Goal: Task Accomplishment & Management: Complete application form

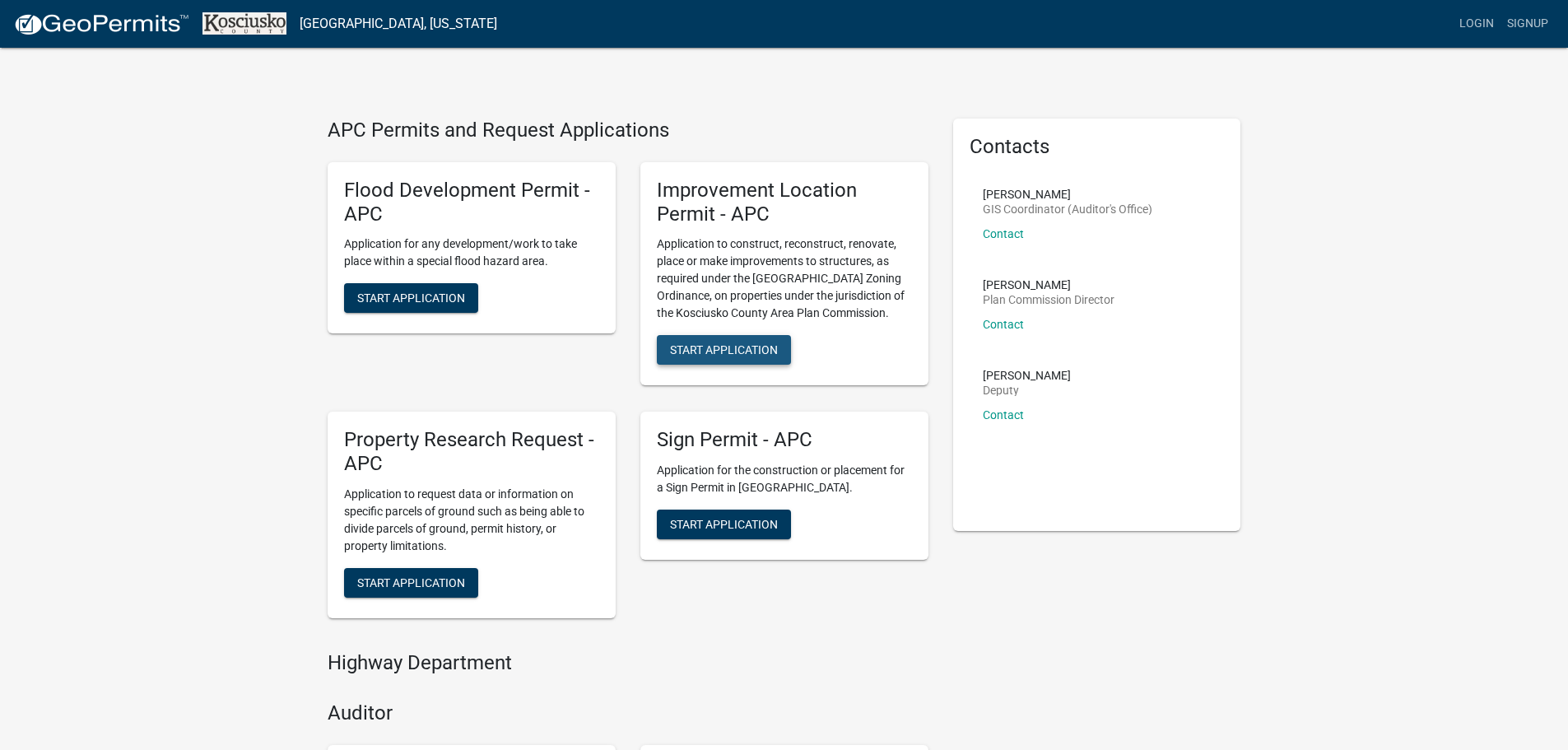
click at [721, 347] on span "Start Application" at bounding box center [723, 350] width 108 height 13
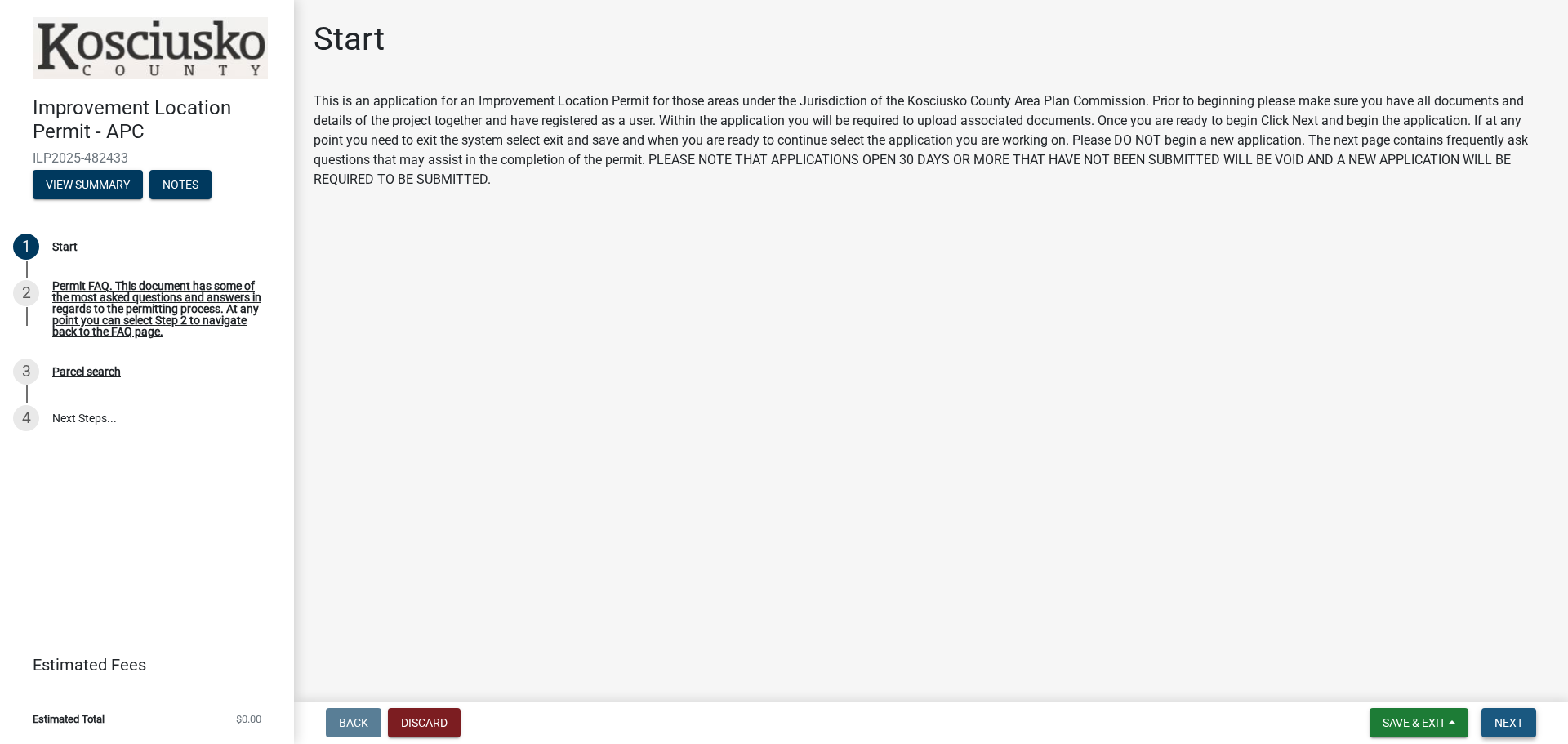
click at [1522, 724] on span "Next" at bounding box center [1508, 722] width 28 height 13
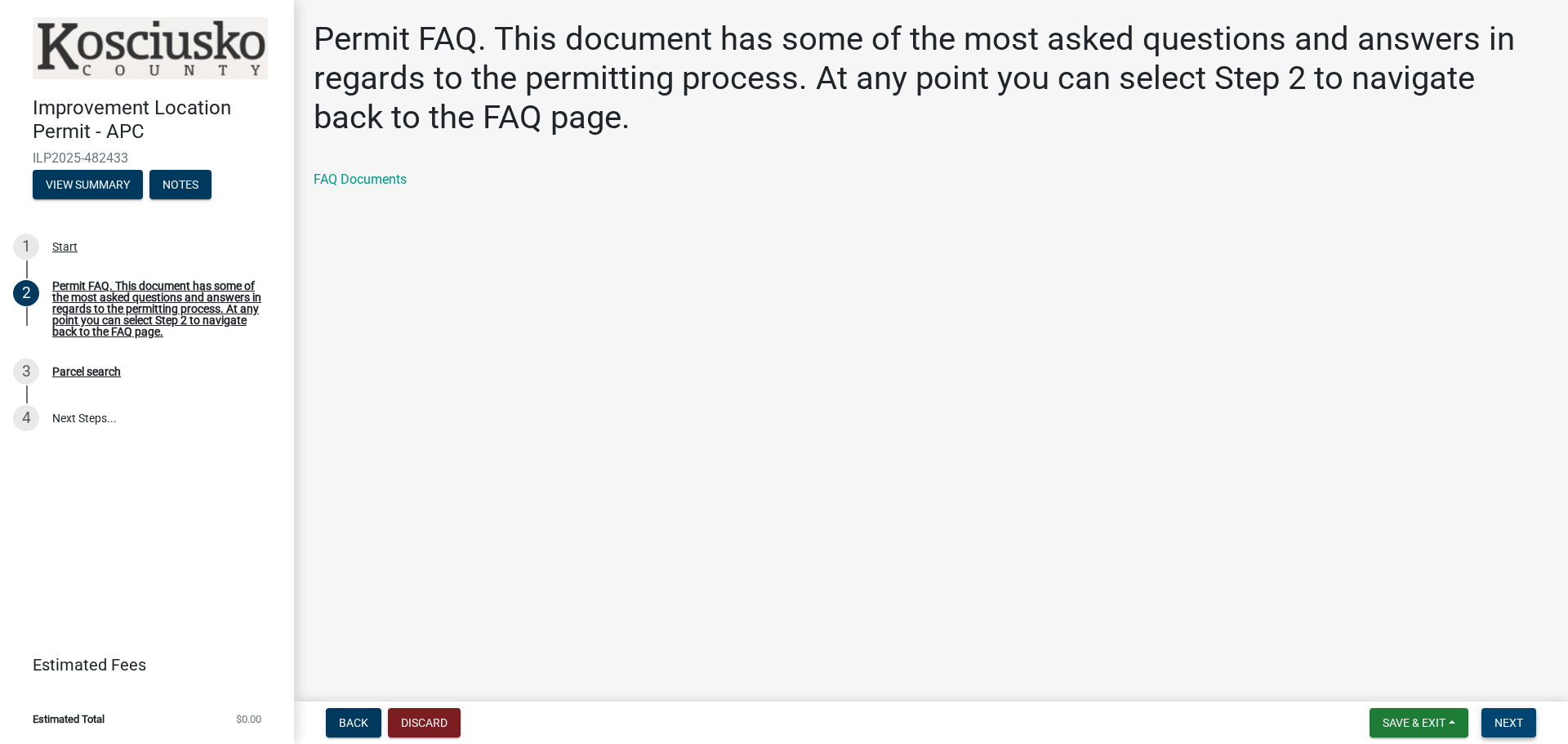
click at [1518, 716] on span "Next" at bounding box center [1508, 722] width 28 height 13
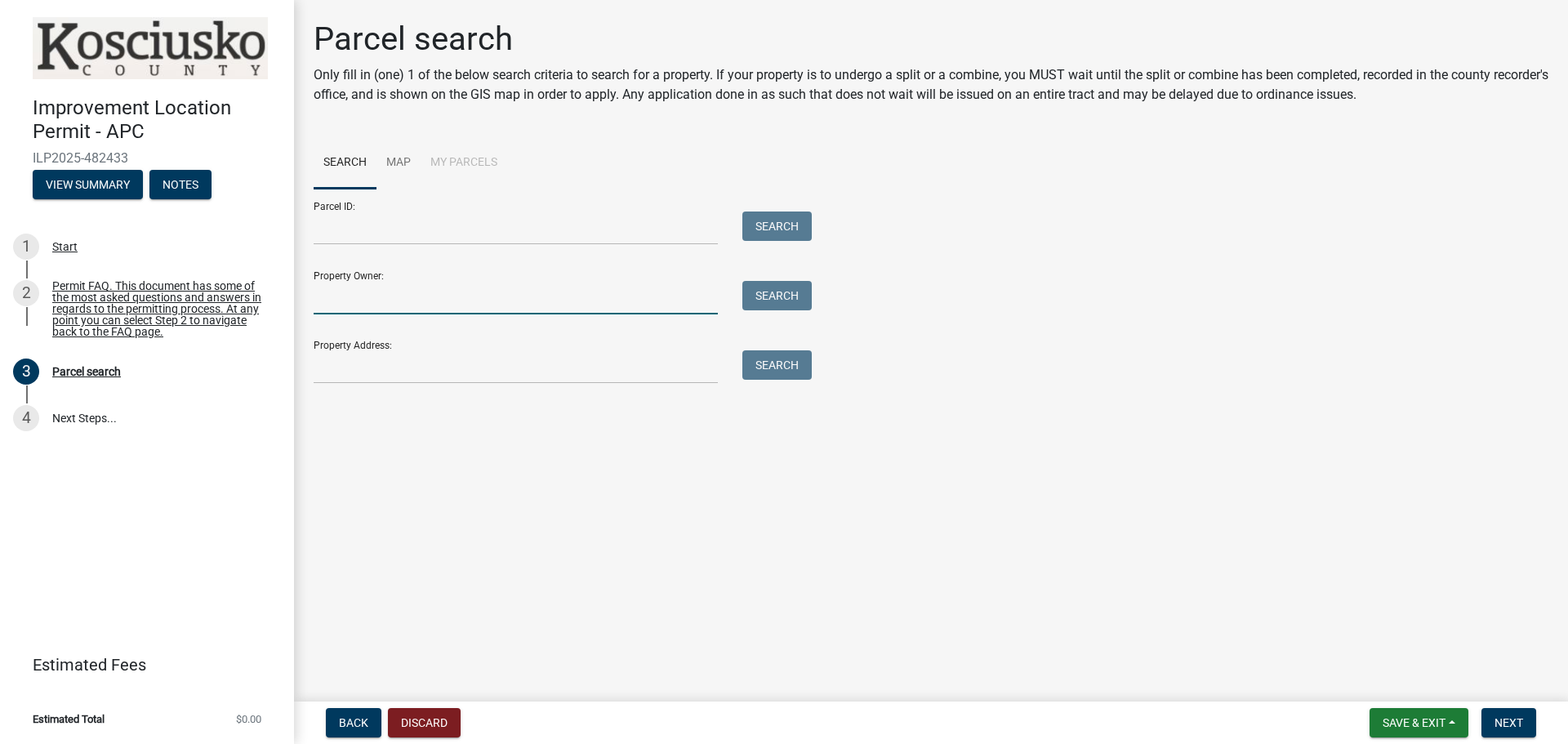
click at [423, 292] on input "Property Owner:" at bounding box center [515, 297] width 404 height 33
click at [576, 372] on input "Property Address:" at bounding box center [515, 367] width 404 height 33
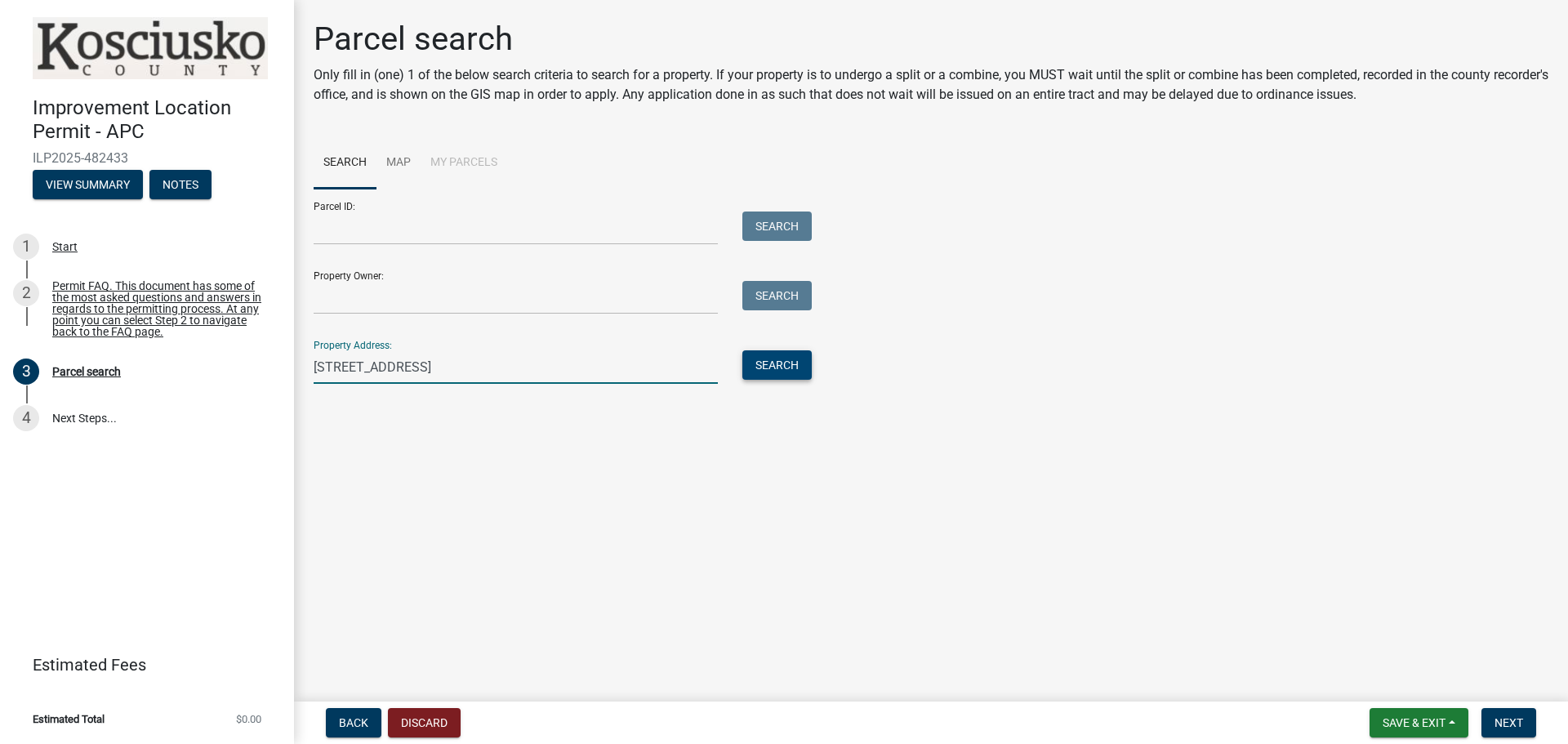
type input "5313 N. Bobwhite Dr"
click at [772, 360] on button "Search" at bounding box center [777, 365] width 70 height 29
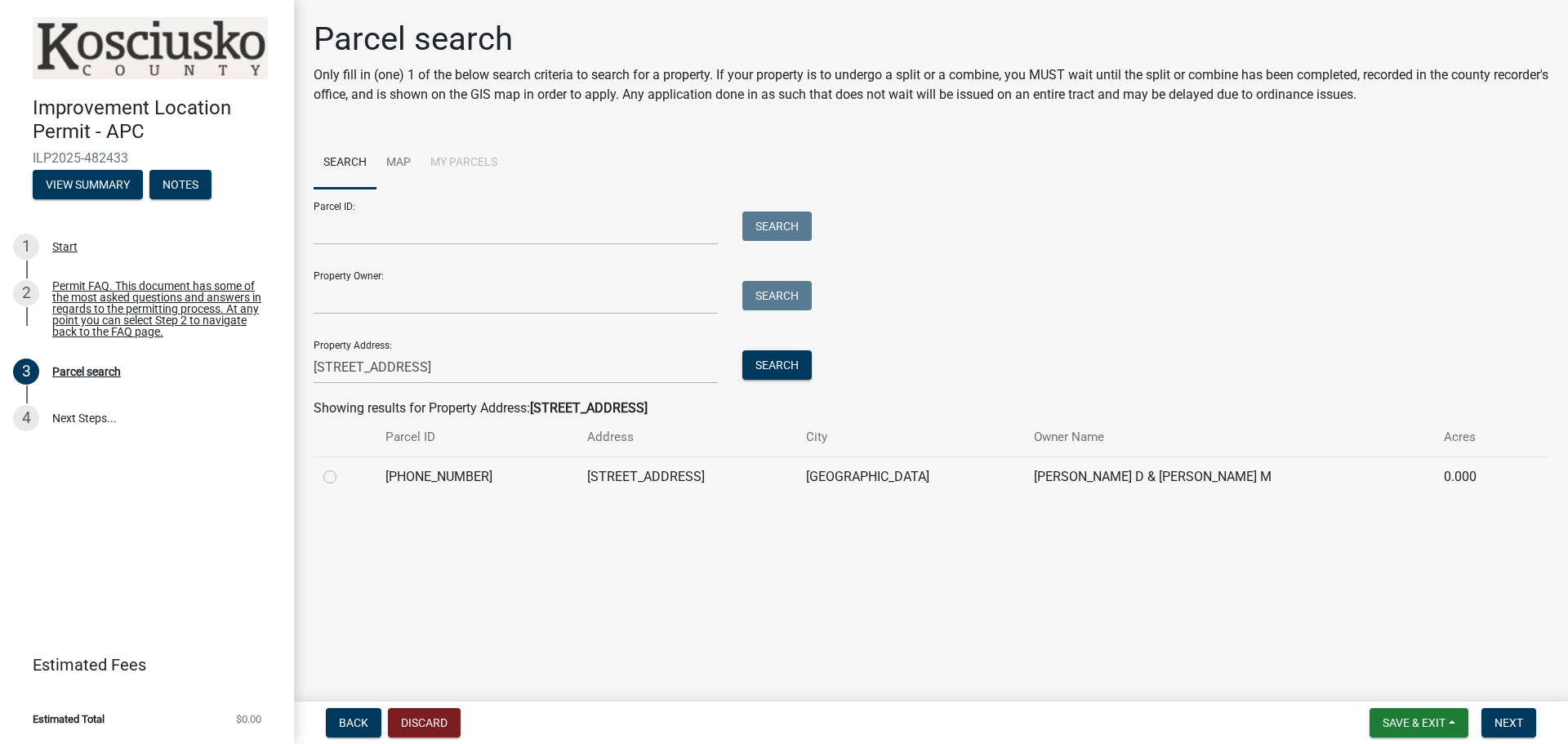
click at [343, 467] on label at bounding box center [343, 467] width 0 height 0
click at [343, 478] on input "radio" at bounding box center [348, 472] width 11 height 11
radio input "true"
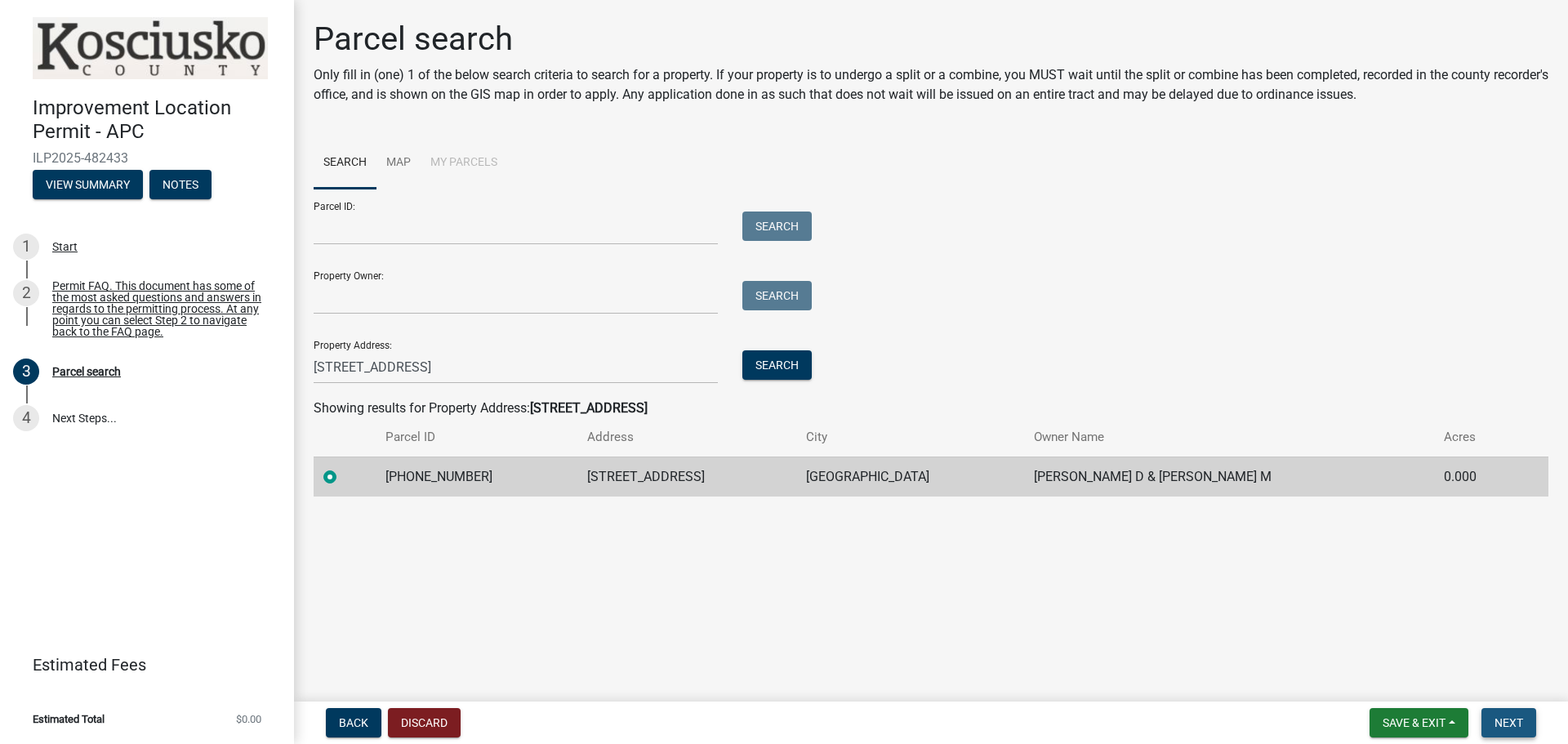
click at [1503, 719] on span "Next" at bounding box center [1508, 722] width 28 height 13
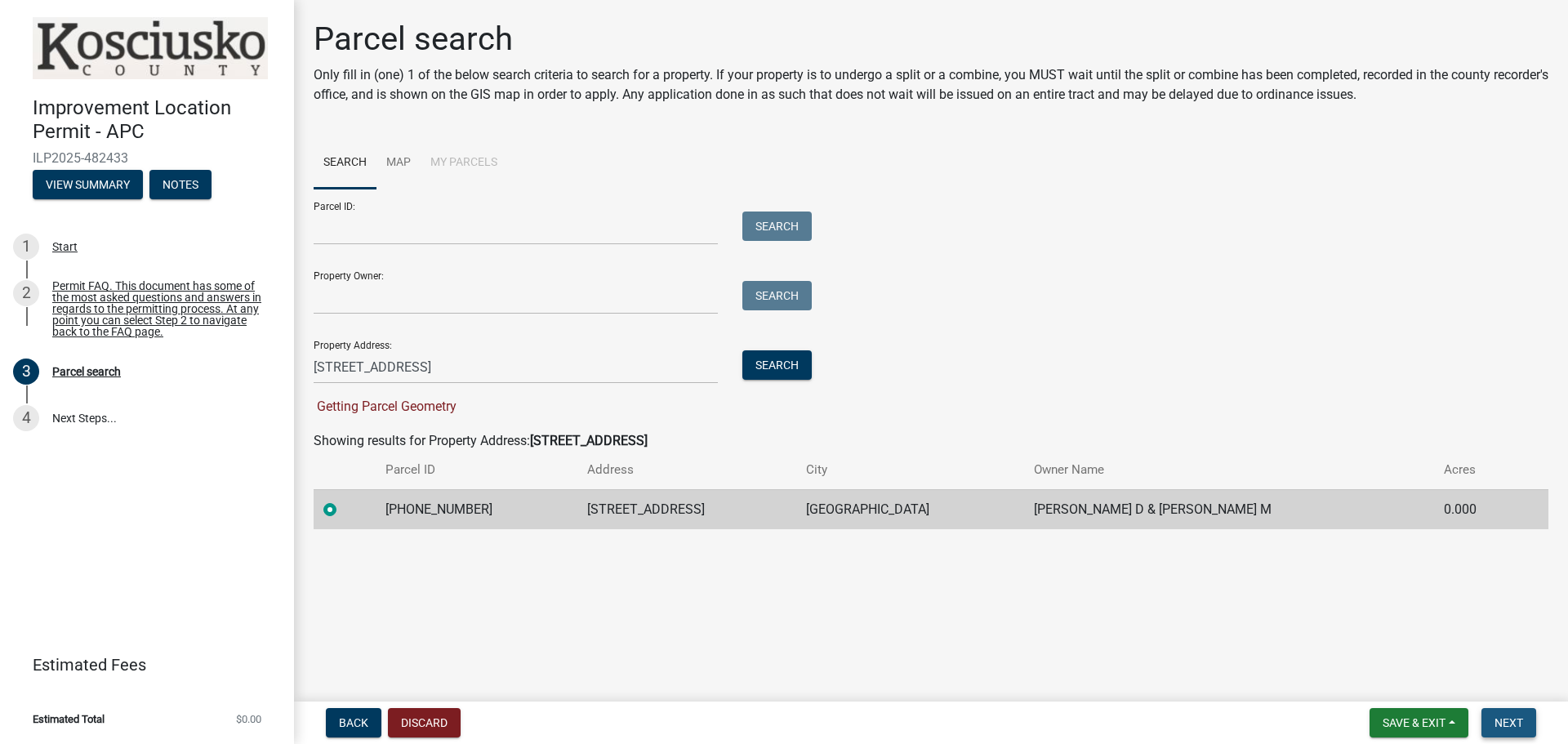
click at [1515, 719] on span "Next" at bounding box center [1508, 722] width 28 height 13
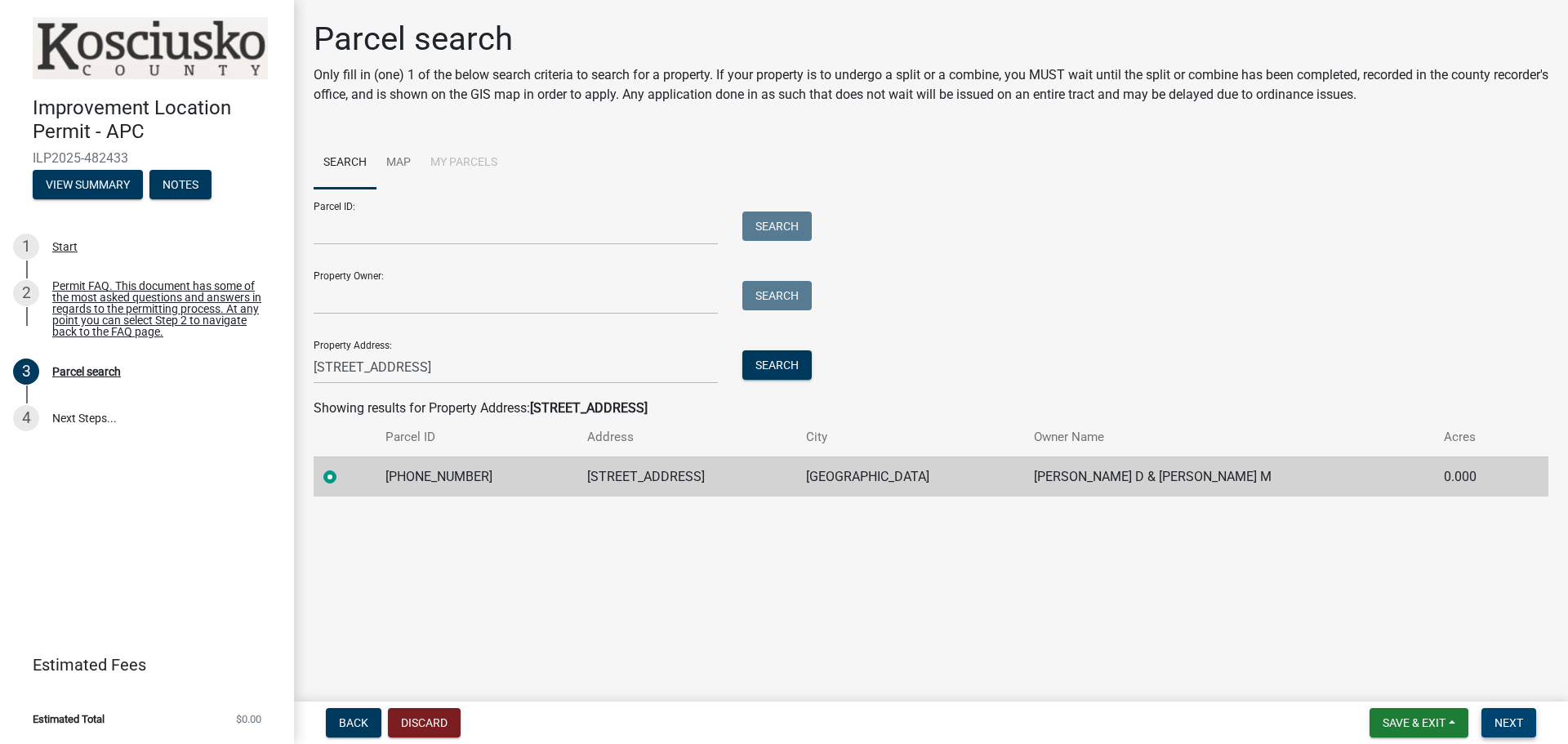
click at [1498, 727] on span "Next" at bounding box center [1508, 722] width 28 height 13
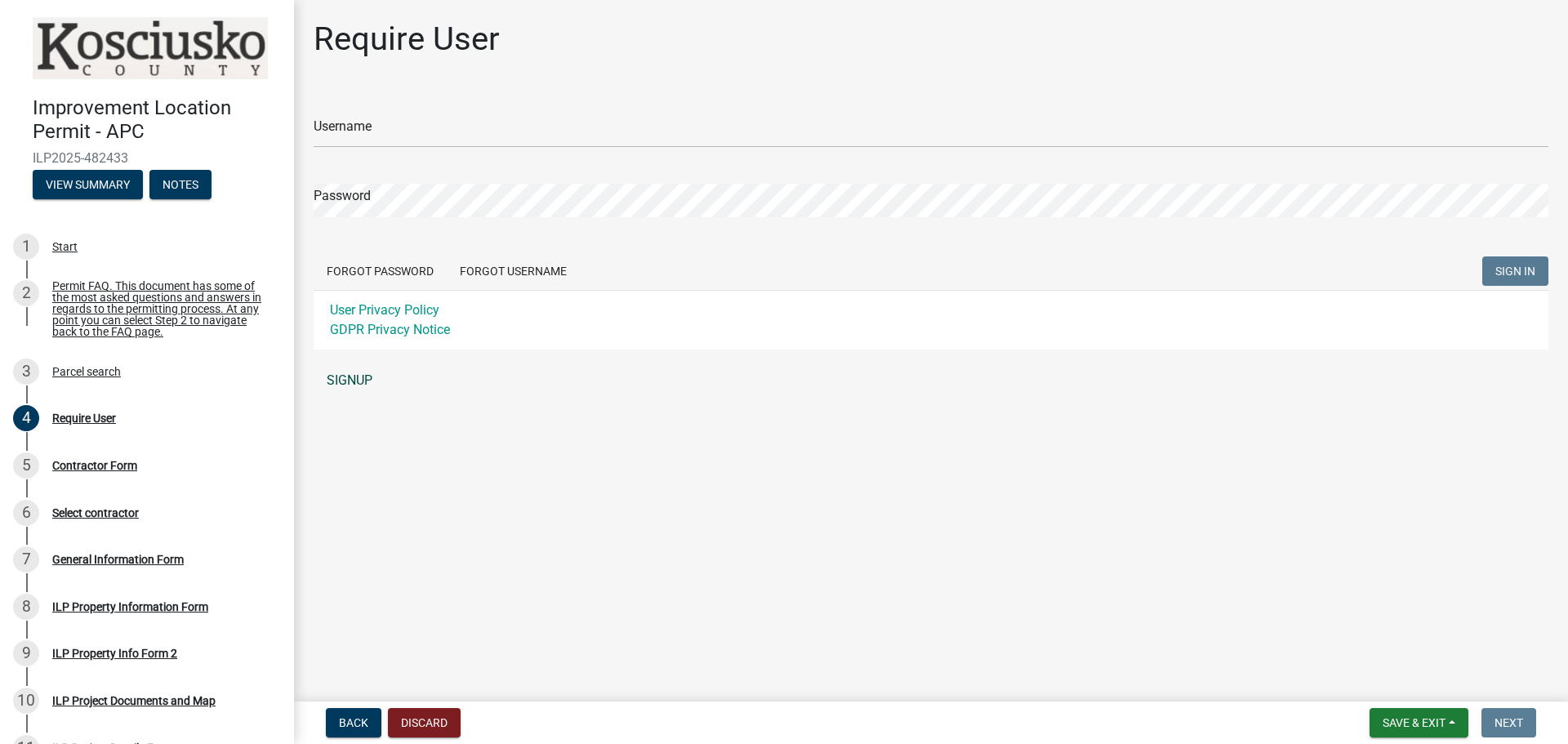
click at [350, 386] on link "SIGNUP" at bounding box center [931, 380] width 1235 height 32
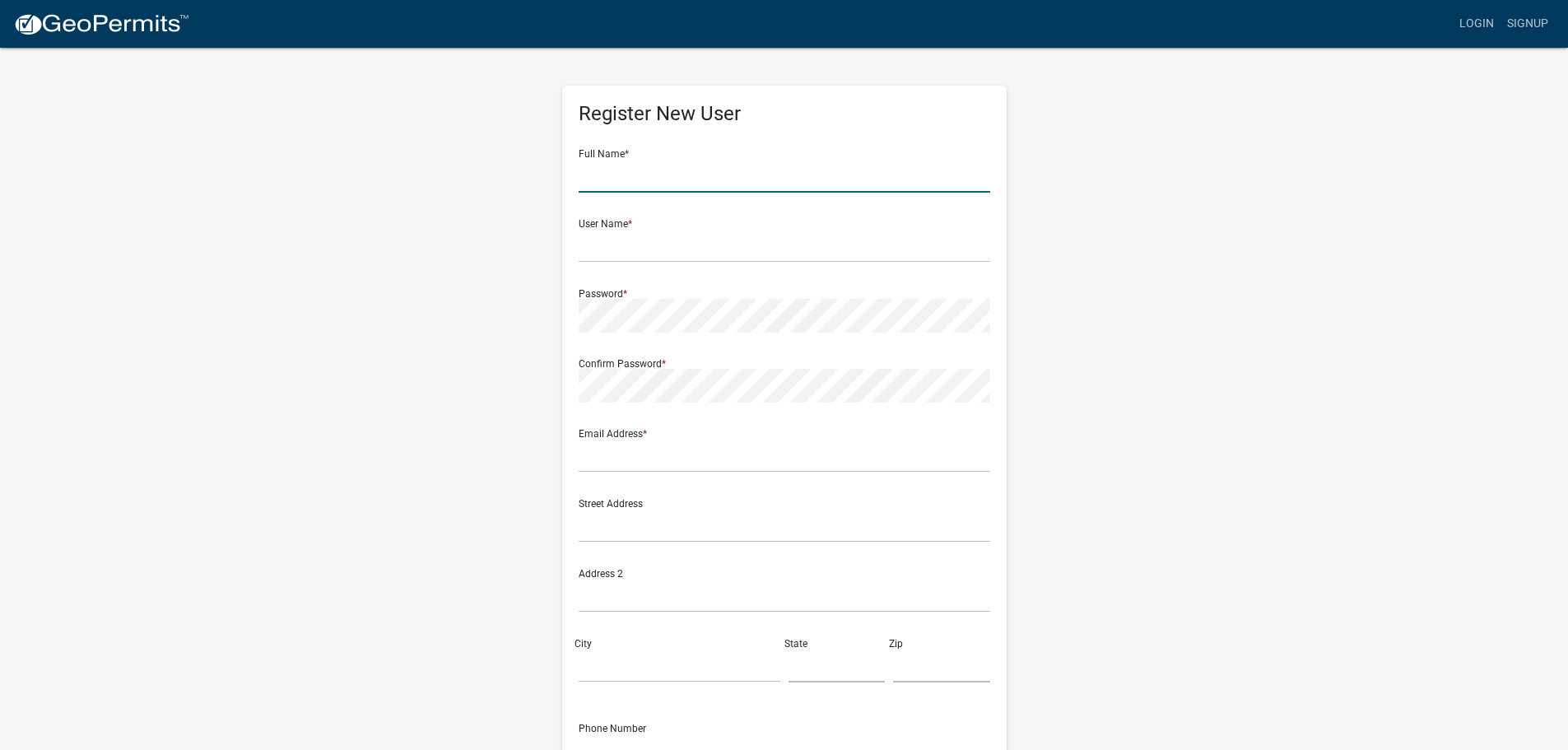
click at [698, 188] on input "text" at bounding box center [784, 175] width 412 height 33
type input "[PERSON_NAME]"
type input "[EMAIL_ADDRESS][DOMAIN_NAME]"
type input "[STREET_ADDRESS]"
type input "[GEOGRAPHIC_DATA]"
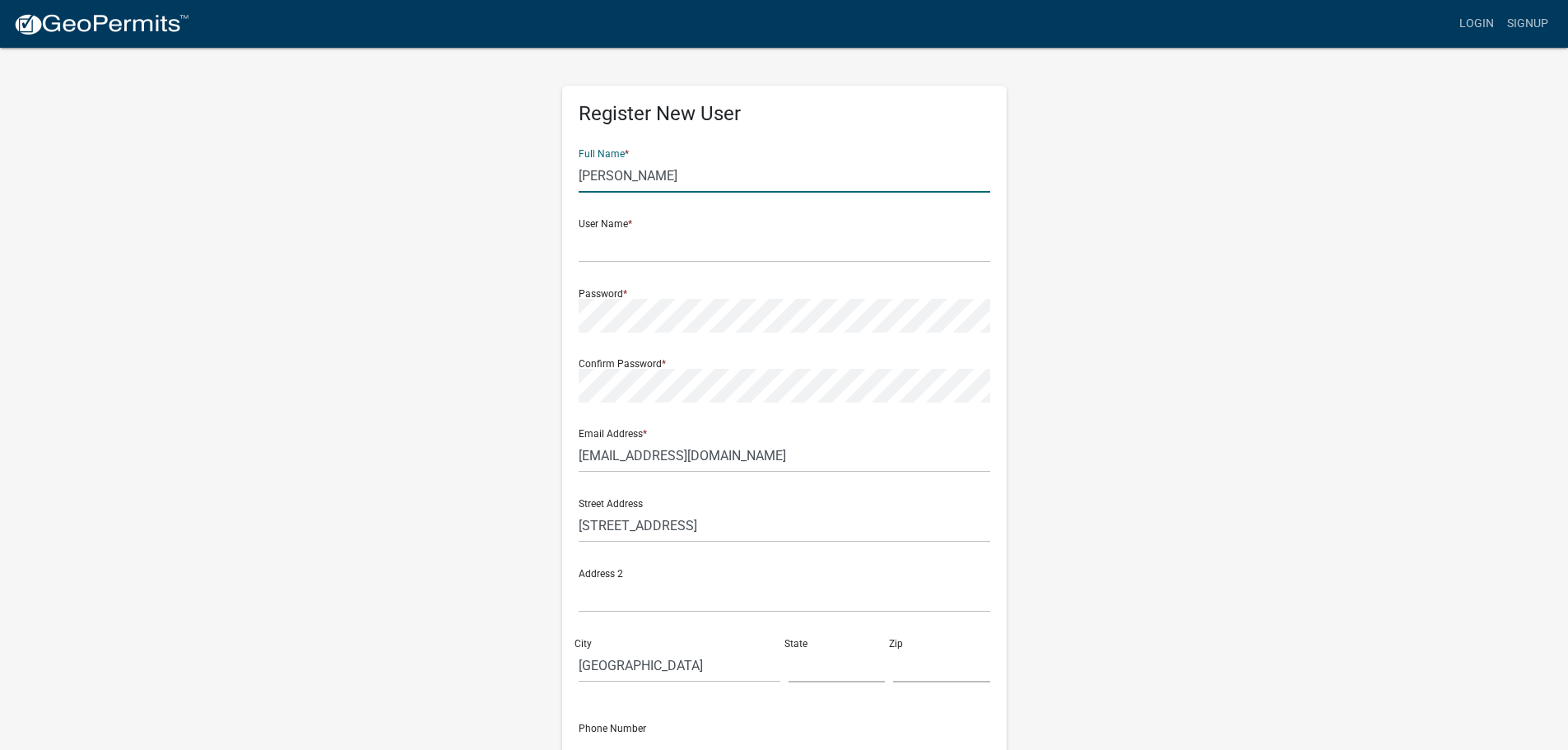
type input "IN"
type input "46582"
type input "3175172929"
click at [679, 256] on input "text" at bounding box center [784, 246] width 412 height 33
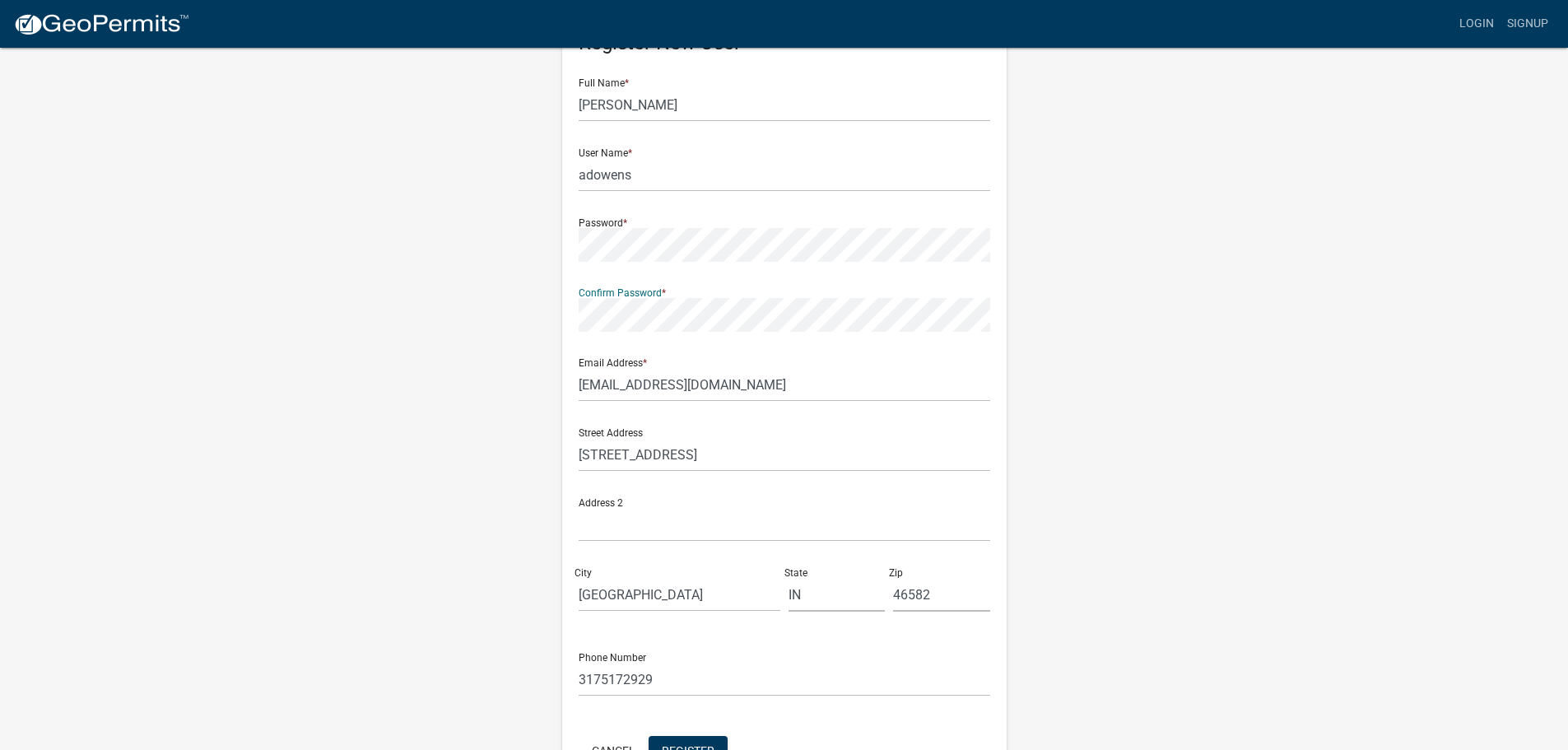
scroll to position [165, 0]
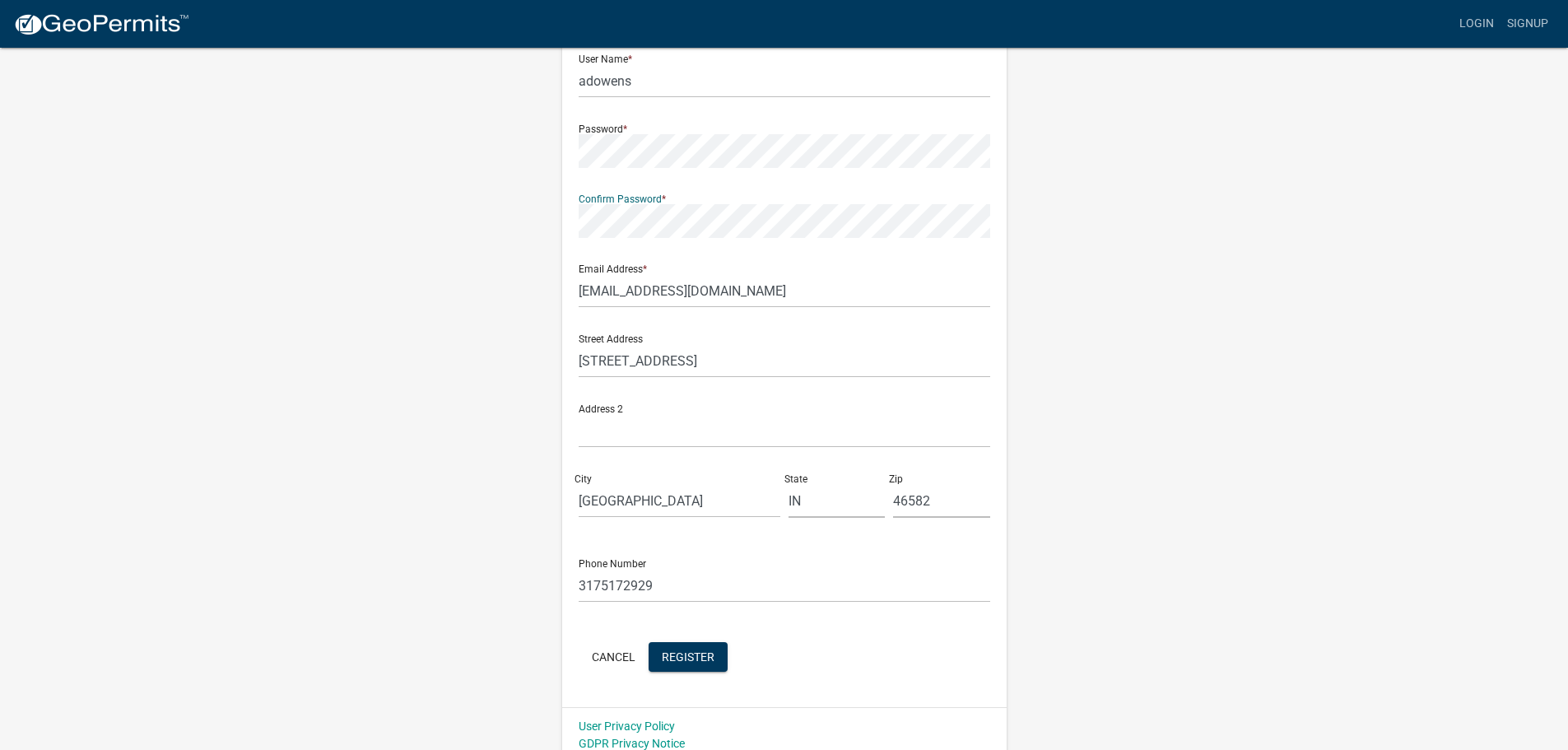
click at [1121, 438] on div "Register New User Full Name * Austin Owens User Name * adowens Password * Confi…" at bounding box center [784, 322] width 938 height 880
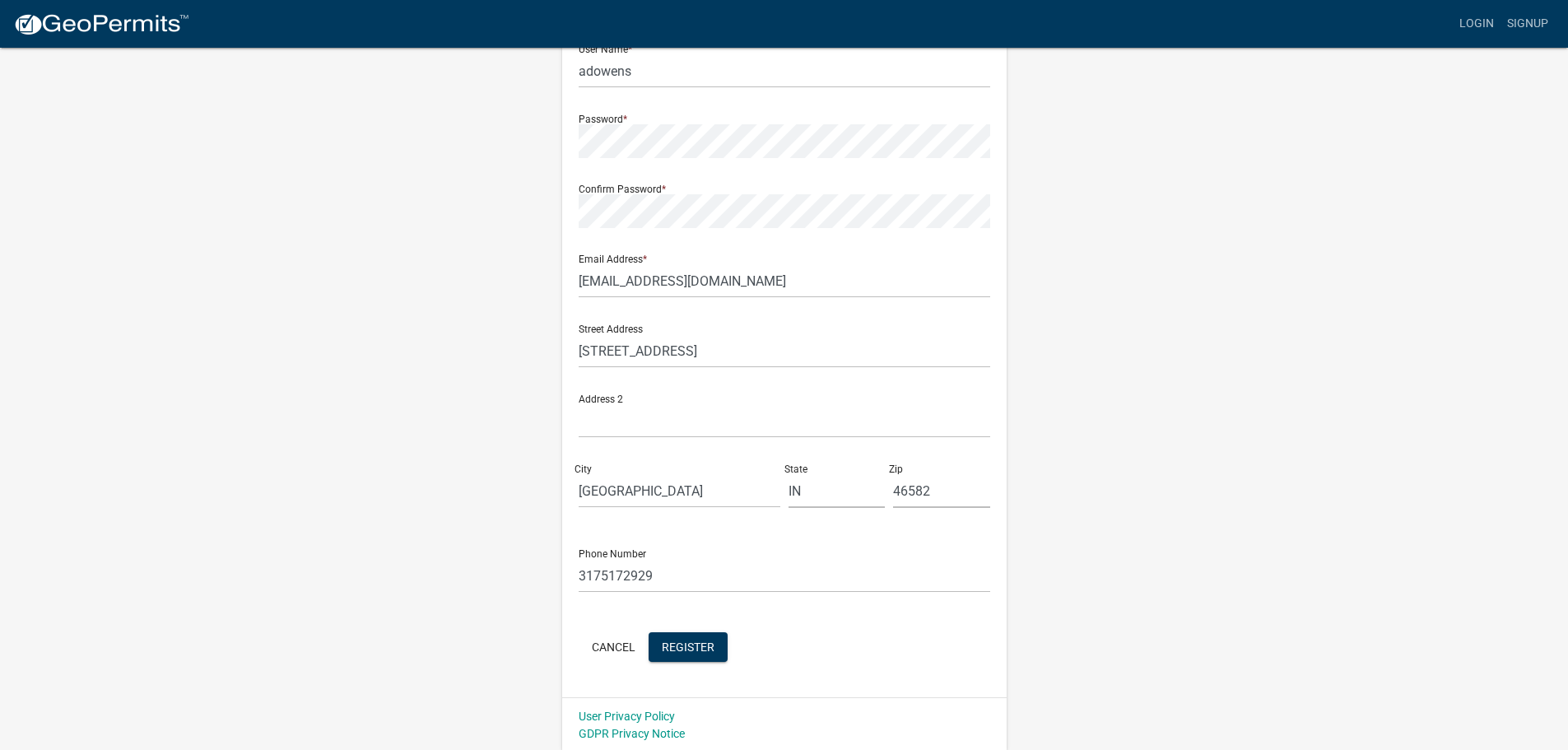
scroll to position [177, 0]
click at [694, 638] on span "Register" at bounding box center [688, 644] width 53 height 13
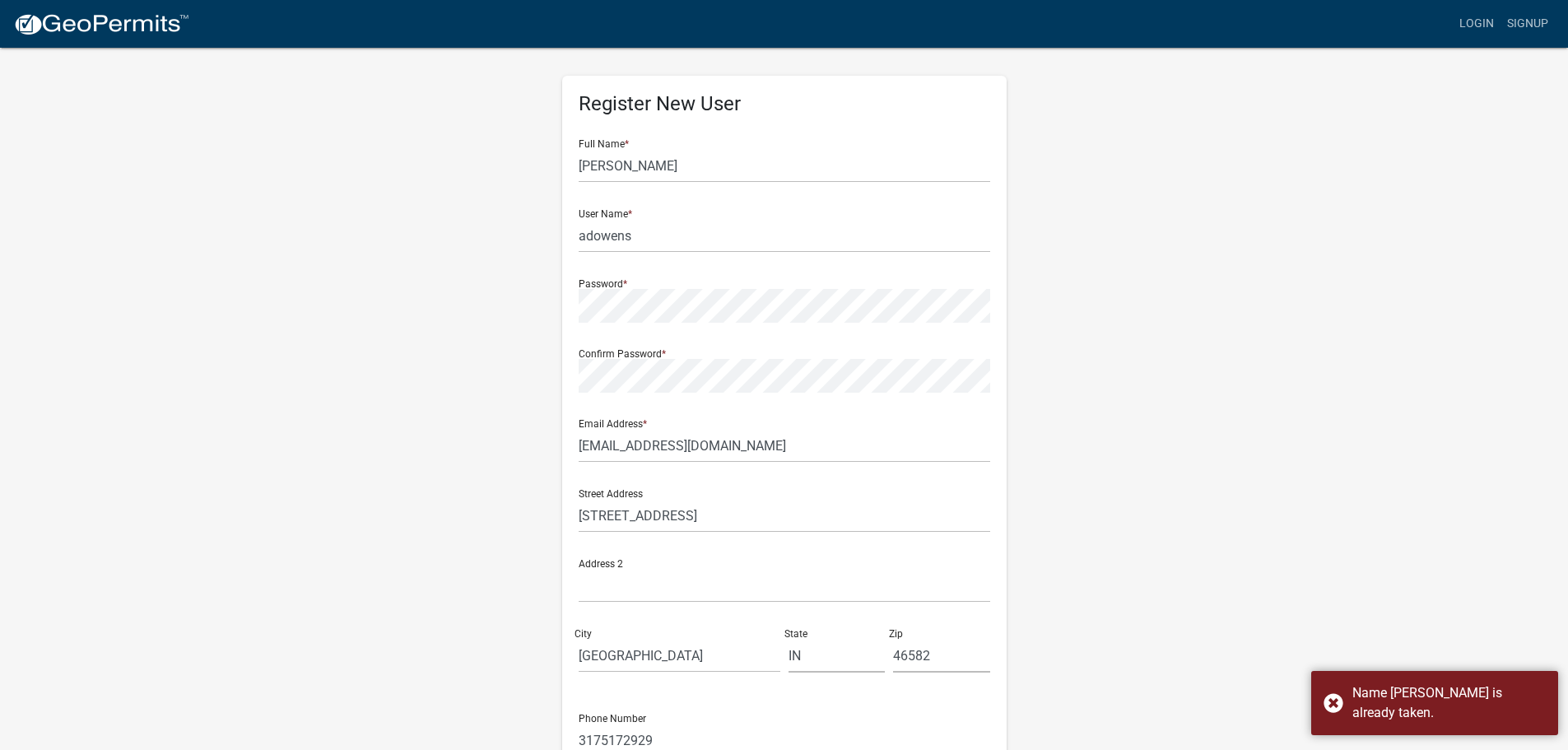
scroll to position [0, 0]
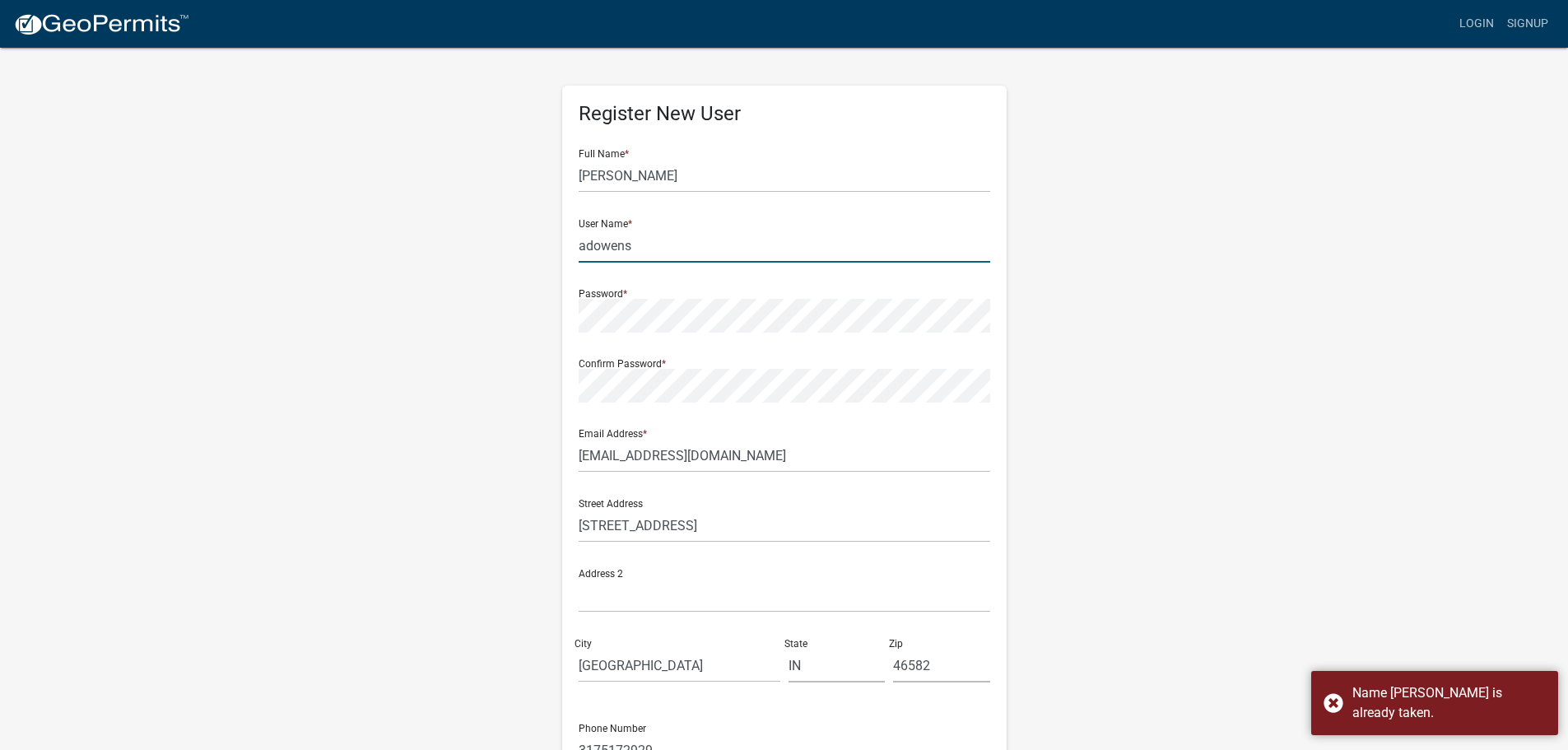
click at [686, 251] on input "adowens" at bounding box center [784, 246] width 412 height 33
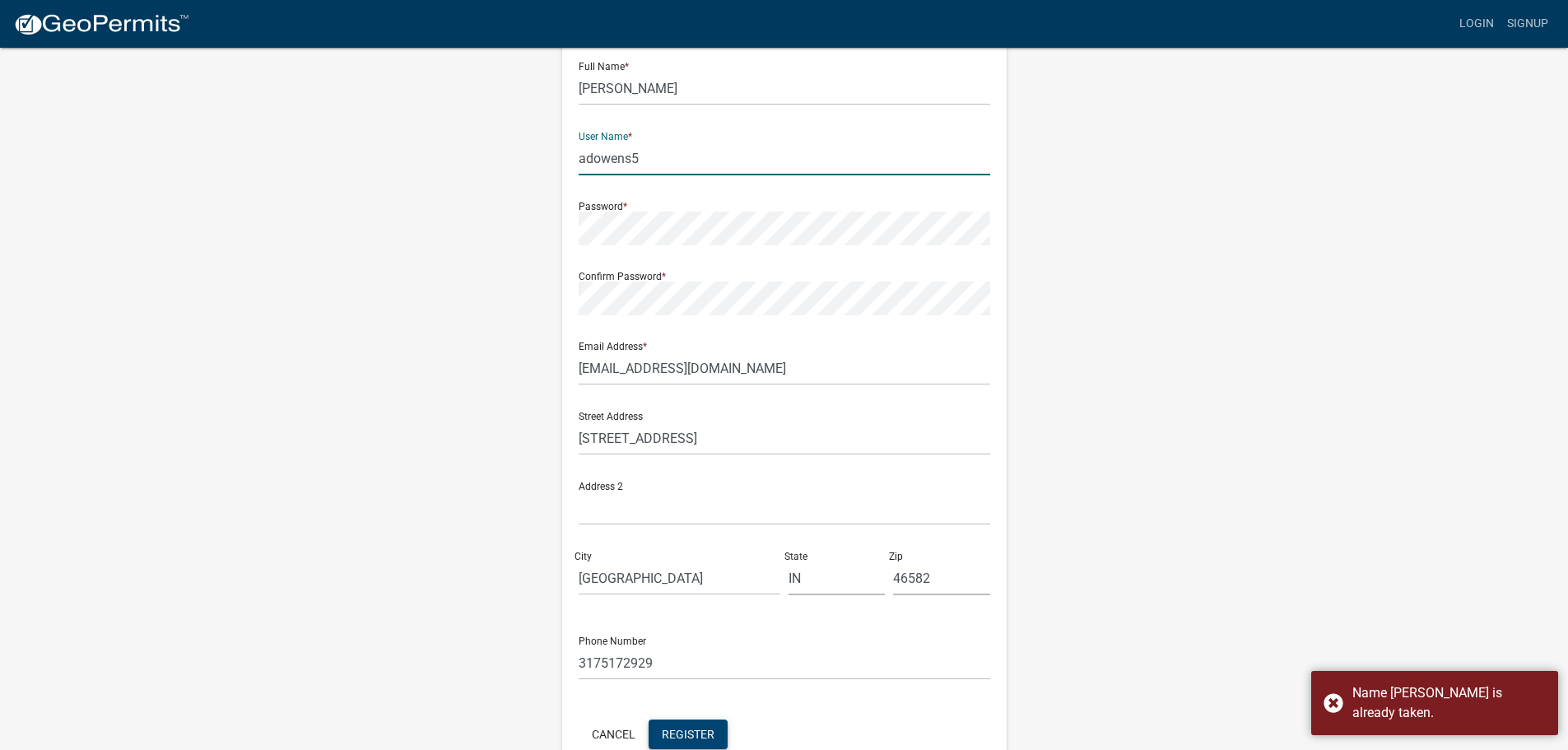
scroll to position [177, 0]
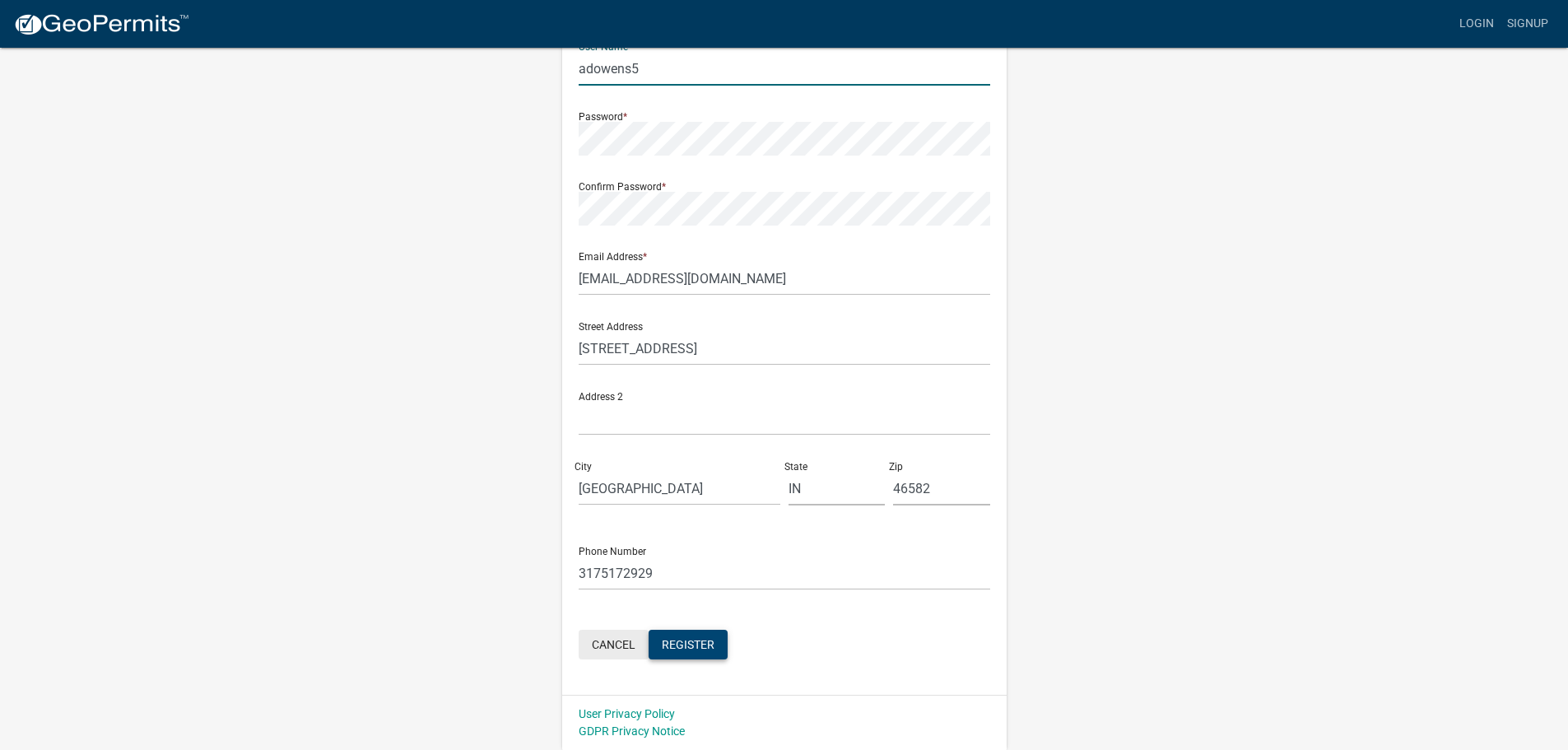
type input "adowens5"
click at [626, 652] on button "Cancel" at bounding box center [614, 644] width 70 height 29
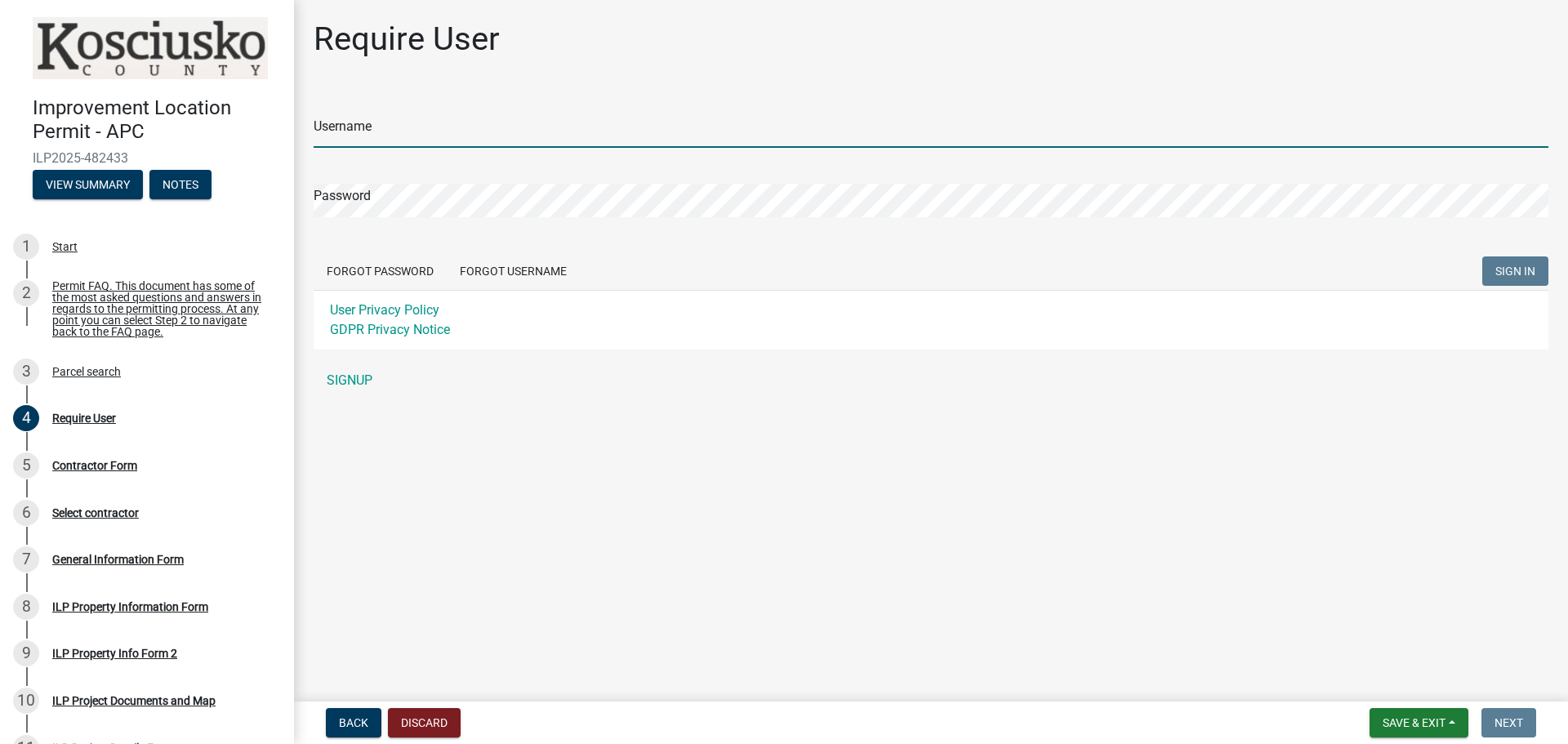
click at [547, 137] on input "Username" at bounding box center [931, 131] width 1235 height 33
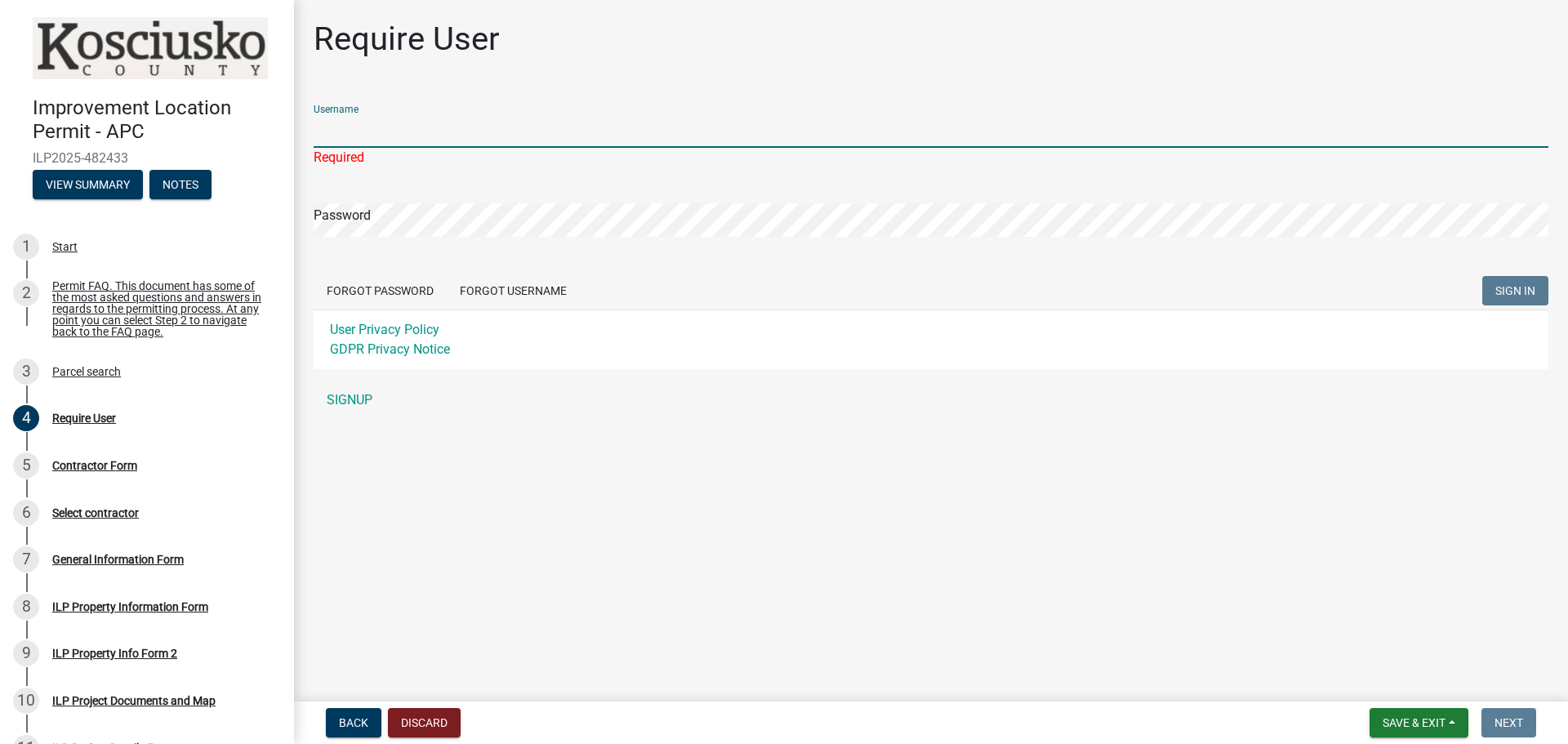
type input "Adowens"
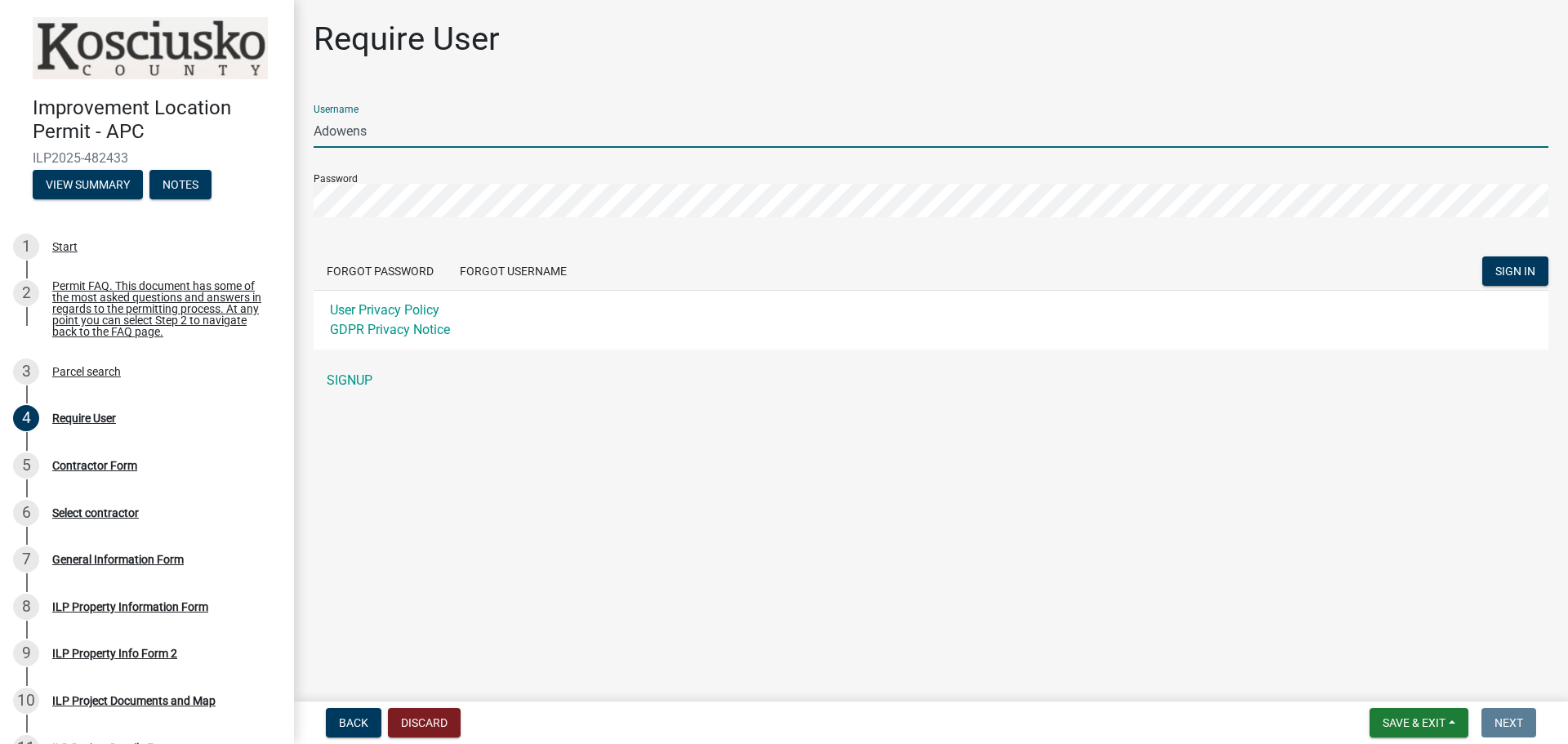
click at [1483, 256] on button "SIGN IN" at bounding box center [1516, 270] width 66 height 29
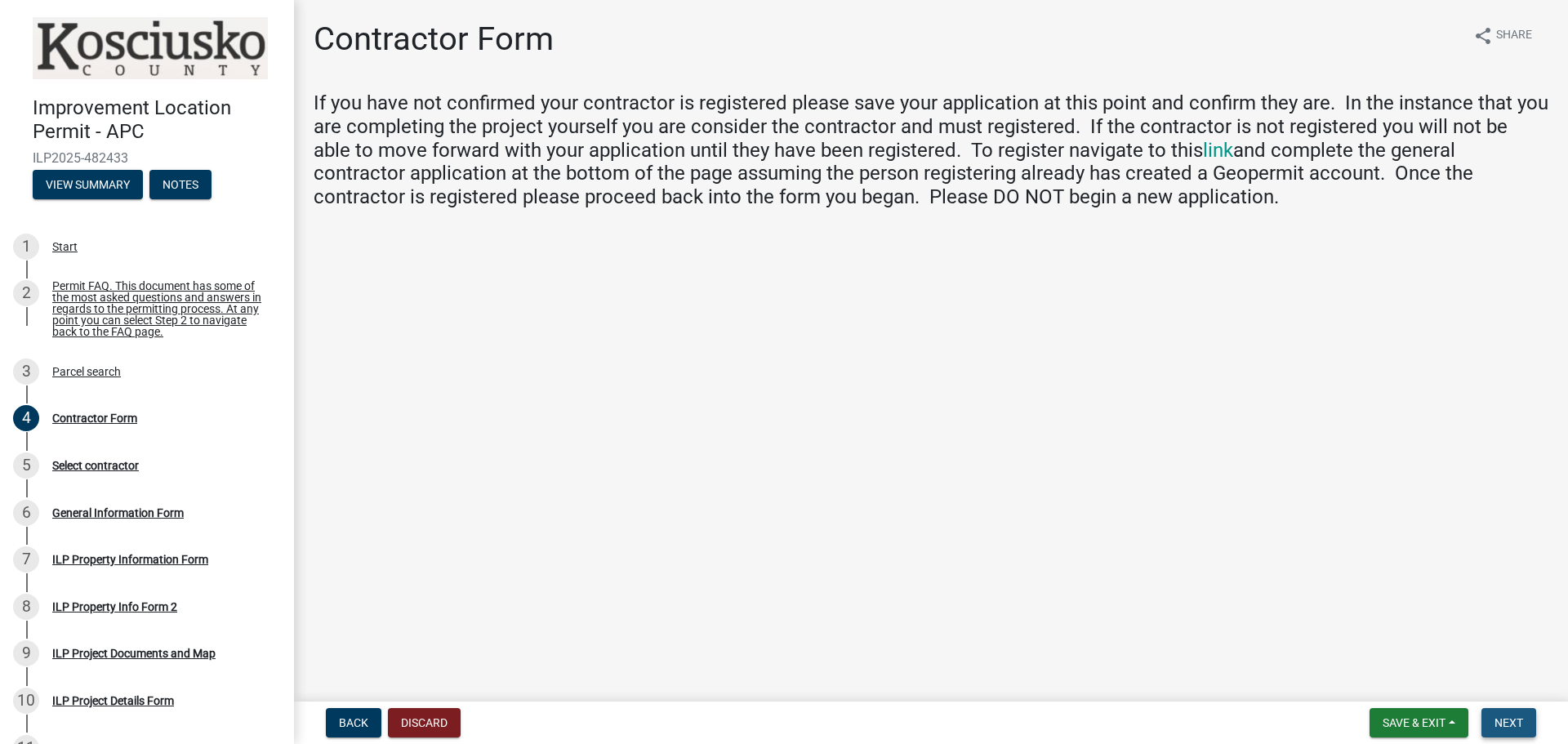
click at [1522, 717] on span "Next" at bounding box center [1508, 722] width 28 height 13
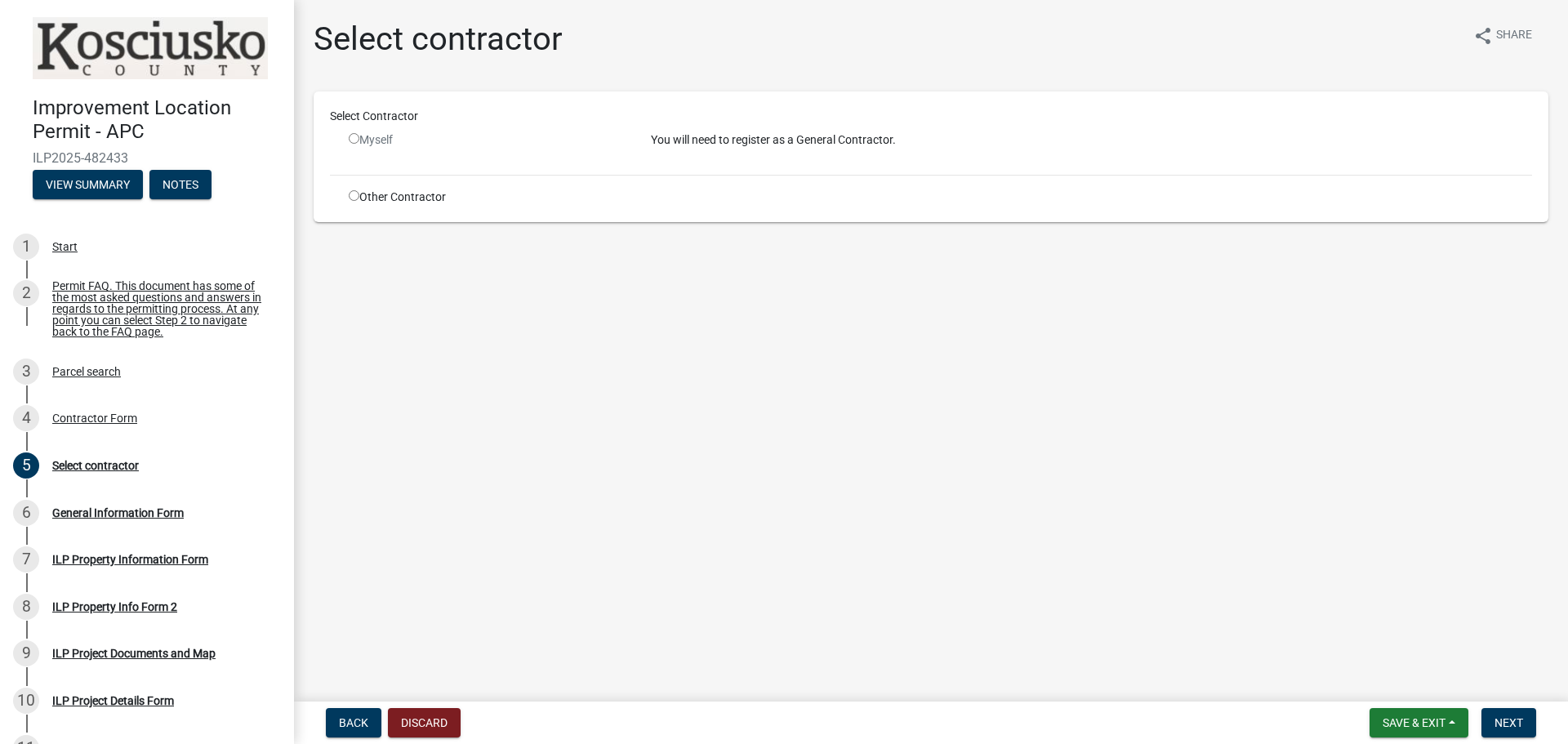
click at [356, 141] on input "radio" at bounding box center [354, 138] width 11 height 11
radio input "false"
click at [361, 197] on div "Other Contractor" at bounding box center [487, 197] width 302 height 17
click at [348, 192] on div "Other Contractor" at bounding box center [487, 197] width 302 height 17
click at [356, 196] on input "radio" at bounding box center [354, 196] width 11 height 11
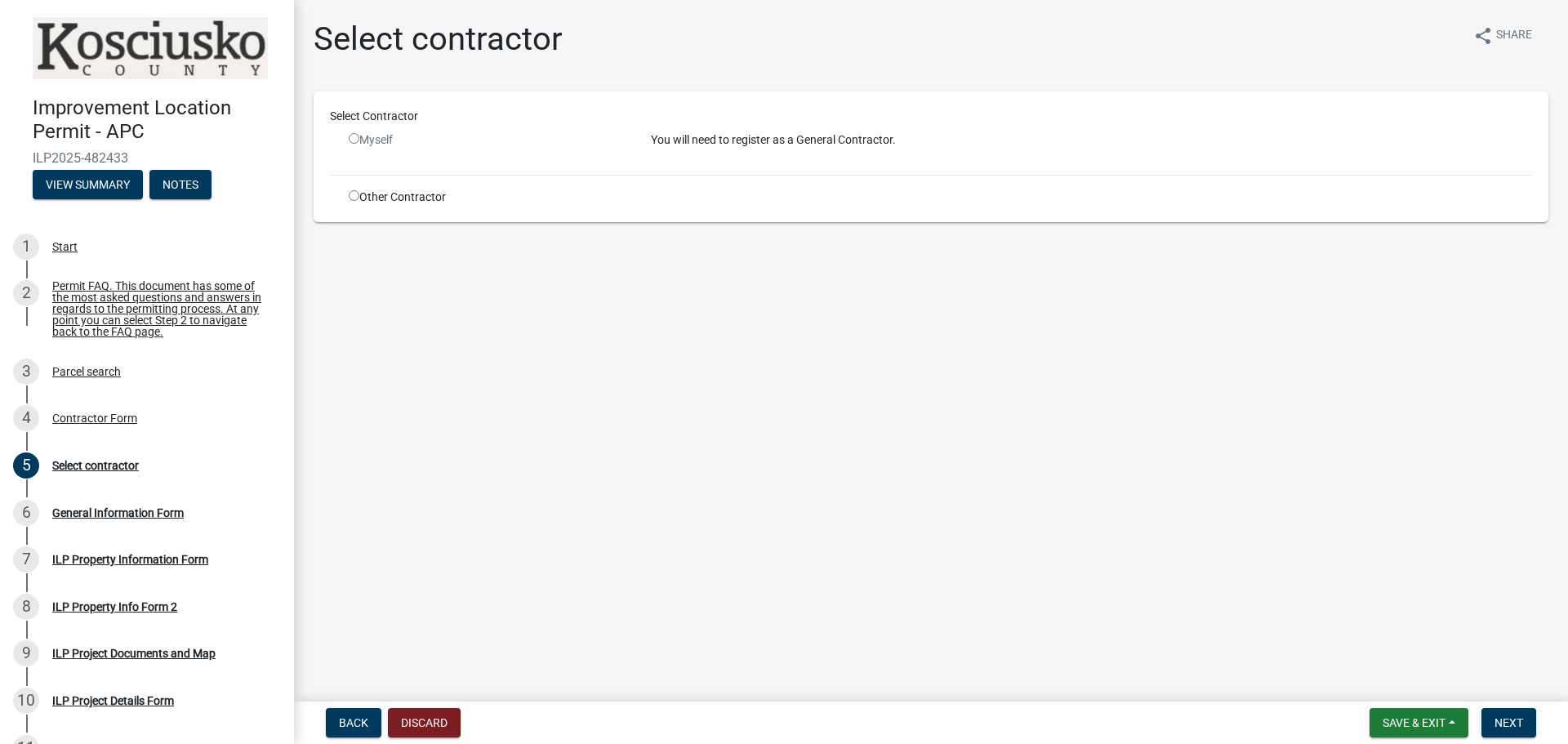
radio input "true"
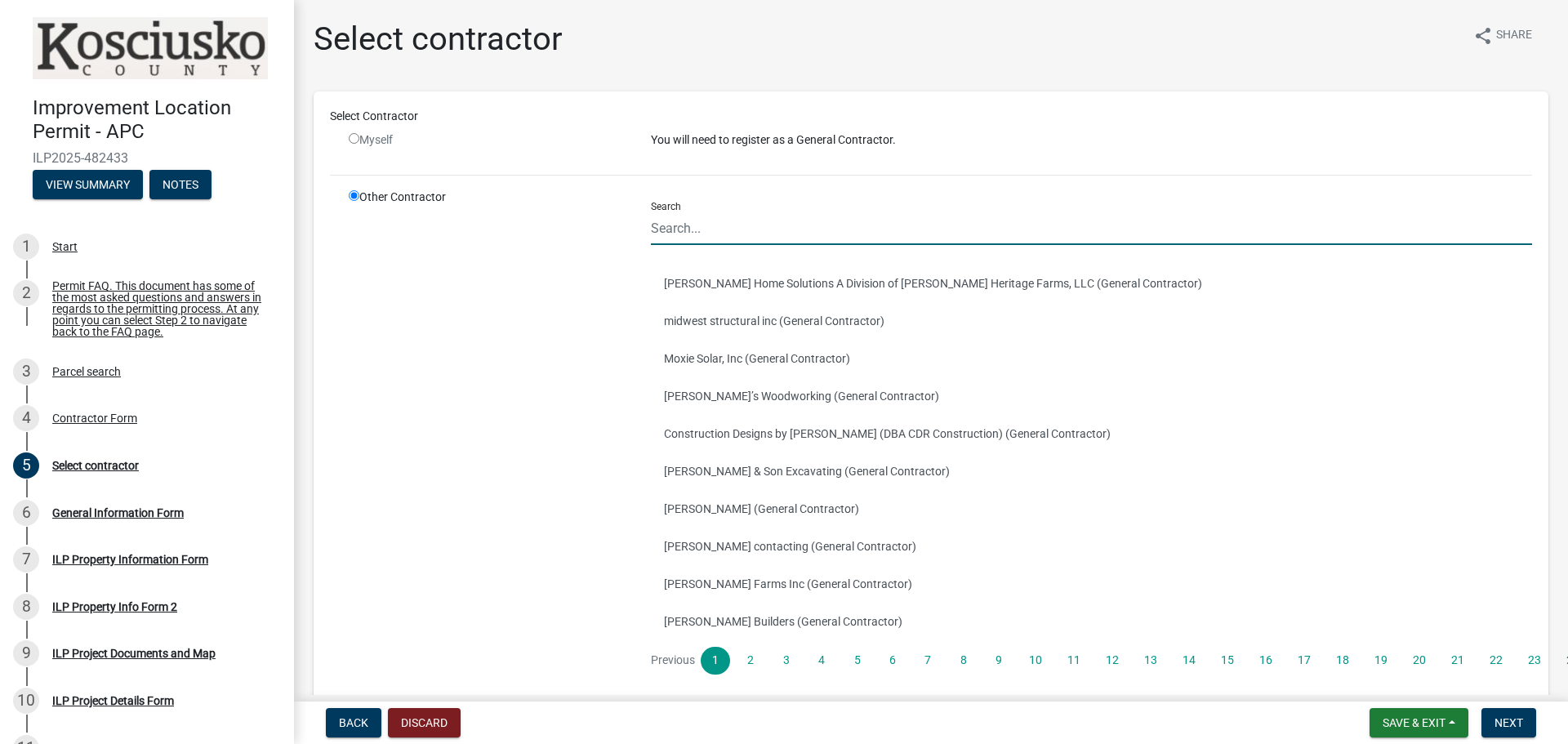
click at [835, 237] on input "Search" at bounding box center [1091, 228] width 881 height 33
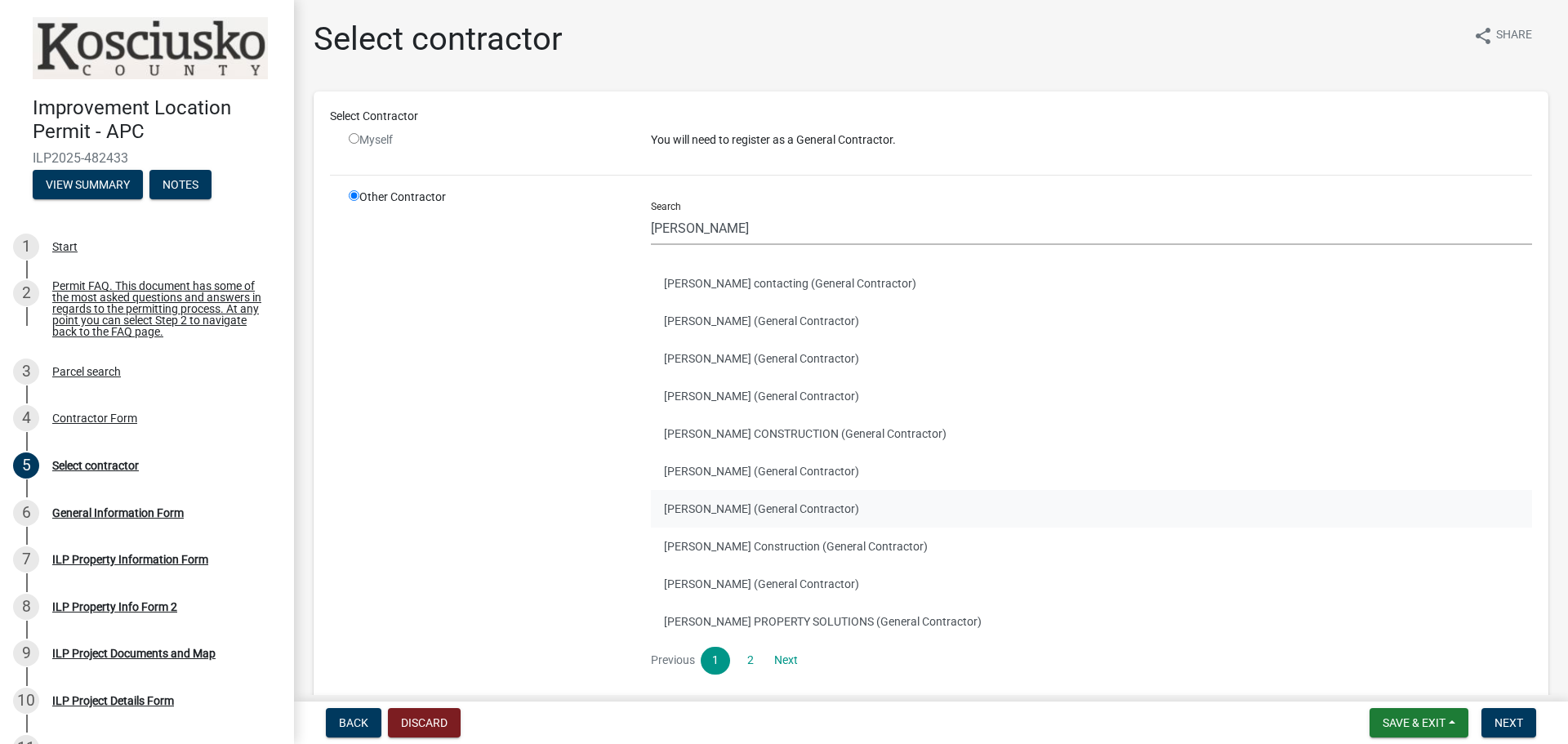
click at [760, 510] on button "MATTHEW YODER (General Contractor)" at bounding box center [1091, 508] width 881 height 37
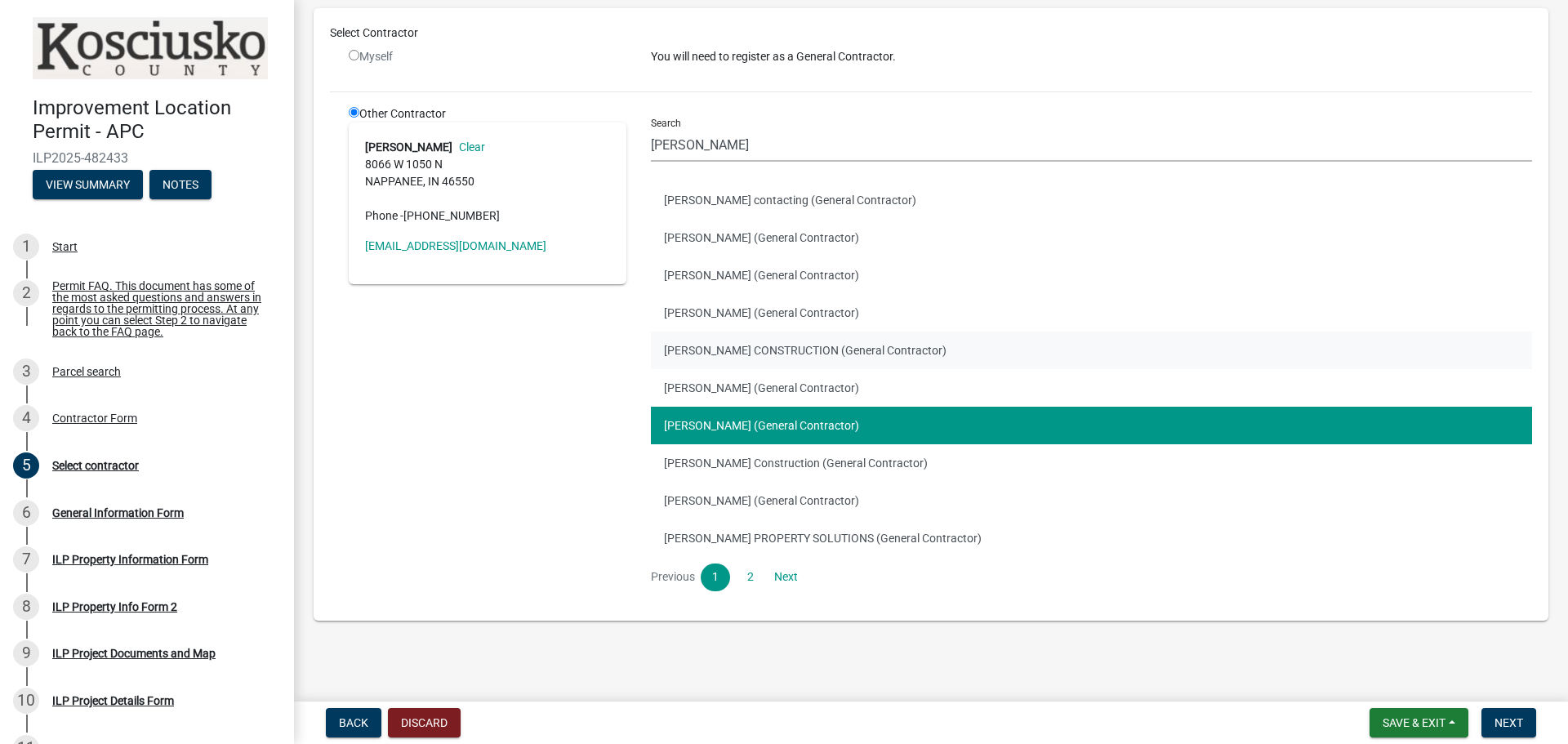
scroll to position [85, 0]
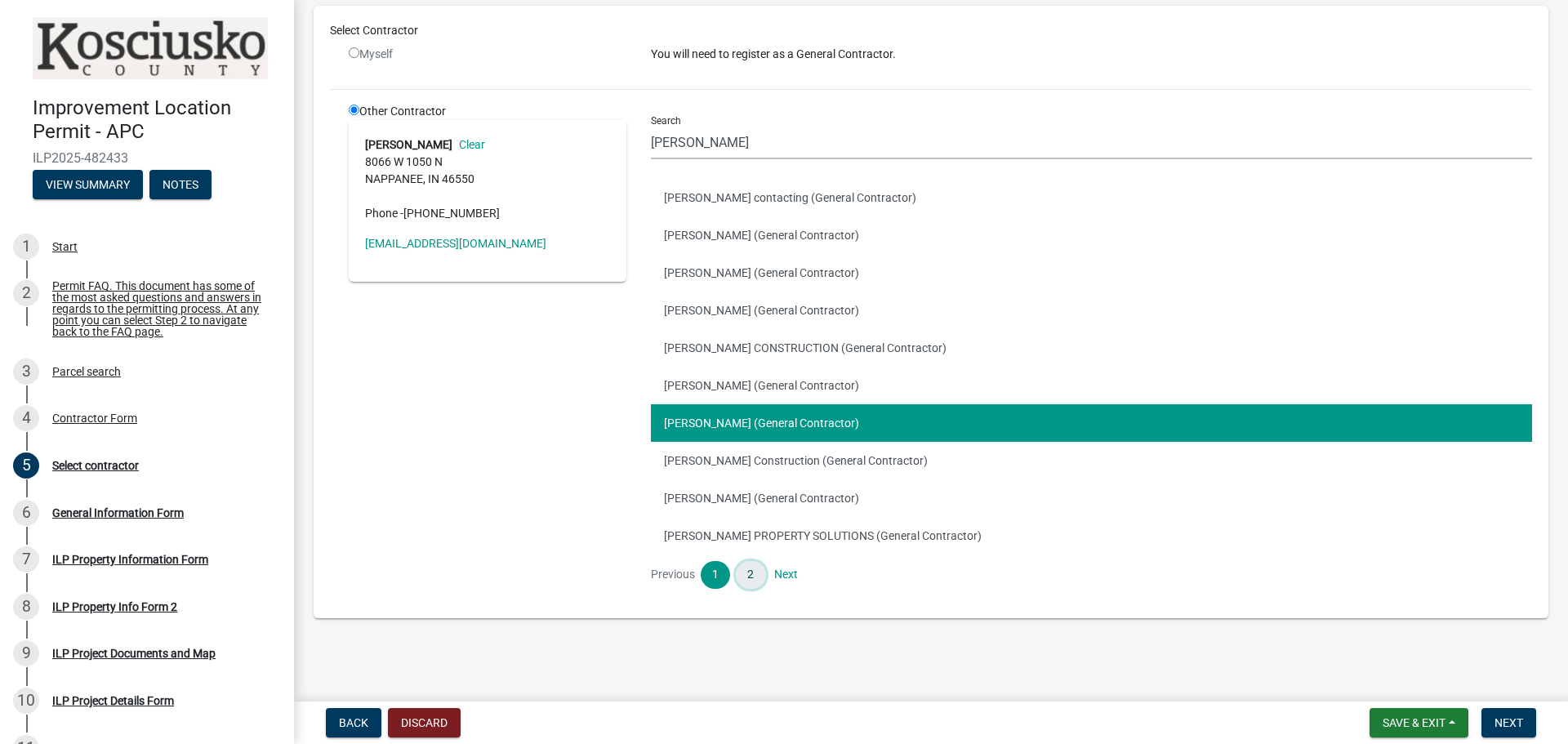
click at [750, 574] on link "2" at bounding box center [750, 575] width 29 height 28
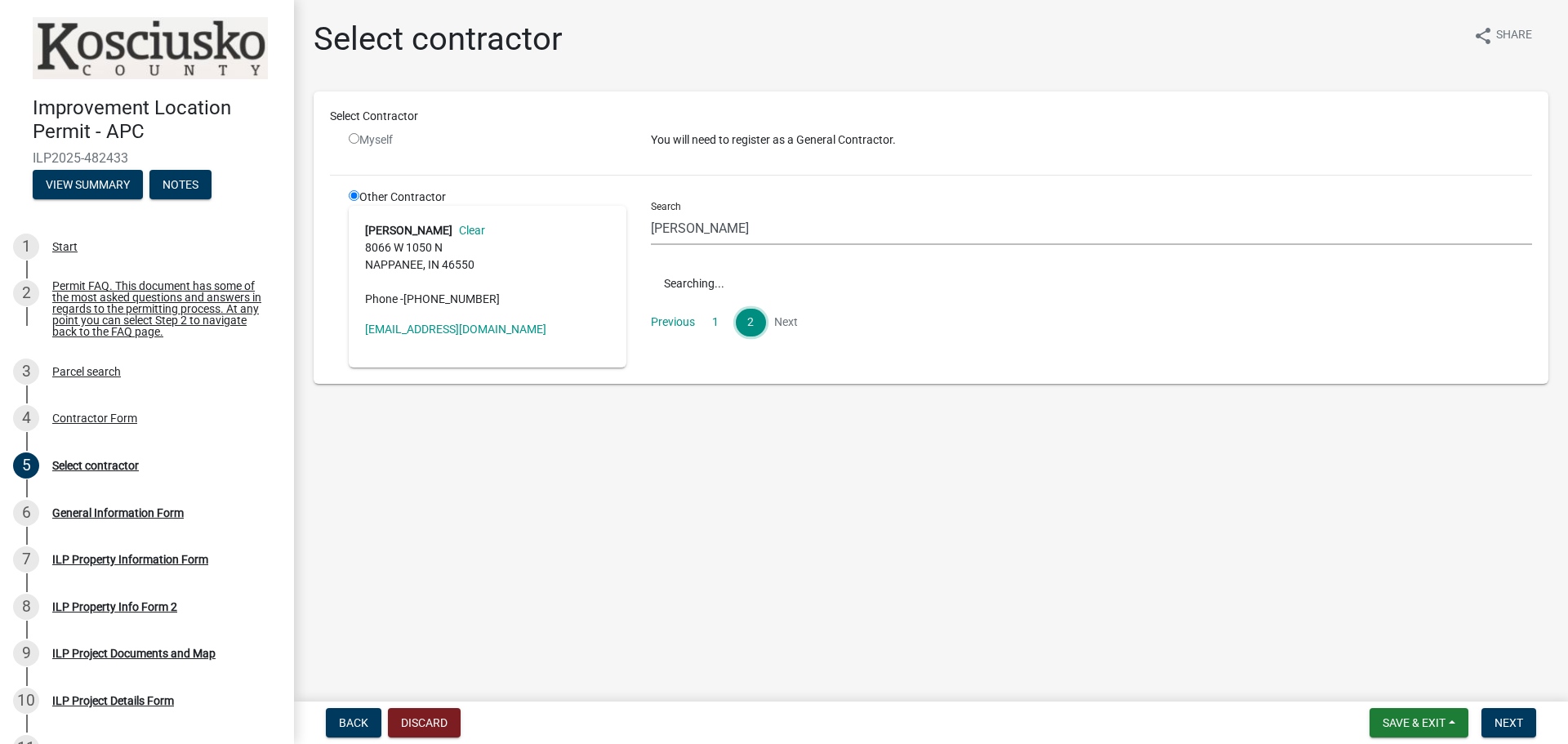
scroll to position [0, 0]
click at [717, 210] on div "Search yoder" at bounding box center [1091, 217] width 881 height 56
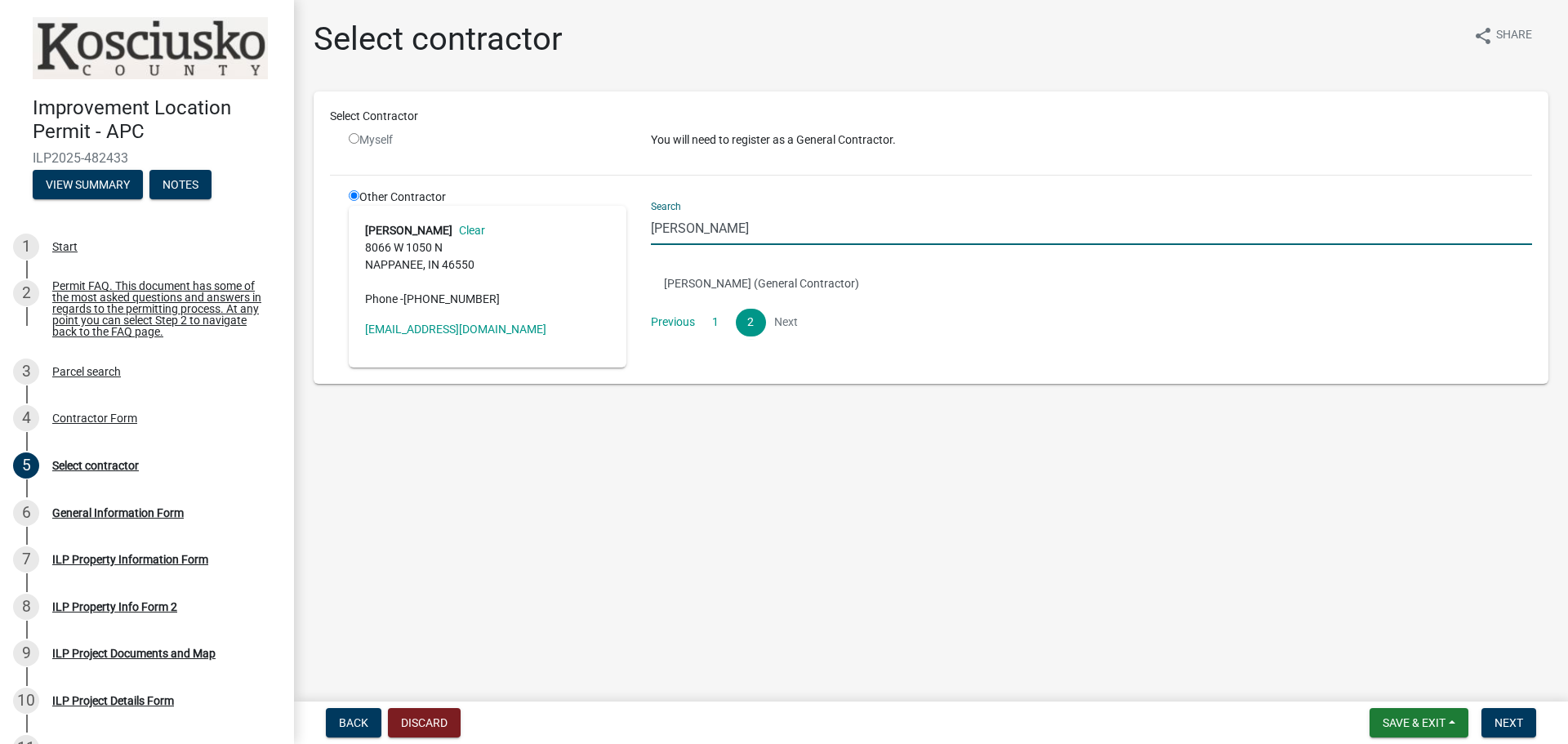
drag, startPoint x: 705, startPoint y: 229, endPoint x: 490, endPoint y: 221, distance: 215.1
click at [490, 221] on div "Other Contractor MATTHEW YODER Clear 8066 W 1050 N NAPPANEE, IN 46550 Phone - (…" at bounding box center [941, 278] width 1208 height 179
type input "matt martin"
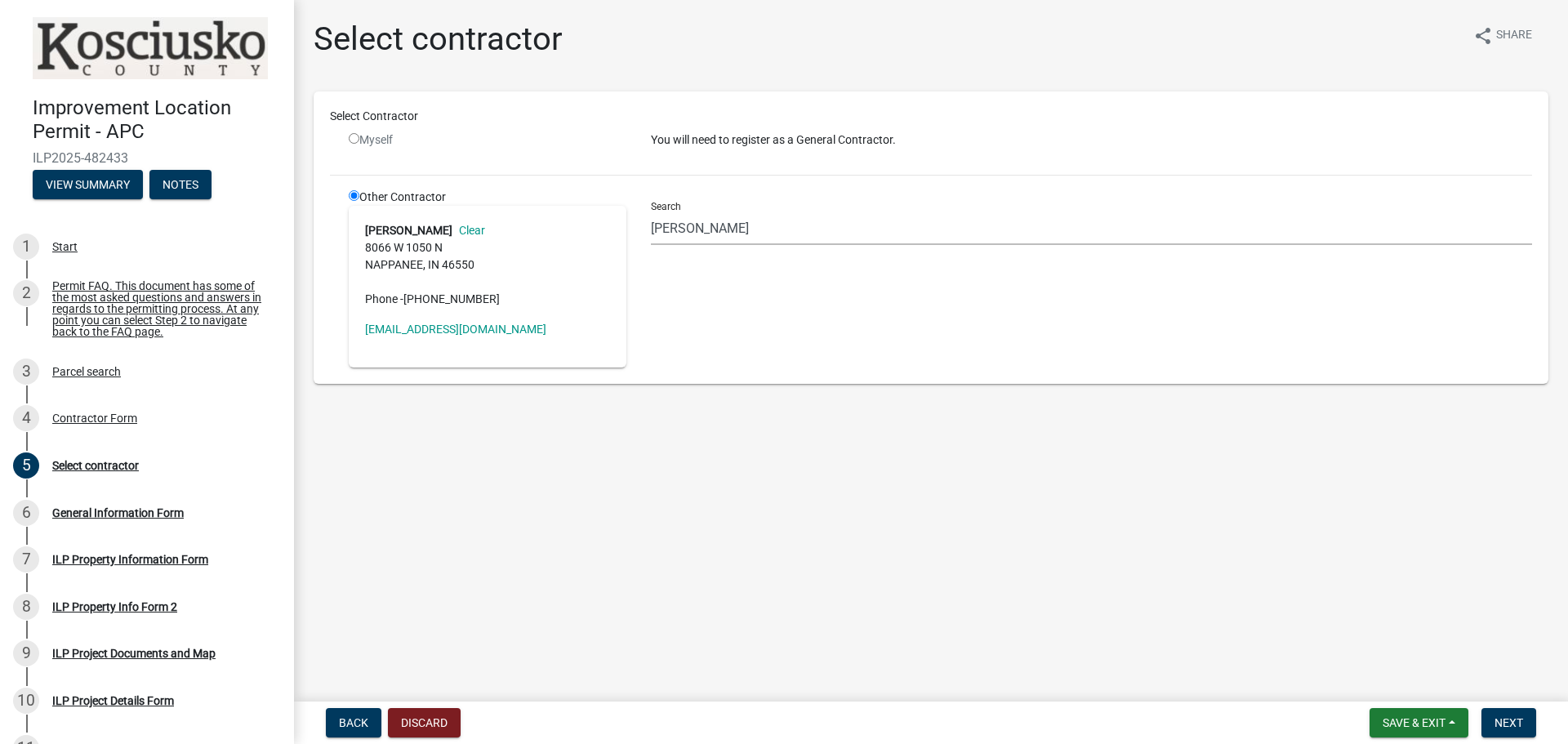
click at [352, 136] on input "radio" at bounding box center [354, 138] width 11 height 11
radio input "false"
radio input "true"
click at [352, 136] on input "radio" at bounding box center [354, 138] width 11 height 11
radio input "false"
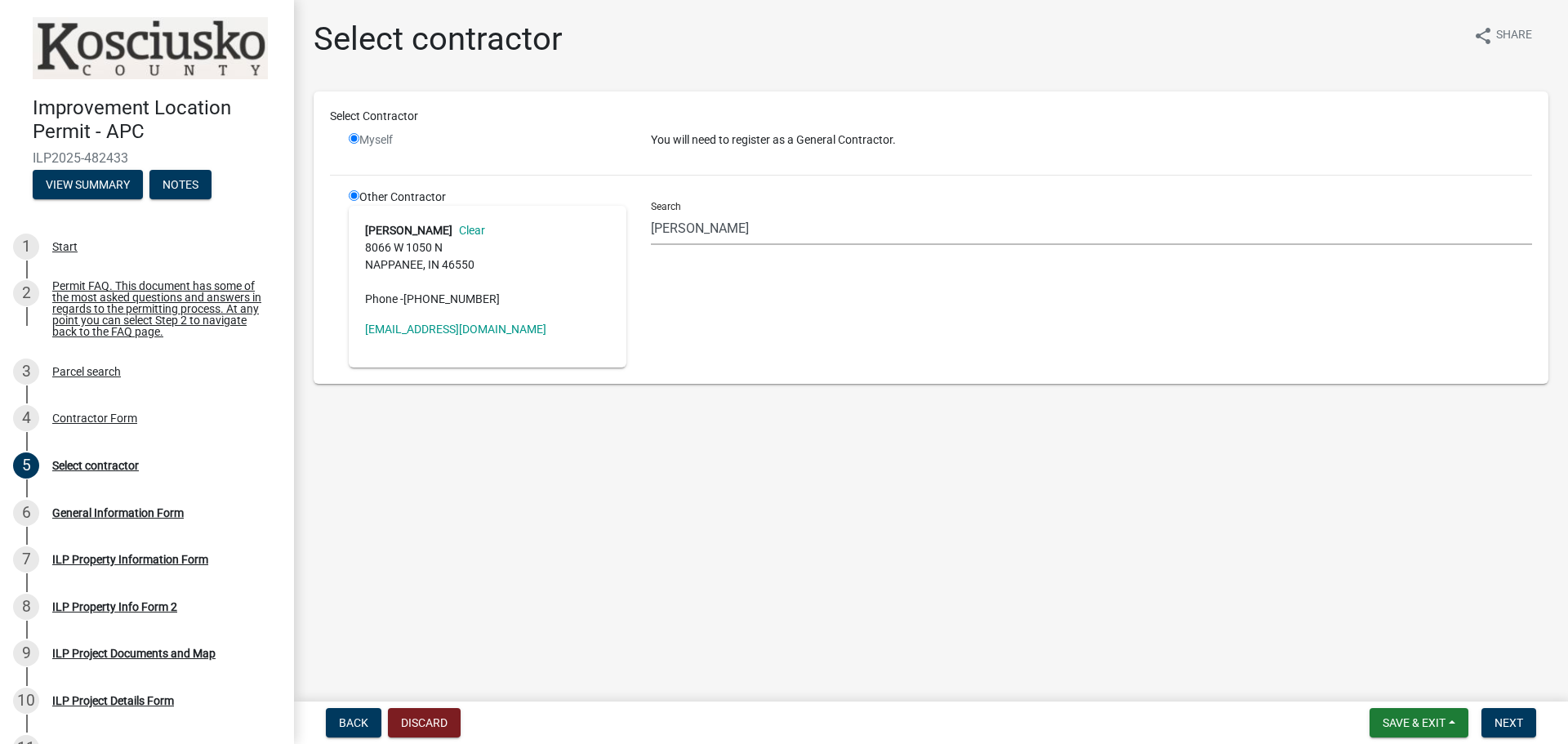
radio input "true"
click at [352, 136] on input "radio" at bounding box center [354, 138] width 11 height 11
radio input "false"
radio input "true"
click at [479, 229] on link "Clear" at bounding box center [468, 230] width 32 height 13
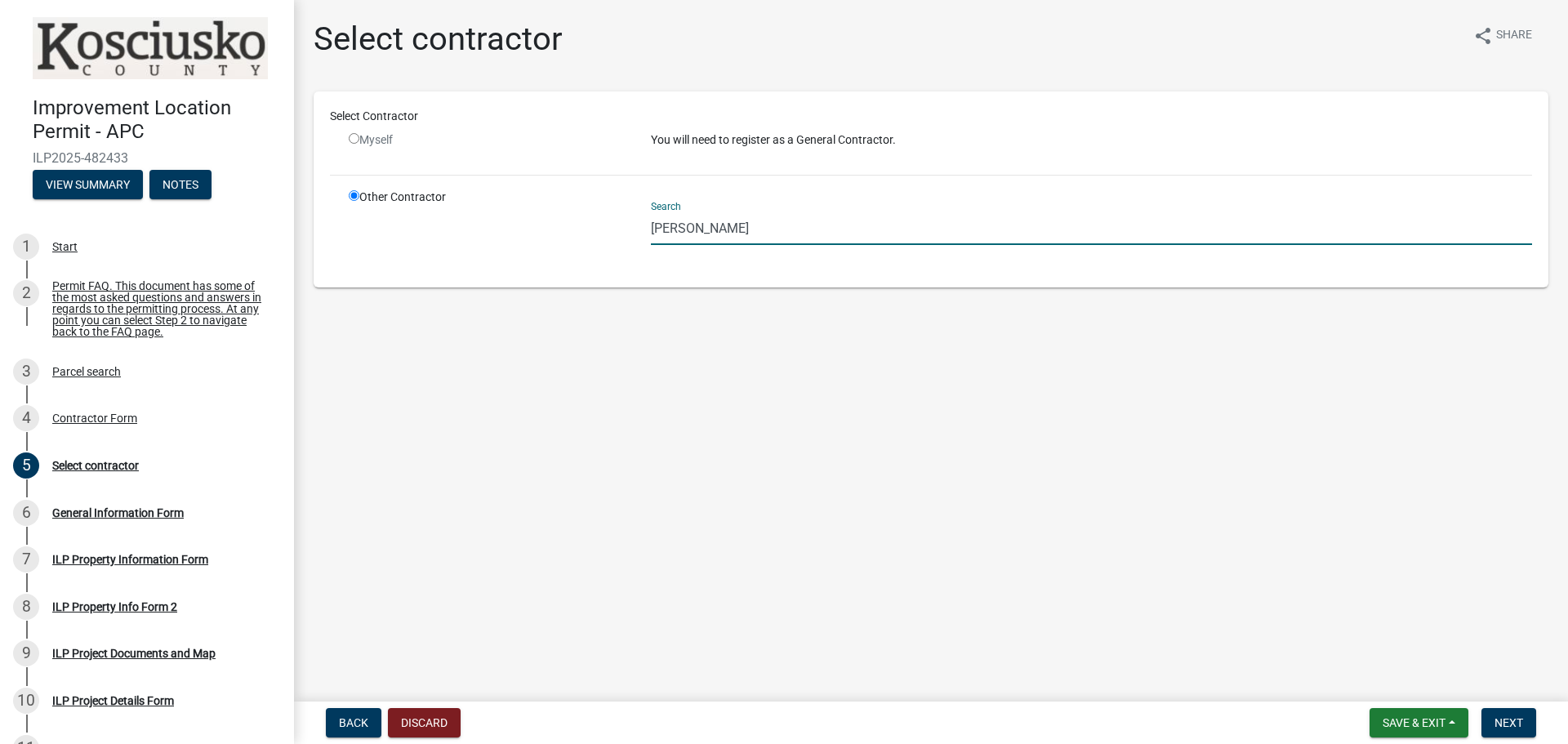
drag, startPoint x: 779, startPoint y: 228, endPoint x: 509, endPoint y: 254, distance: 271.2
click at [511, 254] on div "Other Contractor Search matt martin" at bounding box center [941, 230] width 1208 height 83
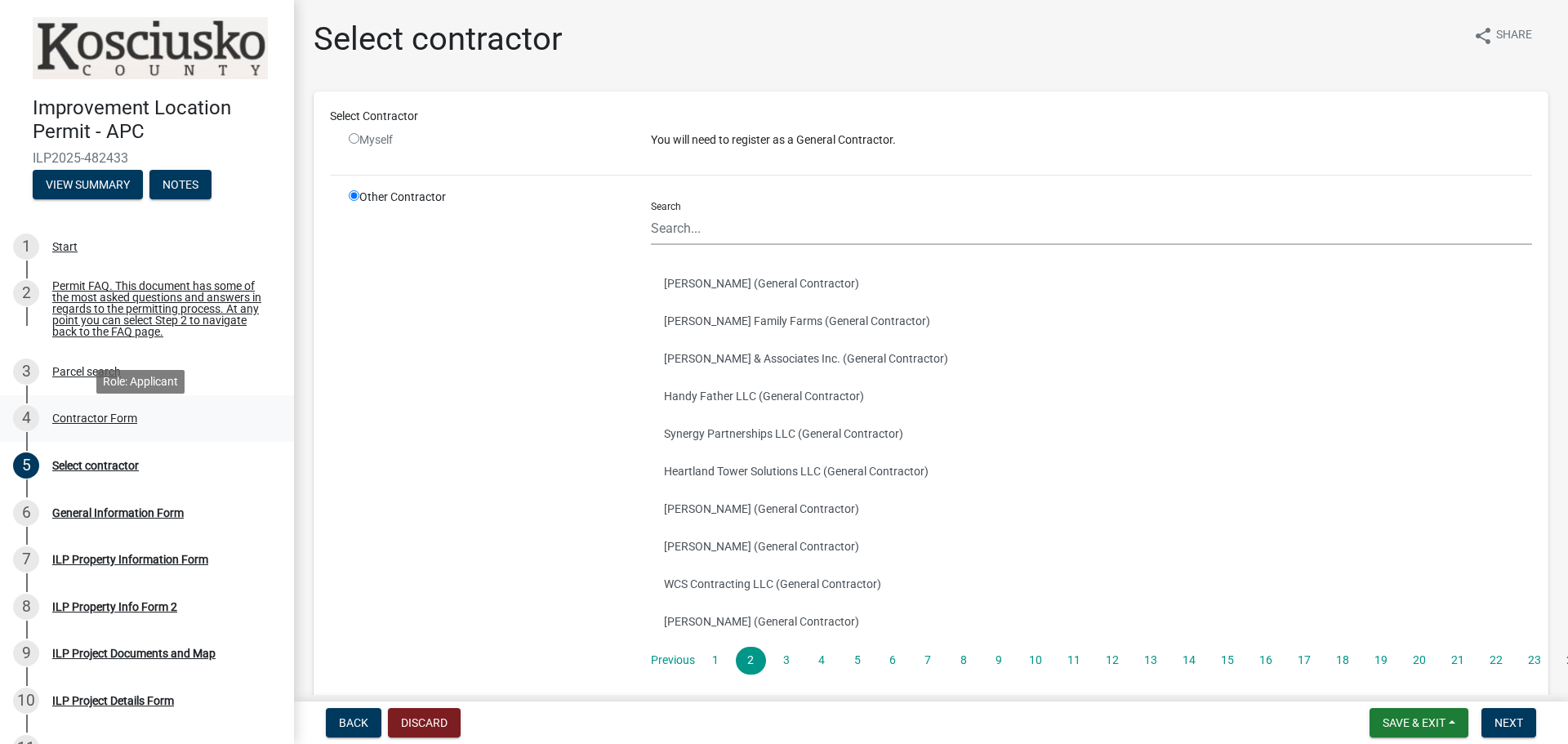
click at [79, 423] on div "Contractor Form" at bounding box center [94, 418] width 85 height 12
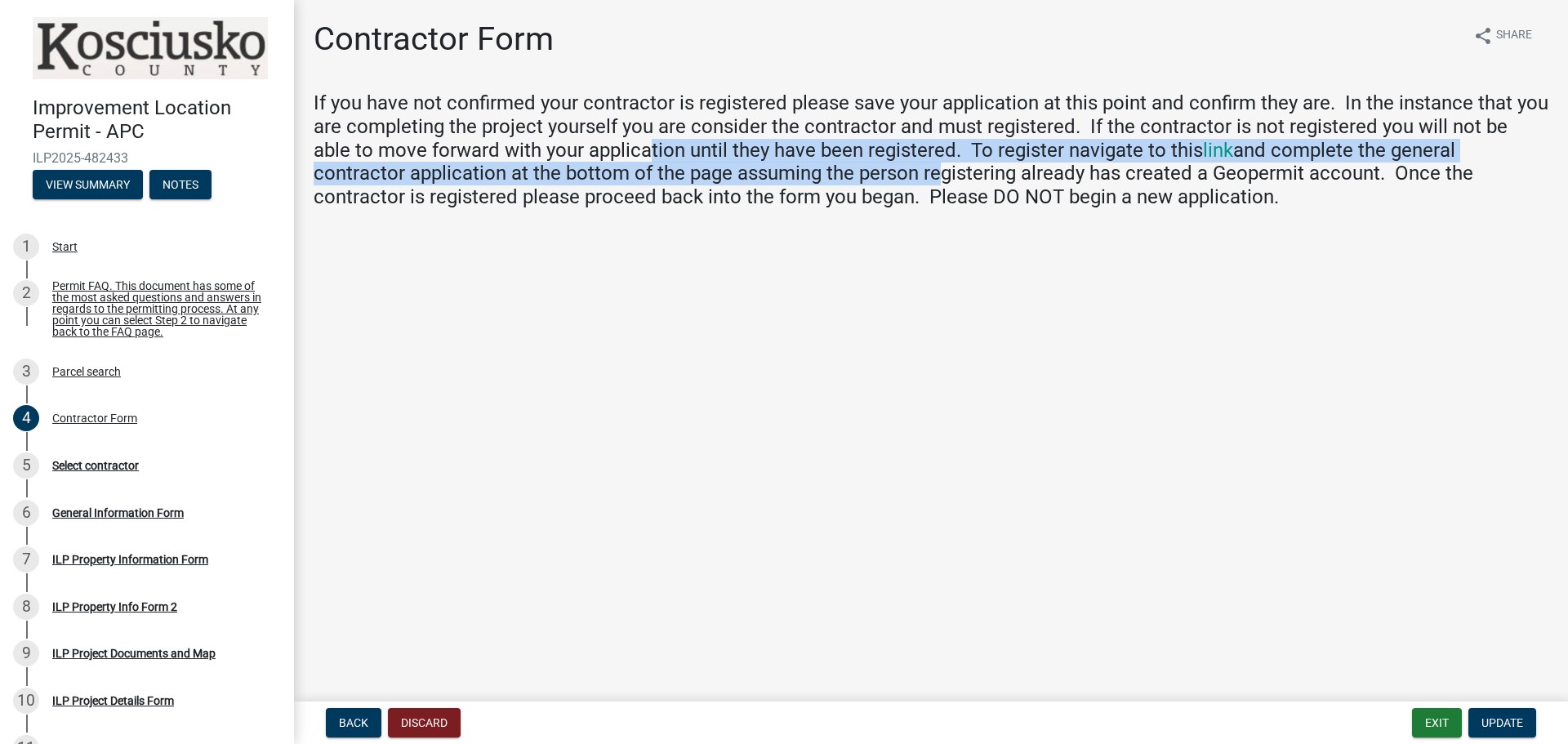
drag, startPoint x: 651, startPoint y: 159, endPoint x: 833, endPoint y: 162, distance: 182.0
click at [833, 162] on h4 "If you have not confirmed your contractor is registered please save your applic…" at bounding box center [931, 150] width 1235 height 118
click at [968, 150] on h4 "If you have not confirmed your contractor is registered please save your applic…" at bounding box center [931, 150] width 1235 height 118
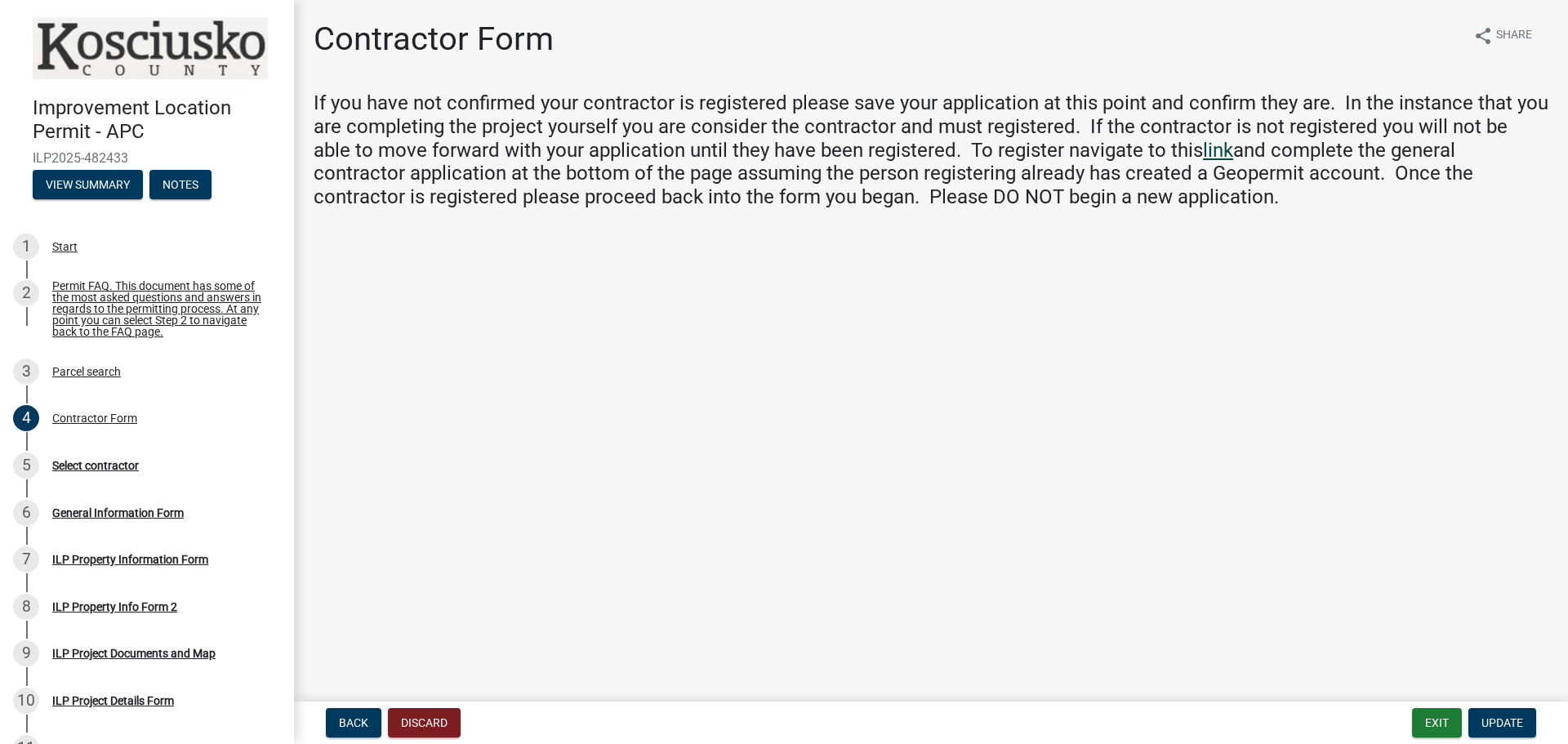
click at [1203, 147] on link "link" at bounding box center [1218, 151] width 30 height 23
click at [1497, 716] on span "Update" at bounding box center [1503, 722] width 41 height 13
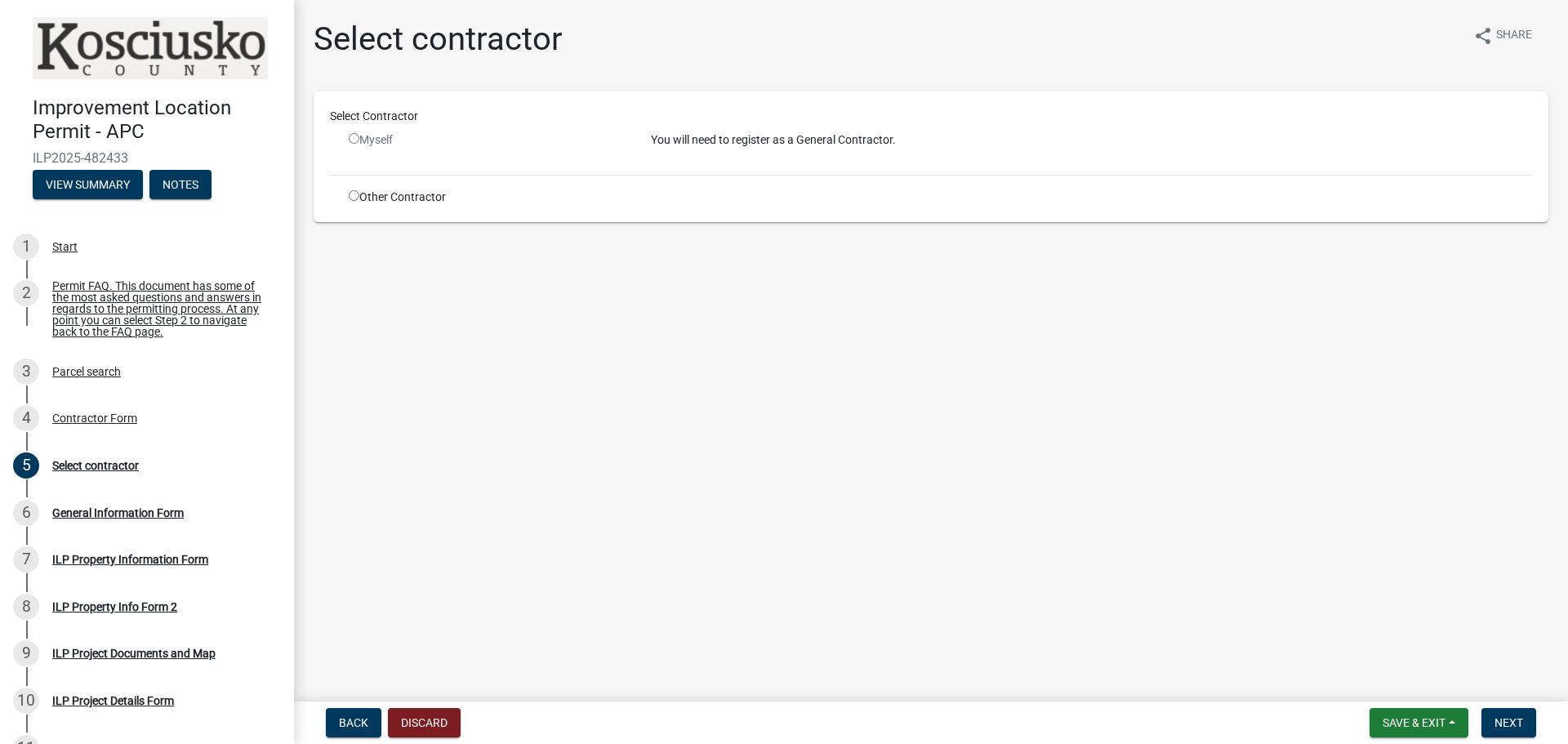
click at [357, 138] on input "radio" at bounding box center [354, 138] width 11 height 11
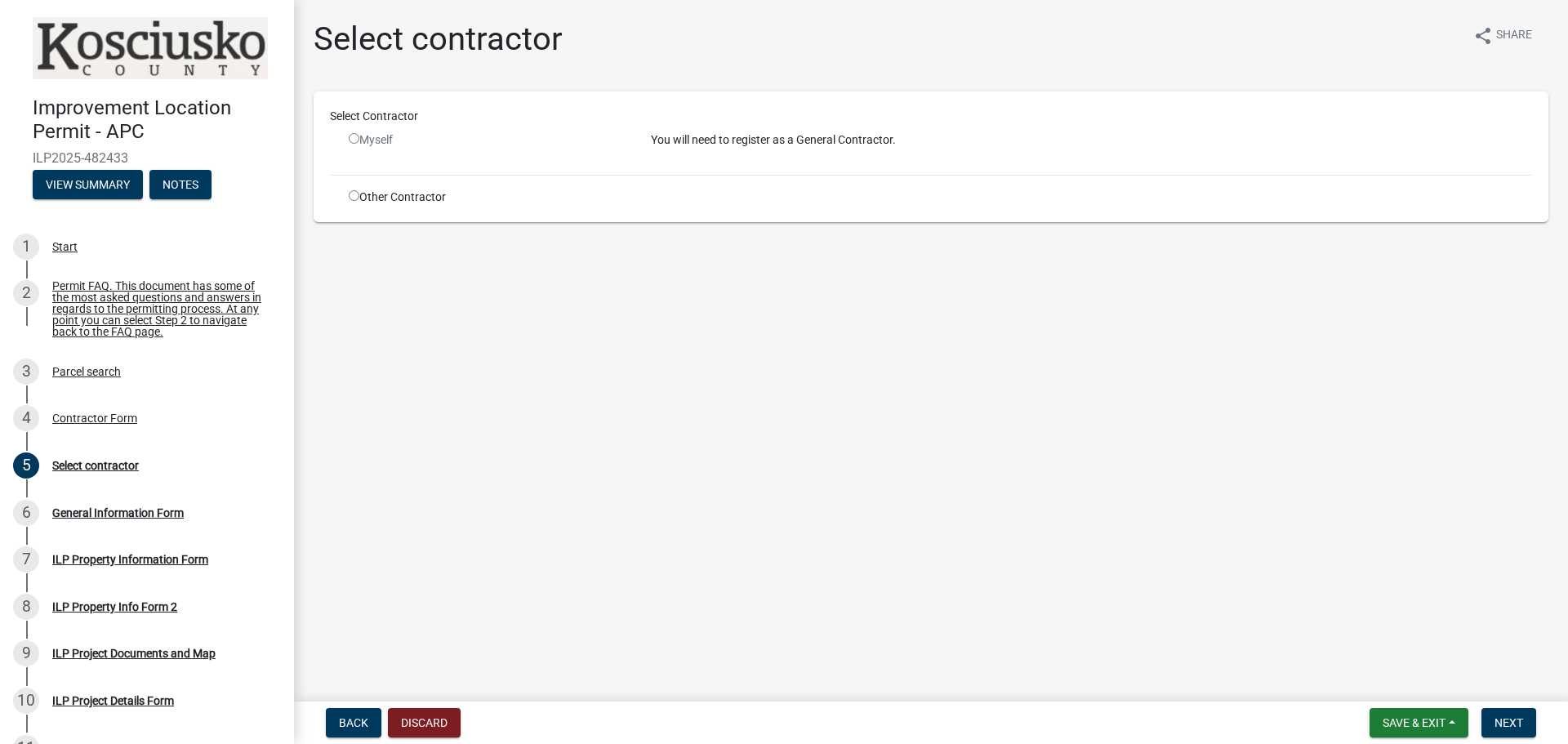
click at [357, 138] on input "radio" at bounding box center [354, 138] width 11 height 11
radio input "false"
click at [90, 515] on div "General Information Form" at bounding box center [118, 513] width 132 height 12
click at [103, 519] on div "General Information Form" at bounding box center [118, 513] width 132 height 12
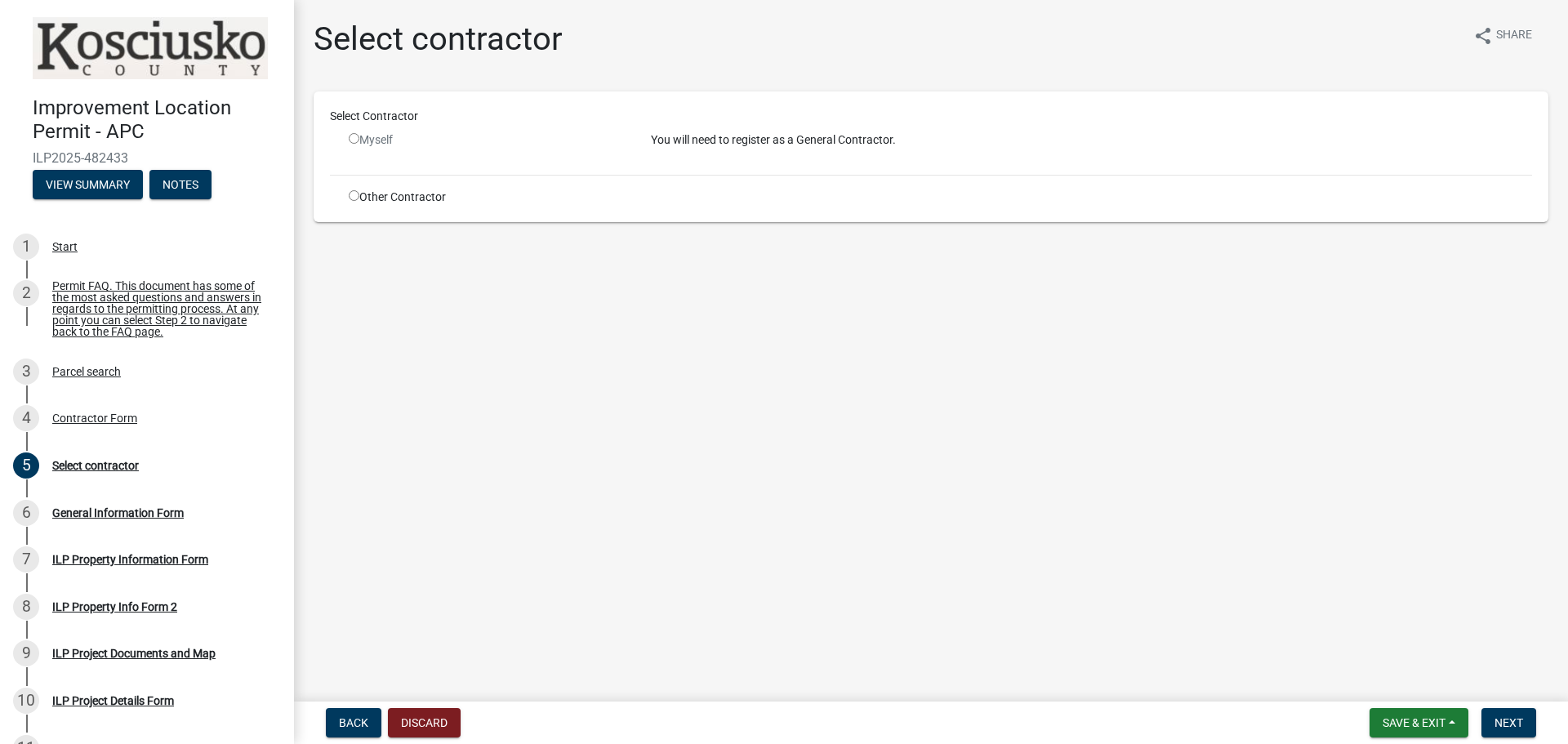
click at [480, 234] on wm-data-entity-input "Select Contractor Myself You will need to register as a General Contractor. Oth…" at bounding box center [931, 162] width 1235 height 143
click at [447, 182] on div "Select Contractor Myself You will need to register as a General Contractor. Oth…" at bounding box center [931, 157] width 1203 height 98
click at [392, 196] on div "Other Contractor" at bounding box center [487, 197] width 302 height 17
click at [356, 197] on input "radio" at bounding box center [354, 196] width 11 height 11
radio input "true"
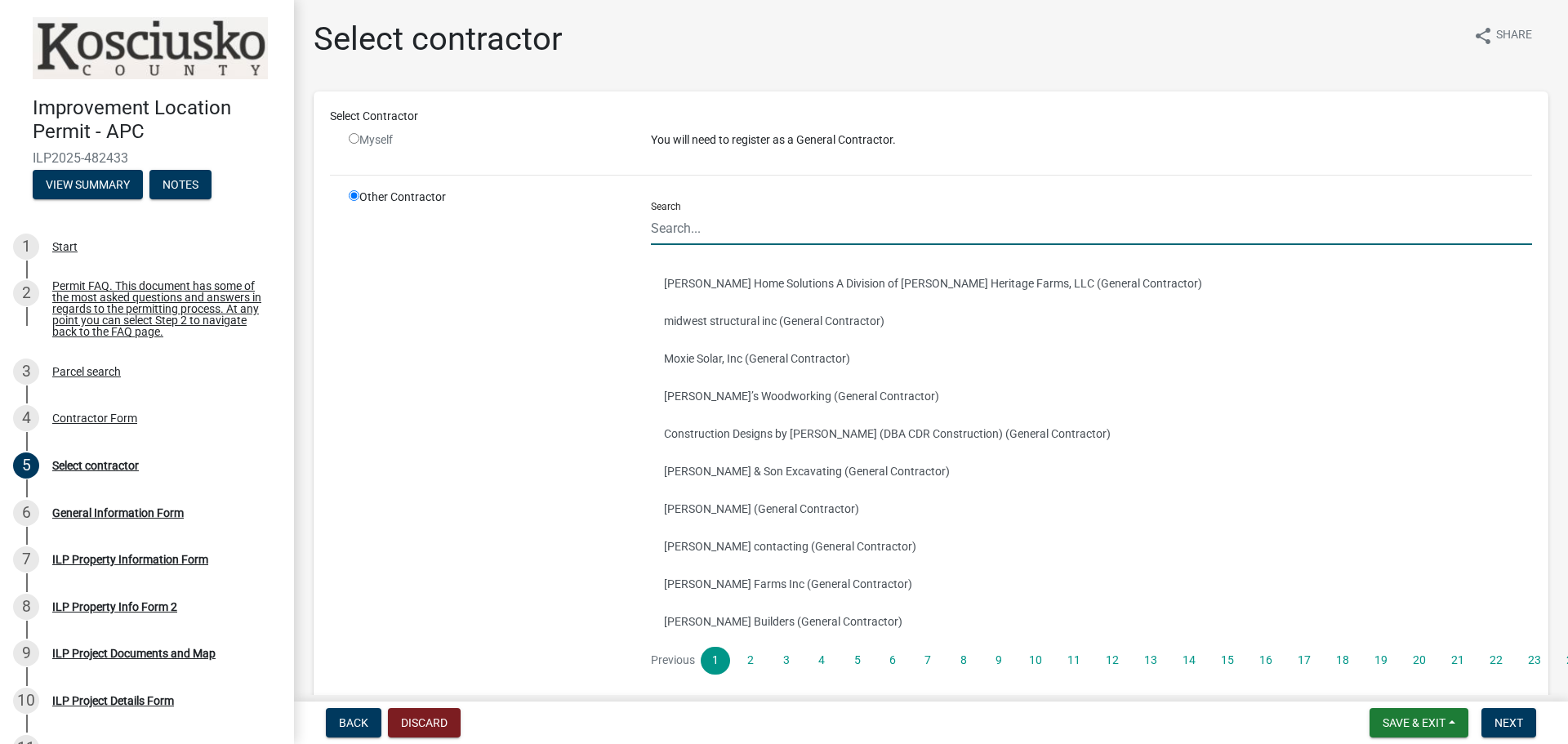
click at [752, 229] on input "Search" at bounding box center [1091, 228] width 881 height 33
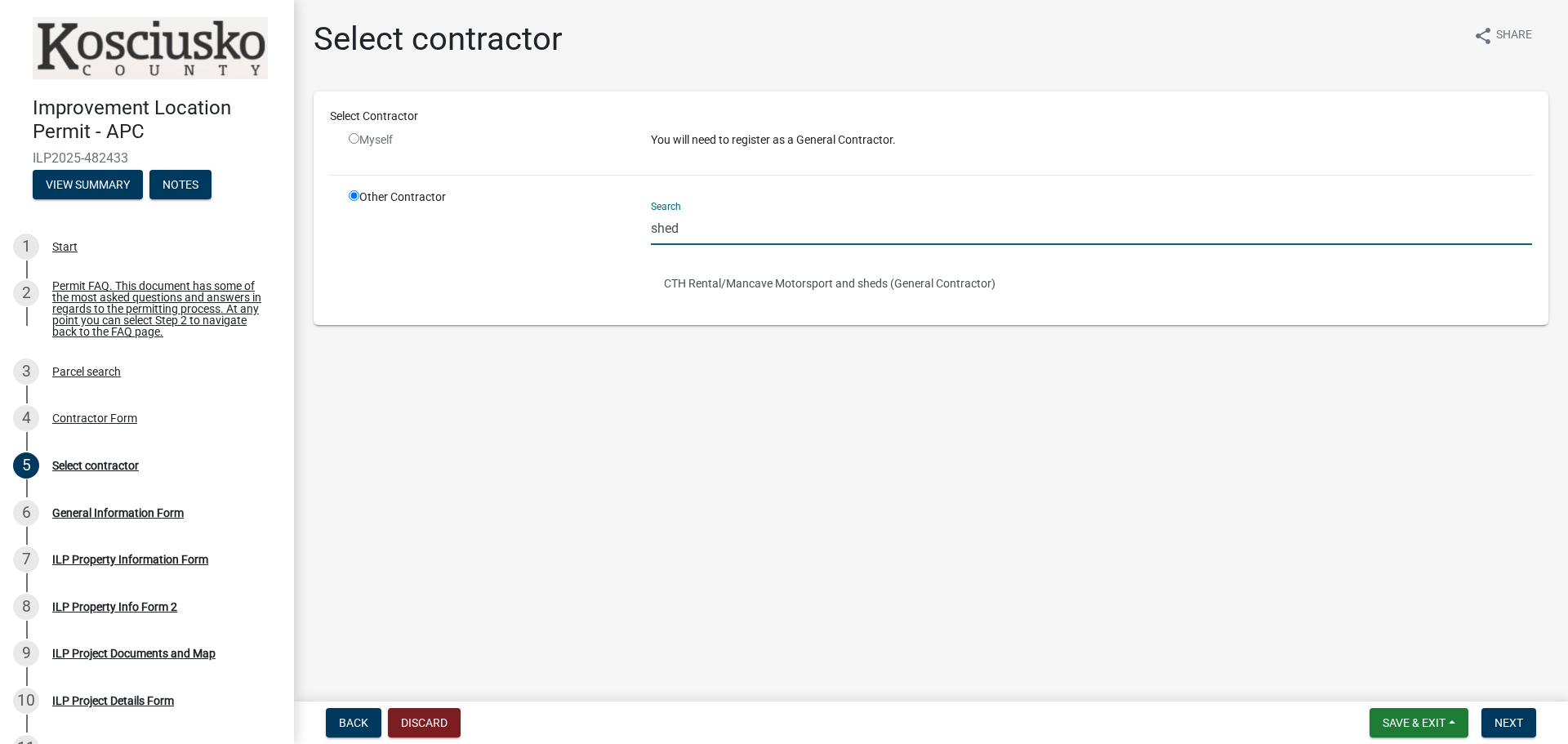
type input "shed"
click at [866, 429] on main "Select contractor share Share Select Contractor Myself You will need to registe…" at bounding box center [931, 347] width 1274 height 695
drag, startPoint x: 699, startPoint y: 216, endPoint x: 607, endPoint y: 234, distance: 93.7
click at [607, 234] on div "Other Contractor Search shed CTH Rental/Mancave Motorsport and sheds (General C…" at bounding box center [941, 249] width 1208 height 120
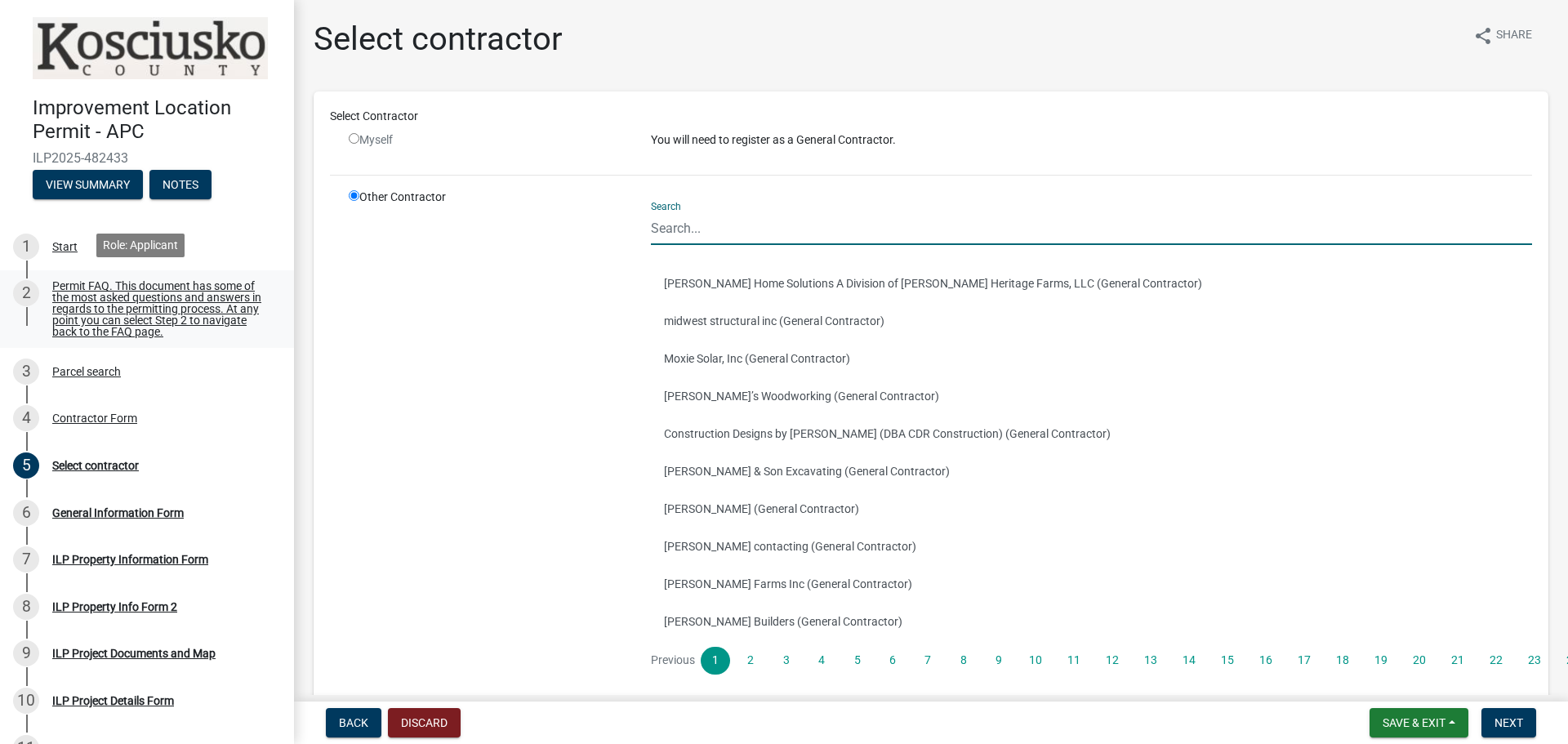
click at [171, 292] on div "Permit FAQ. This document has some of the most asked questions and answers in r…" at bounding box center [160, 308] width 215 height 57
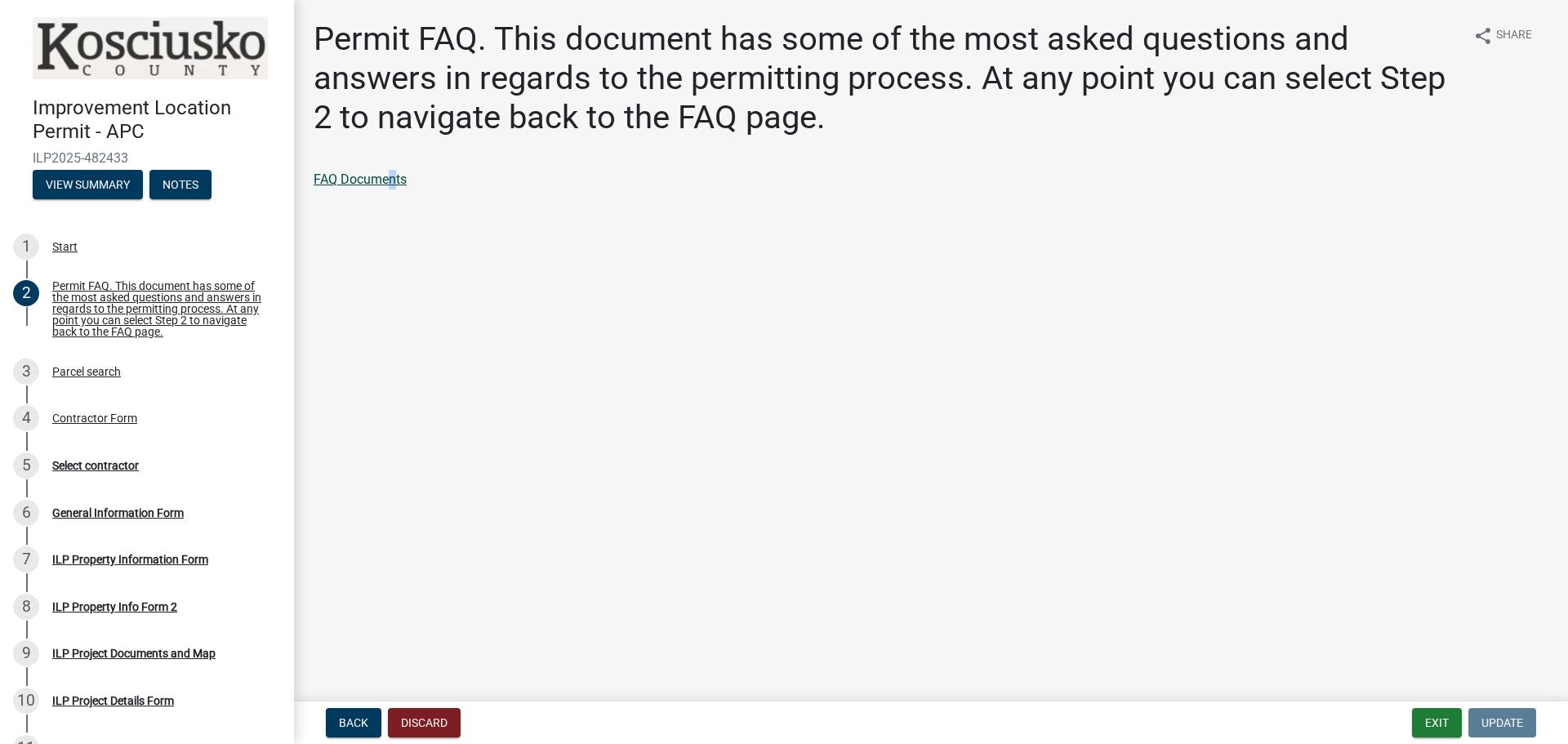
click at [388, 172] on div "Permit FAQ. This document has some of the most asked questions and answers in r…" at bounding box center [932, 118] width 1260 height 197
click at [376, 177] on link "FAQ Documents" at bounding box center [360, 179] width 93 height 16
click at [565, 298] on main "Permit FAQ. This document has some of the most asked questions and answers in r…" at bounding box center [931, 347] width 1274 height 695
click at [76, 423] on div "Contractor Form" at bounding box center [94, 418] width 85 height 12
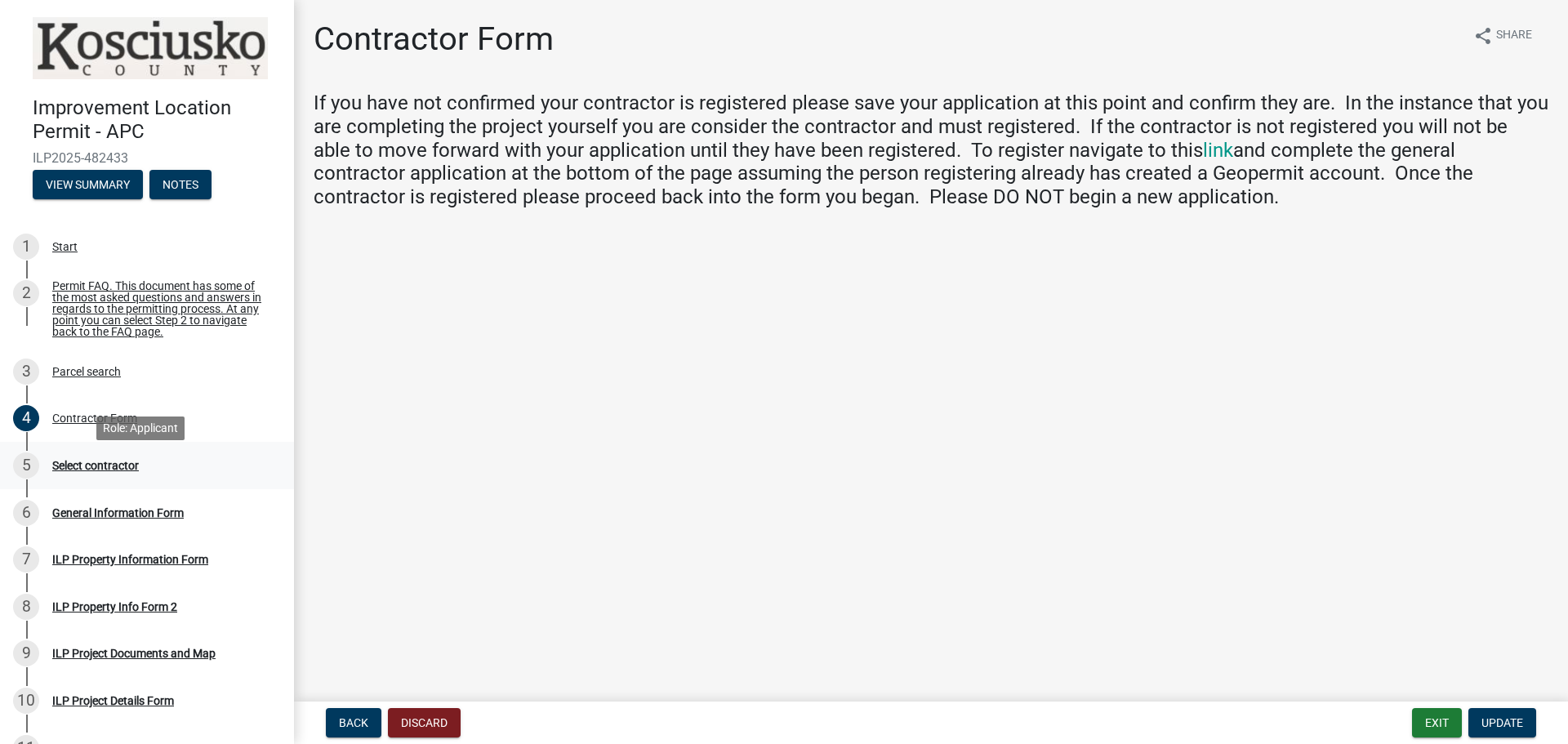
click at [112, 471] on div "Select contractor" at bounding box center [95, 466] width 86 height 12
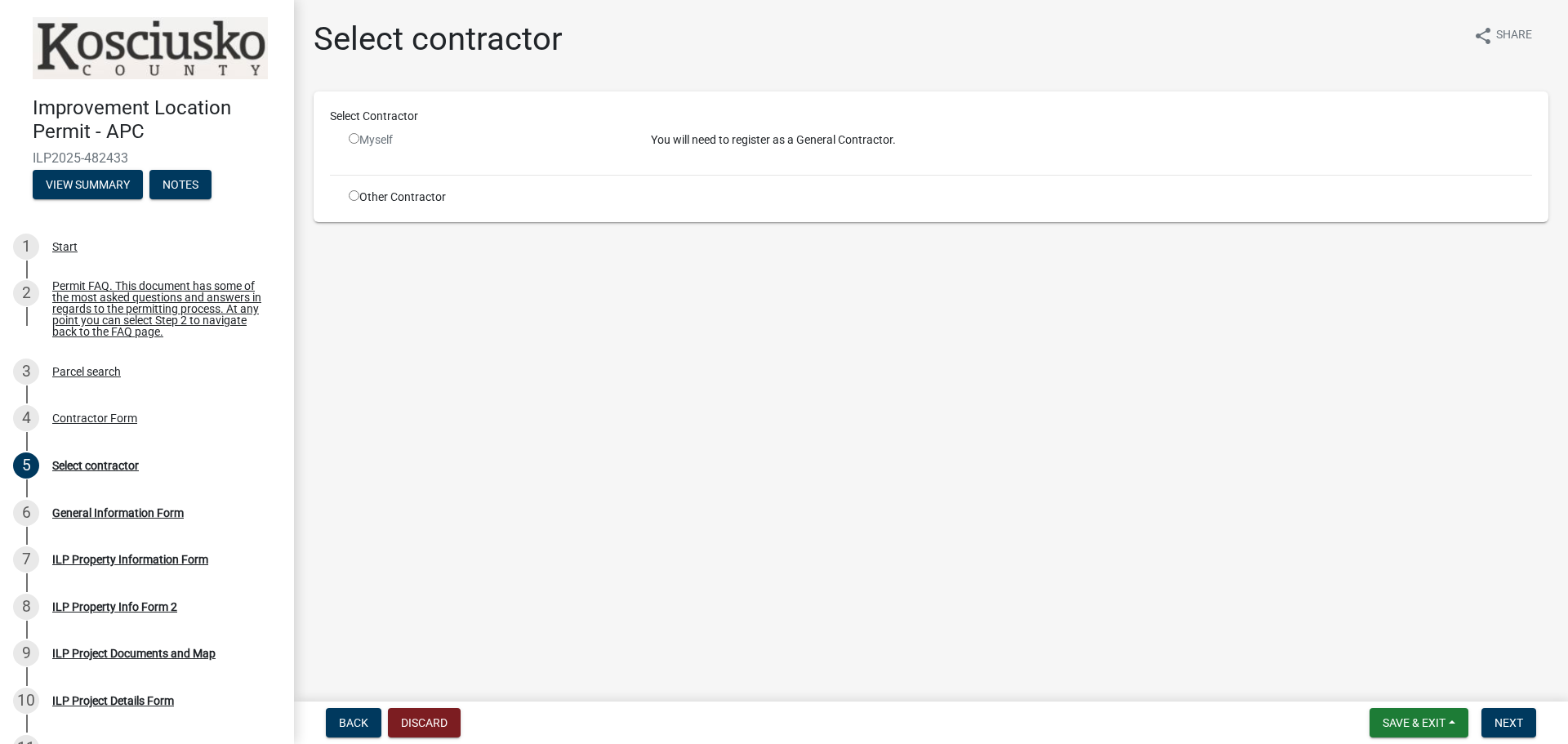
click at [363, 147] on div "Myself" at bounding box center [487, 140] width 278 height 17
click at [361, 138] on div "Myself" at bounding box center [487, 140] width 278 height 17
click at [393, 132] on div "Myself" at bounding box center [487, 140] width 278 height 17
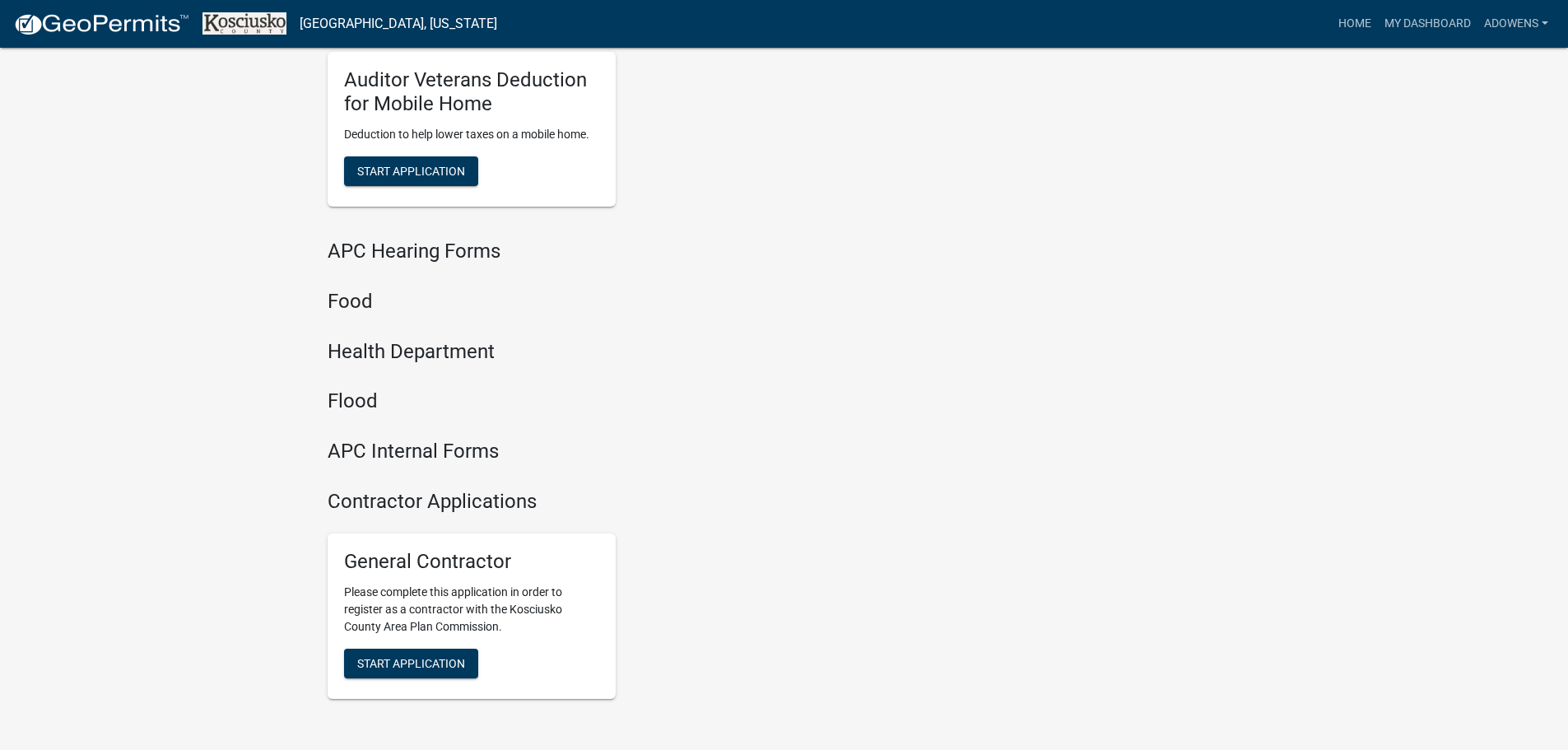
scroll to position [1975, 0]
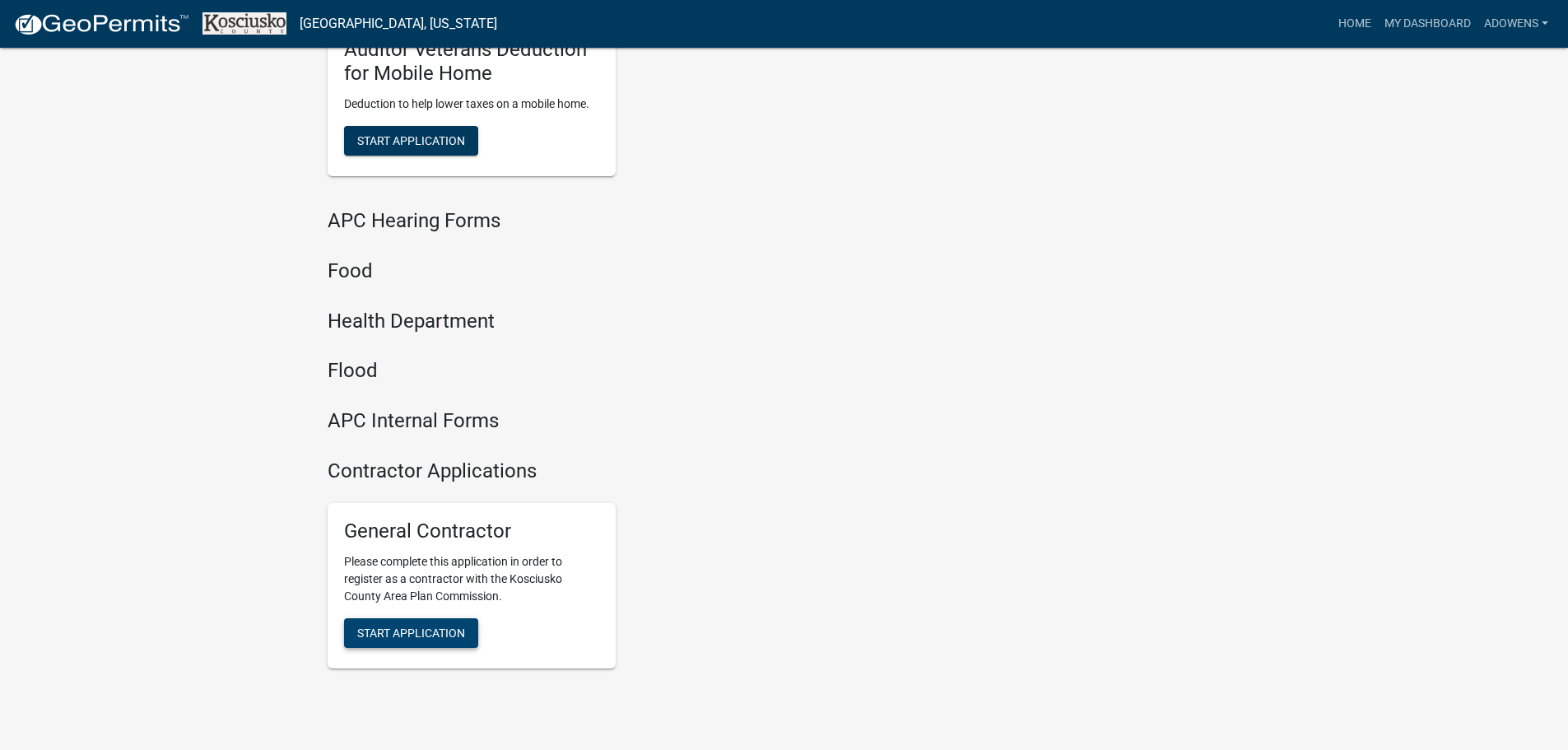
click at [418, 633] on span "Start Application" at bounding box center [411, 632] width 108 height 13
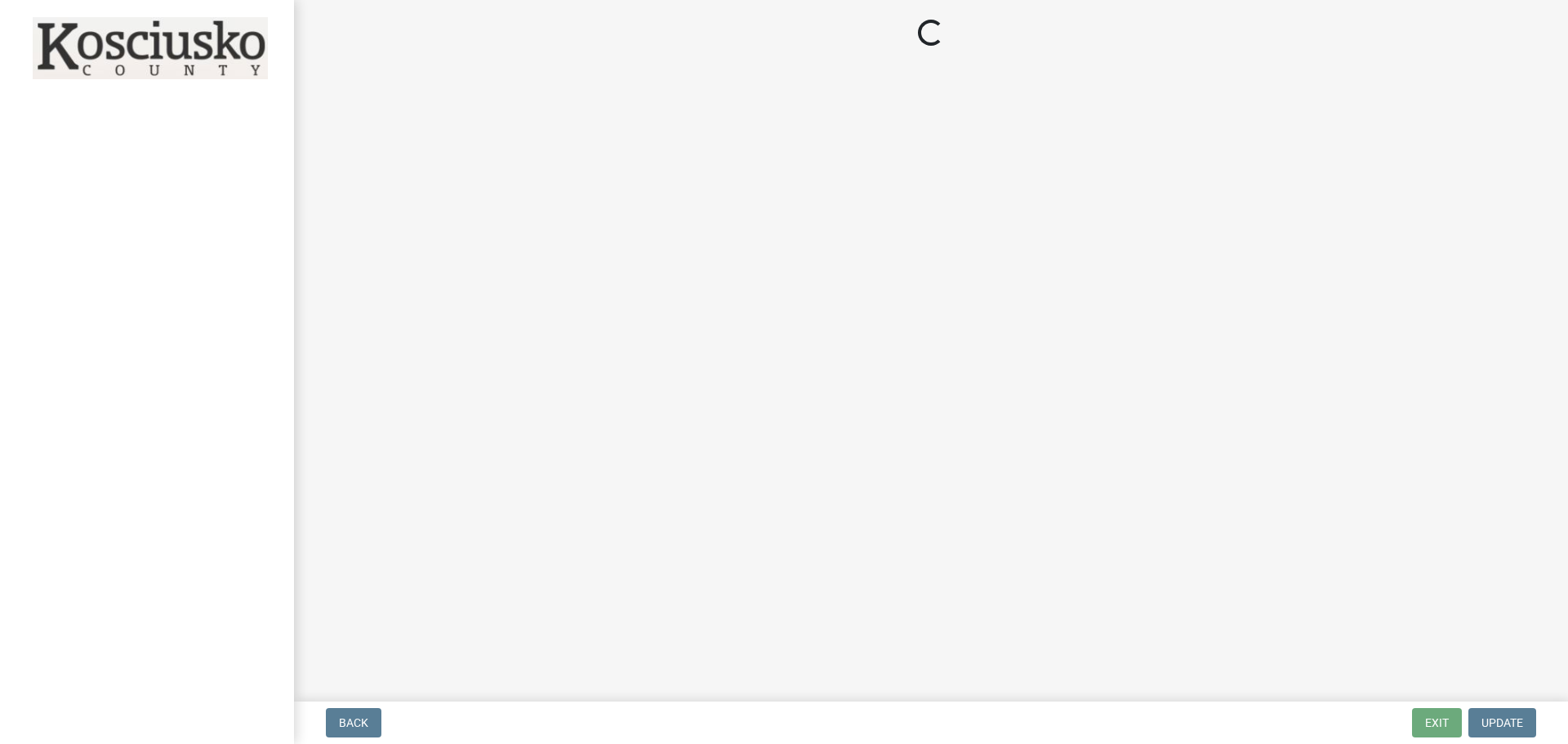
select select "In"
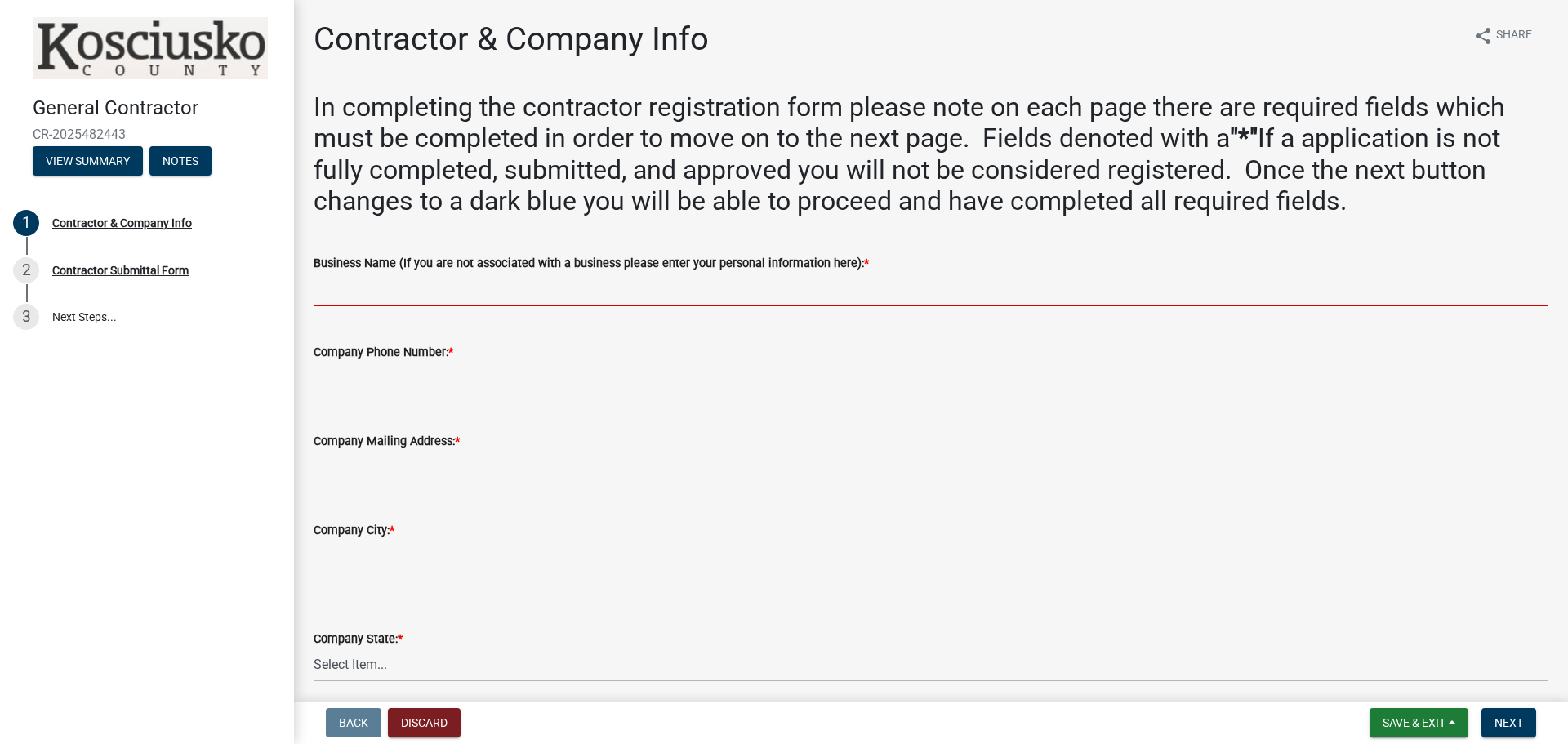
click at [454, 298] on input "Business Name (If you are not associated with a business please enter your pers…" at bounding box center [931, 289] width 1235 height 33
type input "[PERSON_NAME] Woodworking LLC"
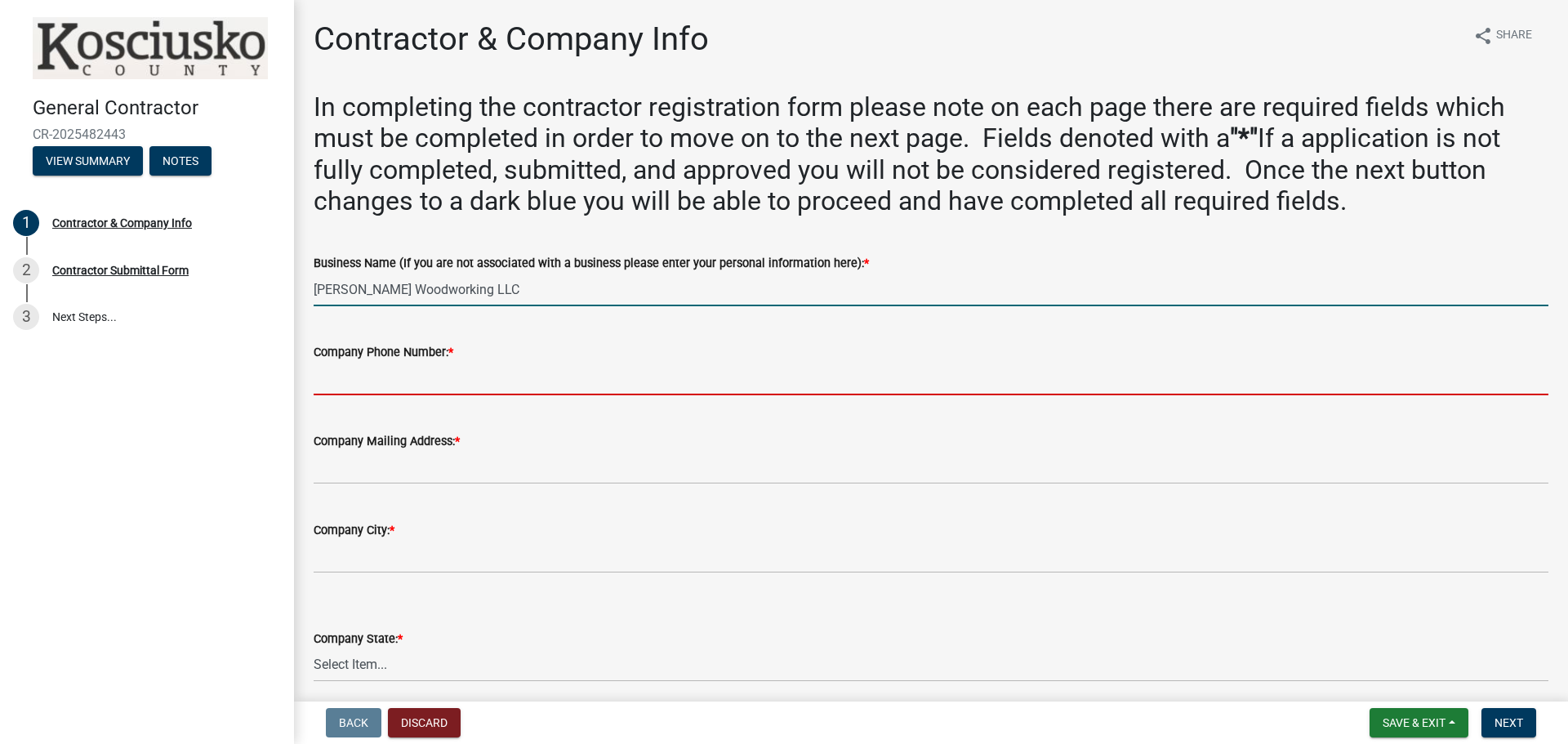
type input "3175172929"
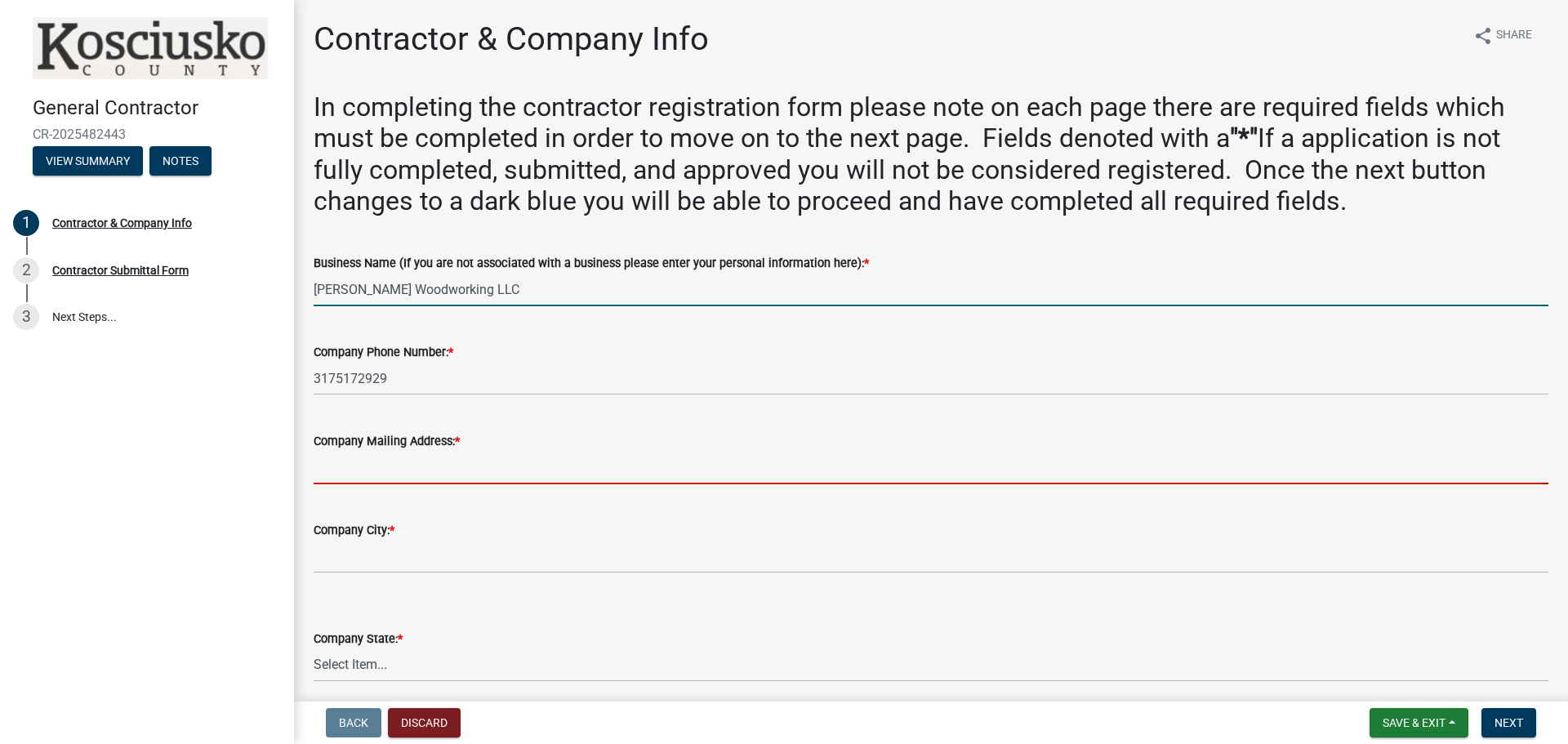
type input "[STREET_ADDRESS]"
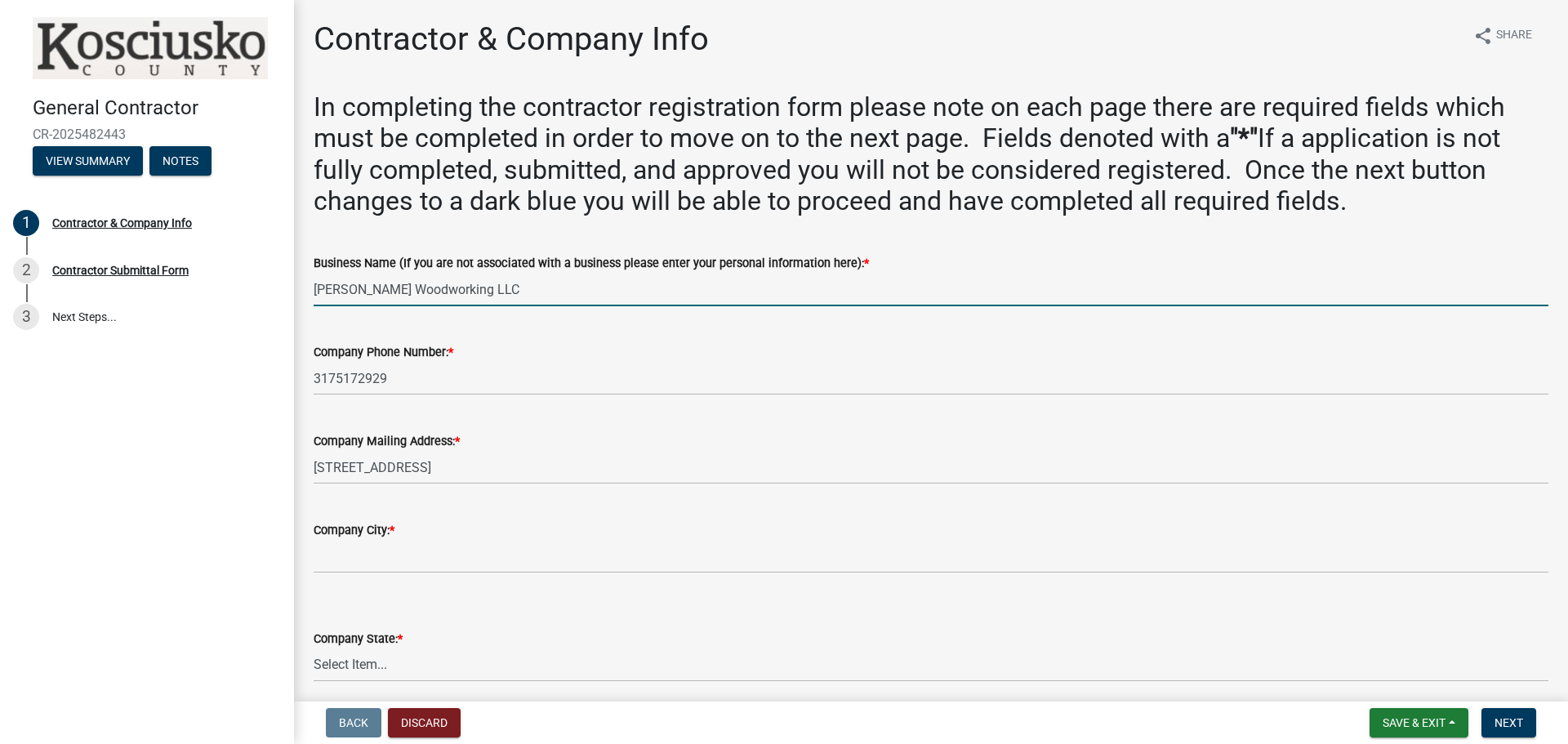
type input "[GEOGRAPHIC_DATA]"
select select "IN"
type input "46582"
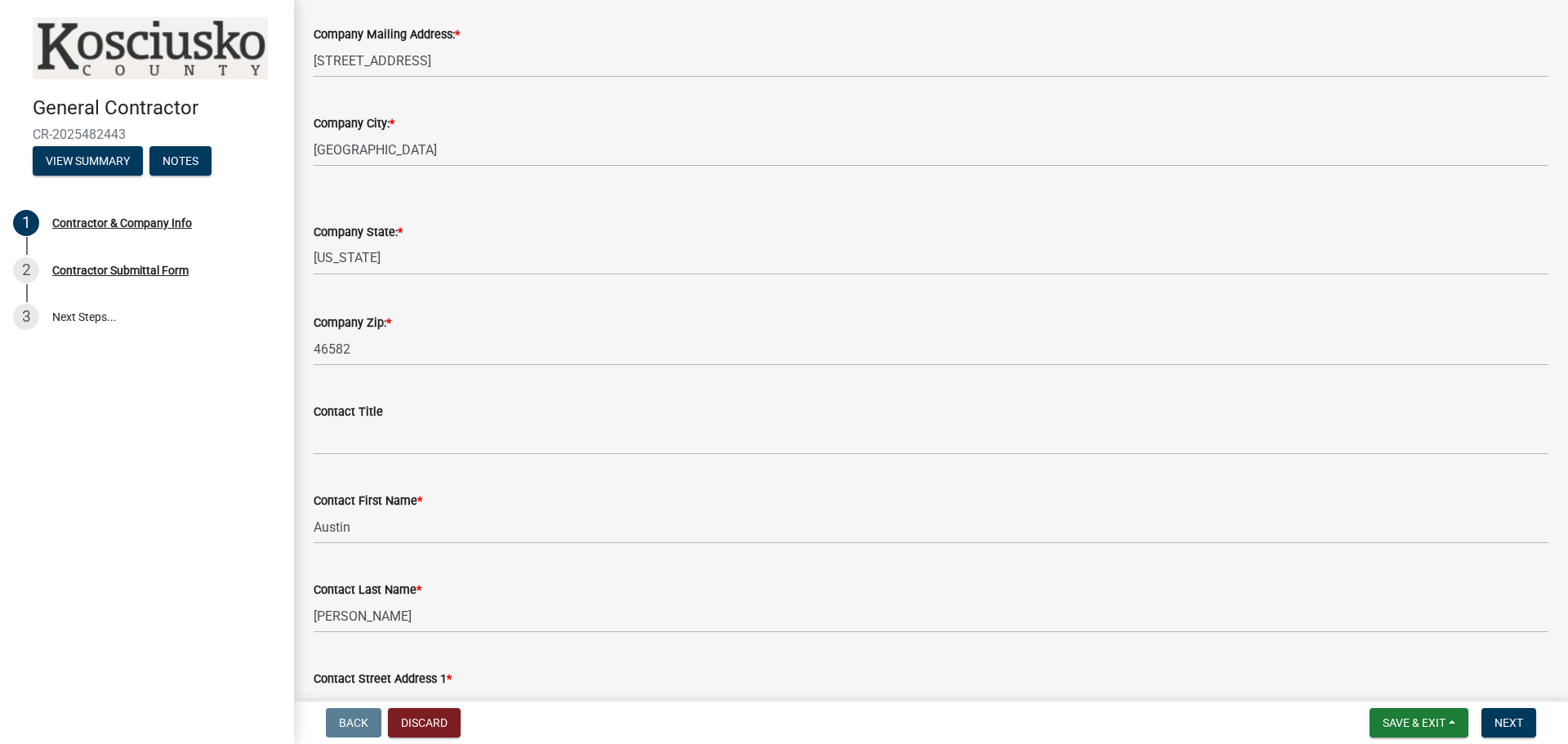
scroll to position [408, 0]
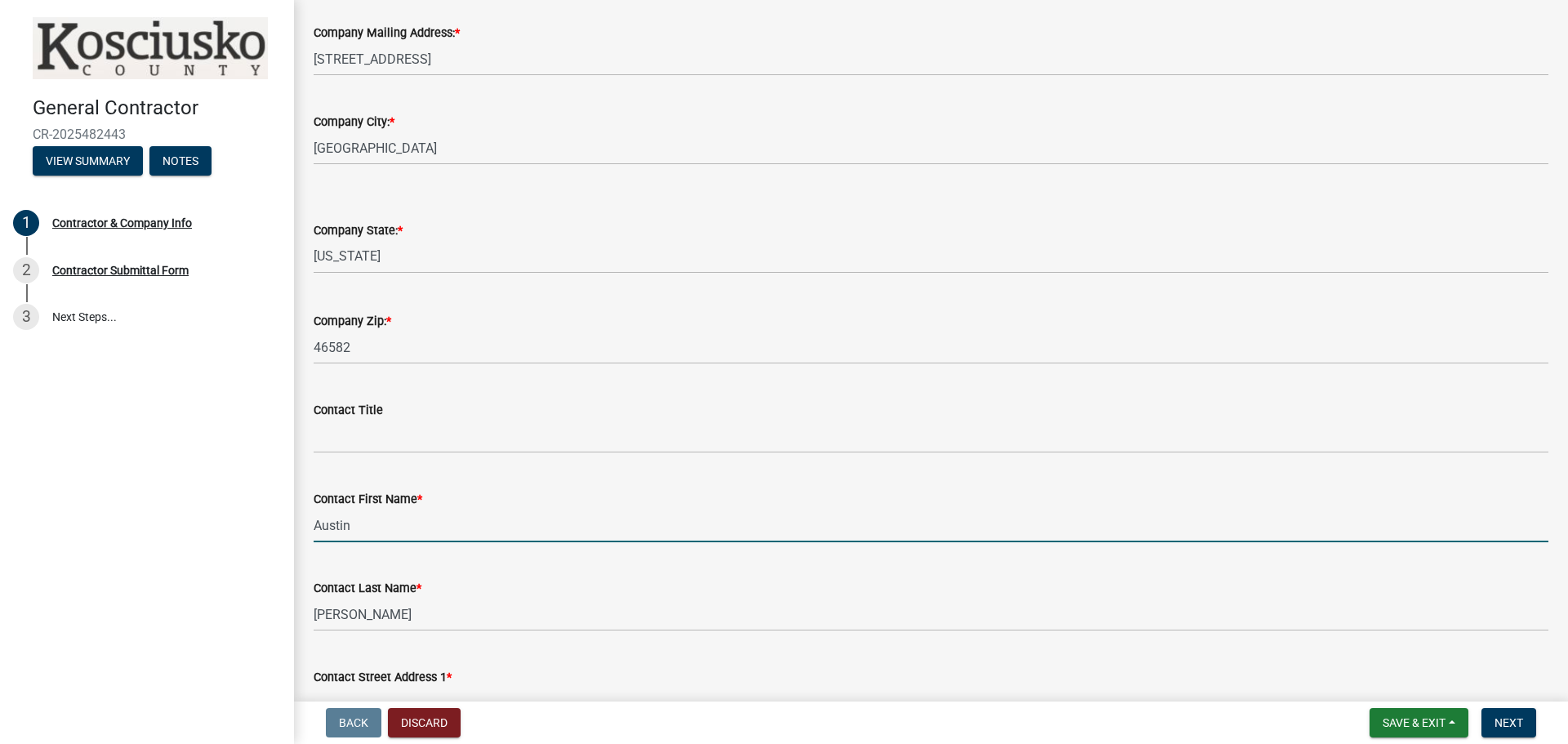
click at [518, 527] on input "Austin" at bounding box center [931, 525] width 1235 height 33
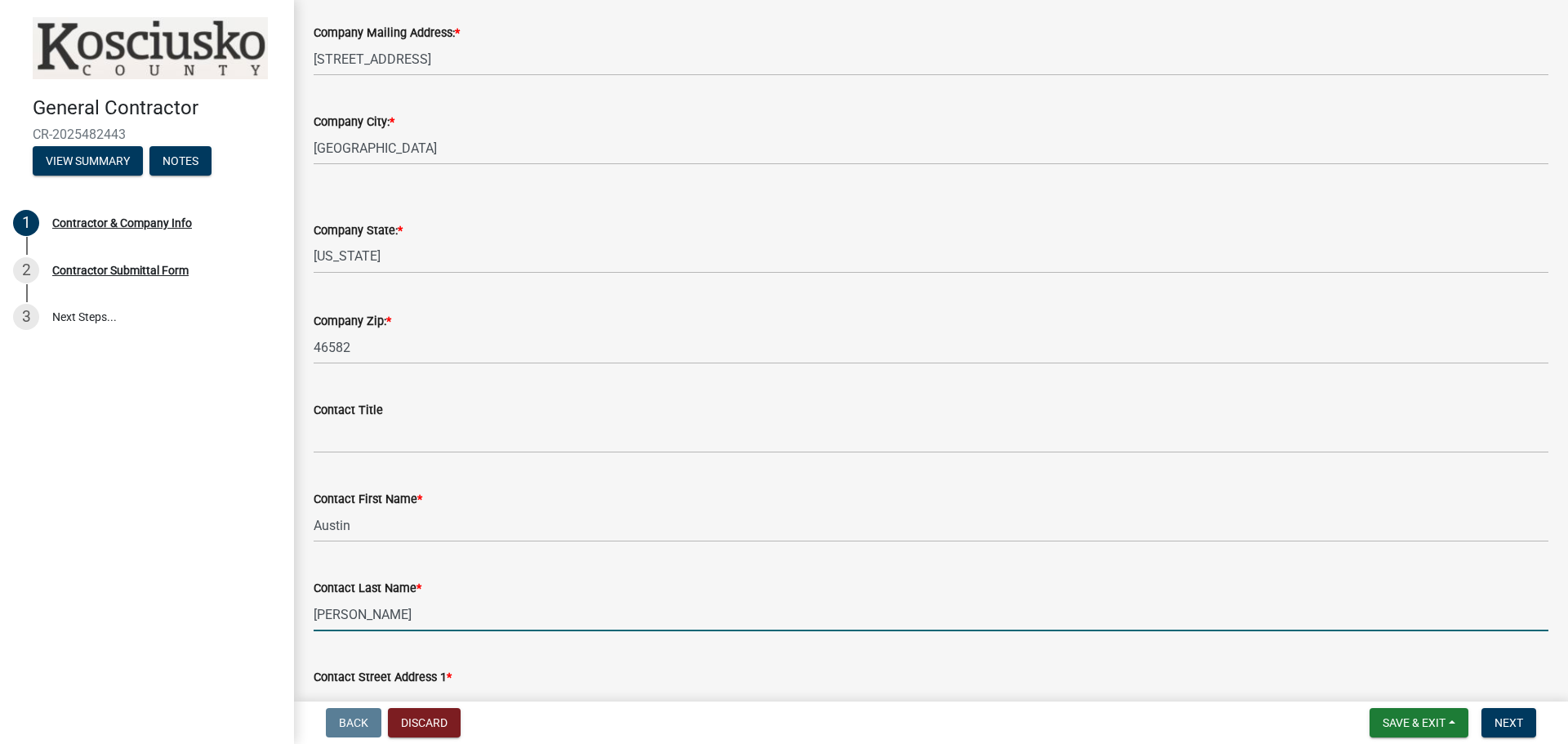
click at [438, 620] on input "Owens" at bounding box center [931, 614] width 1235 height 33
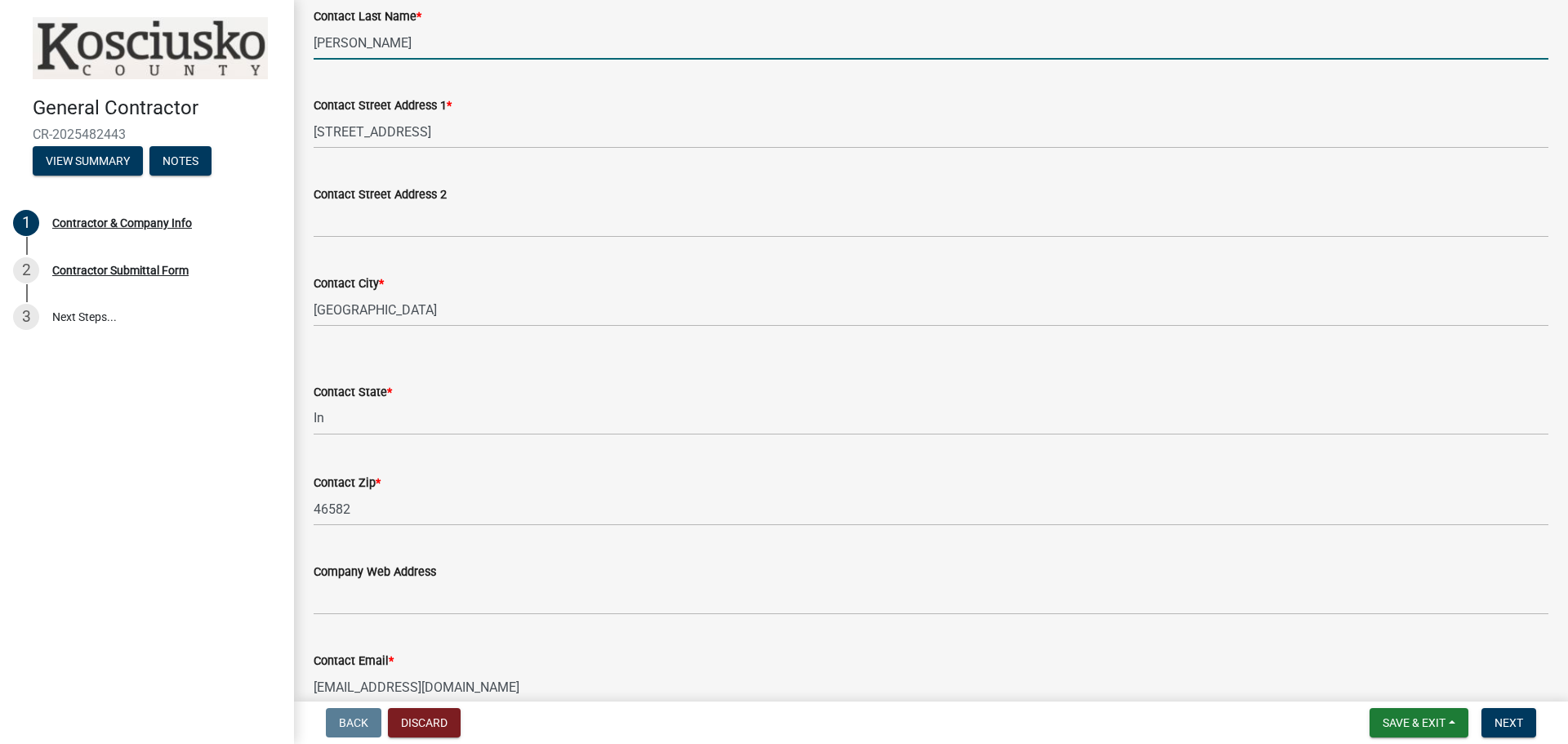
scroll to position [1307, 0]
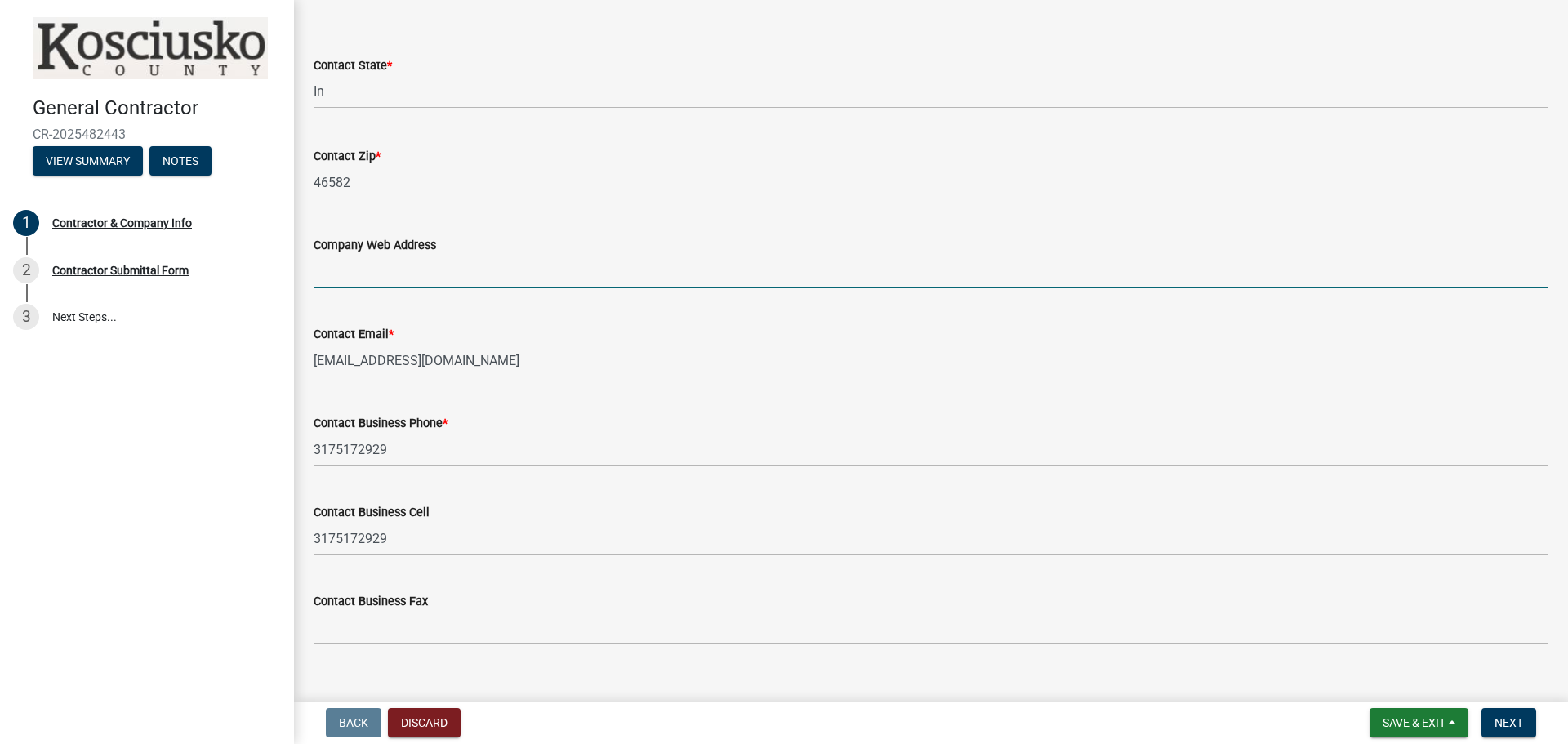
click at [440, 277] on input "Company Web Address" at bounding box center [931, 271] width 1235 height 33
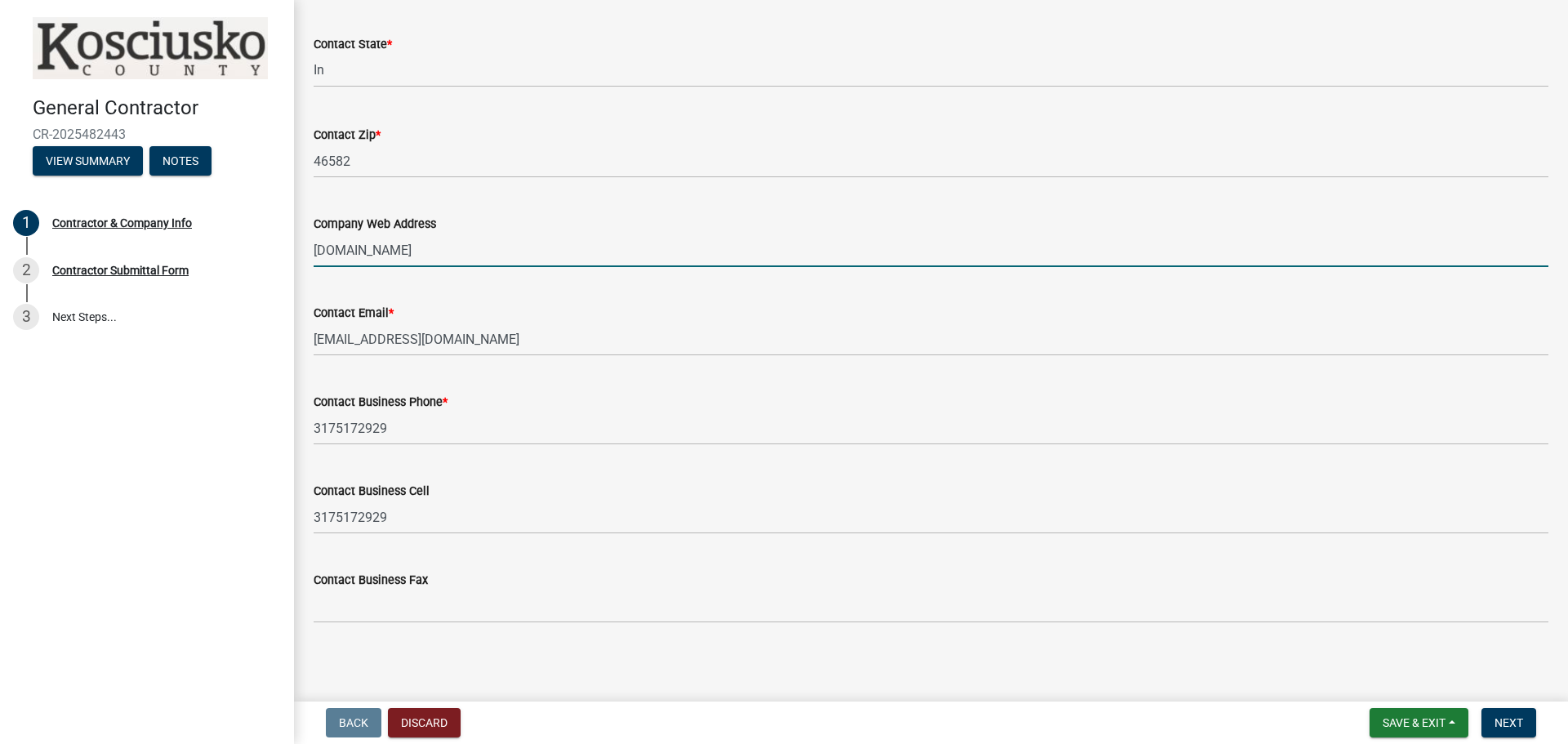
scroll to position [1332, 0]
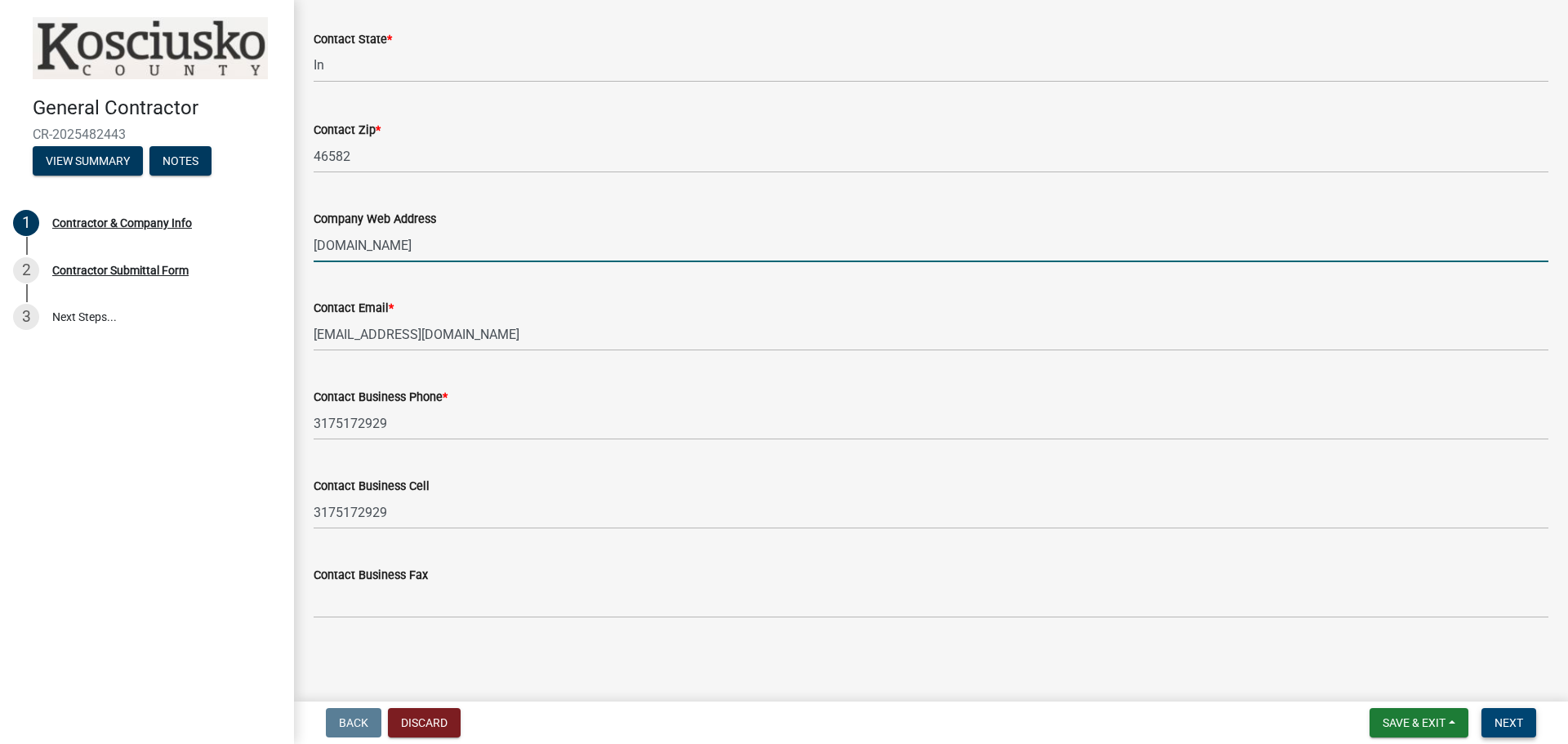
type input "www.owenswoodworking.com"
click at [1513, 714] on button "Next" at bounding box center [1509, 722] width 55 height 29
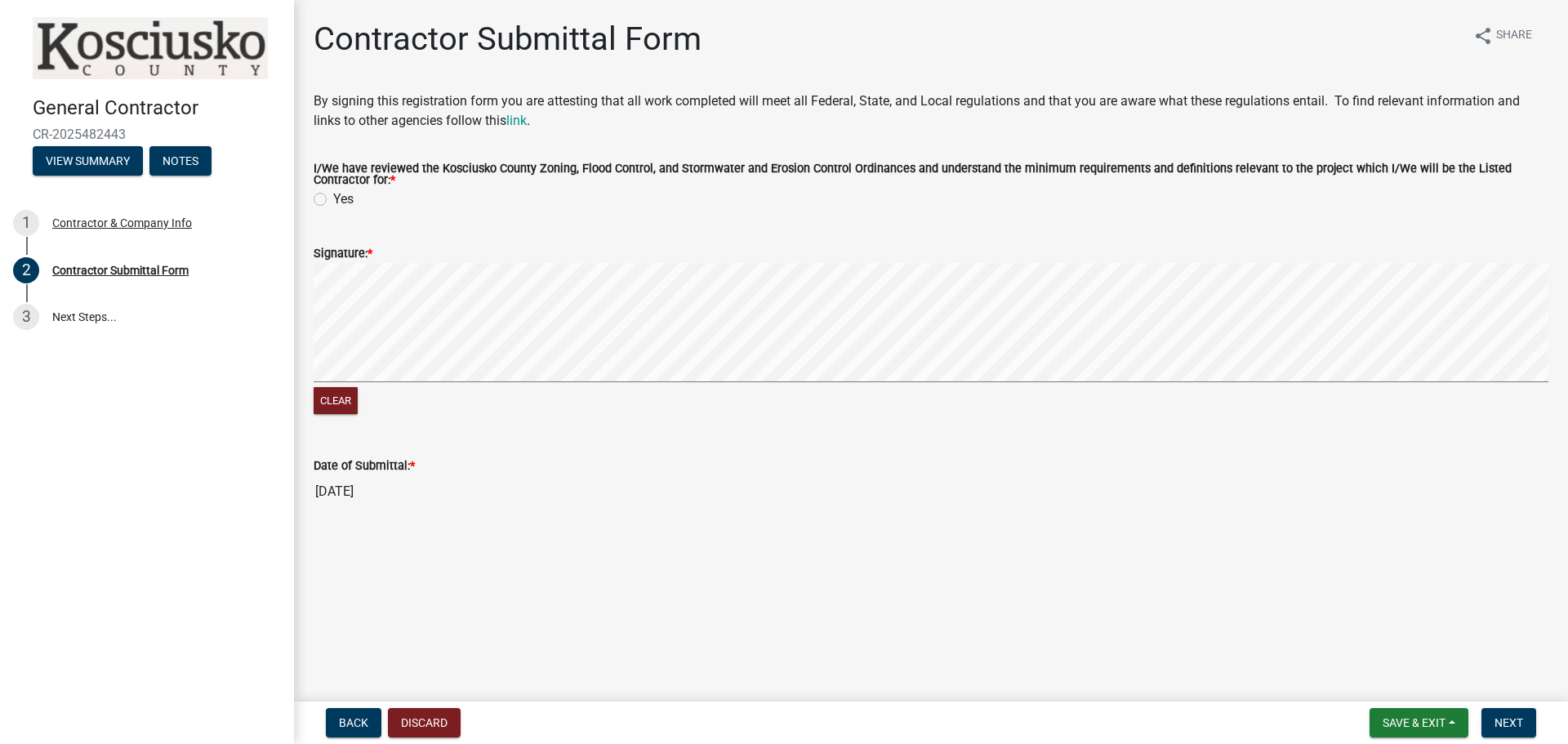
click at [338, 216] on wm-data-entity-input "I/We have reviewed the Kosciusko County Zoning, Flood Control, and Stormwater a…" at bounding box center [931, 183] width 1235 height 80
click at [333, 203] on label "Yes" at bounding box center [343, 200] width 21 height 20
click at [333, 200] on input "Yes" at bounding box center [338, 195] width 11 height 11
radio input "true"
click at [1511, 717] on span "Next" at bounding box center [1508, 722] width 28 height 13
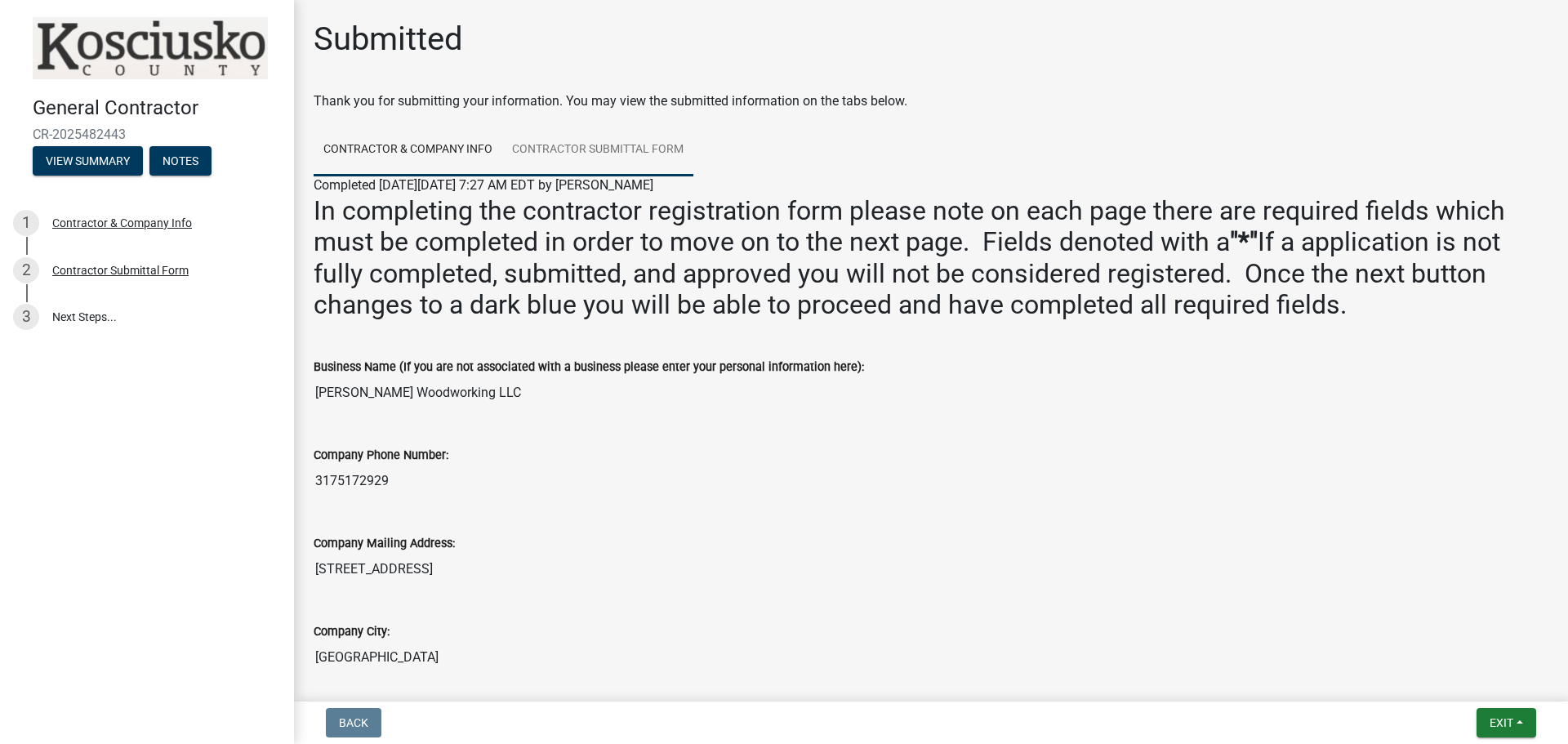
click at [624, 149] on link "Contractor Submittal Form" at bounding box center [598, 150] width 191 height 52
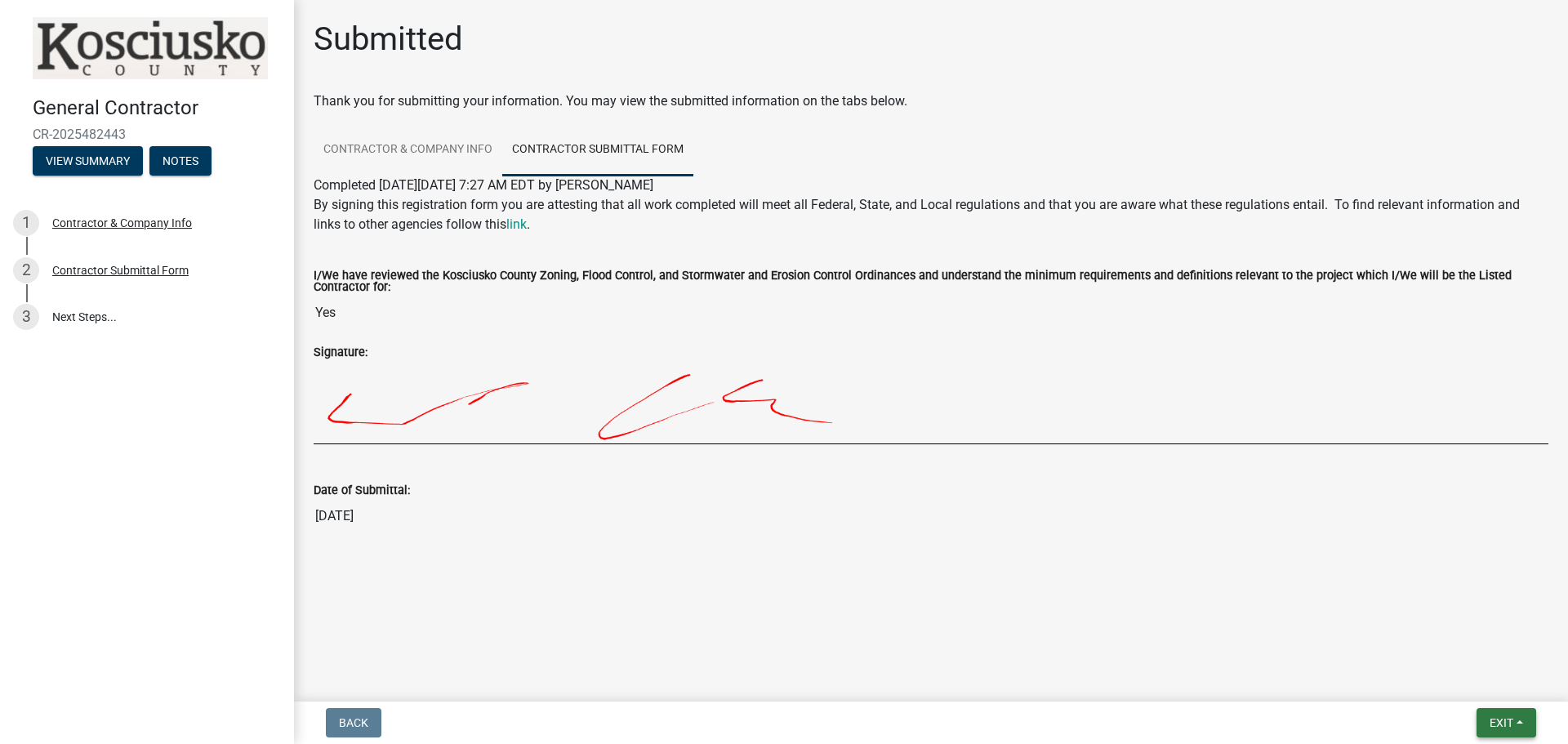
click at [1503, 724] on span "Exit" at bounding box center [1502, 722] width 24 height 13
click at [1451, 693] on button "Save & Exit" at bounding box center [1471, 679] width 131 height 39
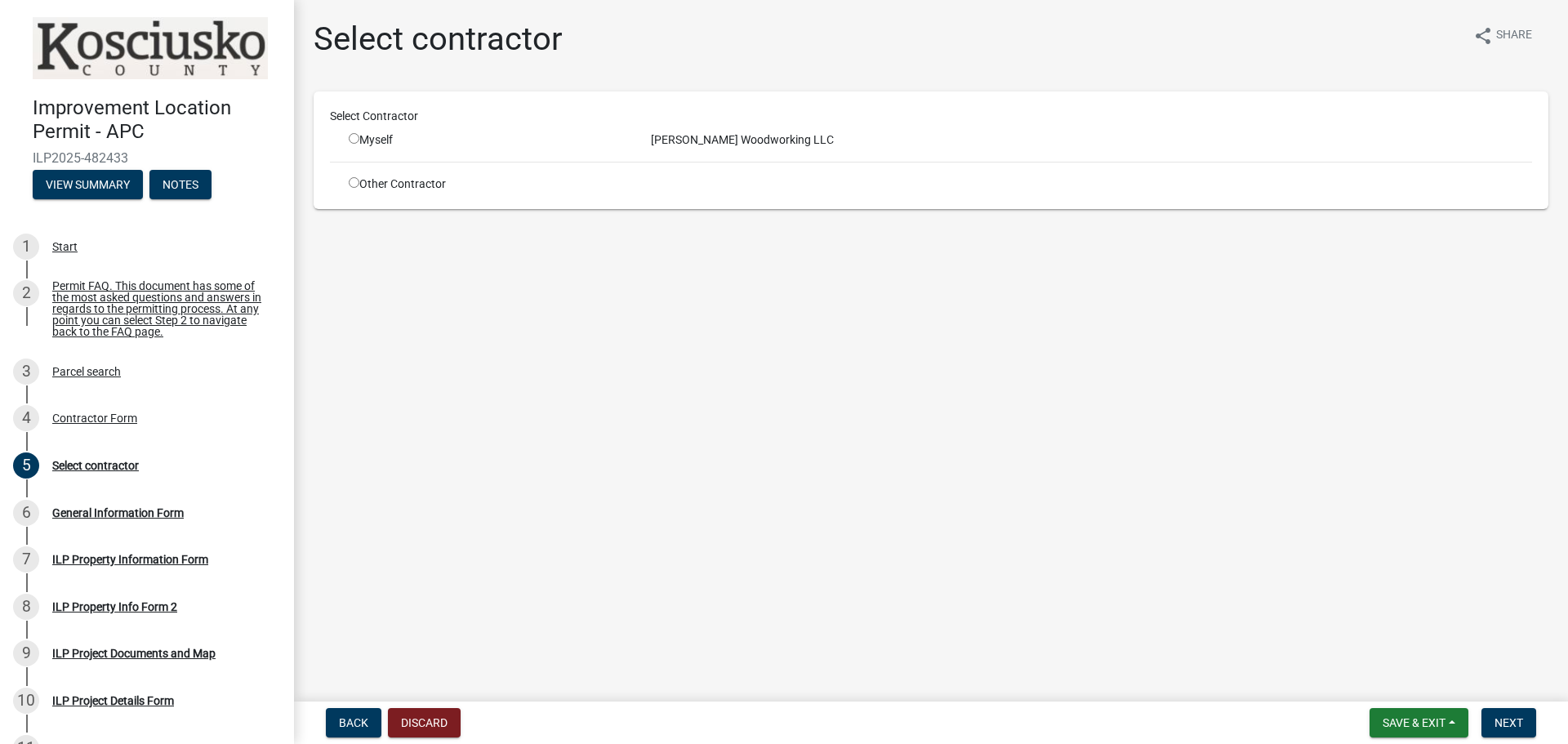
click at [361, 133] on div "Myself" at bounding box center [487, 140] width 278 height 17
click at [356, 135] on input "radio" at bounding box center [354, 138] width 11 height 11
radio input "true"
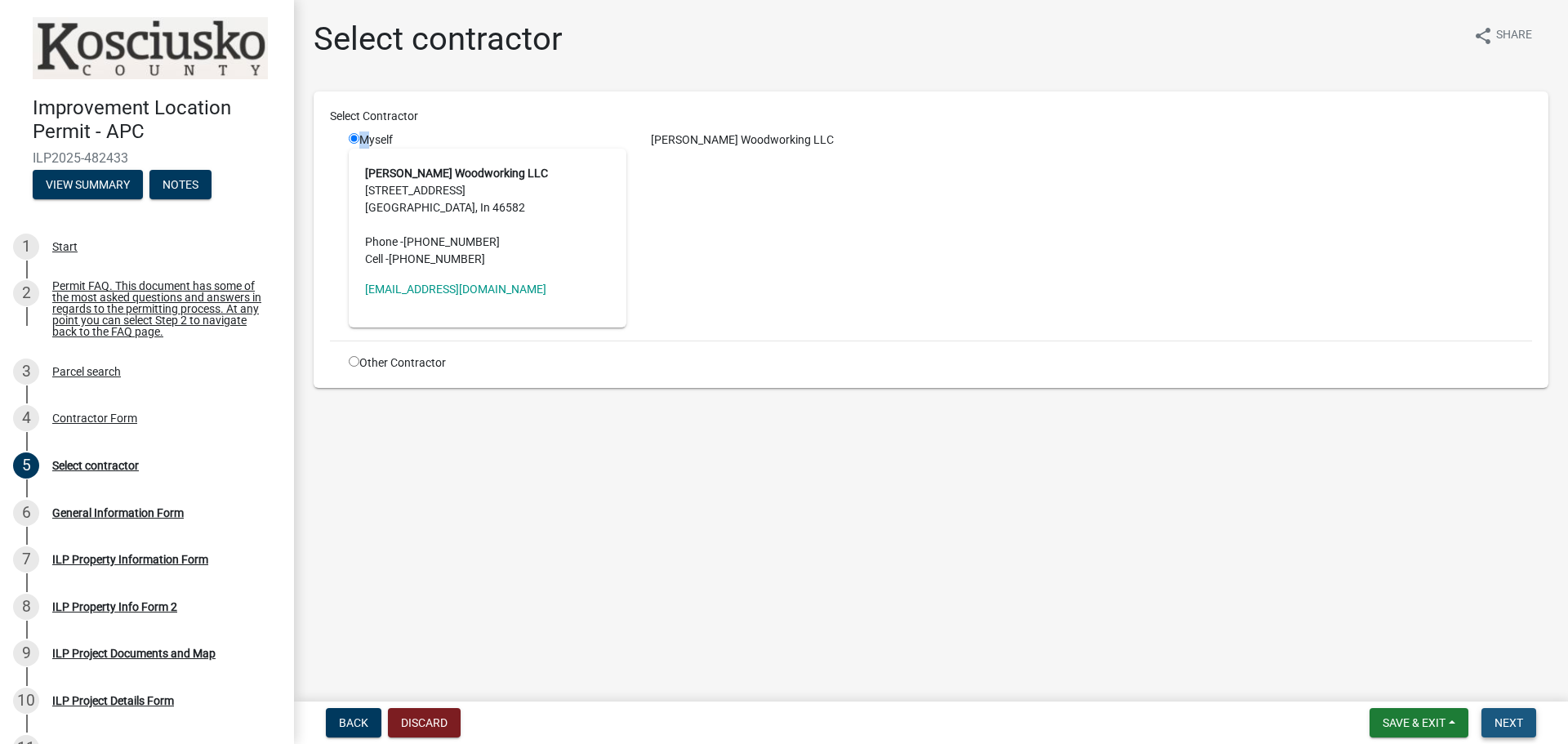
click at [1512, 719] on span "Next" at bounding box center [1508, 722] width 28 height 13
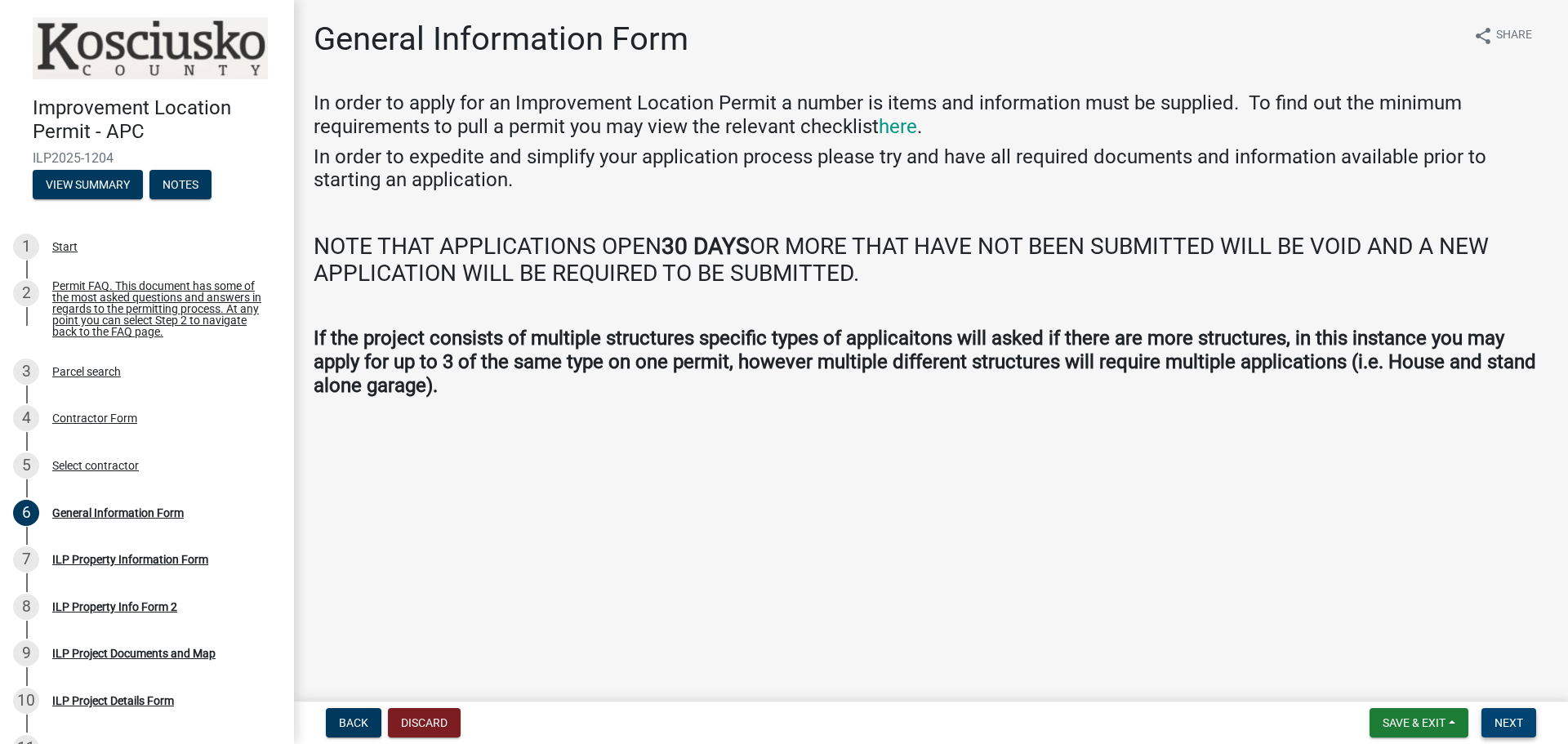
click at [1522, 723] on span "Next" at bounding box center [1508, 722] width 28 height 13
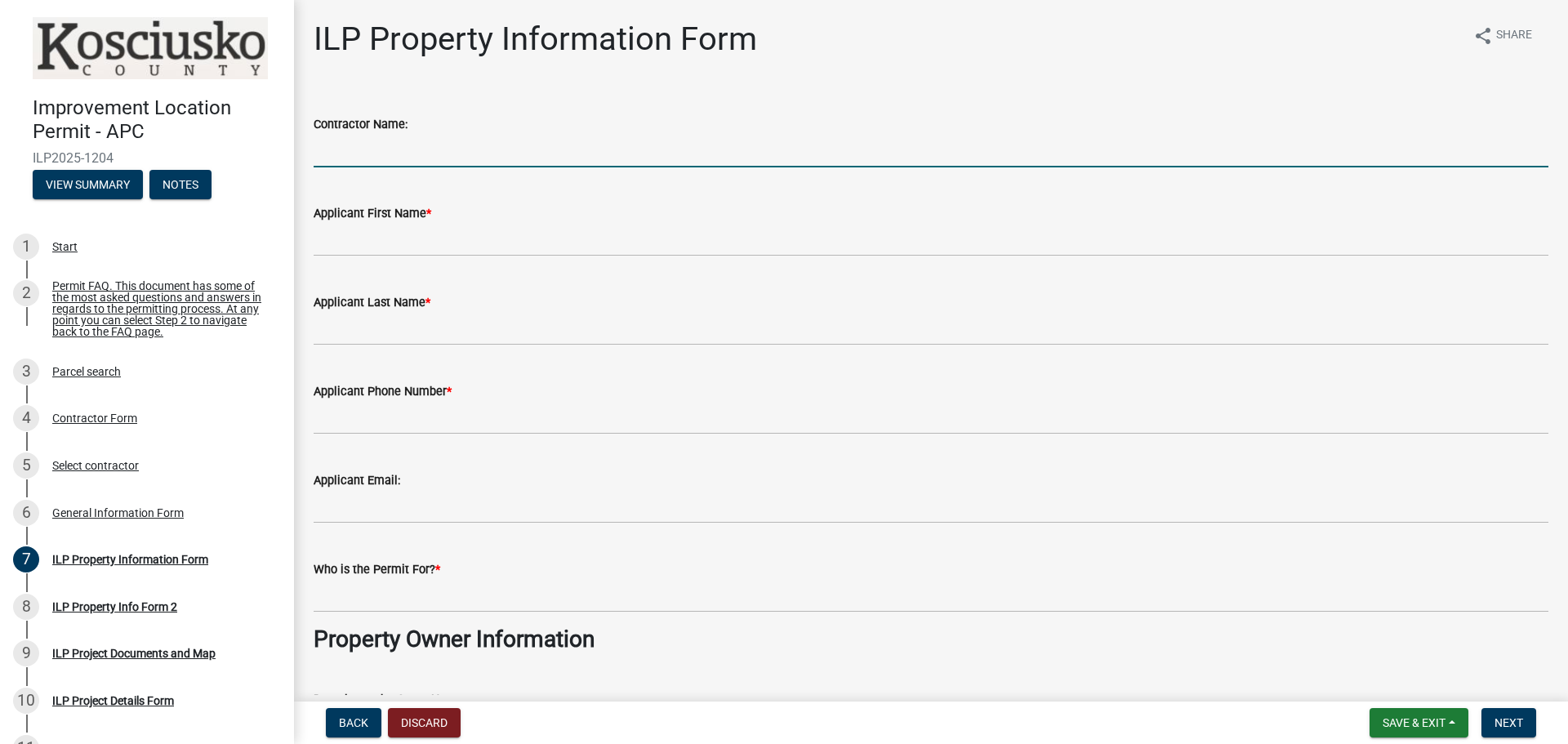
drag, startPoint x: 391, startPoint y: 153, endPoint x: 404, endPoint y: 151, distance: 13.2
click at [391, 152] on input "Contractor Name:" at bounding box center [931, 151] width 1235 height 33
type input "[PERSON_NAME] Woodworking LLC"
type input "Austin"
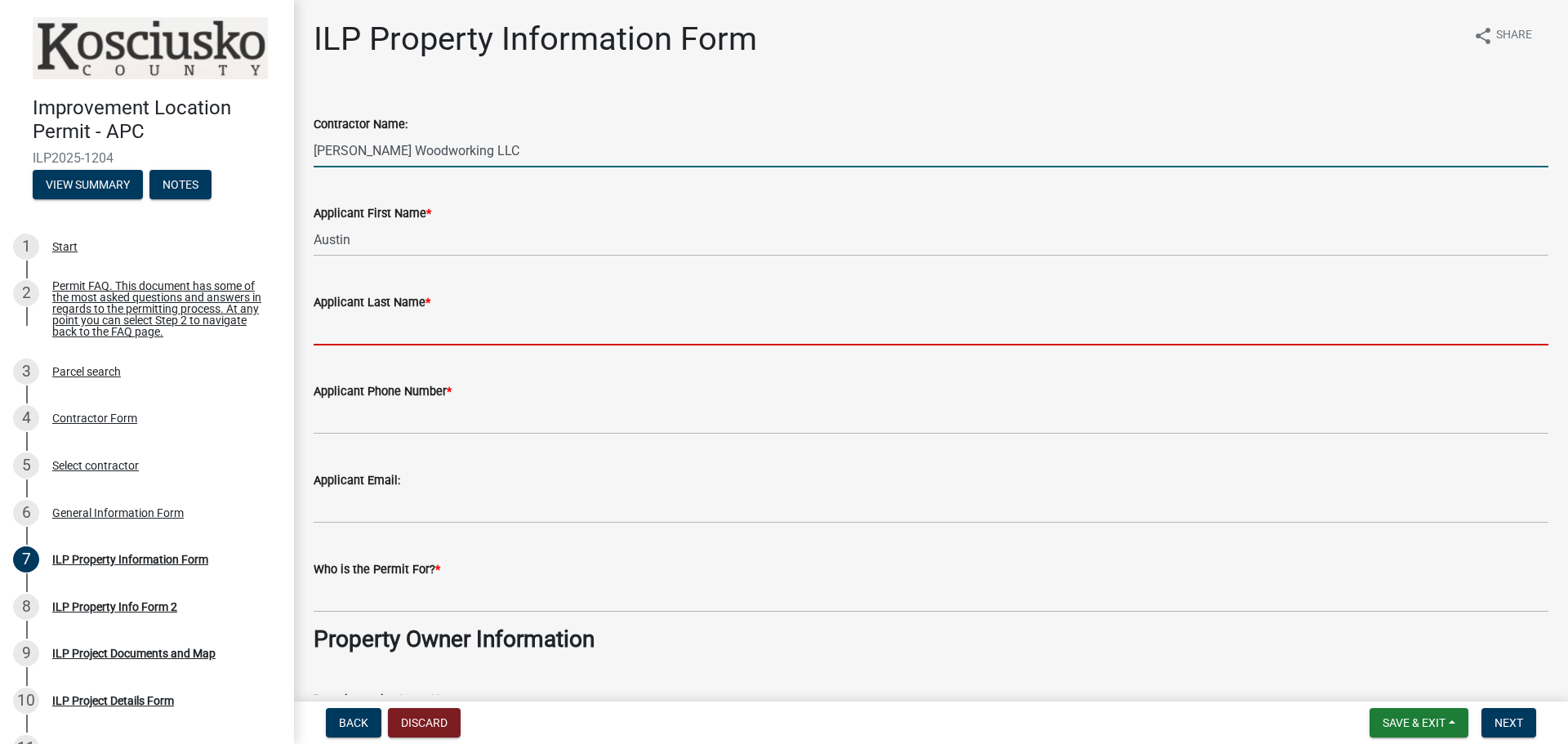
type input "[PERSON_NAME]"
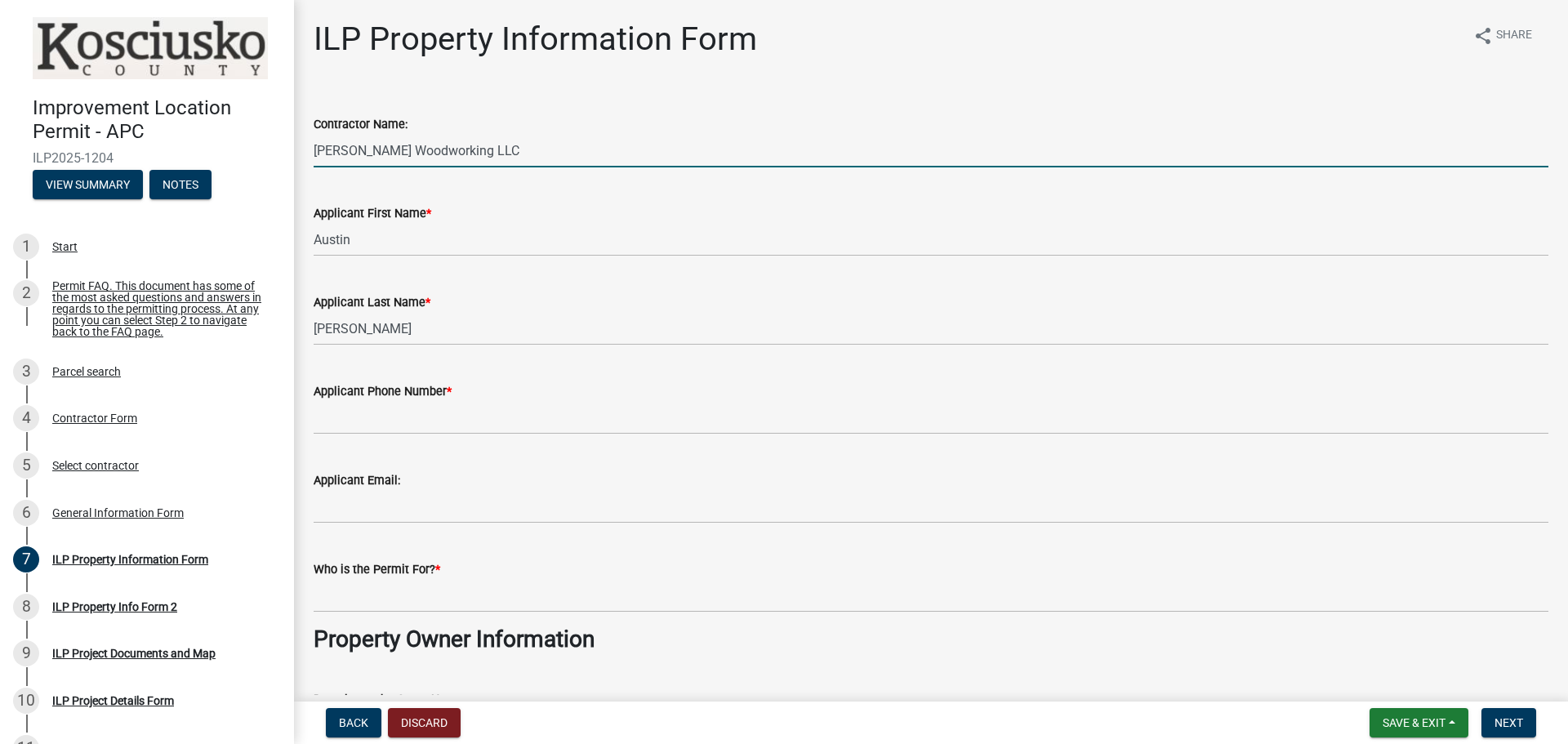
type input "3175172929"
type input "[EMAIL_ADDRESS][DOMAIN_NAME]"
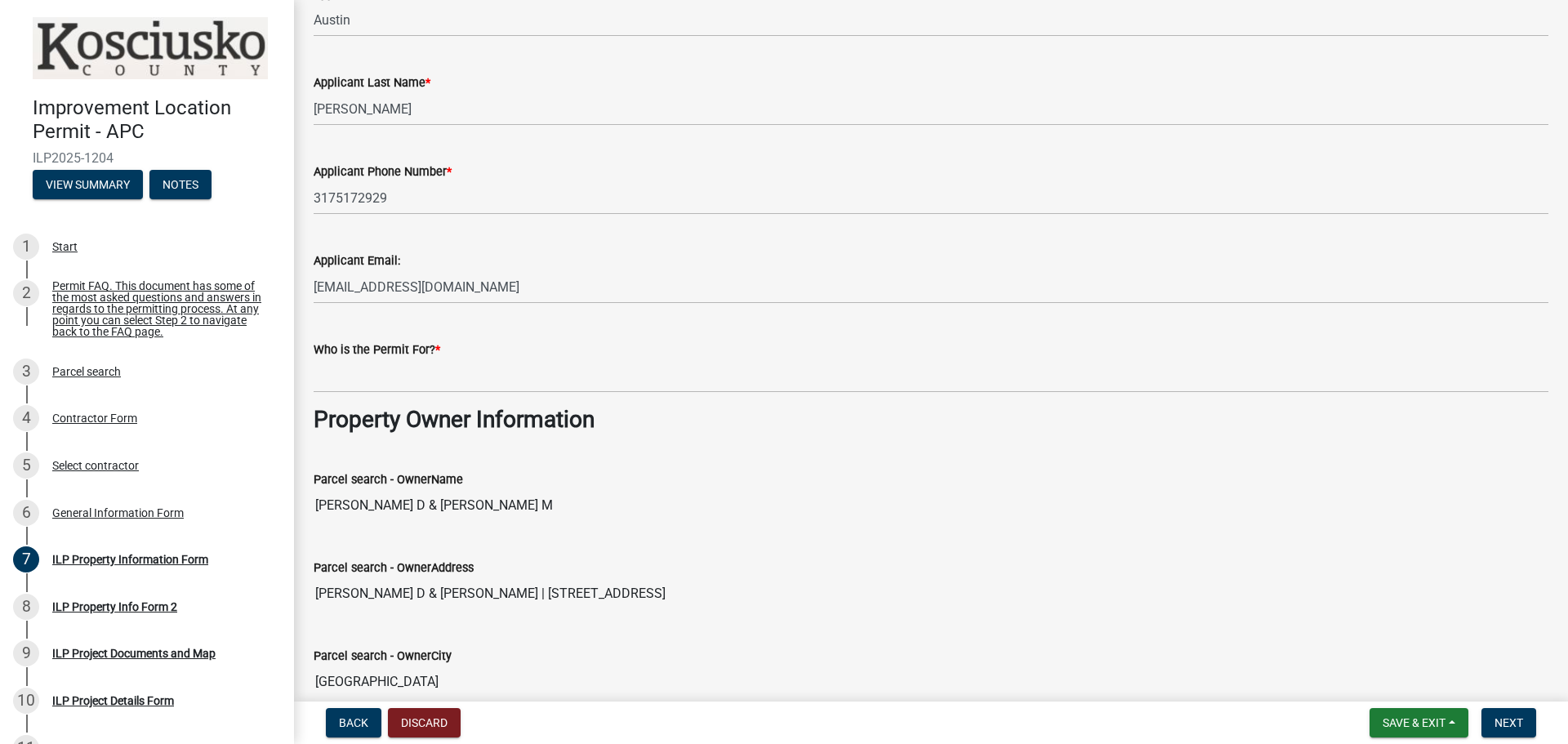
scroll to position [245, 0]
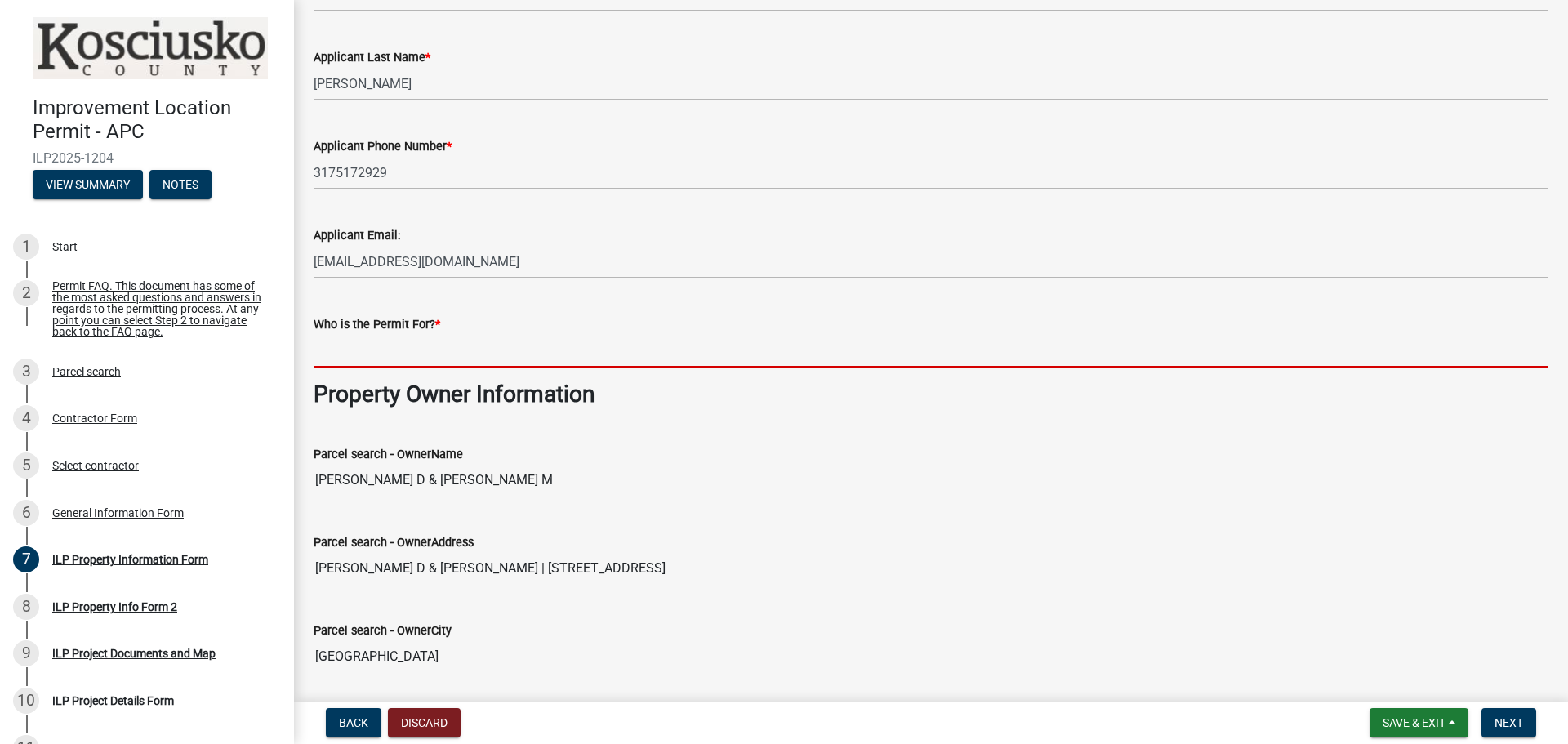
click at [454, 353] on input "Who is the Permit For? *" at bounding box center [931, 350] width 1235 height 33
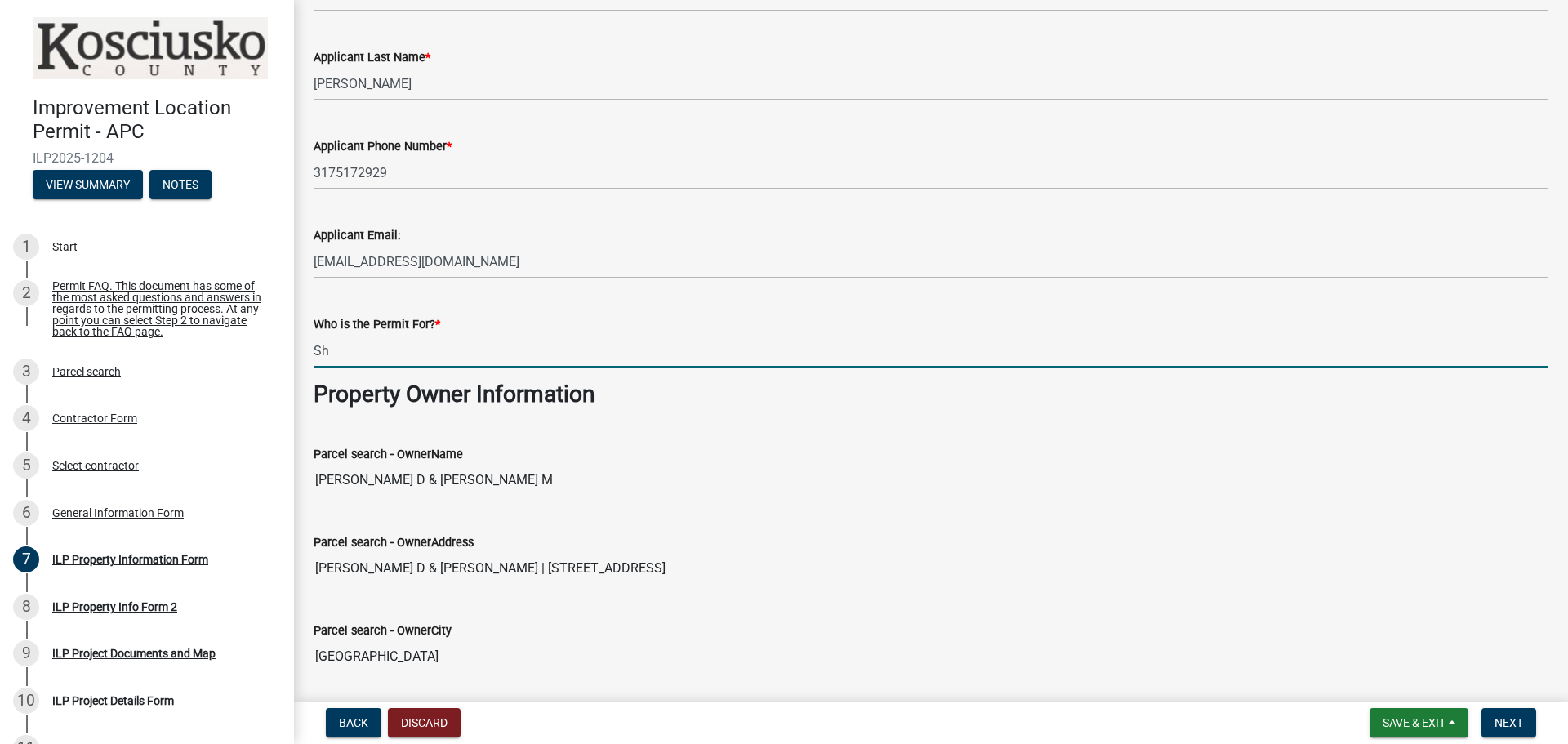
type input "S"
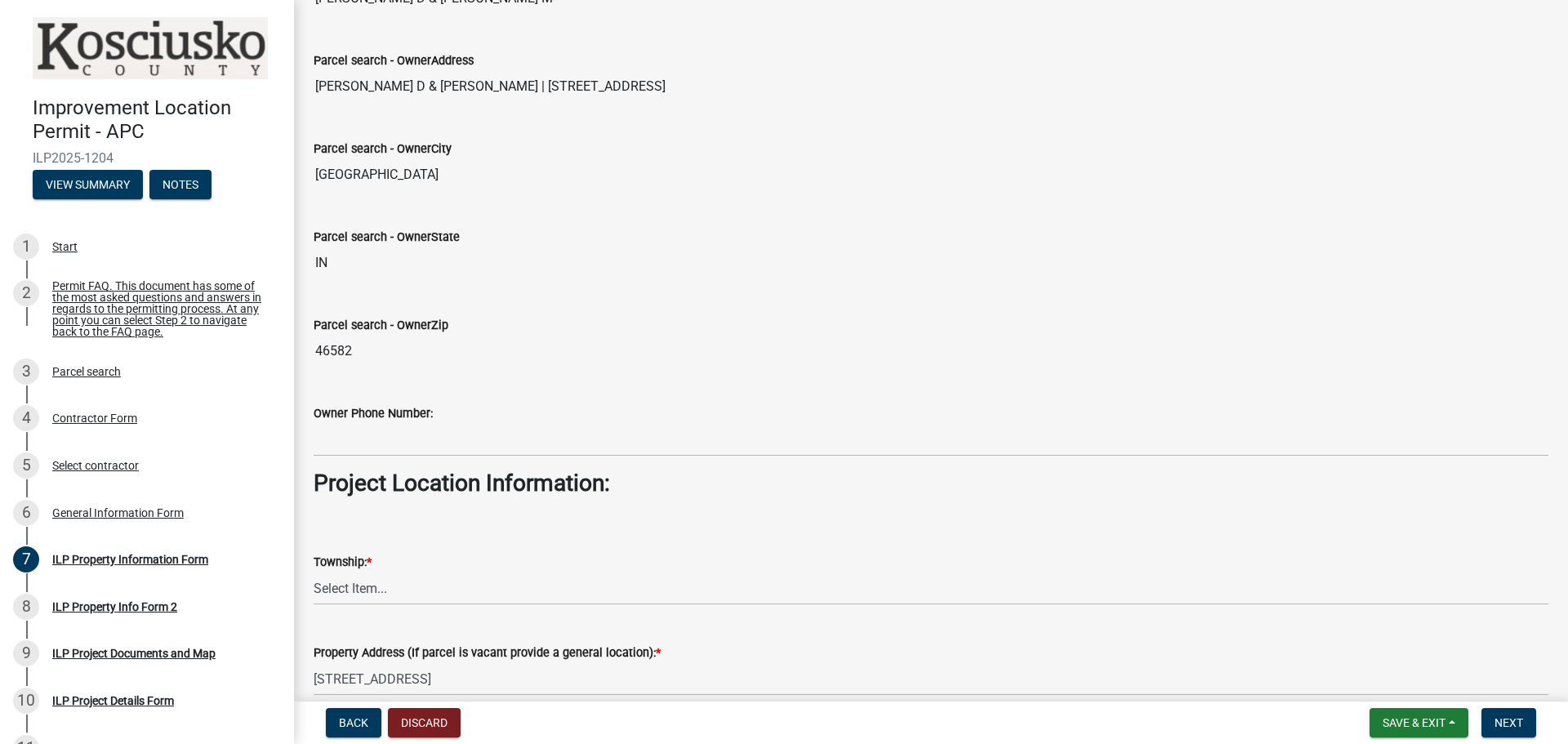
scroll to position [817, 0]
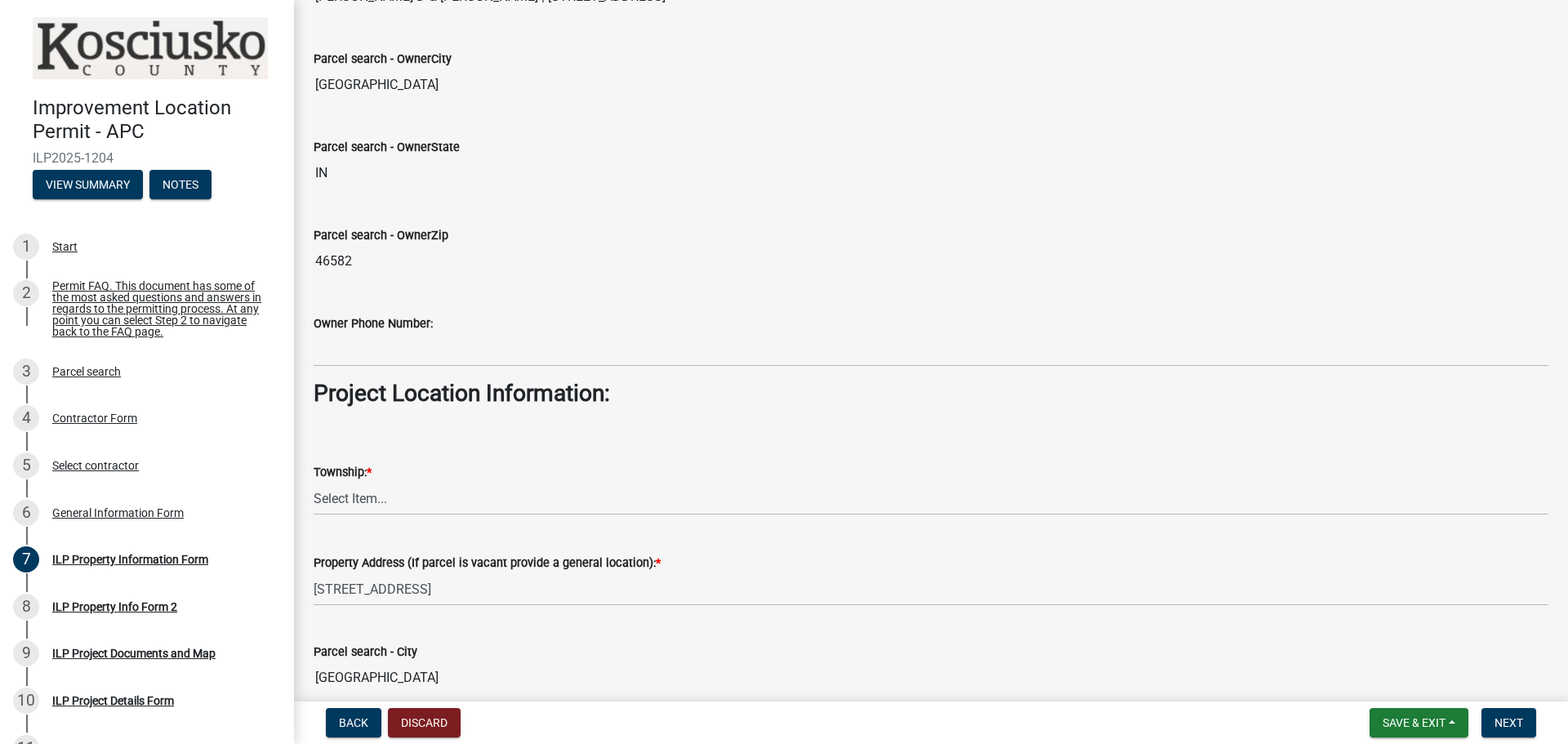
type input "Temporary Shed"
click at [462, 496] on select "Select Item... [PERSON_NAME] - Elkhart Co Clay Etna [GEOGRAPHIC_DATA][PERSON_NA…" at bounding box center [931, 498] width 1235 height 33
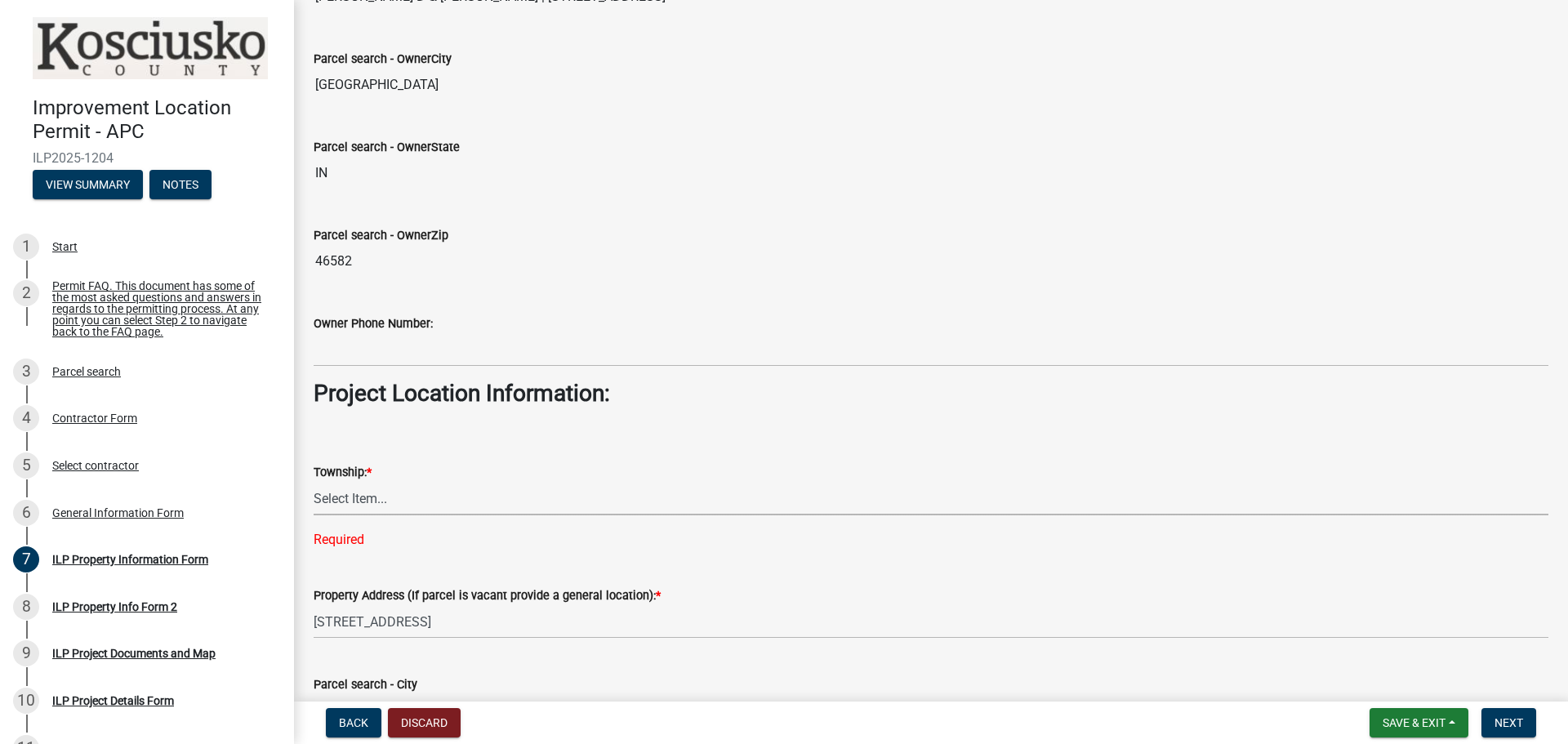
click at [378, 500] on select "Select Item... [PERSON_NAME] - Elkhart Co Clay Etna [GEOGRAPHIC_DATA][PERSON_NA…" at bounding box center [931, 498] width 1235 height 33
click at [313, 481] on select "Select Item... [PERSON_NAME] - Elkhart Co Clay Etna [GEOGRAPHIC_DATA][PERSON_NA…" at bounding box center [931, 498] width 1235 height 33
select select "623f0b17-7363-4465-a52b-804bbc121c6a"
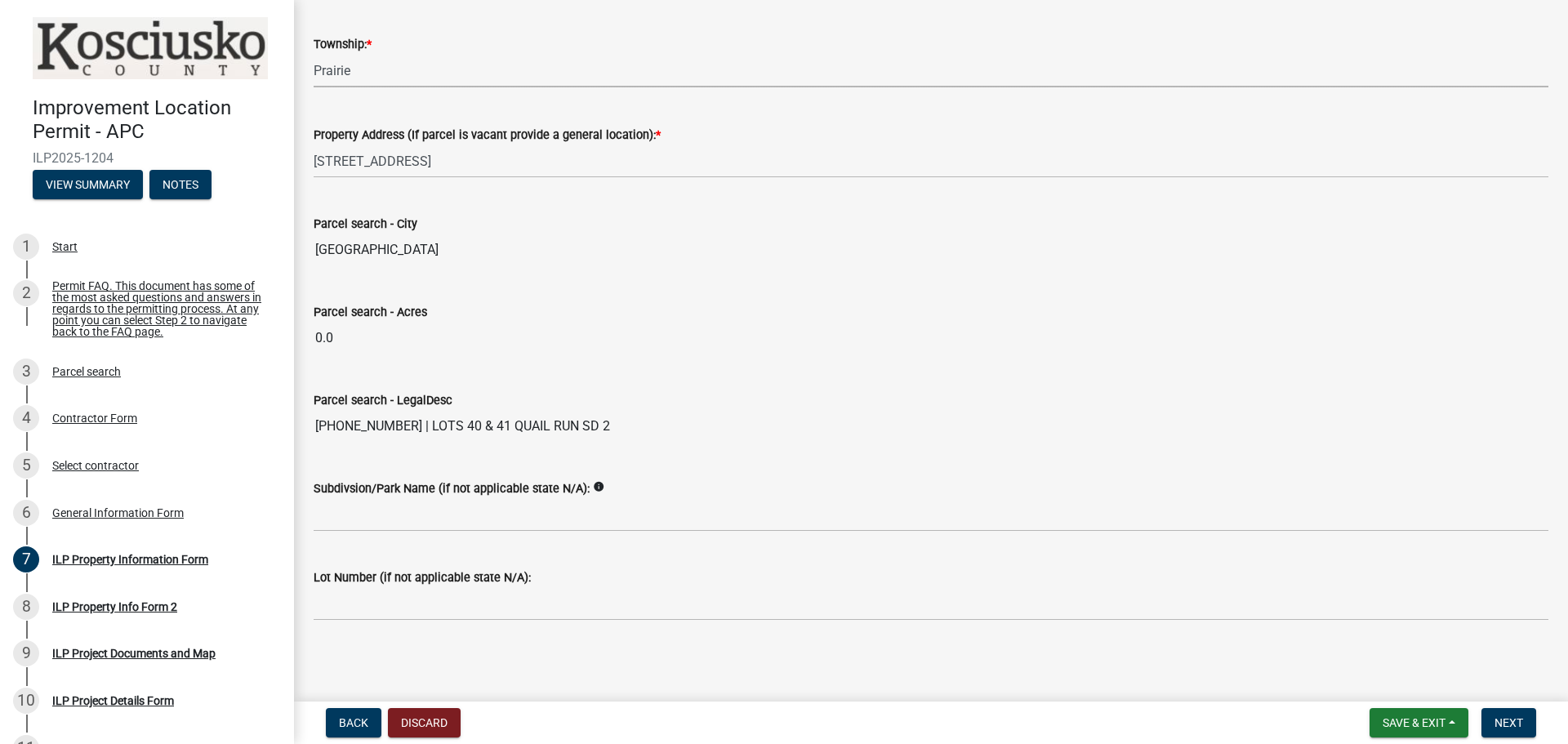
scroll to position [1247, 0]
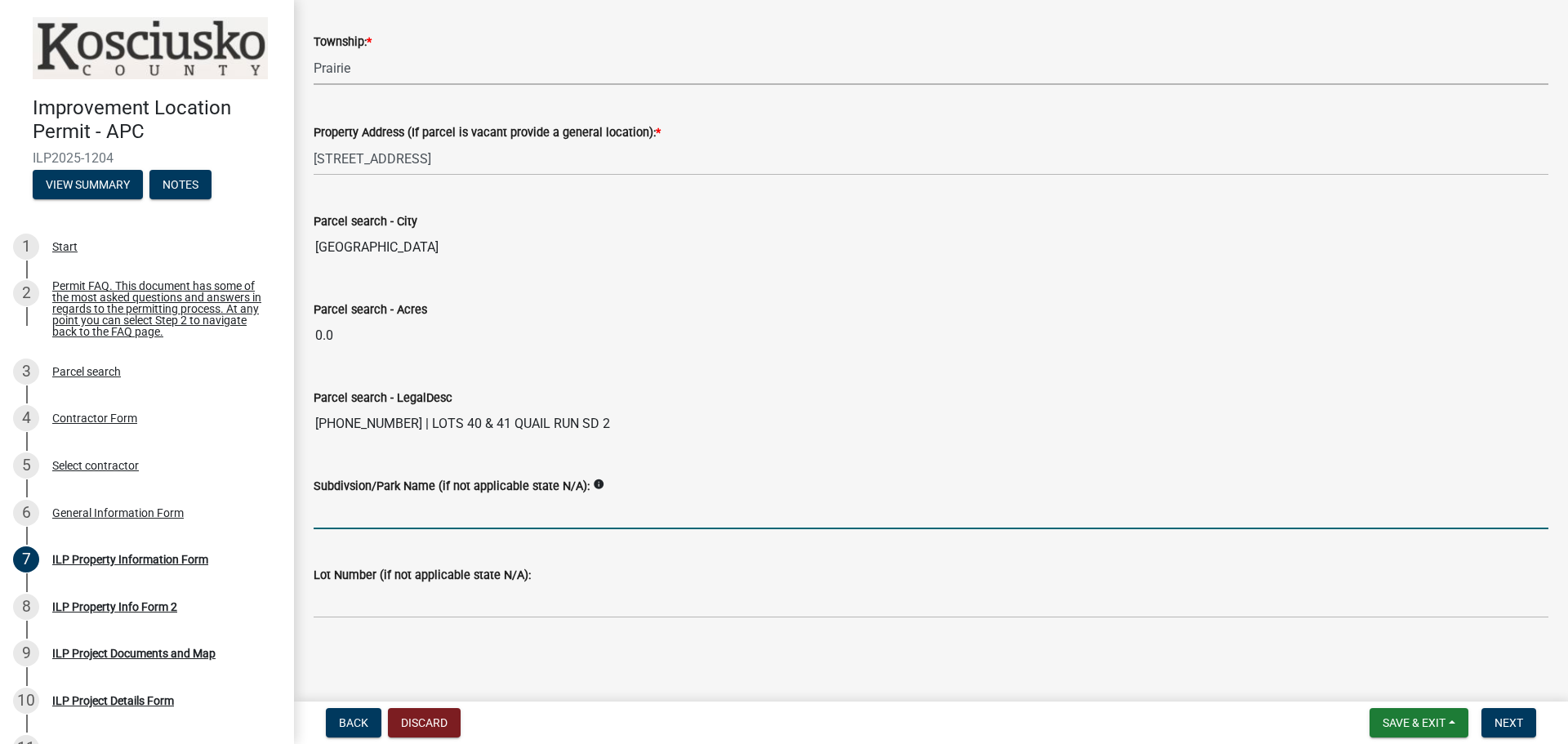
click at [490, 524] on input "Subdivsion/Park Name (if not applicable state N/A):" at bounding box center [931, 512] width 1235 height 33
type input "Quail Run"
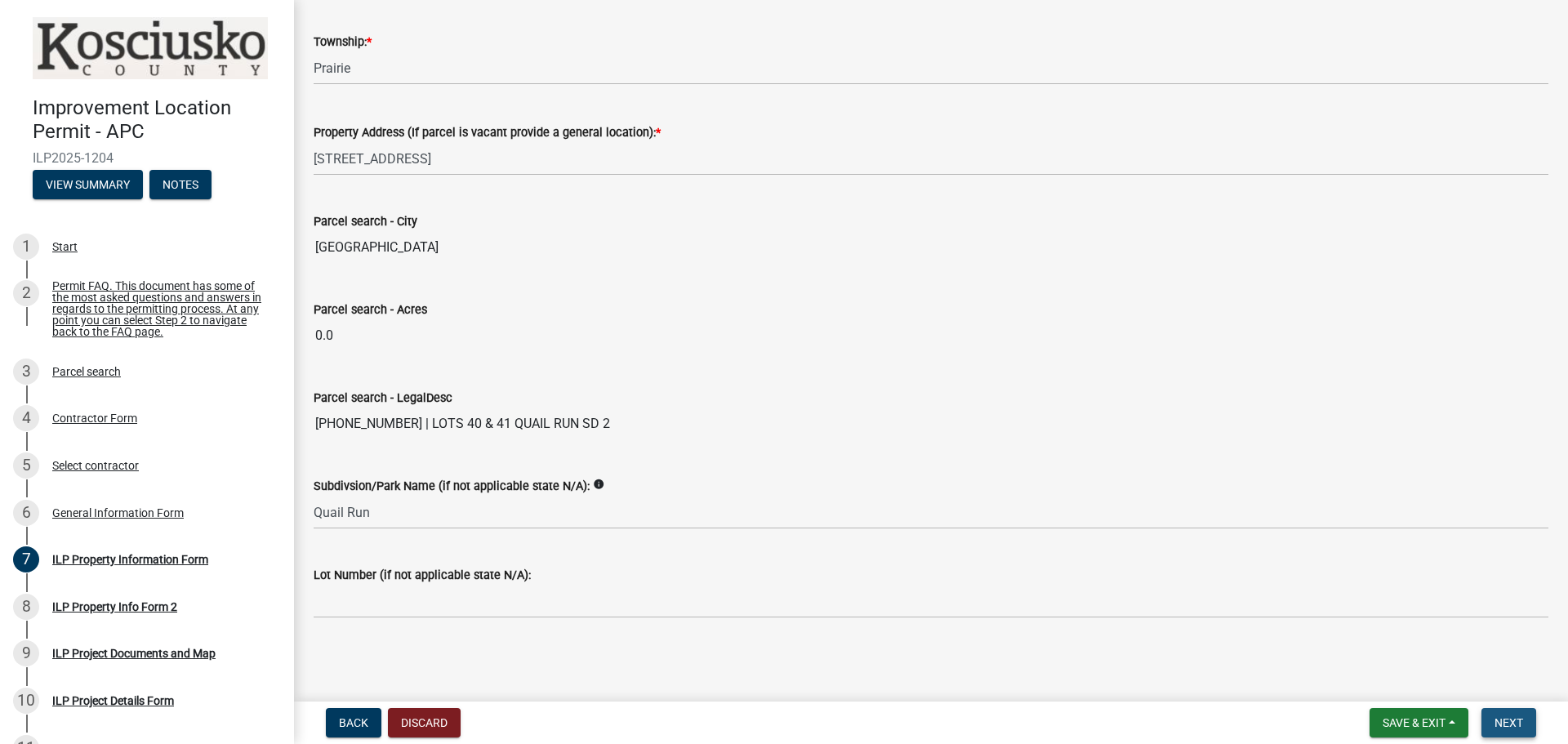
click at [1518, 722] on span "Next" at bounding box center [1508, 722] width 28 height 13
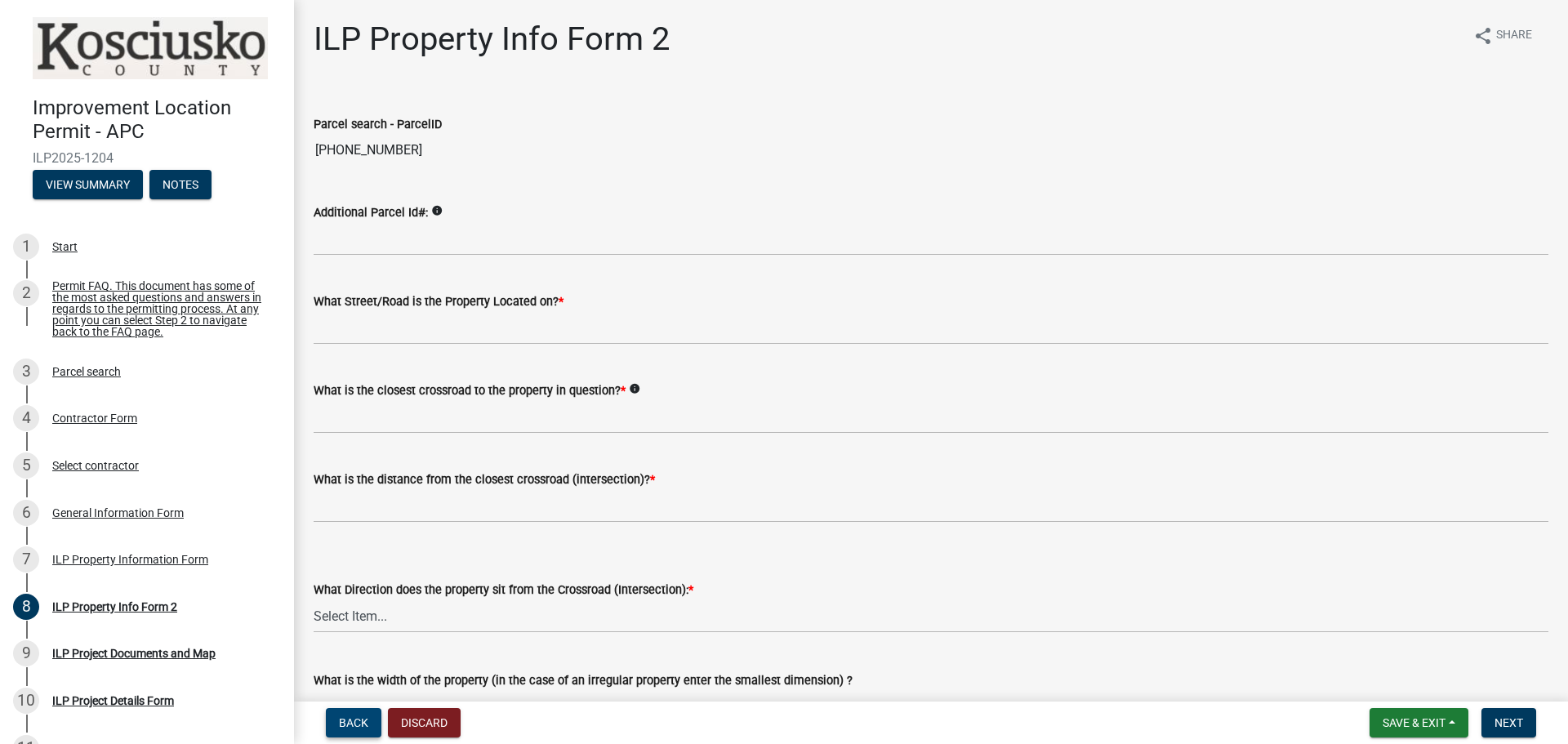
click at [347, 728] on span "Back" at bounding box center [353, 722] width 29 height 13
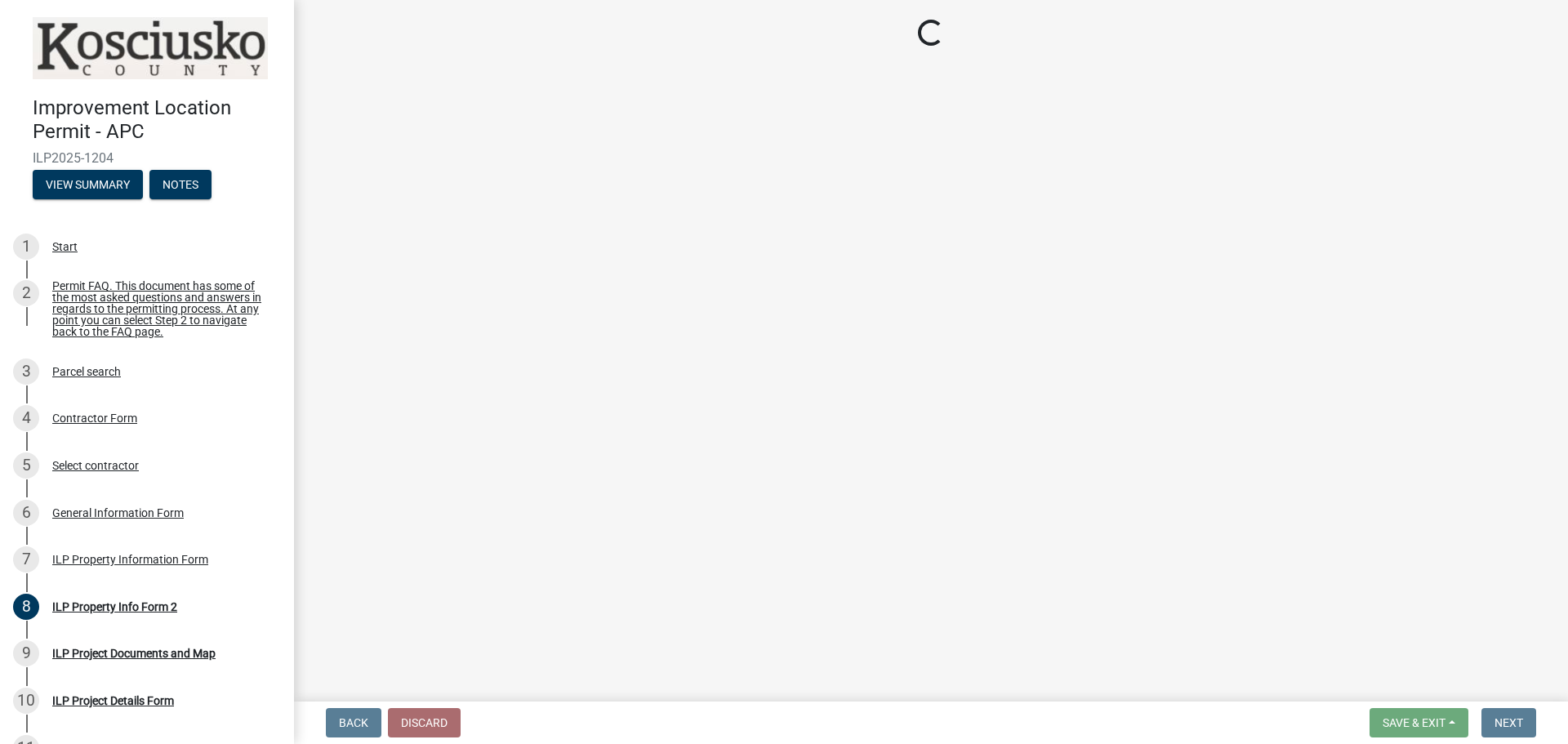
select select "623f0b17-7363-4465-a52b-804bbc121c6a"
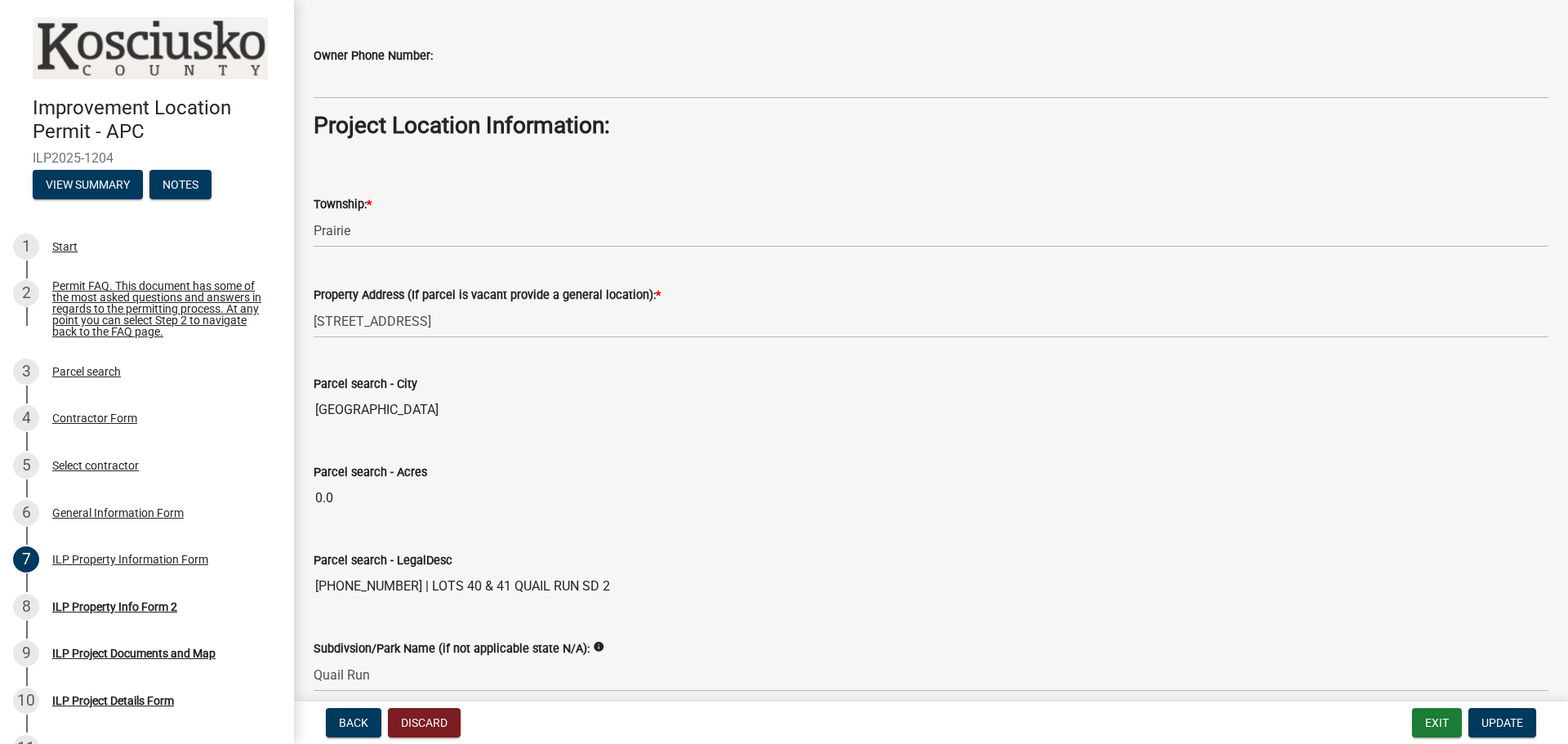
scroll to position [1247, 0]
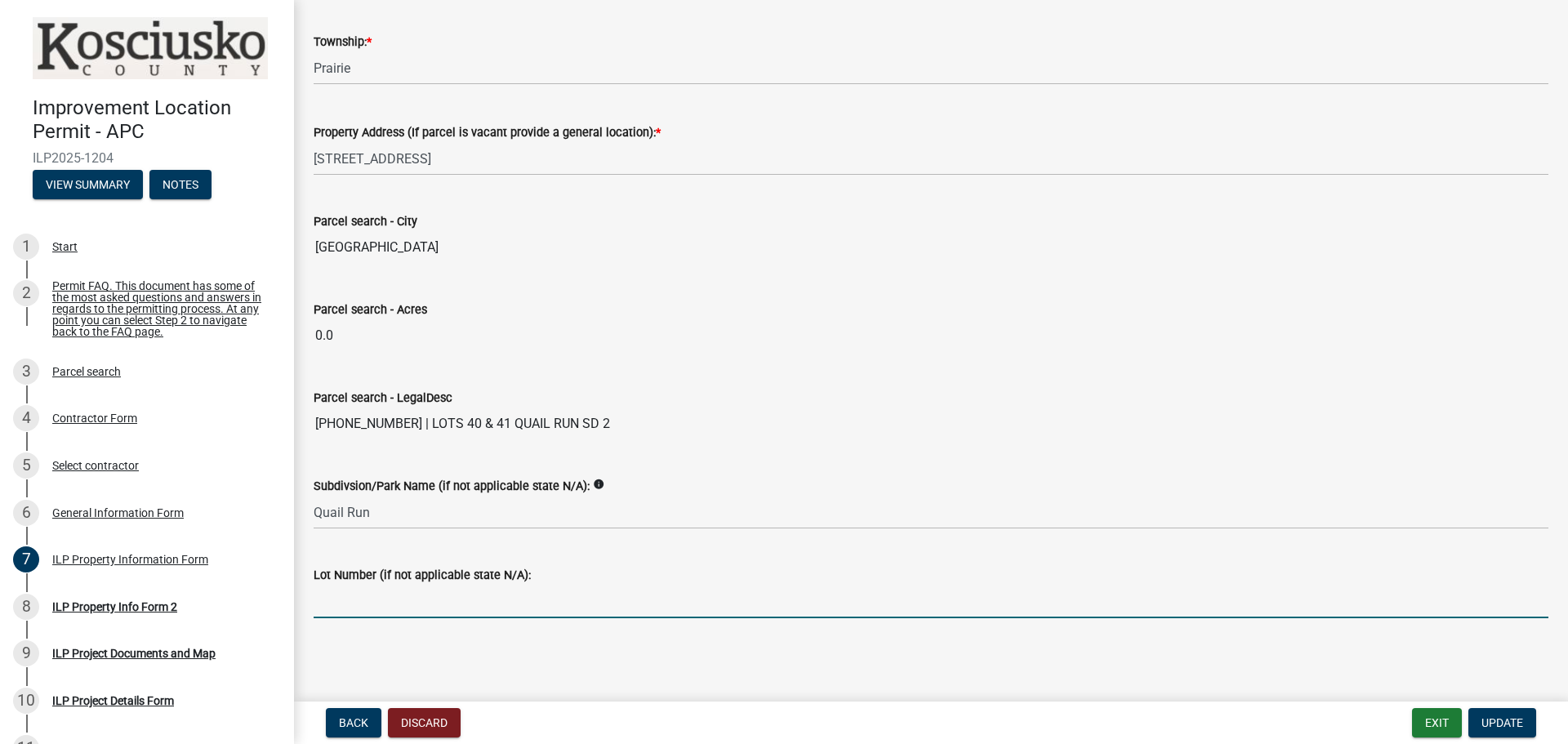
click at [403, 591] on input "Lot Number (if not applicable state N/A):" at bounding box center [931, 601] width 1235 height 33
type input "41 & 42"
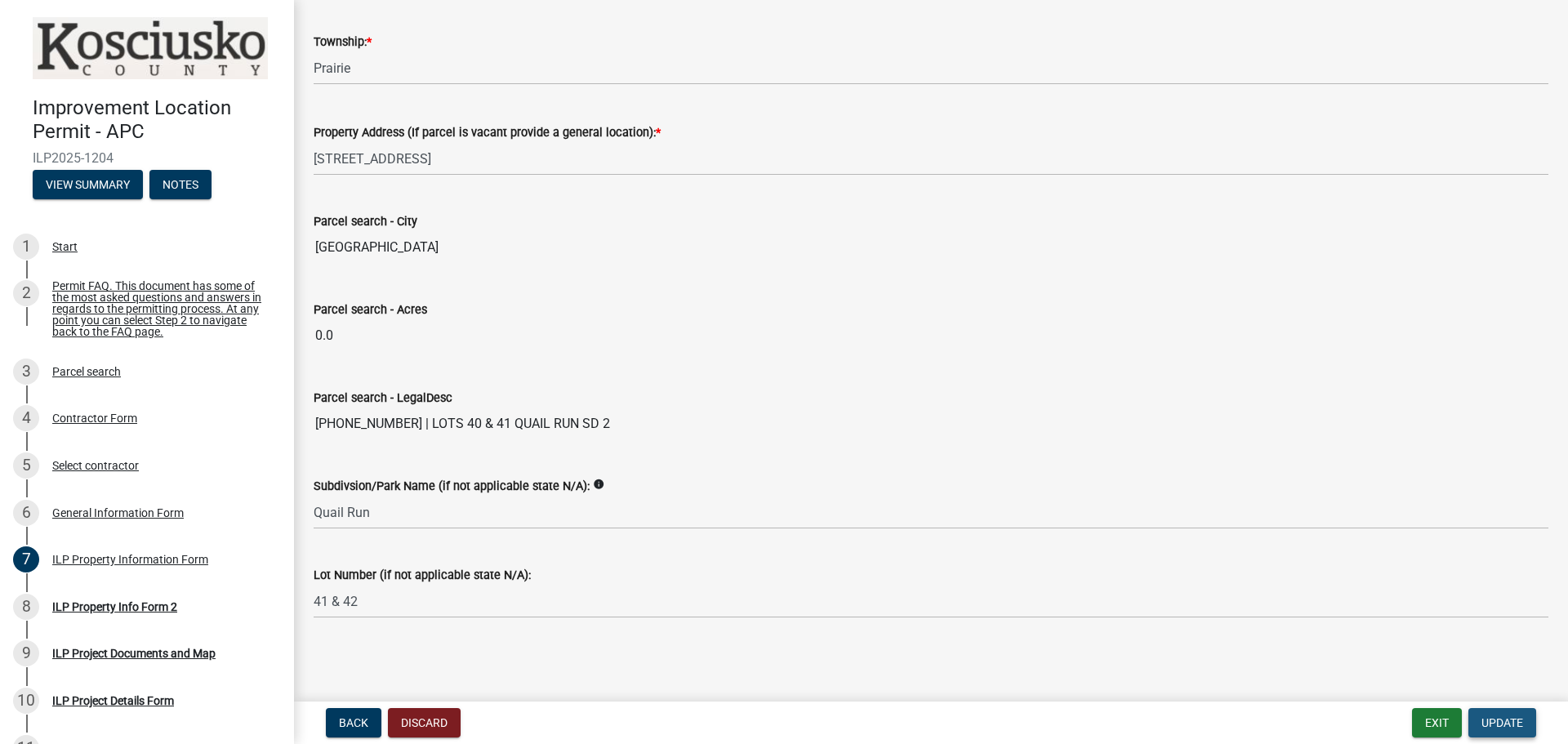
drag, startPoint x: 1513, startPoint y: 719, endPoint x: 1031, endPoint y: 709, distance: 482.1
click at [1037, 712] on div "Back Discard Exit Update" at bounding box center [932, 722] width 1248 height 29
click at [1496, 719] on span "Update" at bounding box center [1503, 722] width 41 height 13
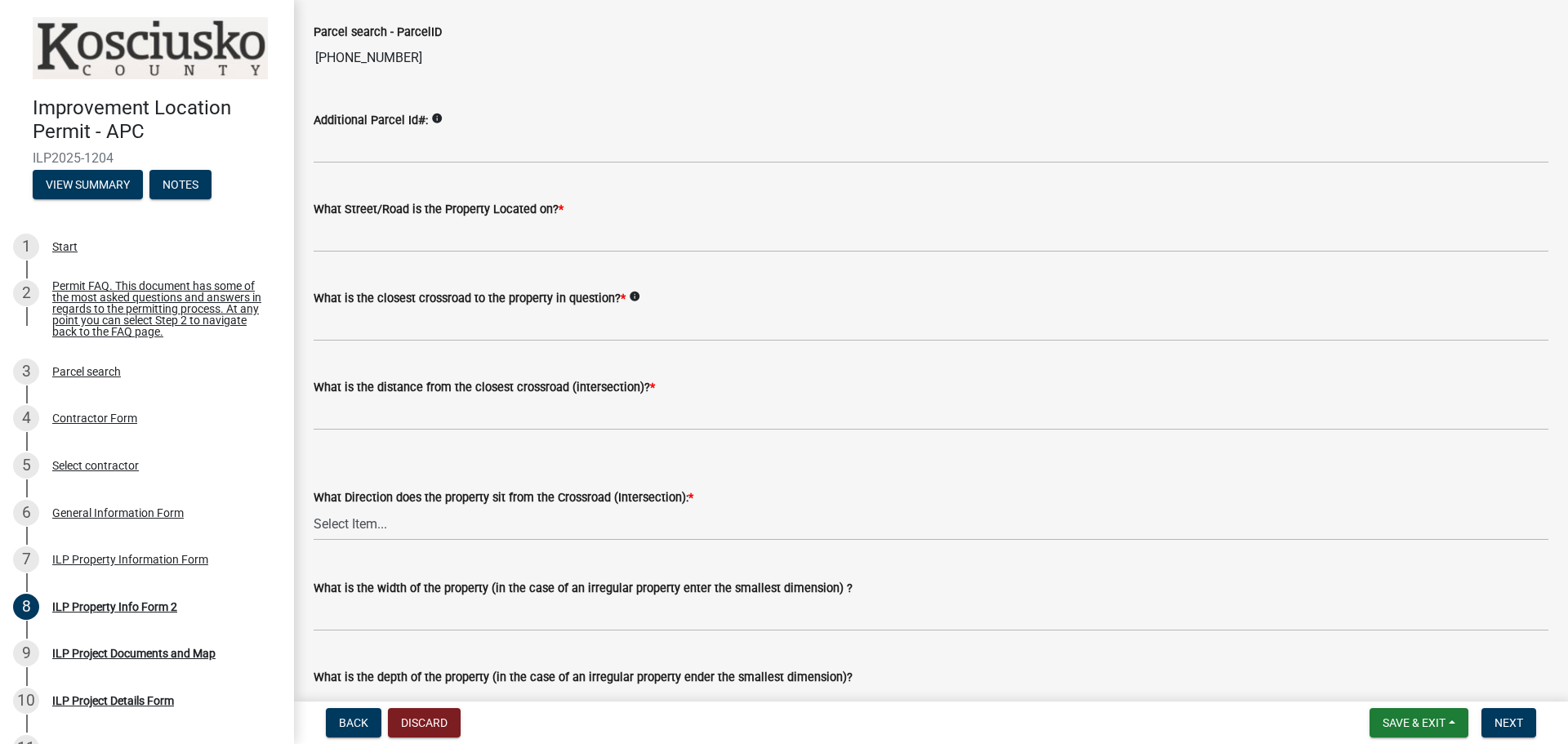
scroll to position [0, 0]
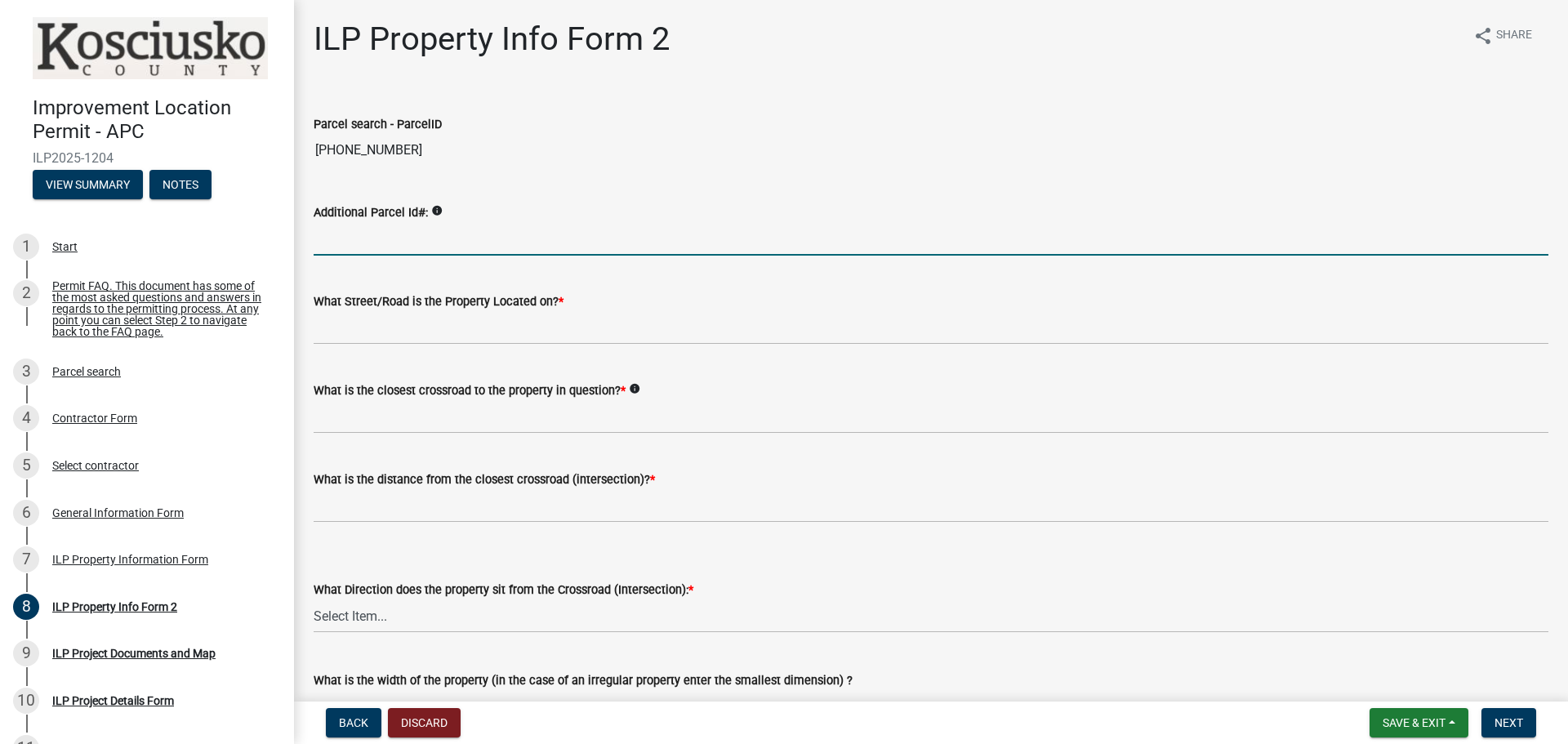
click at [412, 234] on input "Additional Parcel Id#:" at bounding box center [931, 239] width 1235 height 33
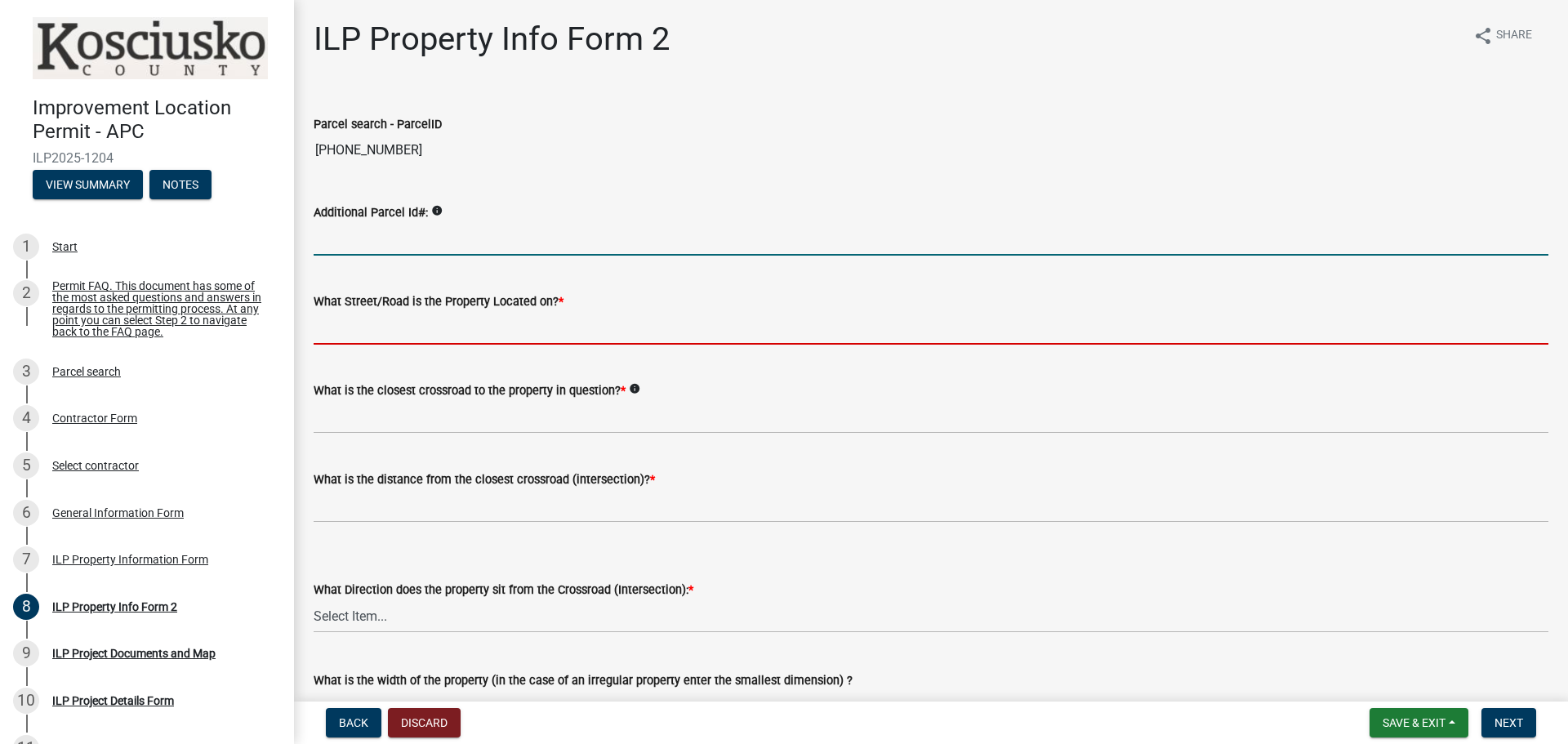
click at [448, 335] on input "What Street/Road is the Property Located on? *" at bounding box center [931, 327] width 1235 height 33
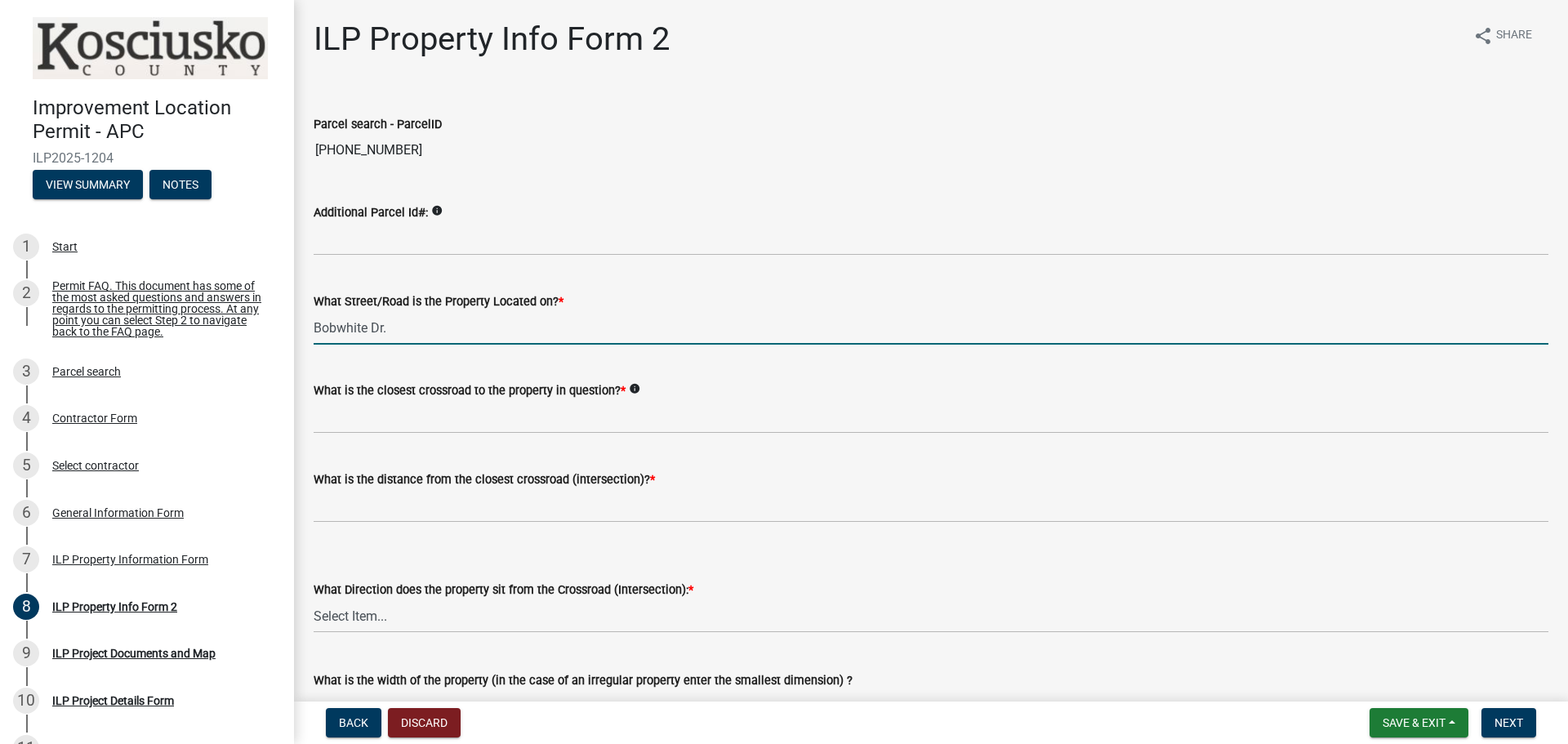
type input "Bobwhite Dr."
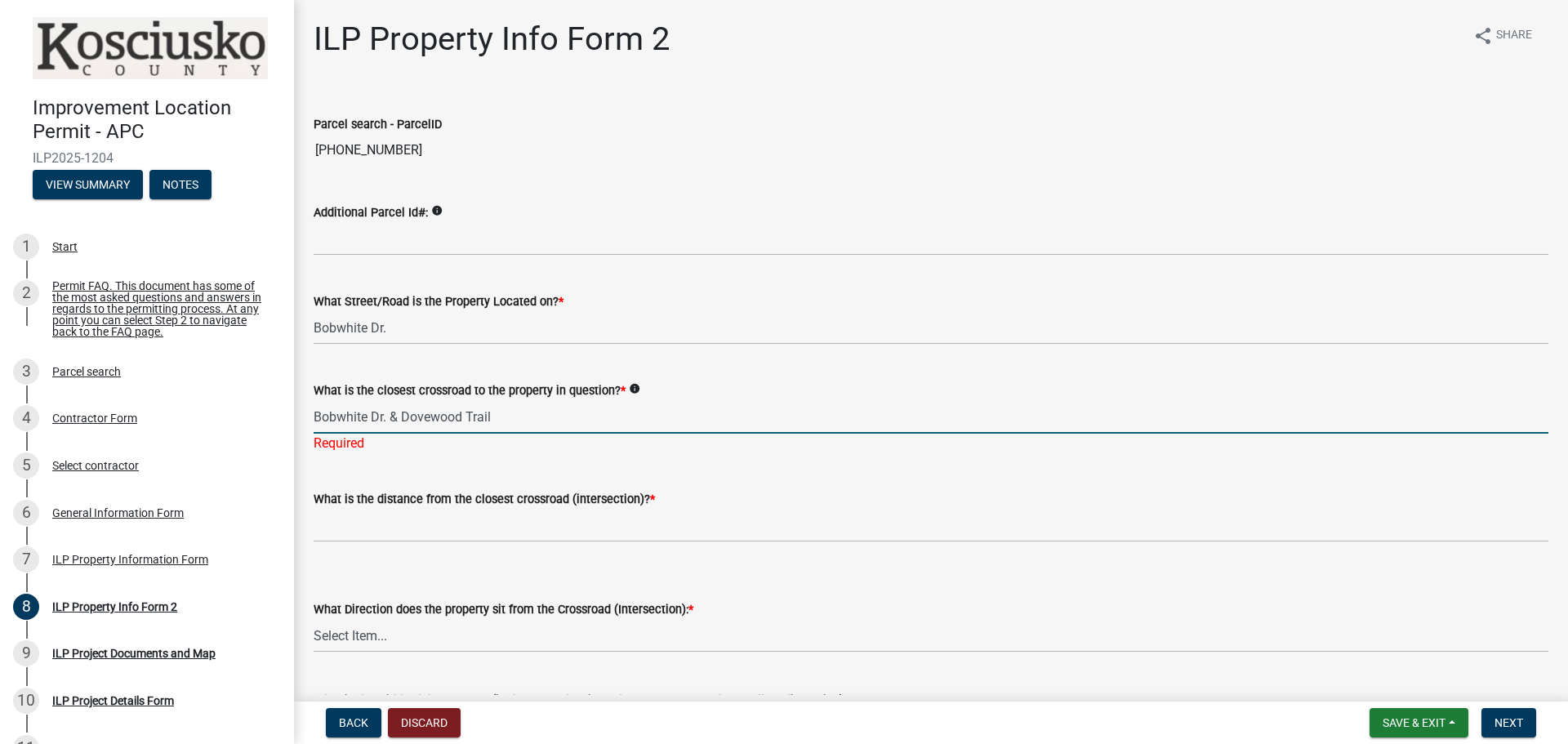
type input "Bobwhite Dr. & Dovewood Trail"
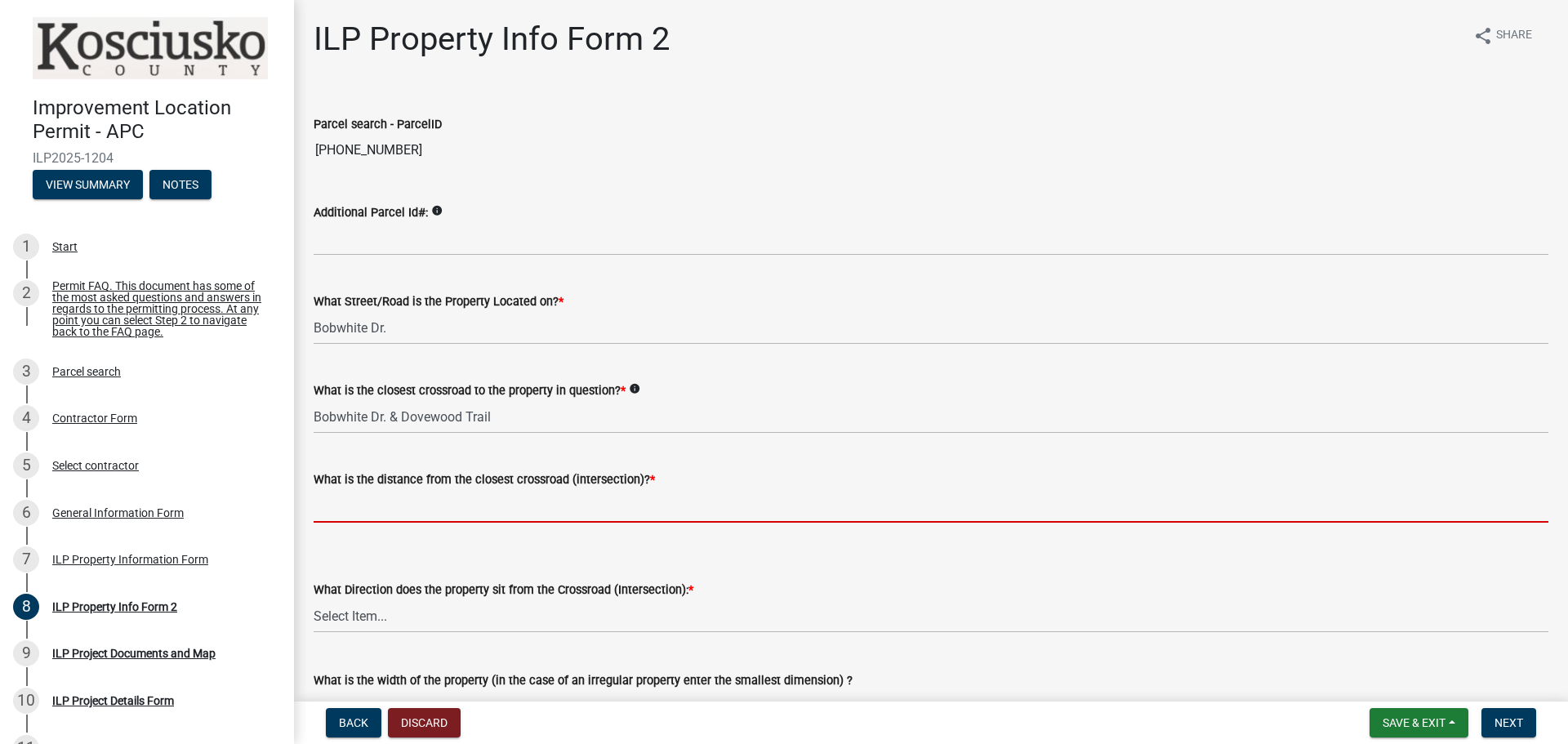
click at [517, 502] on input "text" at bounding box center [931, 505] width 1235 height 33
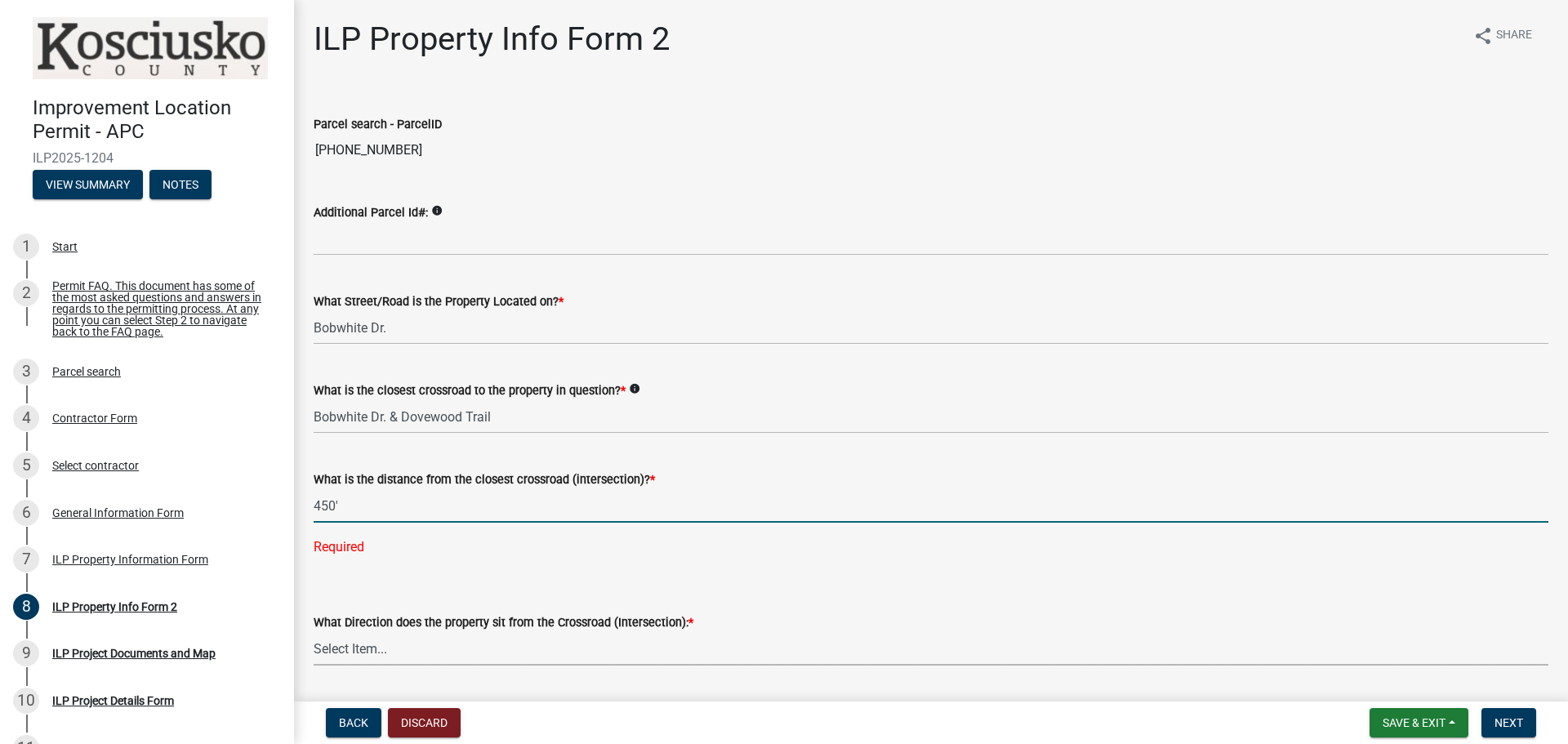
type input "450"
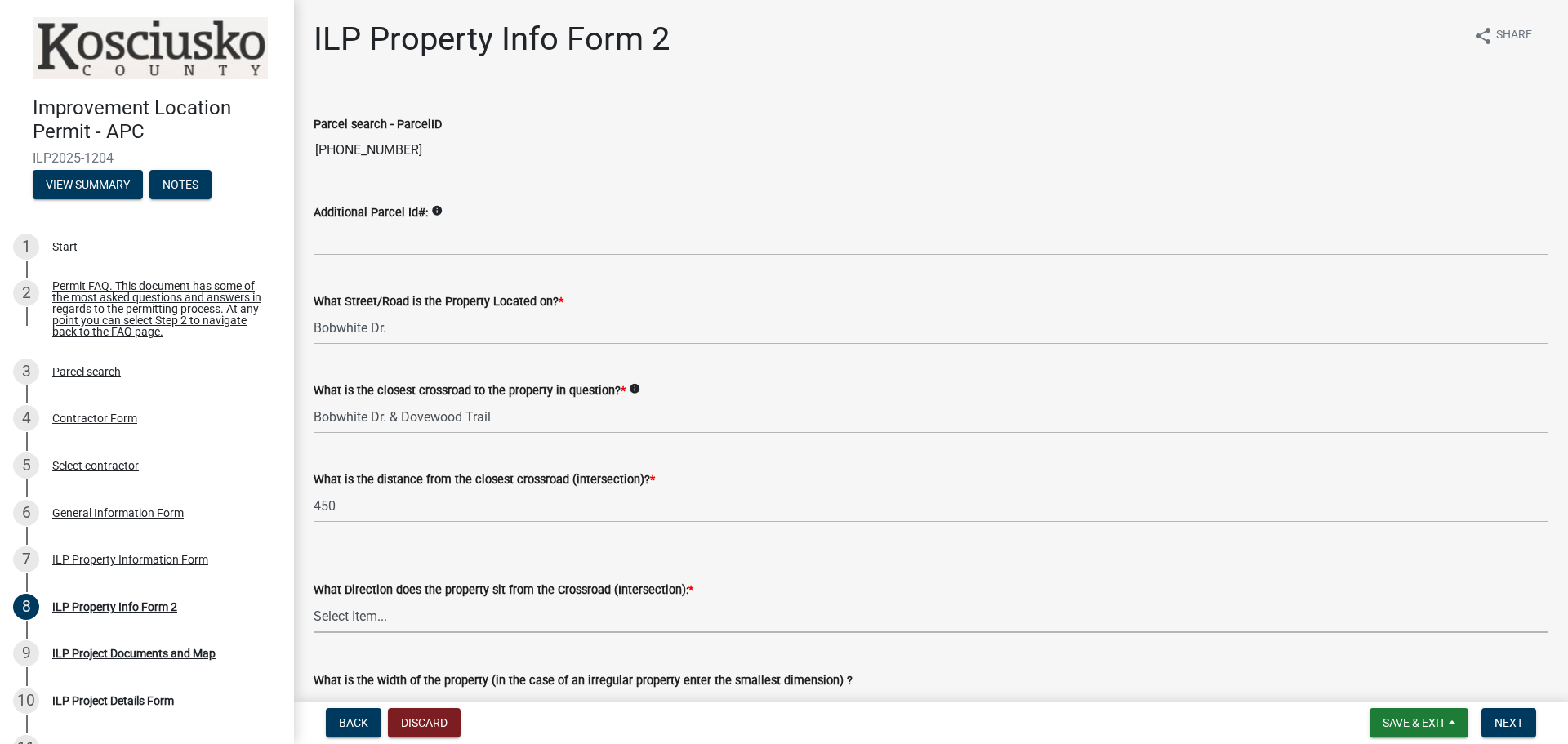
click at [639, 621] on select "Select Item... N NE NW S SE SW E W" at bounding box center [931, 616] width 1235 height 33
click at [313, 599] on select "Select Item... N NE NW S SE SW E W" at bounding box center [931, 616] width 1235 height 33
select select "6e91c93c-81b9-4f5f-83ef-fc19143fff9c"
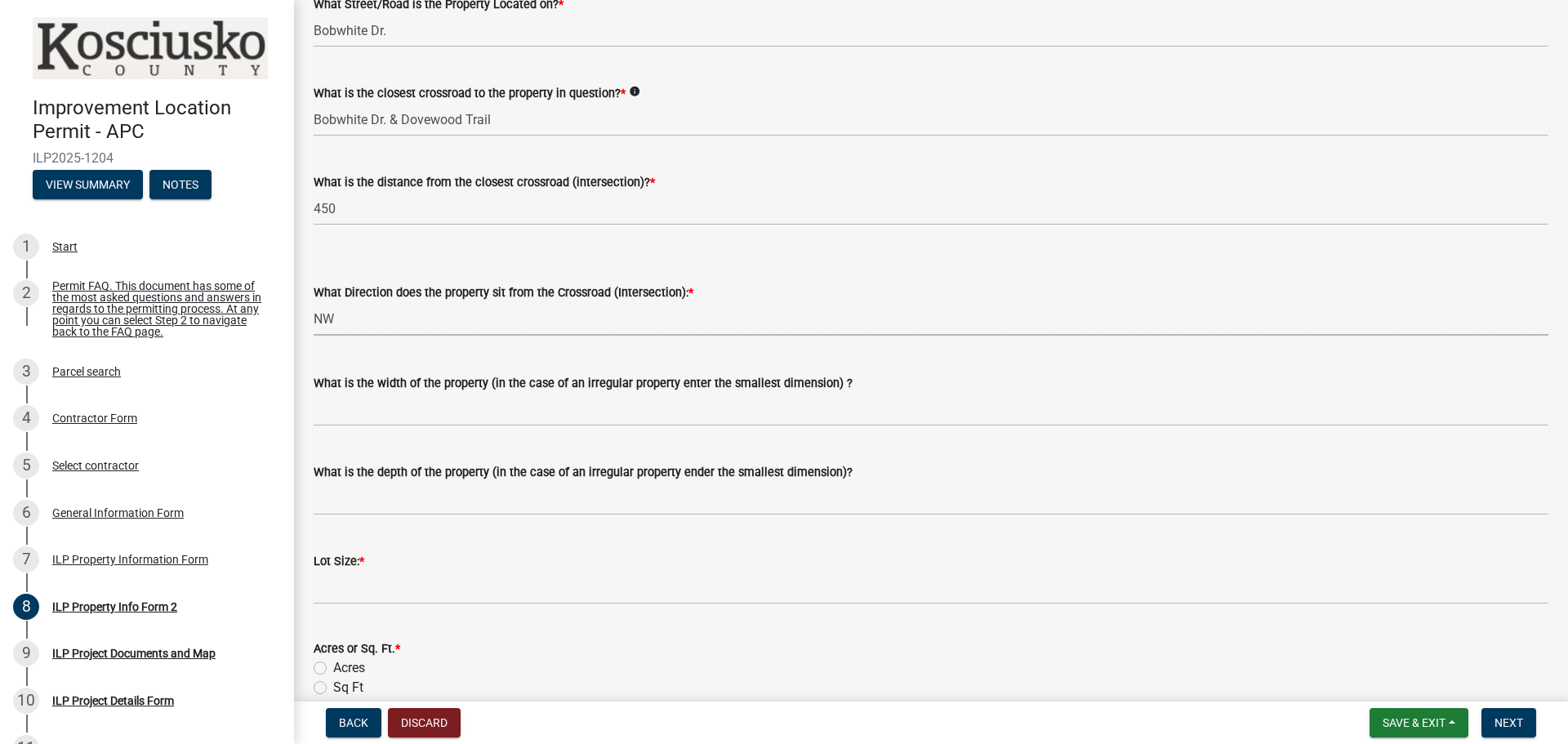
scroll to position [326, 0]
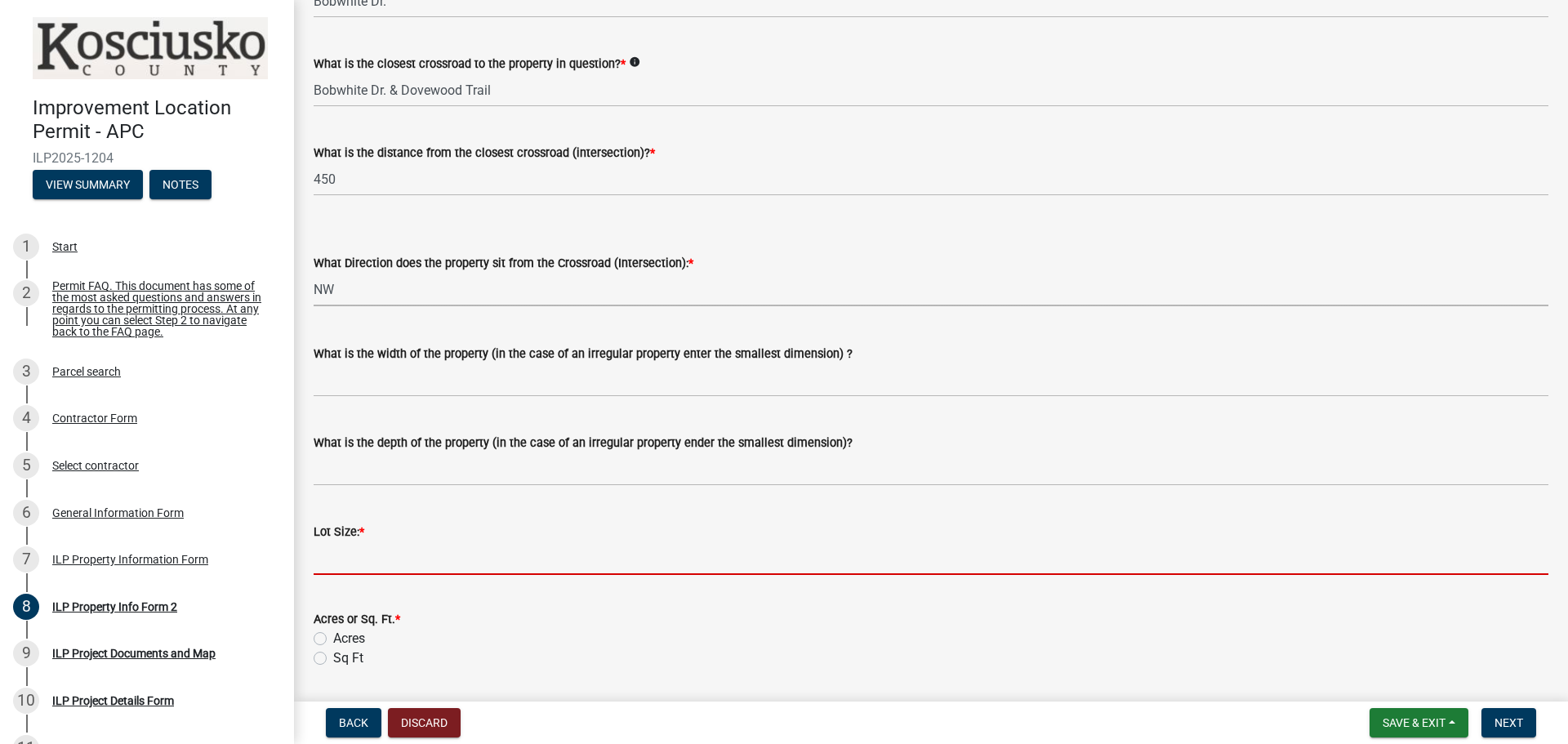
click at [399, 563] on input "text" at bounding box center [931, 558] width 1235 height 33
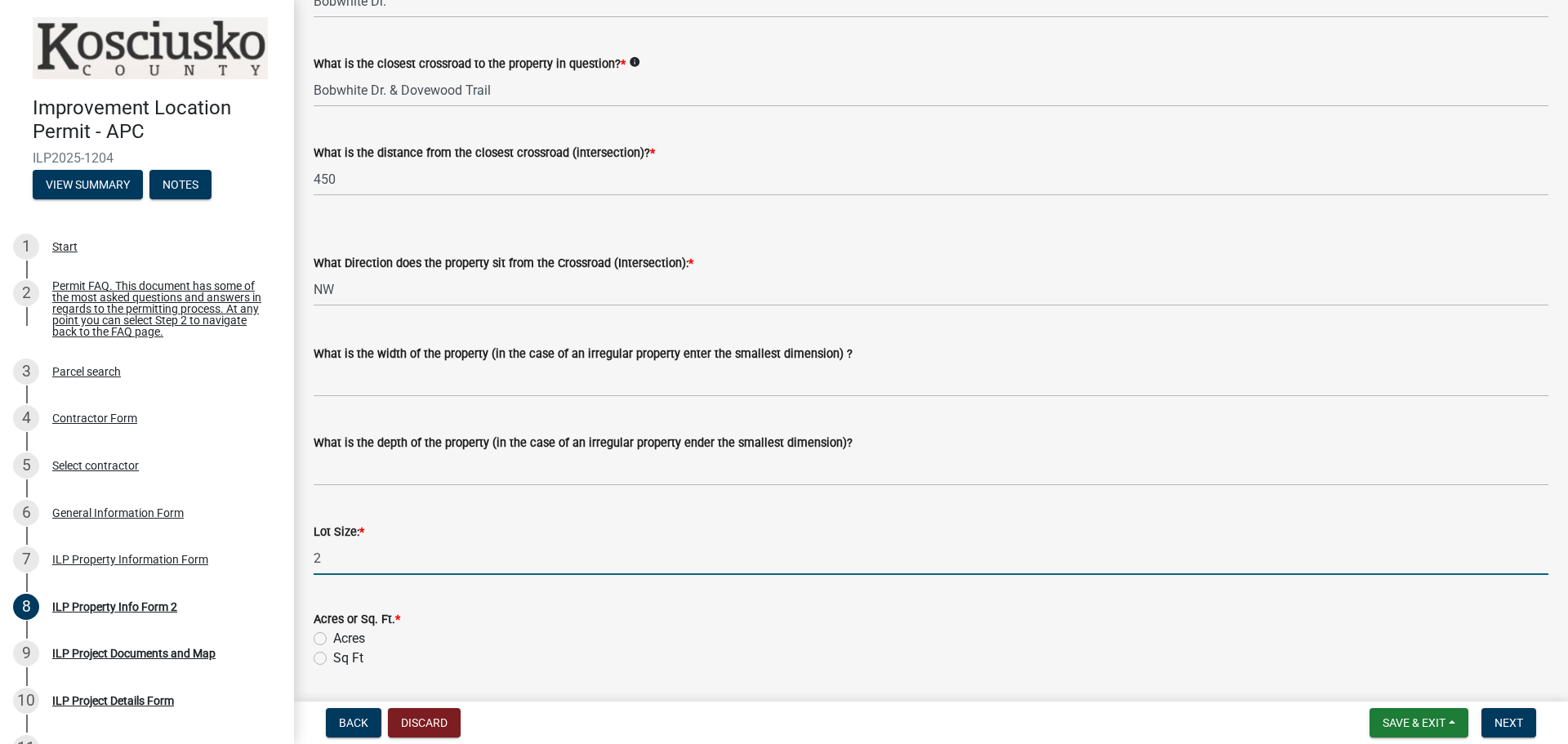
type input "2"
click at [333, 636] on label "Acres" at bounding box center [349, 639] width 31 height 20
click at [333, 636] on input "Acres" at bounding box center [338, 634] width 11 height 11
radio input "true"
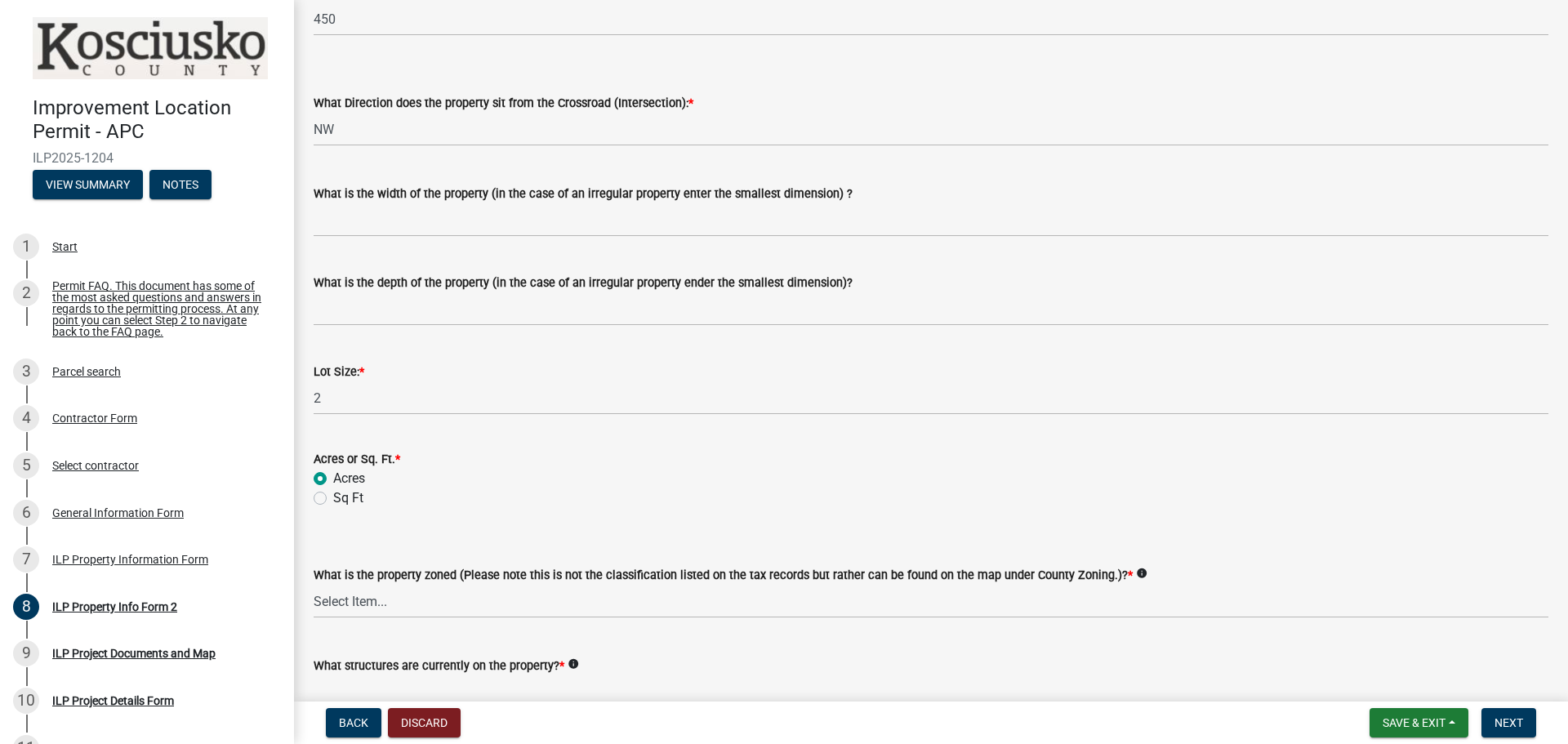
scroll to position [490, 0]
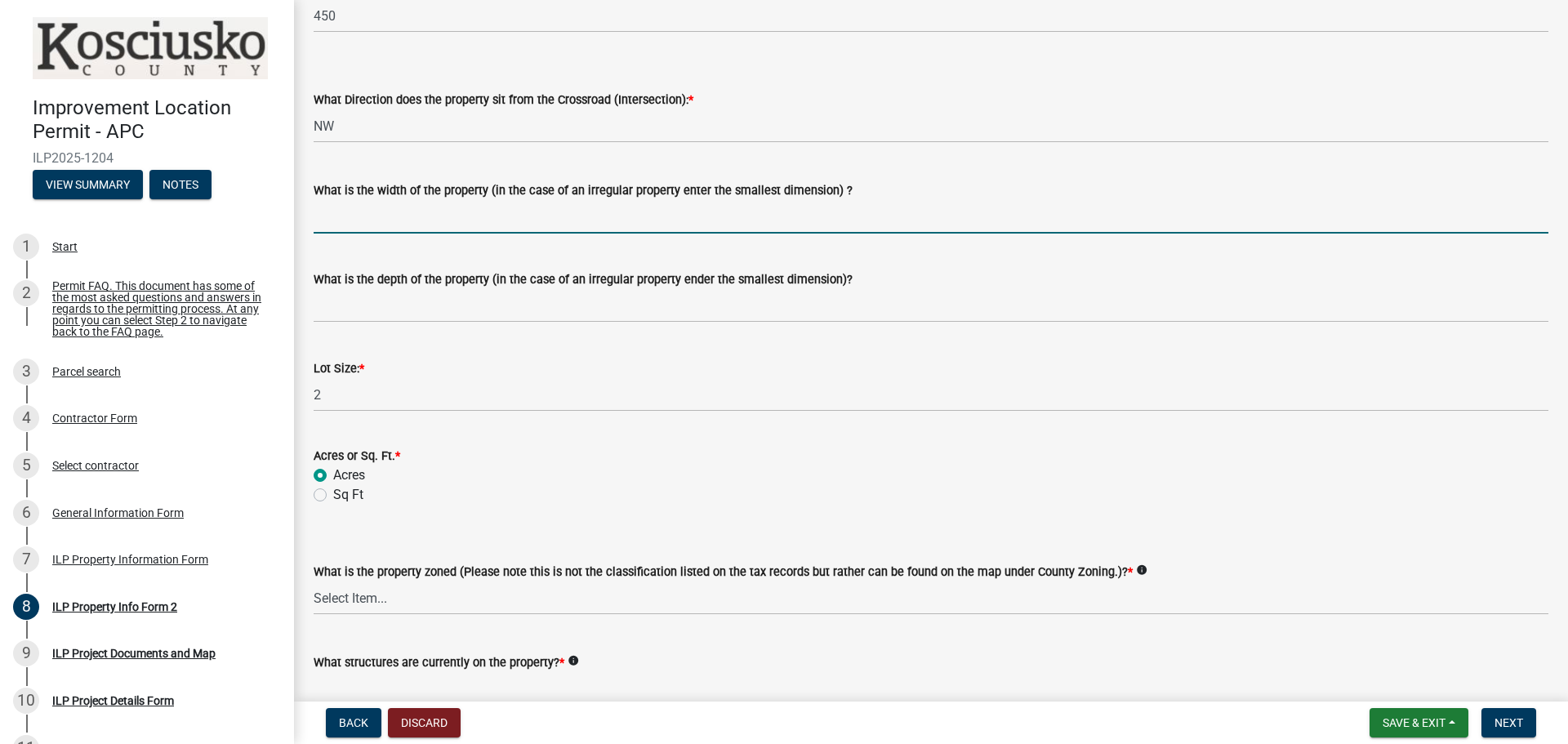
click at [413, 218] on input "What is the width of the property (in the case of an irregular property enter t…" at bounding box center [931, 216] width 1235 height 33
type input "220"
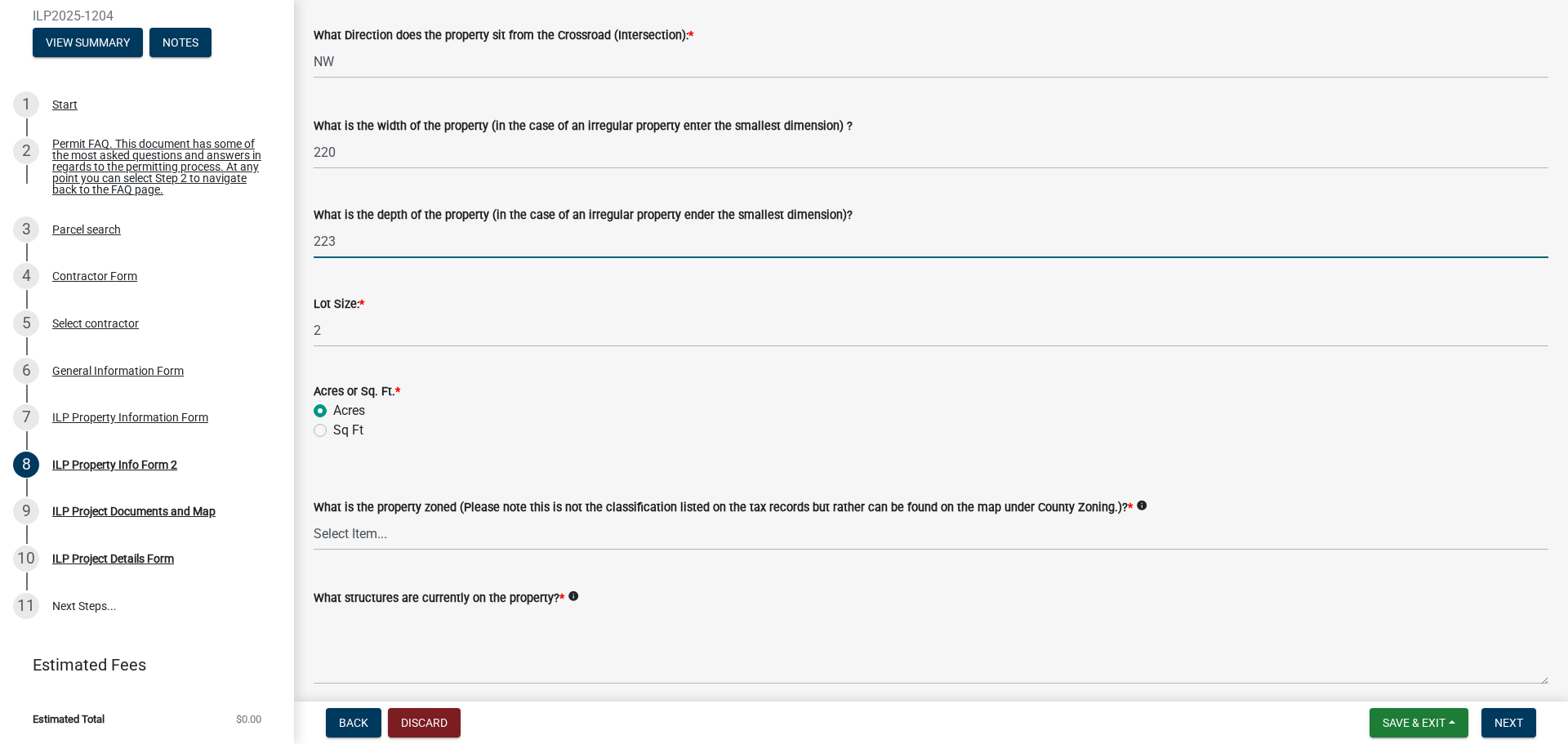
scroll to position [621, 0]
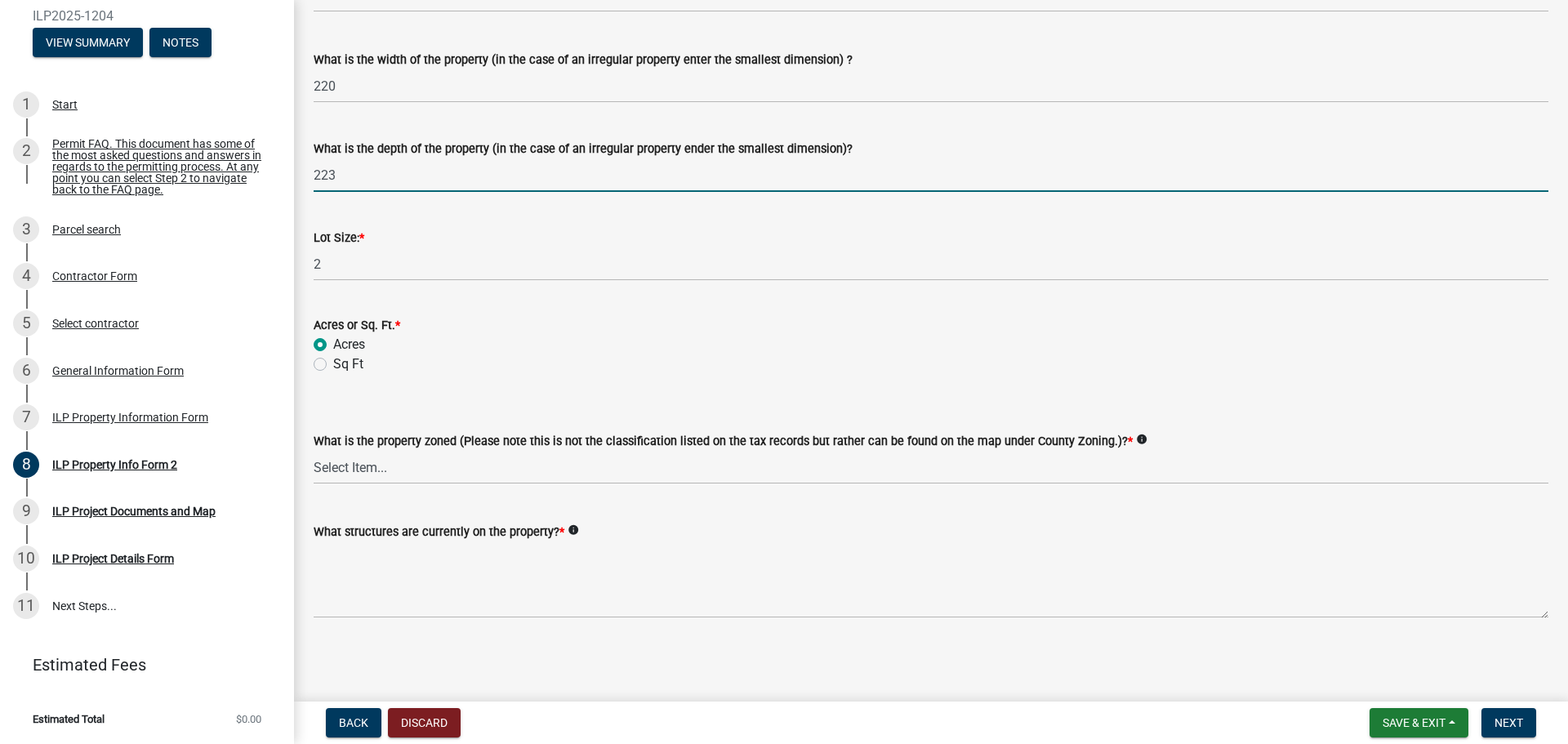
type input "223"
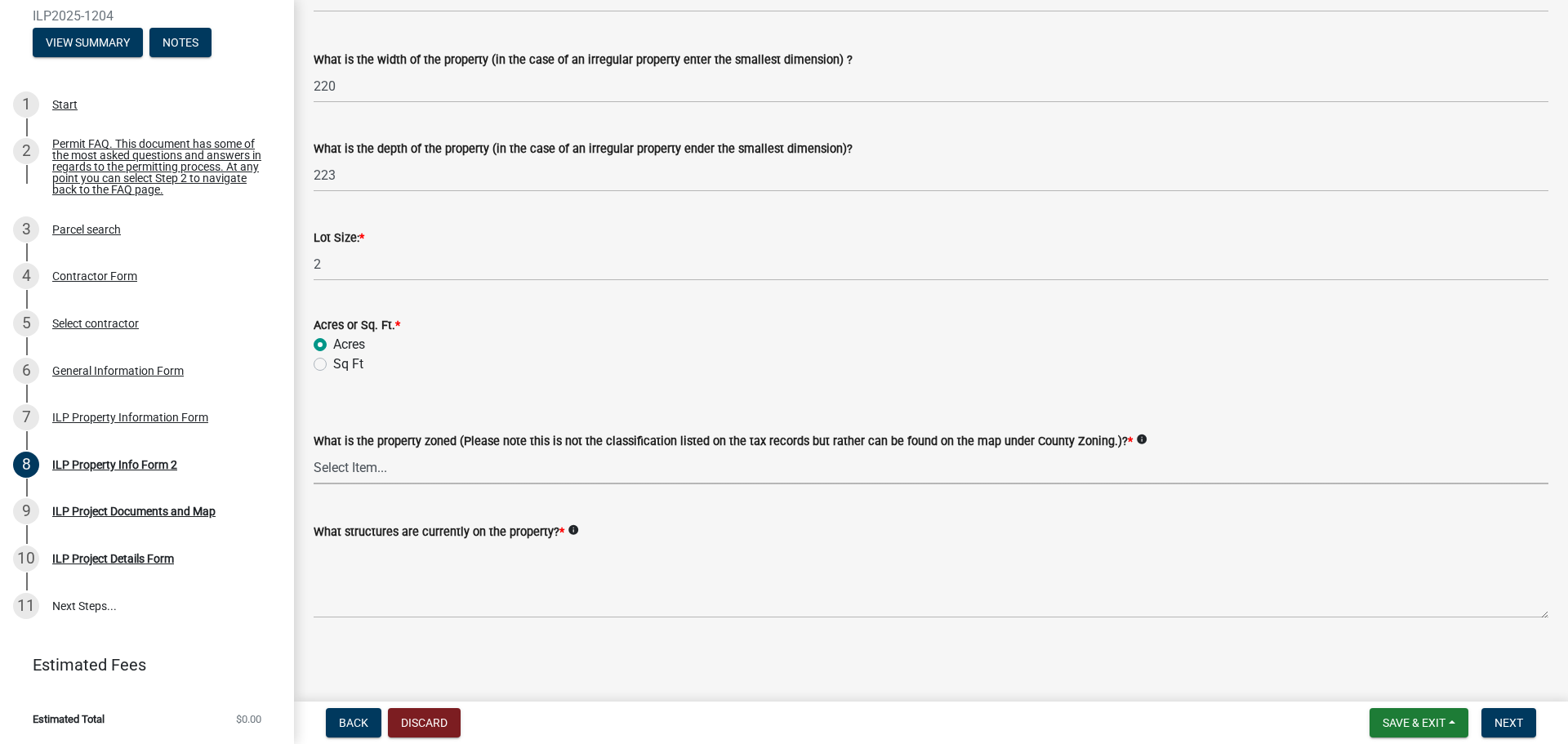
click at [445, 469] on select "Select Item... Agricultural Agricultural 2 Commercial Environmental Industrial …" at bounding box center [931, 467] width 1235 height 33
click at [582, 460] on select "Select Item... Agricultural Agricultural 2 Commercial Environmental Industrial …" at bounding box center [931, 467] width 1235 height 33
click at [423, 479] on select "Select Item... Agricultural Agricultural 2 Commercial Environmental Industrial …" at bounding box center [931, 467] width 1235 height 33
click at [313, 451] on select "Select Item... Agricultural Agricultural 2 Commercial Environmental Industrial …" at bounding box center [931, 467] width 1235 height 33
select select "1a0df9d1-9b85-4f0f-a9bd-f69fcb724106"
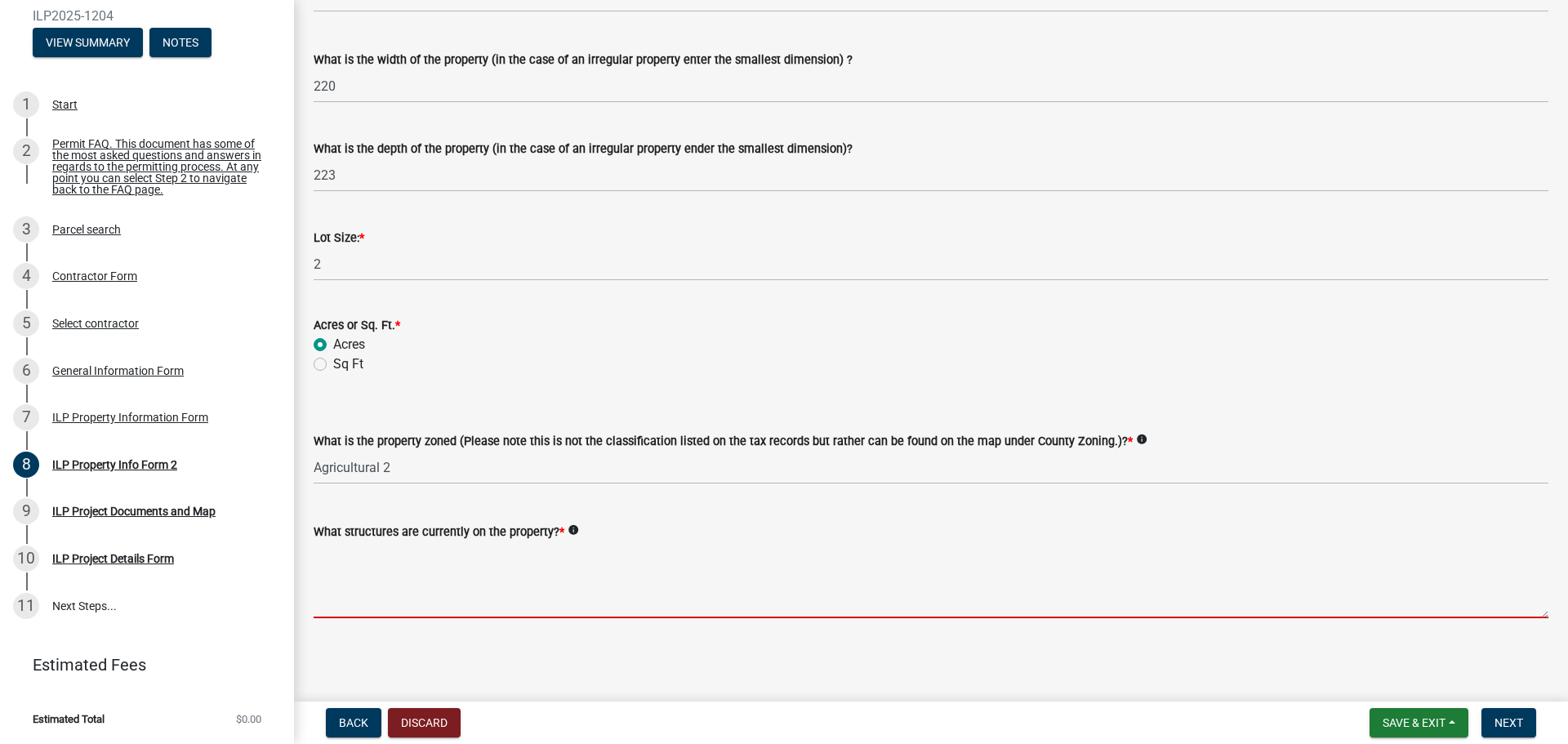
click at [438, 587] on textarea "What structures are currently on the property? *" at bounding box center [931, 579] width 1235 height 77
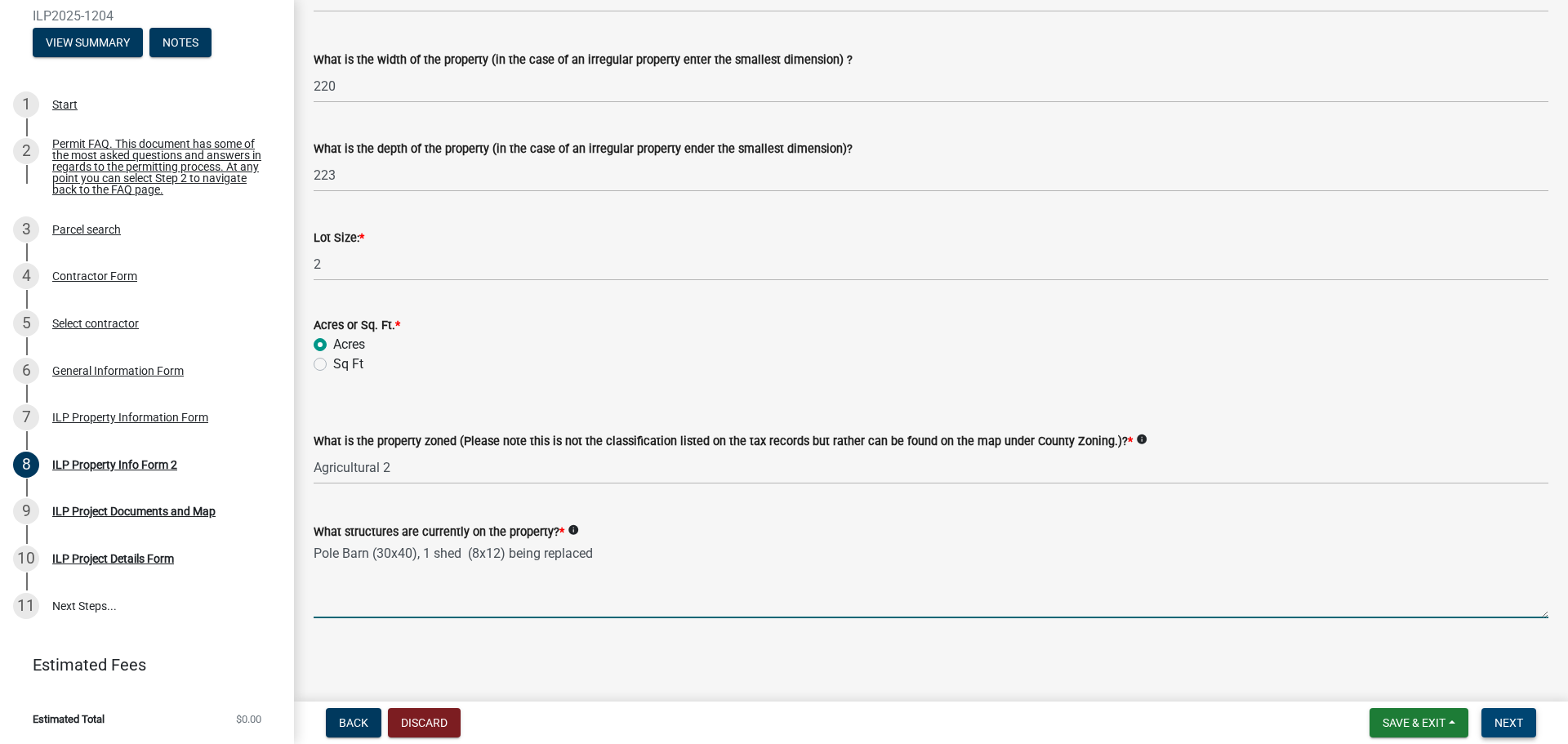
type textarea "Pole Barn (30x40), 1 shed (8x12) being replaced"
click at [1509, 721] on span "Next" at bounding box center [1508, 722] width 28 height 13
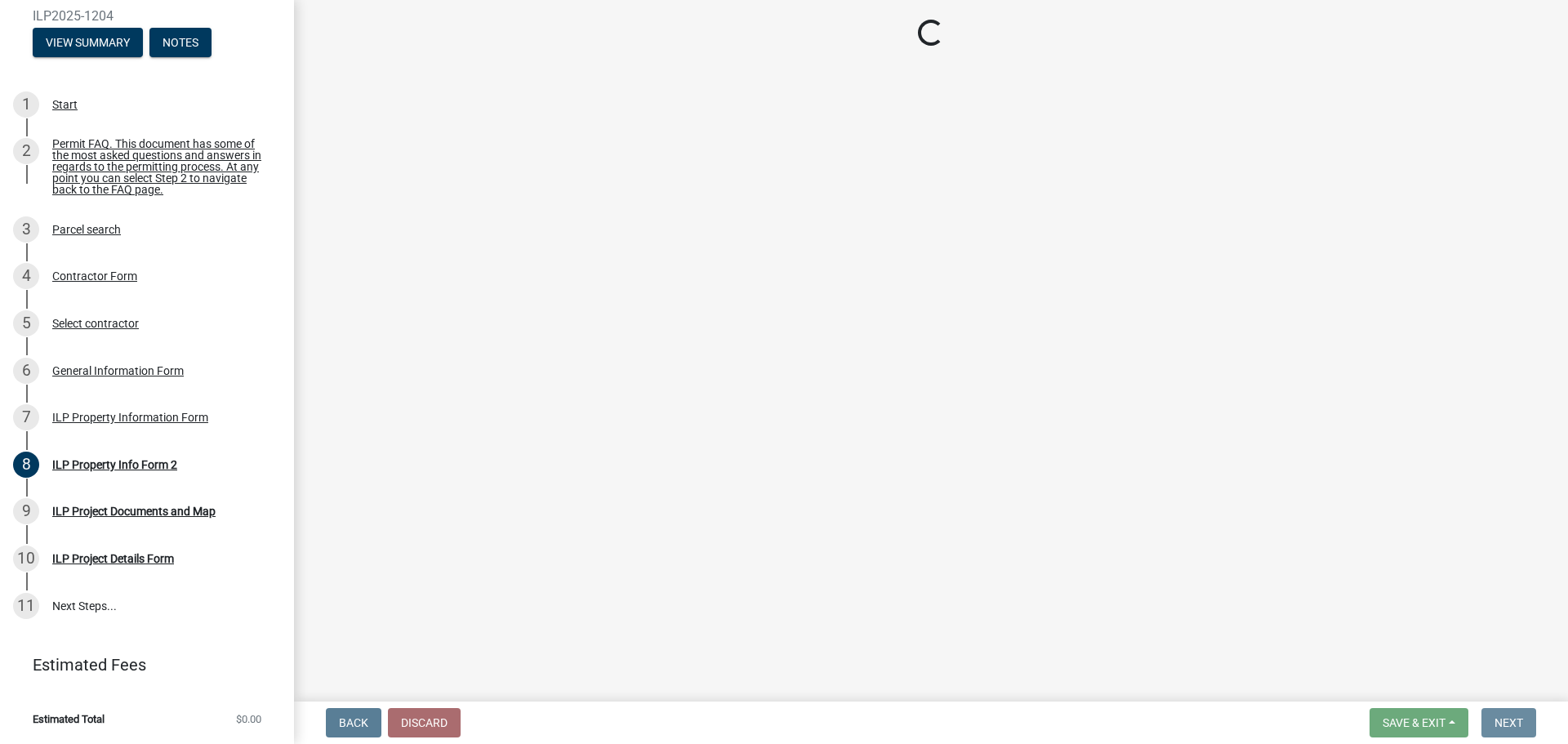
scroll to position [0, 0]
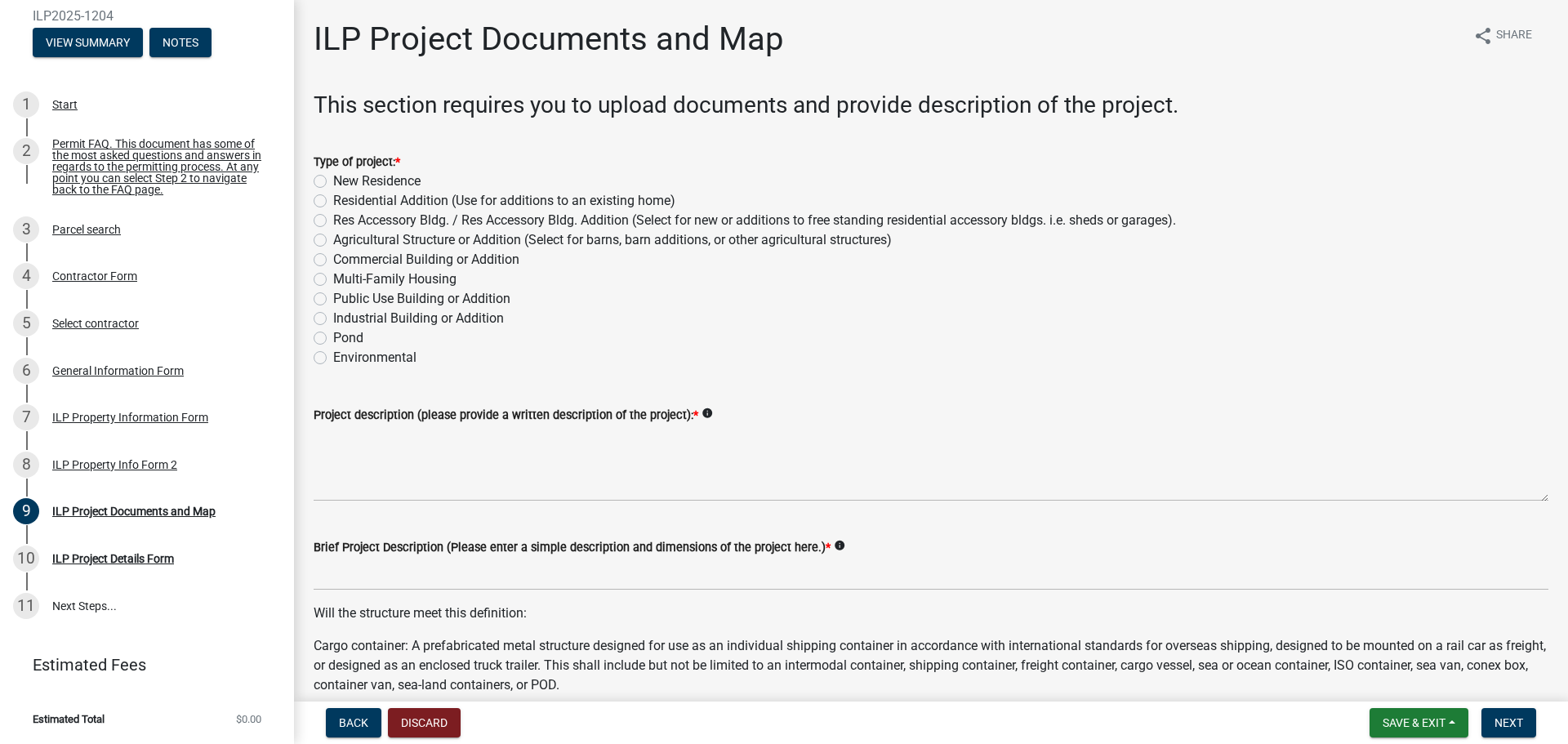
click at [333, 218] on label "Res Accessory Bldg. / Res Accessory Bldg. Addition (Select for new or additions…" at bounding box center [754, 220] width 843 height 20
click at [333, 218] on input "Res Accessory Bldg. / Res Accessory Bldg. Addition (Select for new or additions…" at bounding box center [338, 215] width 11 height 11
radio input "true"
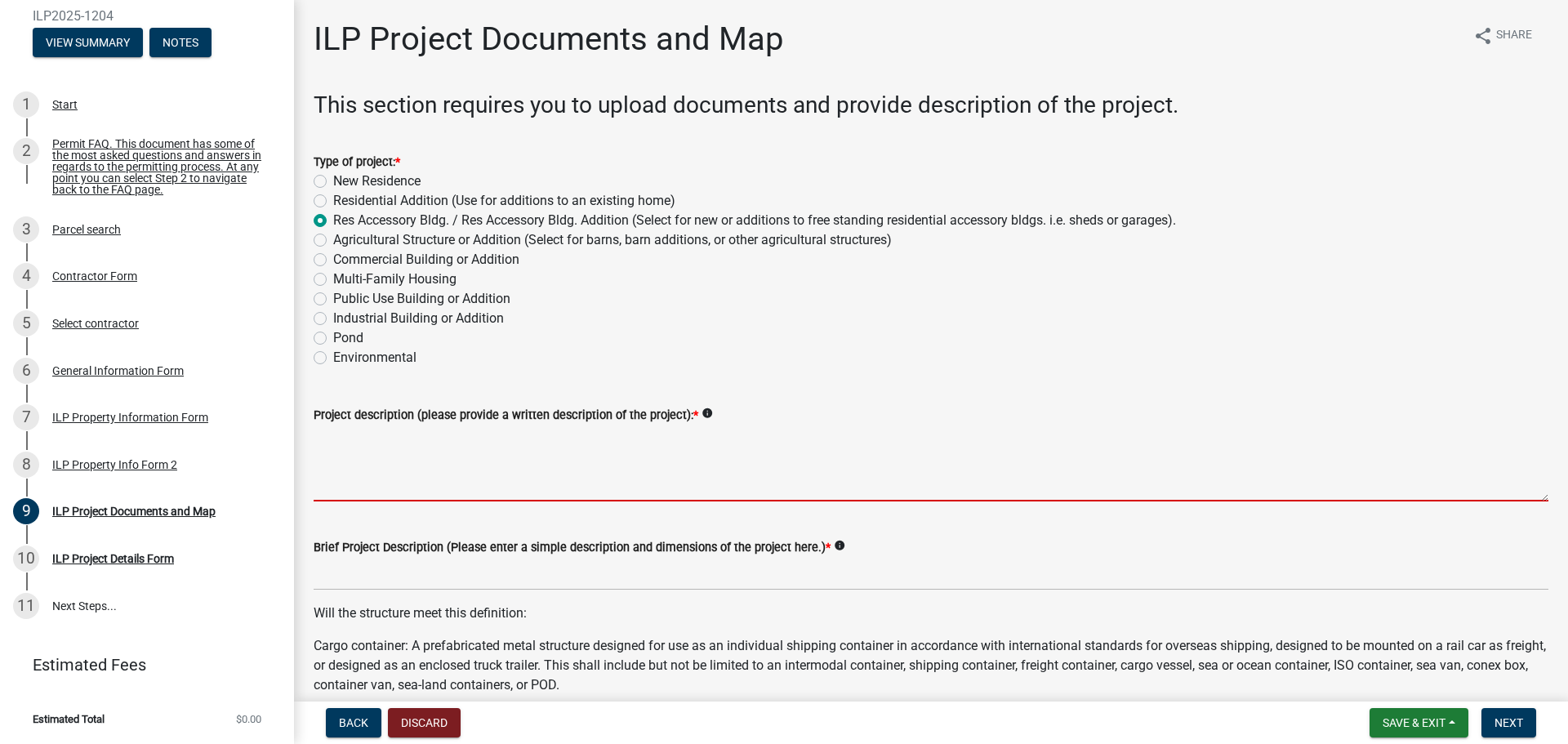
click at [479, 476] on textarea "Project description (please provide a written description of the project): *" at bounding box center [931, 462] width 1235 height 77
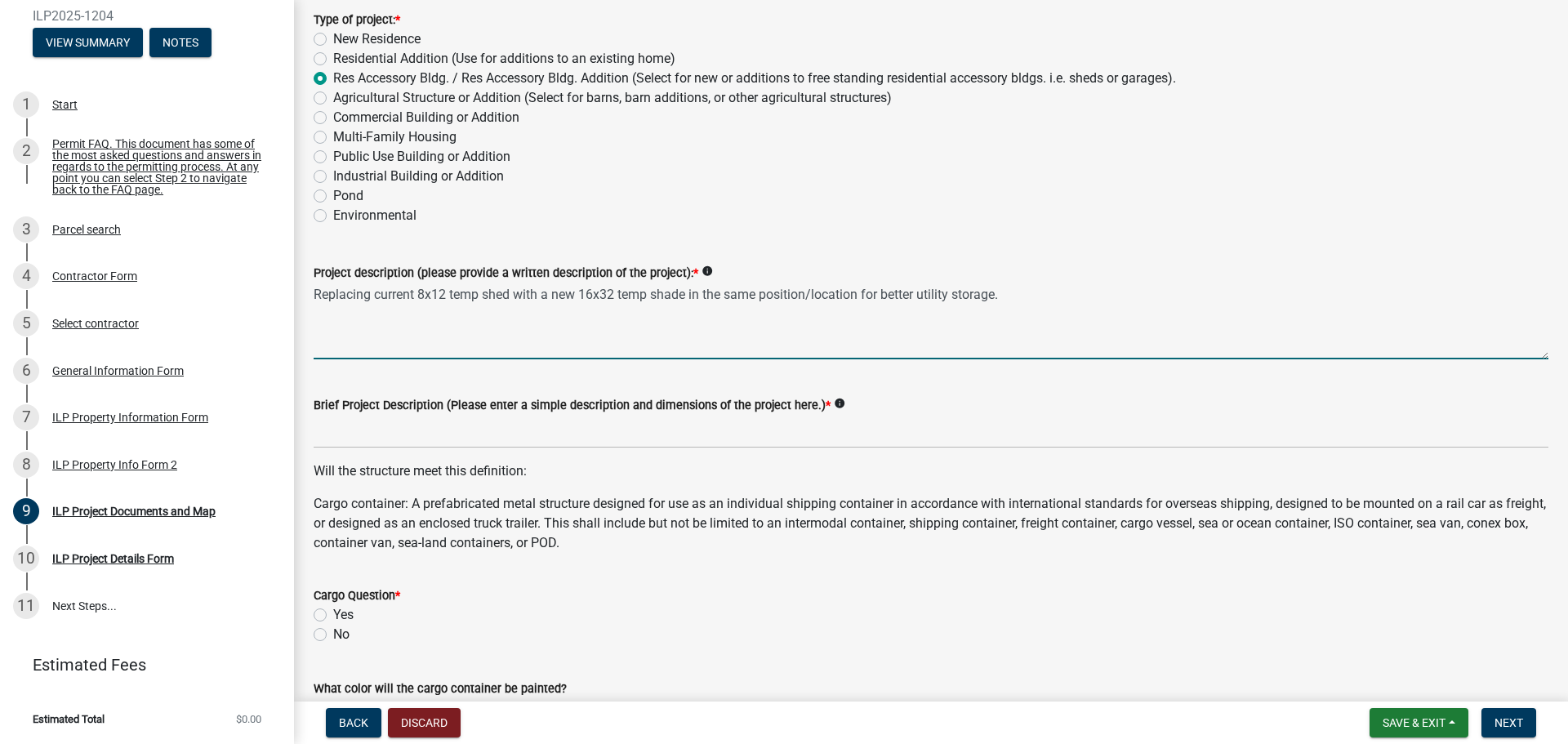
scroll to position [163, 0]
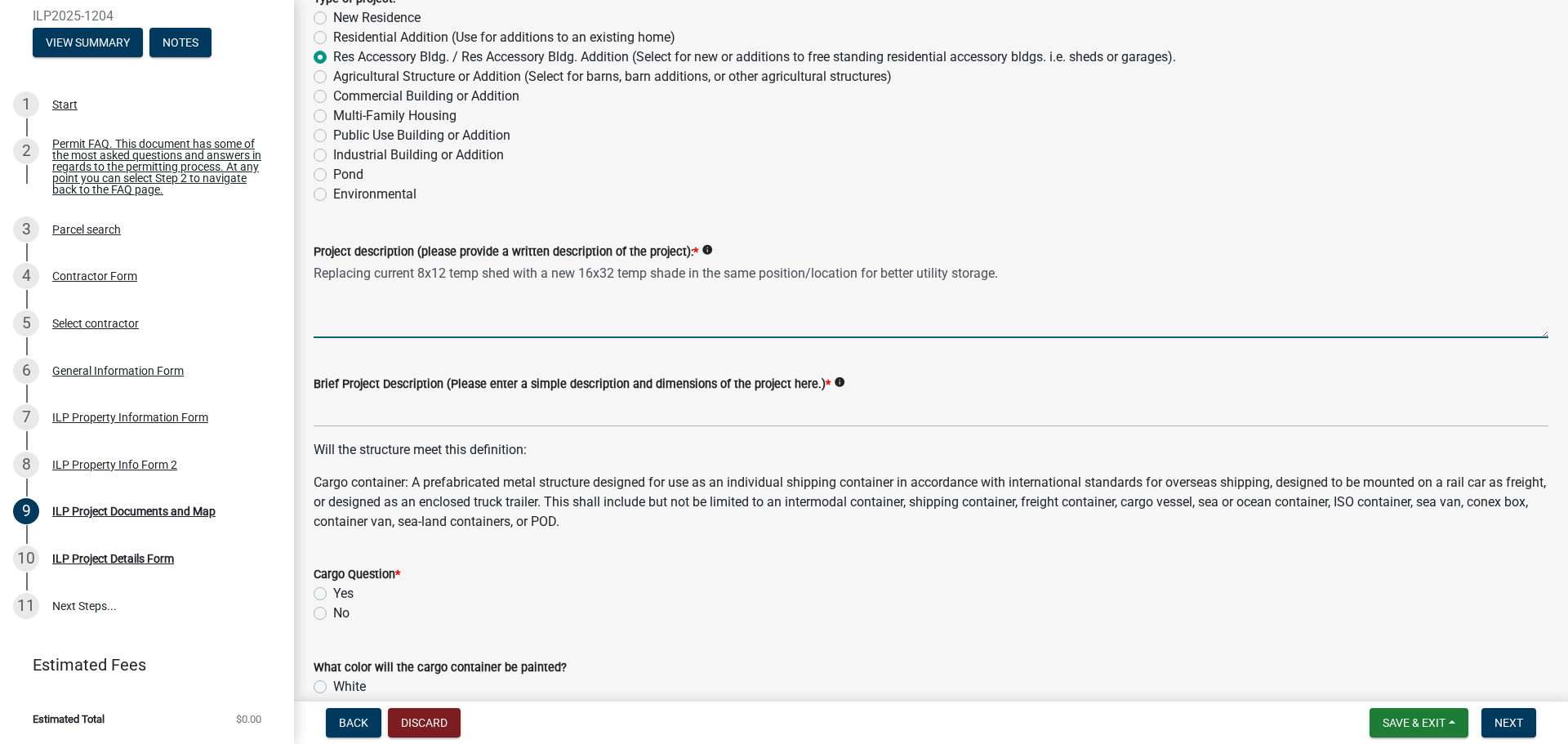
type textarea "Replacing current 8x12 temp shed with a new 16x32 temp shade in the same positi…"
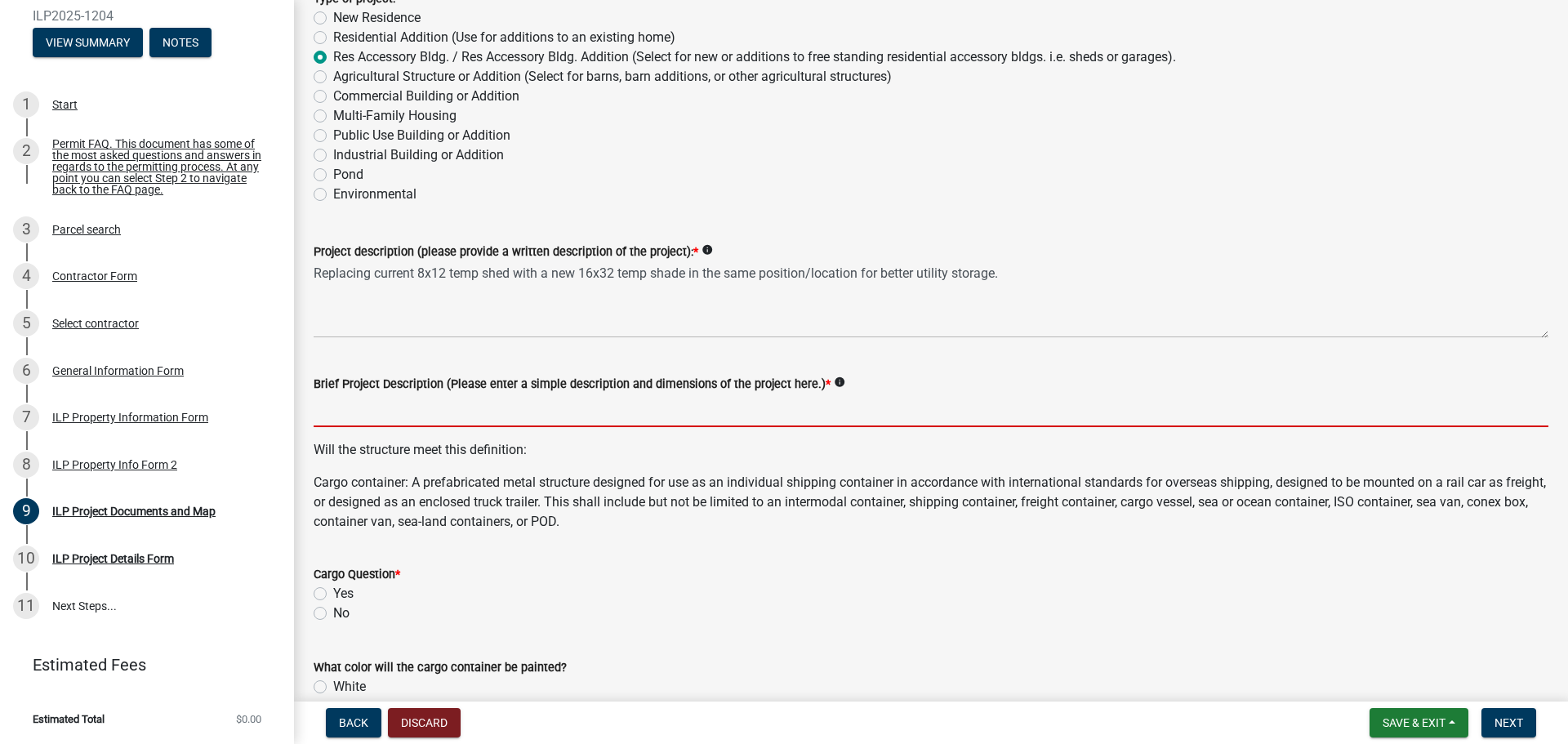
click at [552, 421] on input "Brief Project Description (Please enter a simple description and dimensions of …" at bounding box center [931, 410] width 1235 height 33
click at [390, 418] on input "Brief Project Description (Please enter a simple description and dimensions of …" at bounding box center [931, 410] width 1235 height 33
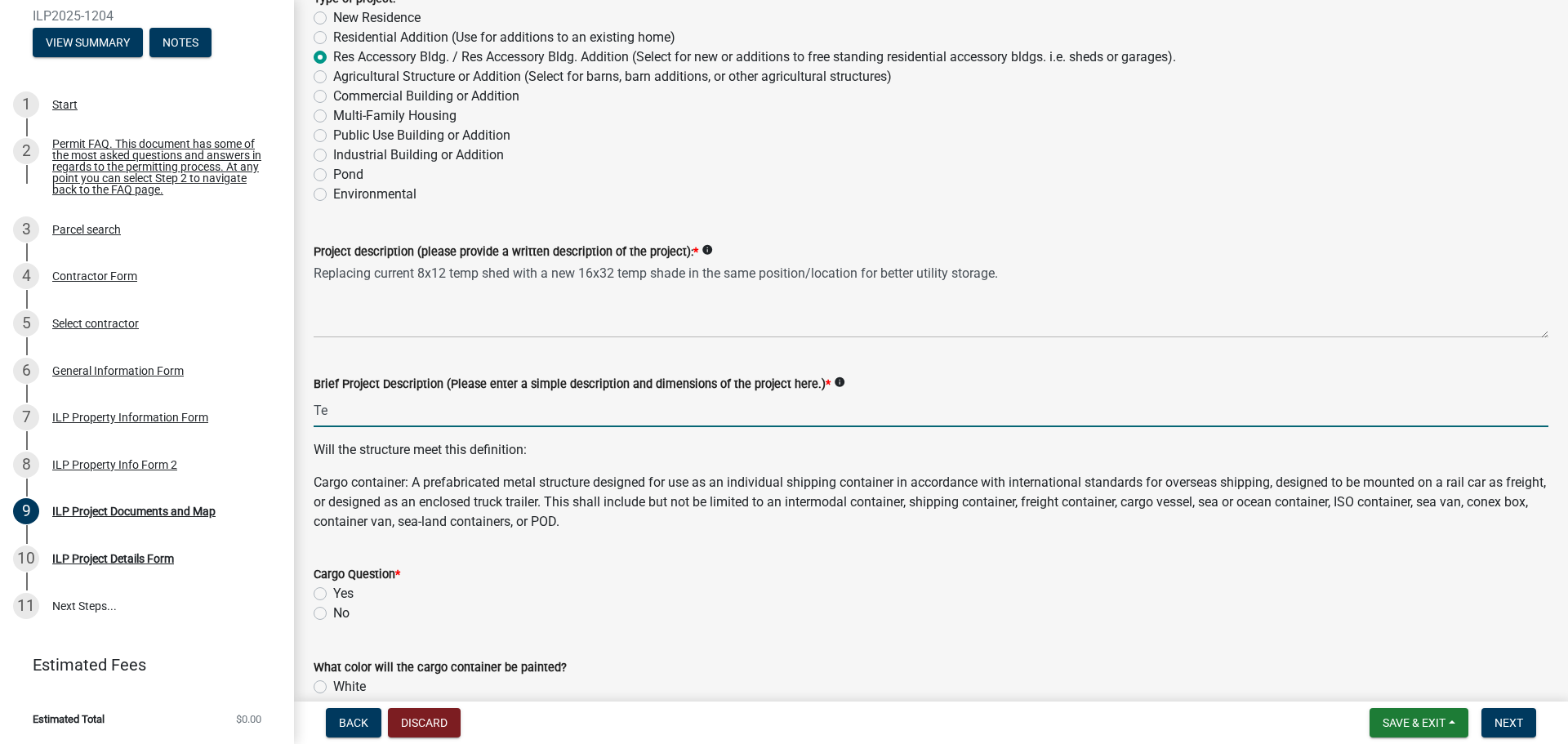
type input "T"
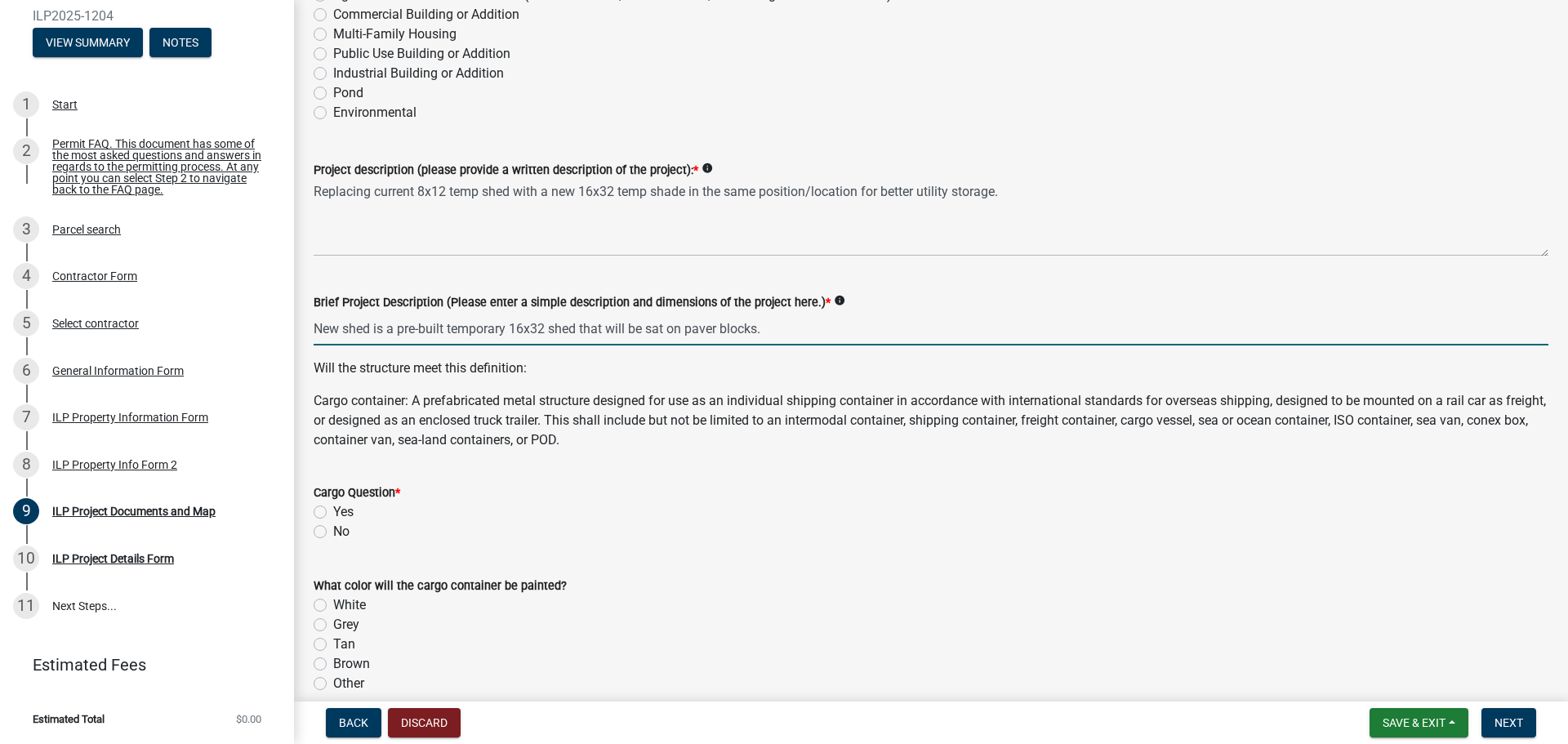
type input "New shed is a pre-built temporary 16x32 shed that will be sat on paver blocks."
click at [322, 535] on div "Cargo Question * Yes No" at bounding box center [931, 511] width 1235 height 59
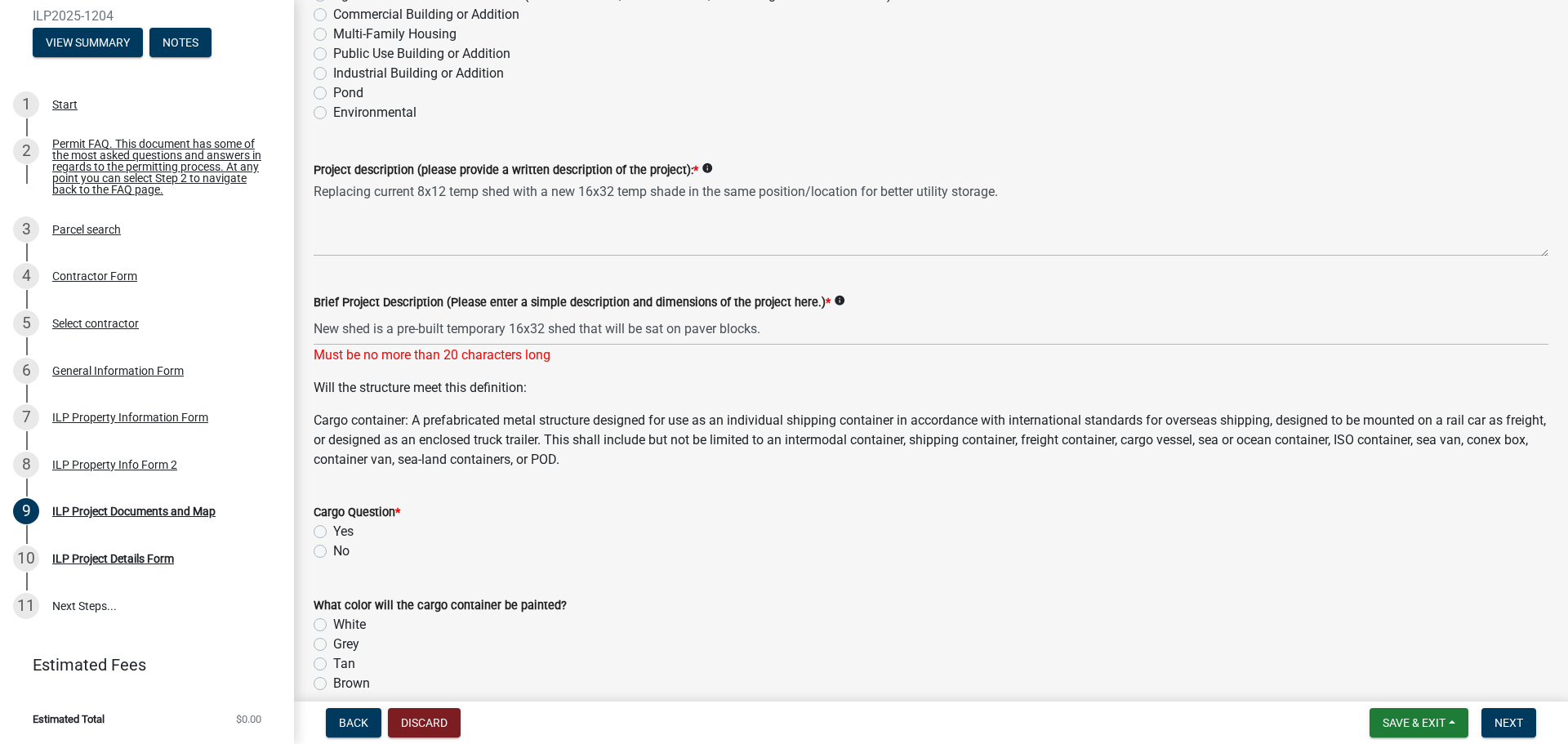
click at [333, 555] on label "No" at bounding box center [341, 551] width 17 height 20
click at [333, 552] on input "No" at bounding box center [338, 546] width 11 height 11
radio input "true"
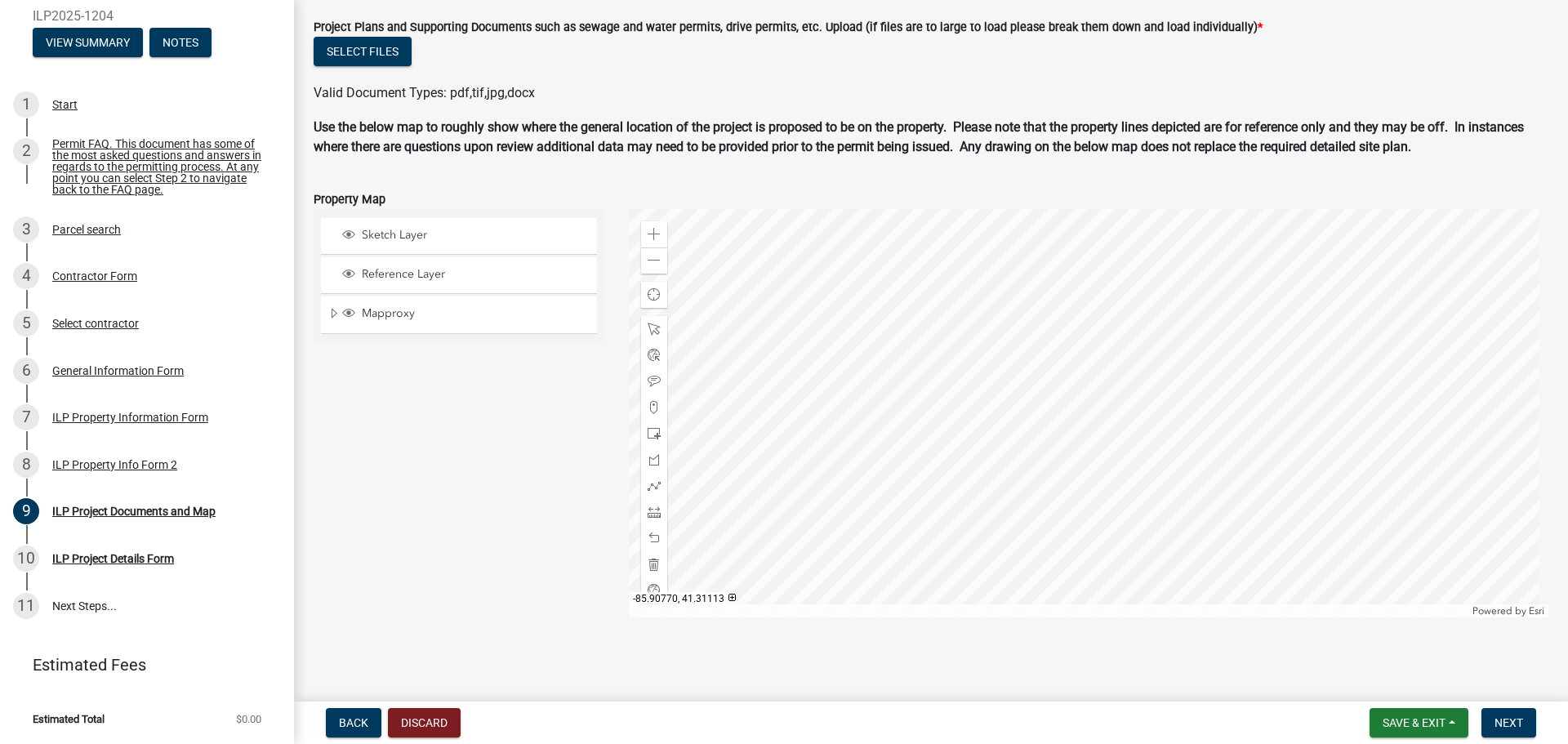
scroll to position [1608, 0]
click at [651, 232] on span at bounding box center [655, 234] width 13 height 13
click at [648, 236] on span at bounding box center [655, 234] width 13 height 13
click at [1121, 323] on div at bounding box center [1089, 412] width 921 height 408
click at [1086, 347] on div at bounding box center [1089, 412] width 921 height 408
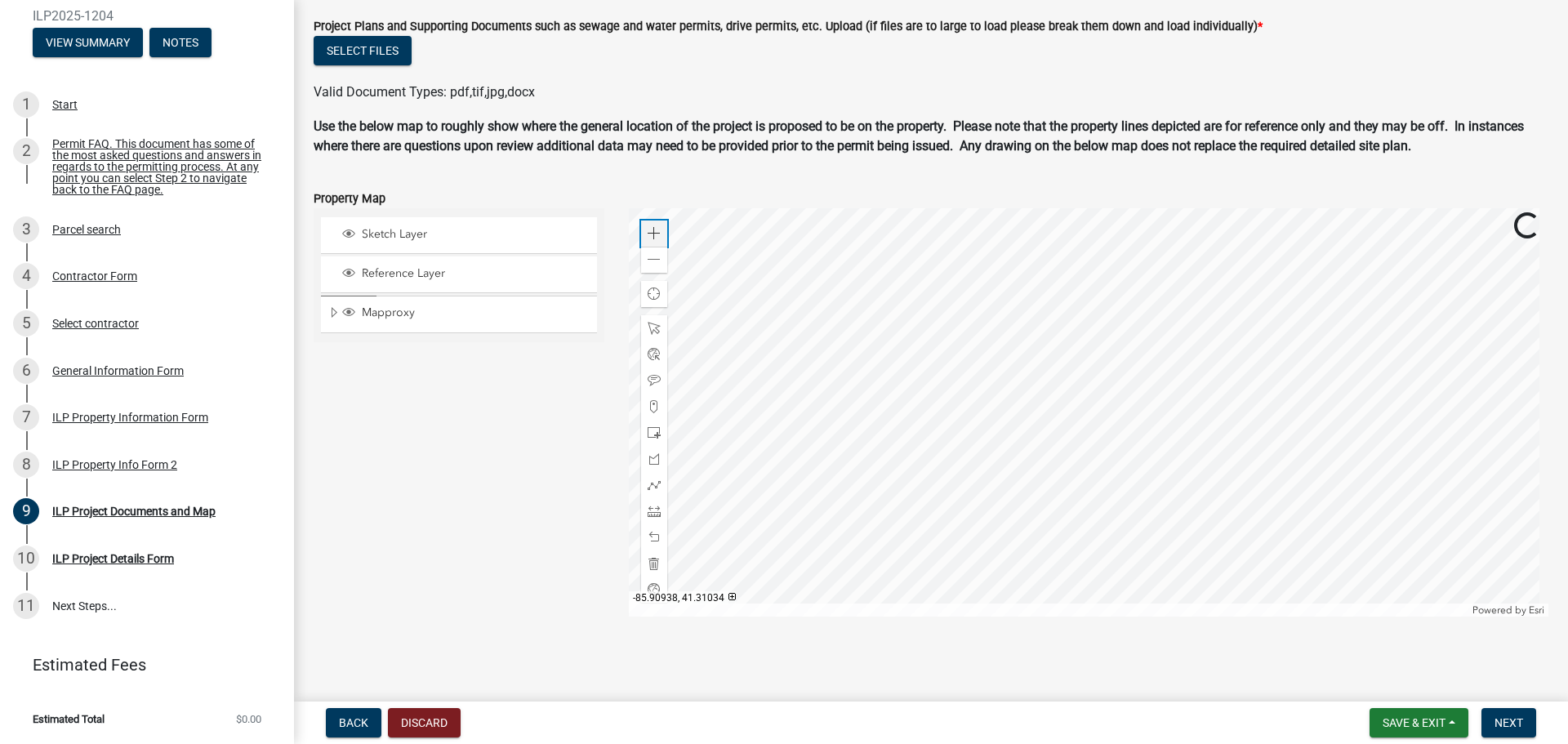
click at [660, 235] on div "Zoom in" at bounding box center [655, 234] width 27 height 27
click at [1201, 462] on div at bounding box center [1089, 412] width 921 height 408
click at [476, 239] on span "Sketch Layer" at bounding box center [475, 234] width 234 height 15
click at [1152, 474] on div at bounding box center [1089, 412] width 921 height 408
click at [1177, 438] on div at bounding box center [1089, 412] width 921 height 408
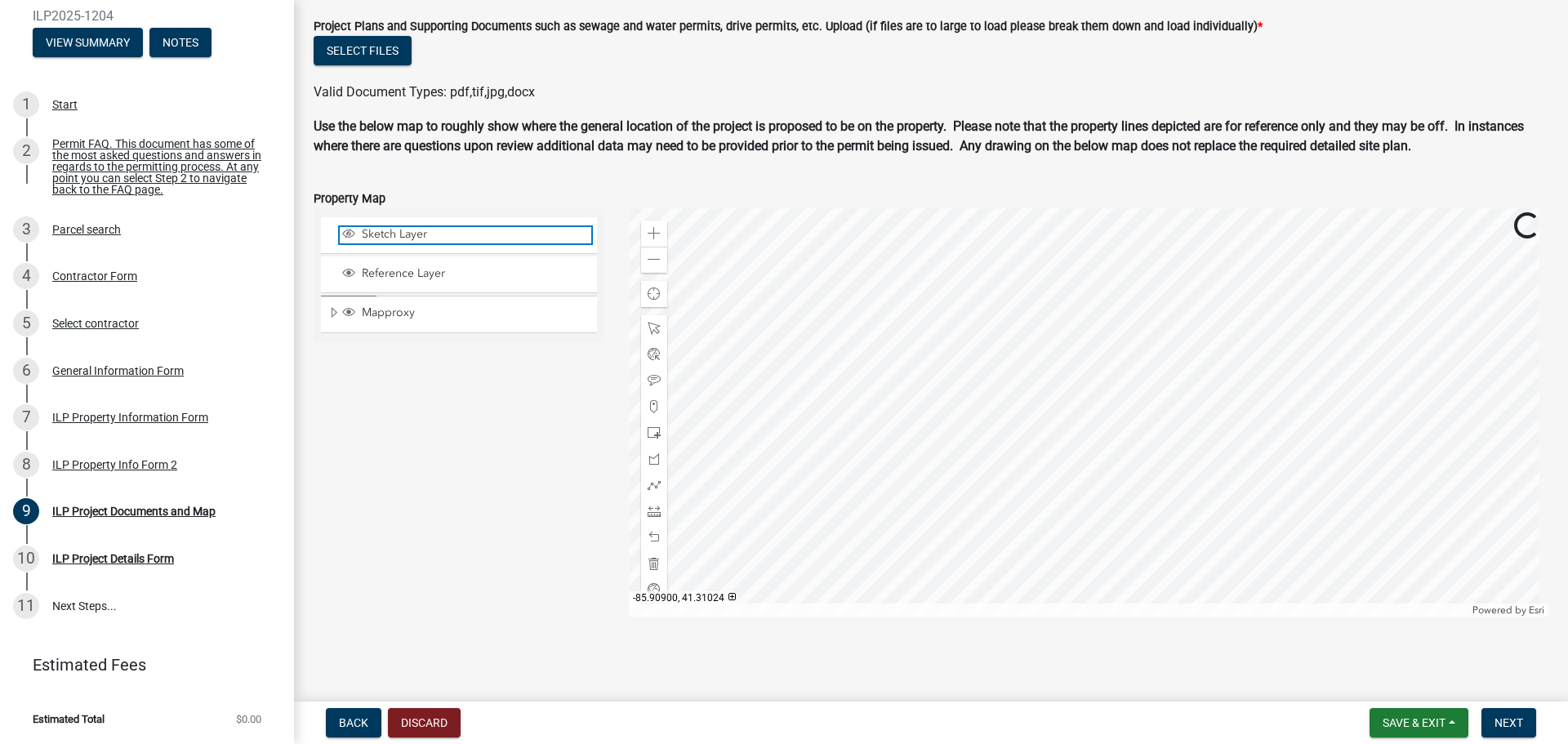
click at [429, 240] on span "Sketch Layer" at bounding box center [475, 234] width 234 height 15
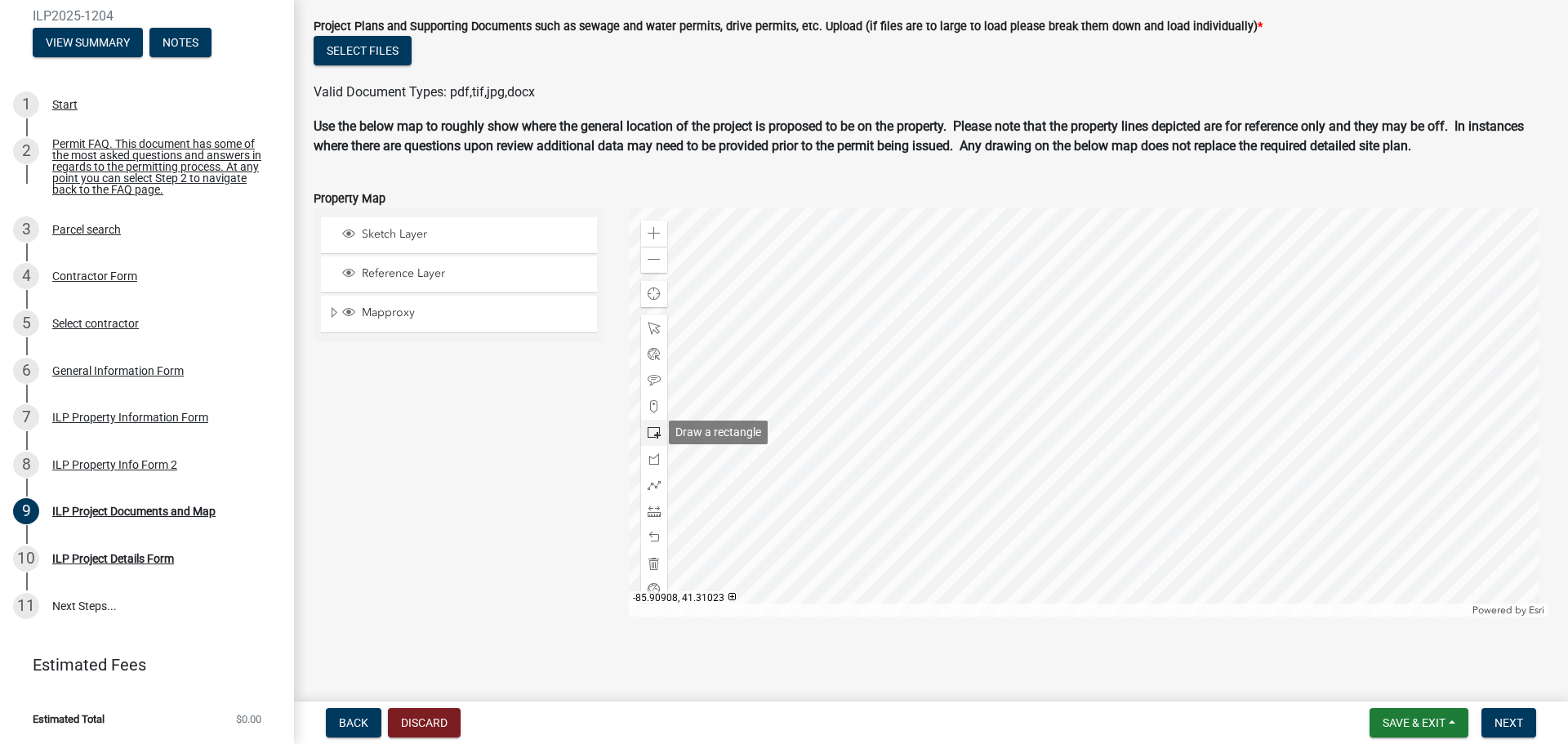
click at [652, 432] on span at bounding box center [655, 432] width 13 height 13
click at [1086, 307] on div at bounding box center [1089, 412] width 921 height 408
click at [656, 509] on span at bounding box center [655, 511] width 13 height 13
click at [1086, 307] on div at bounding box center [1089, 412] width 921 height 408
click at [657, 327] on div at bounding box center [655, 328] width 27 height 27
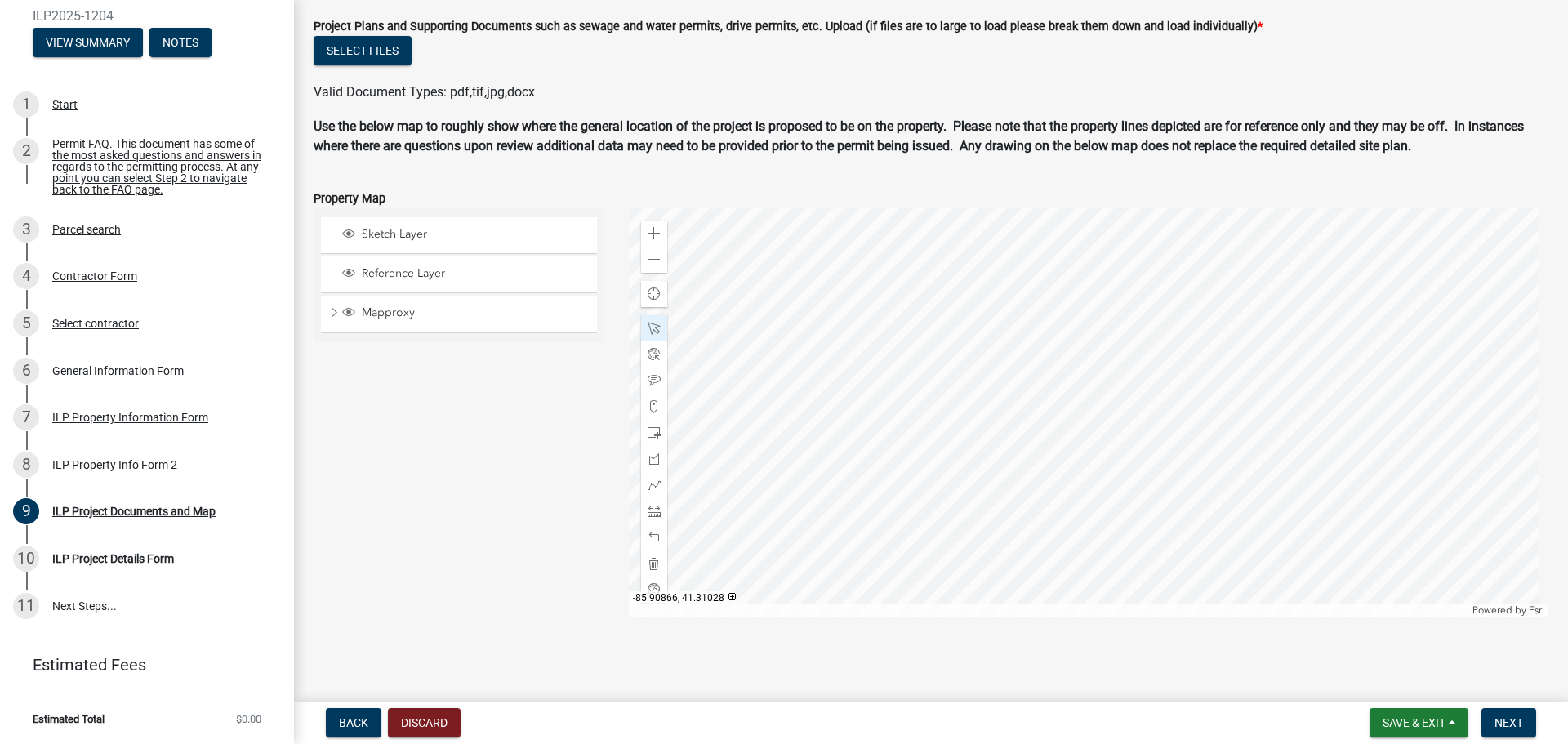
click at [1169, 326] on div at bounding box center [1089, 412] width 921 height 408
click at [1156, 306] on div at bounding box center [1089, 412] width 921 height 408
click at [652, 515] on span at bounding box center [655, 511] width 13 height 13
click at [1145, 305] on div at bounding box center [1089, 412] width 921 height 408
click at [1141, 305] on div at bounding box center [1089, 412] width 921 height 408
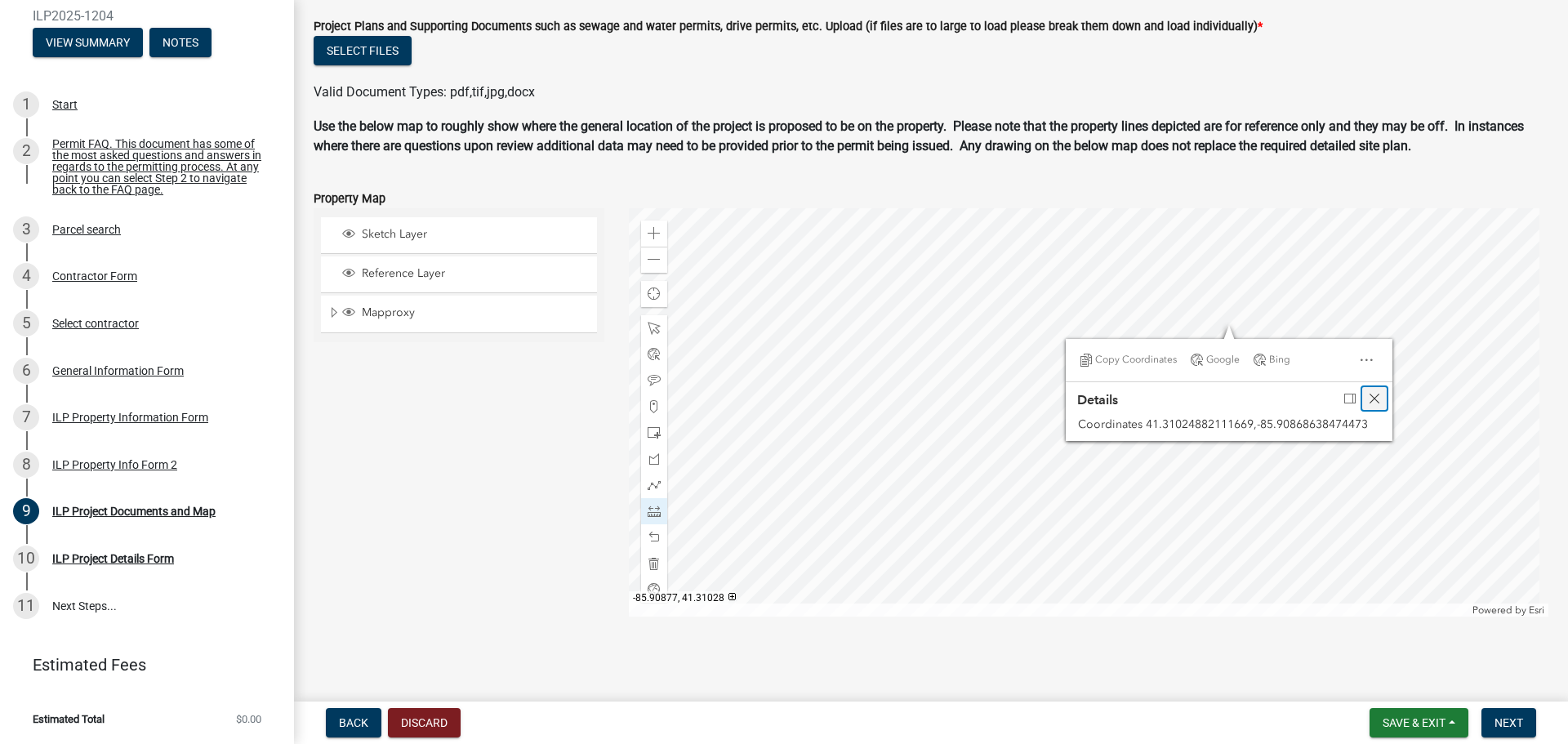
click at [1373, 397] on span "Close" at bounding box center [1375, 399] width 13 height 13
click at [1141, 303] on div at bounding box center [1089, 412] width 921 height 408
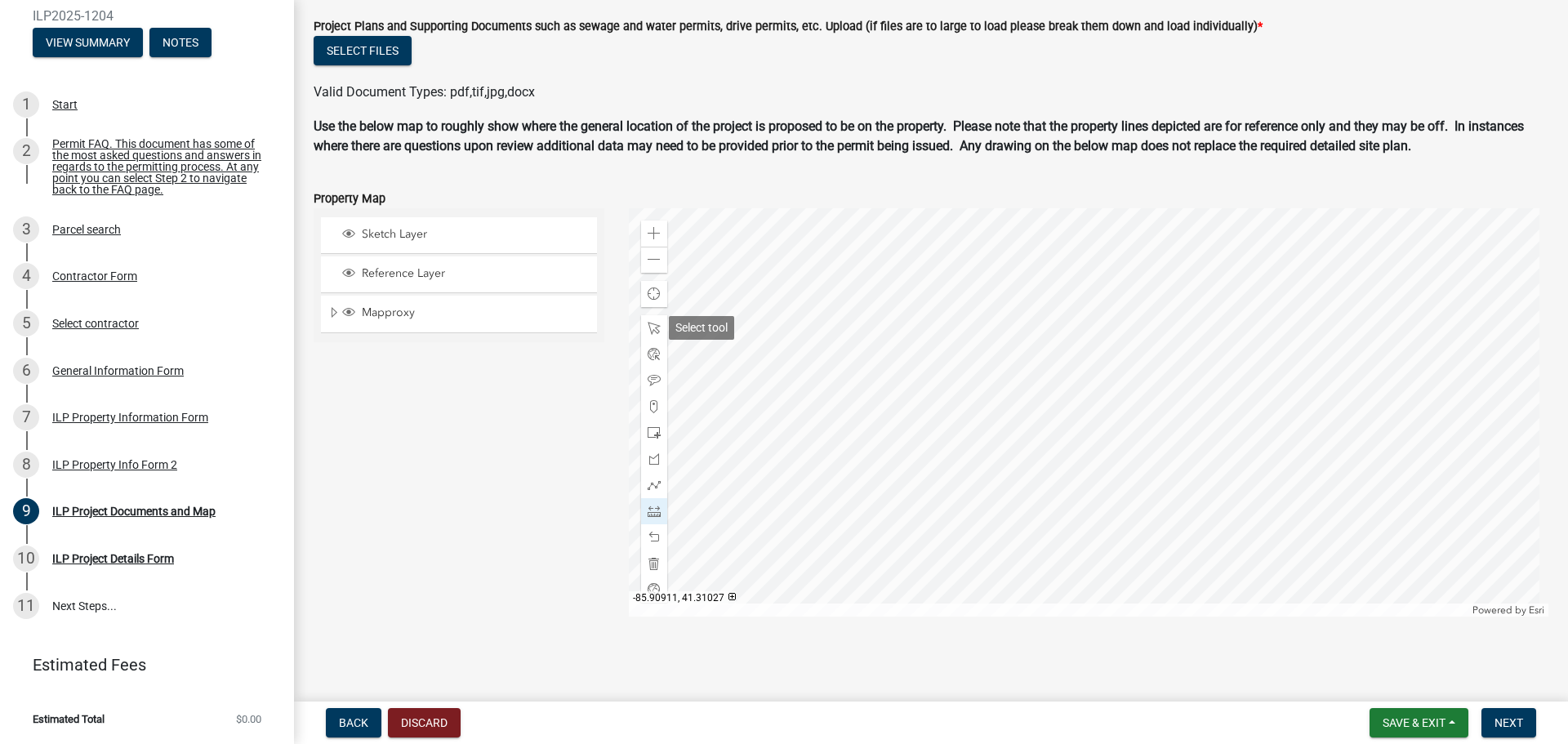
drag, startPoint x: 653, startPoint y: 336, endPoint x: 680, endPoint y: 336, distance: 27.0
click at [653, 336] on div at bounding box center [655, 328] width 27 height 27
click at [1179, 316] on div at bounding box center [1089, 412] width 921 height 408
click at [1215, 302] on div at bounding box center [1089, 412] width 921 height 408
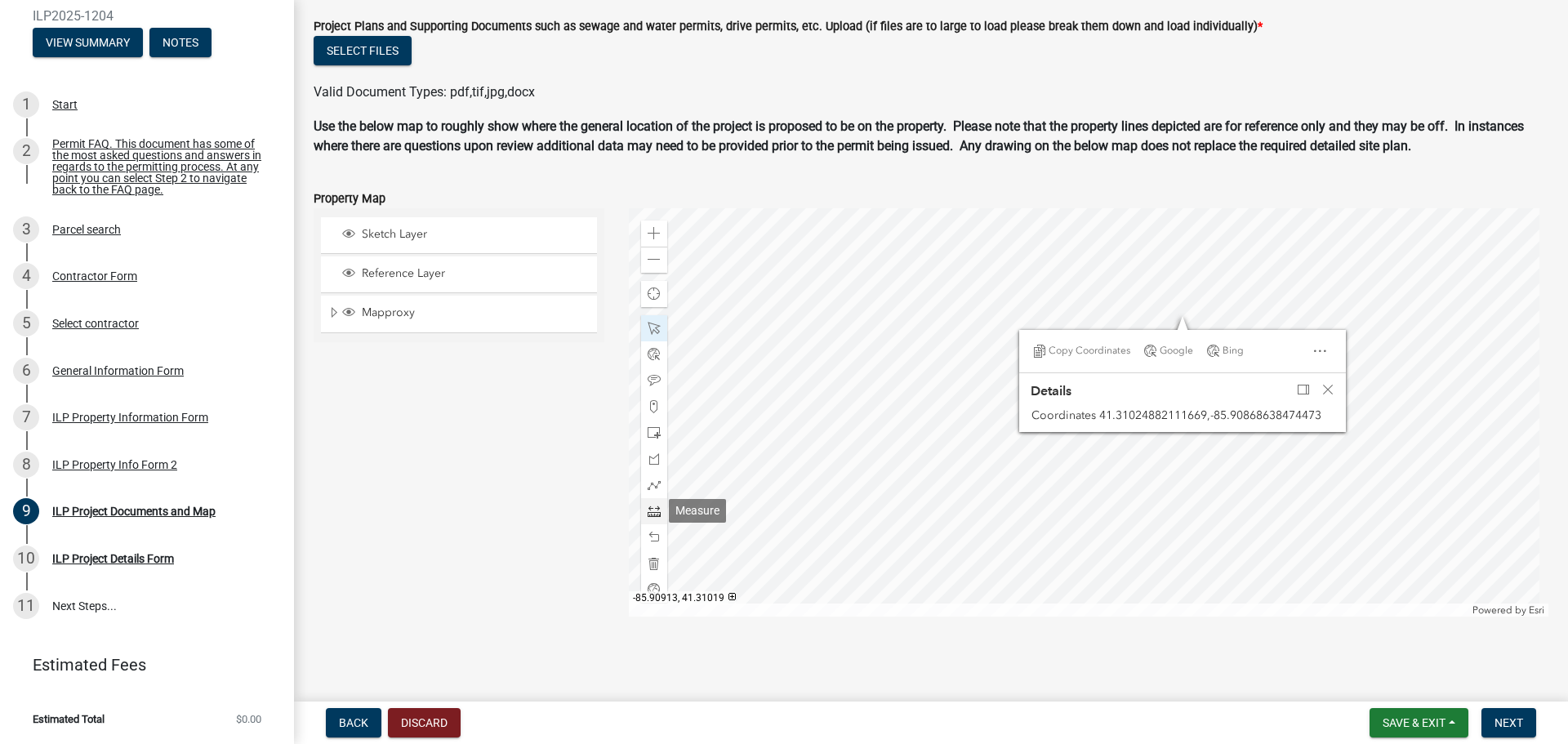
click at [648, 505] on span at bounding box center [655, 511] width 13 height 13
click at [1141, 297] on div at bounding box center [1089, 412] width 921 height 408
click at [1142, 299] on div at bounding box center [1089, 412] width 921 height 408
click at [1325, 388] on span "Close" at bounding box center [1328, 389] width 13 height 13
click at [1141, 298] on div at bounding box center [1089, 412] width 921 height 408
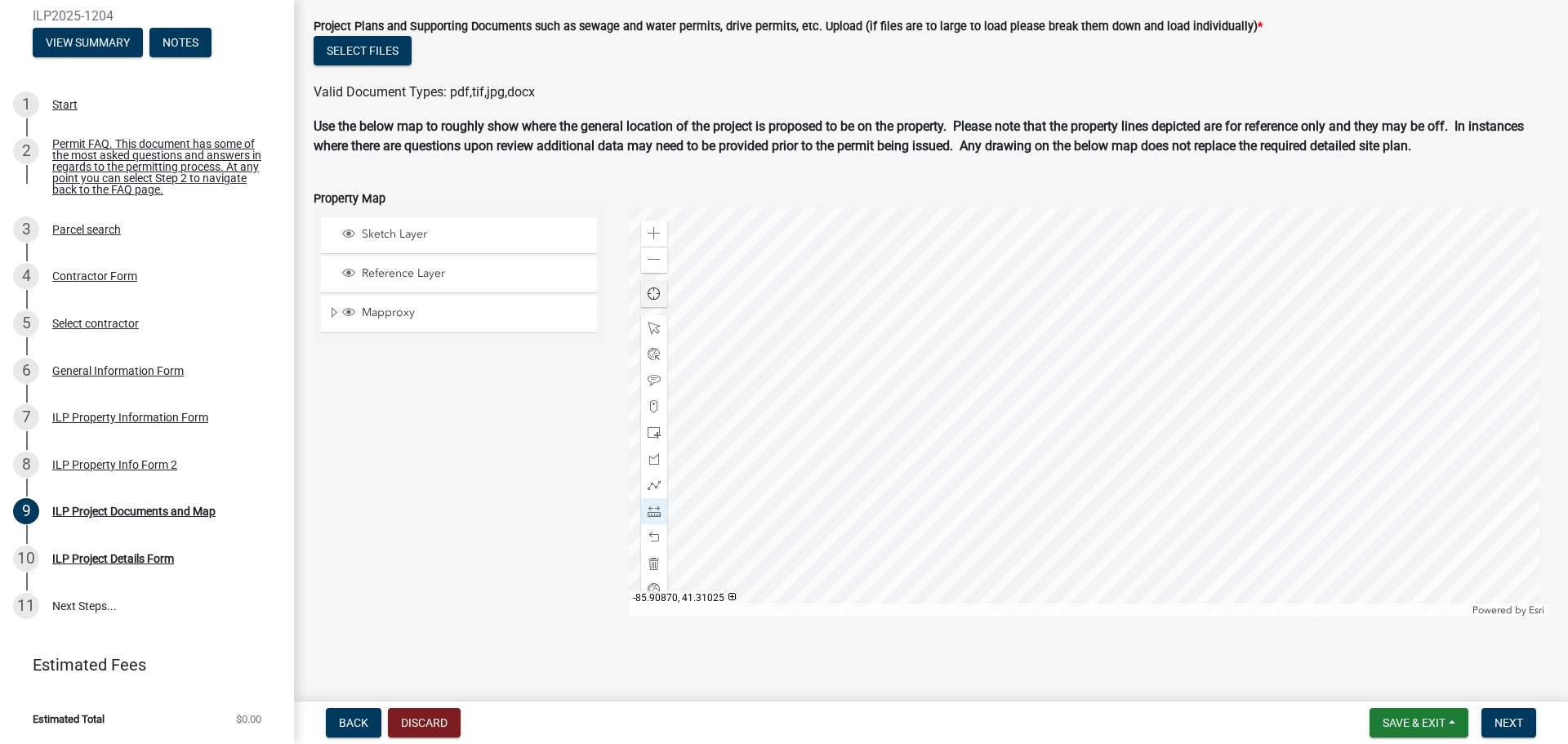
click at [1173, 379] on div at bounding box center [1089, 412] width 921 height 408
click at [648, 327] on span at bounding box center [655, 328] width 13 height 13
click at [1180, 384] on div at bounding box center [1089, 412] width 921 height 408
click at [1178, 399] on div at bounding box center [1089, 412] width 921 height 408
click at [1325, 292] on span "Close" at bounding box center [1329, 297] width 13 height 13
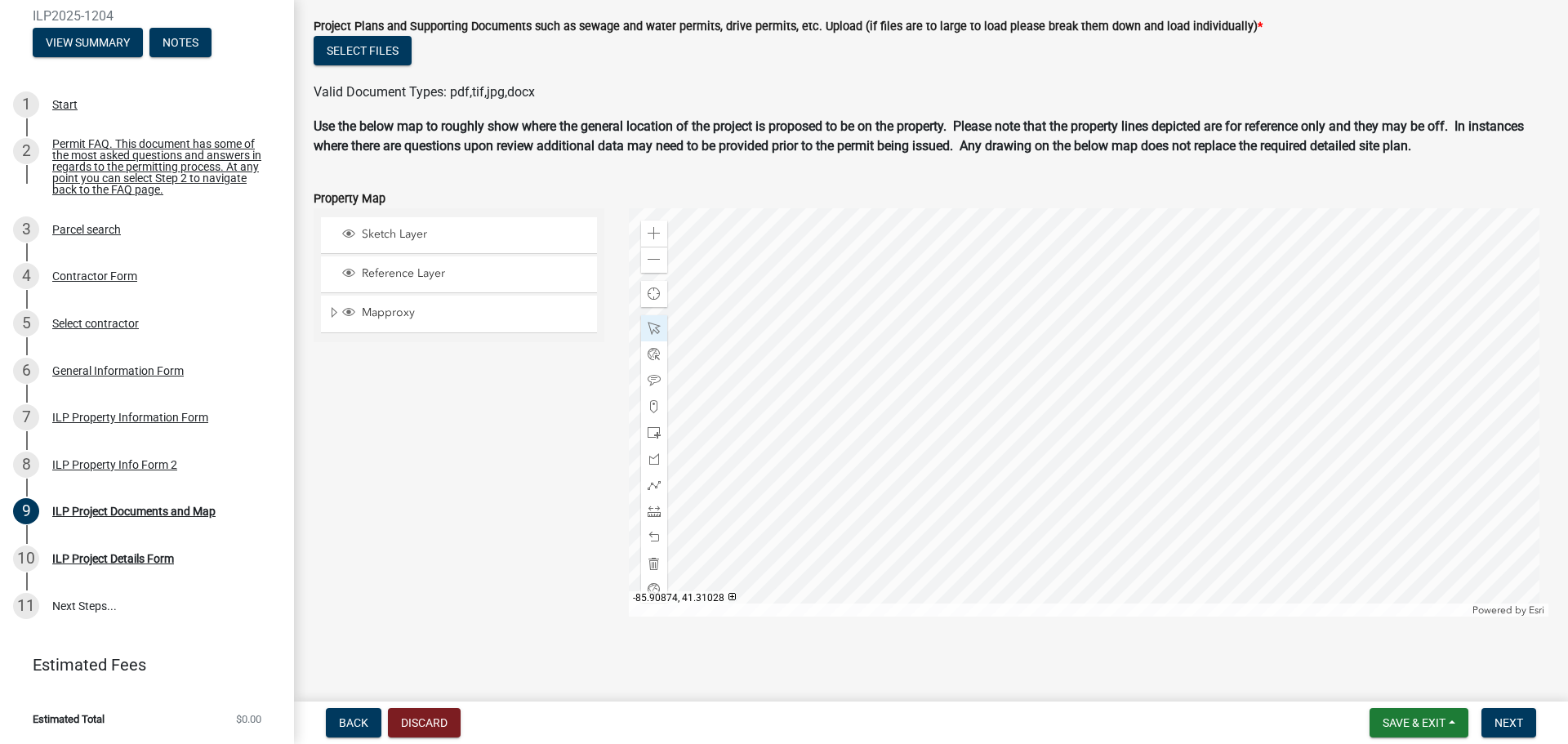
click at [1128, 322] on div at bounding box center [1089, 412] width 921 height 408
click at [1157, 412] on div at bounding box center [1089, 412] width 921 height 408
click at [650, 263] on span at bounding box center [655, 260] width 13 height 13
click at [884, 409] on div at bounding box center [1089, 412] width 921 height 408
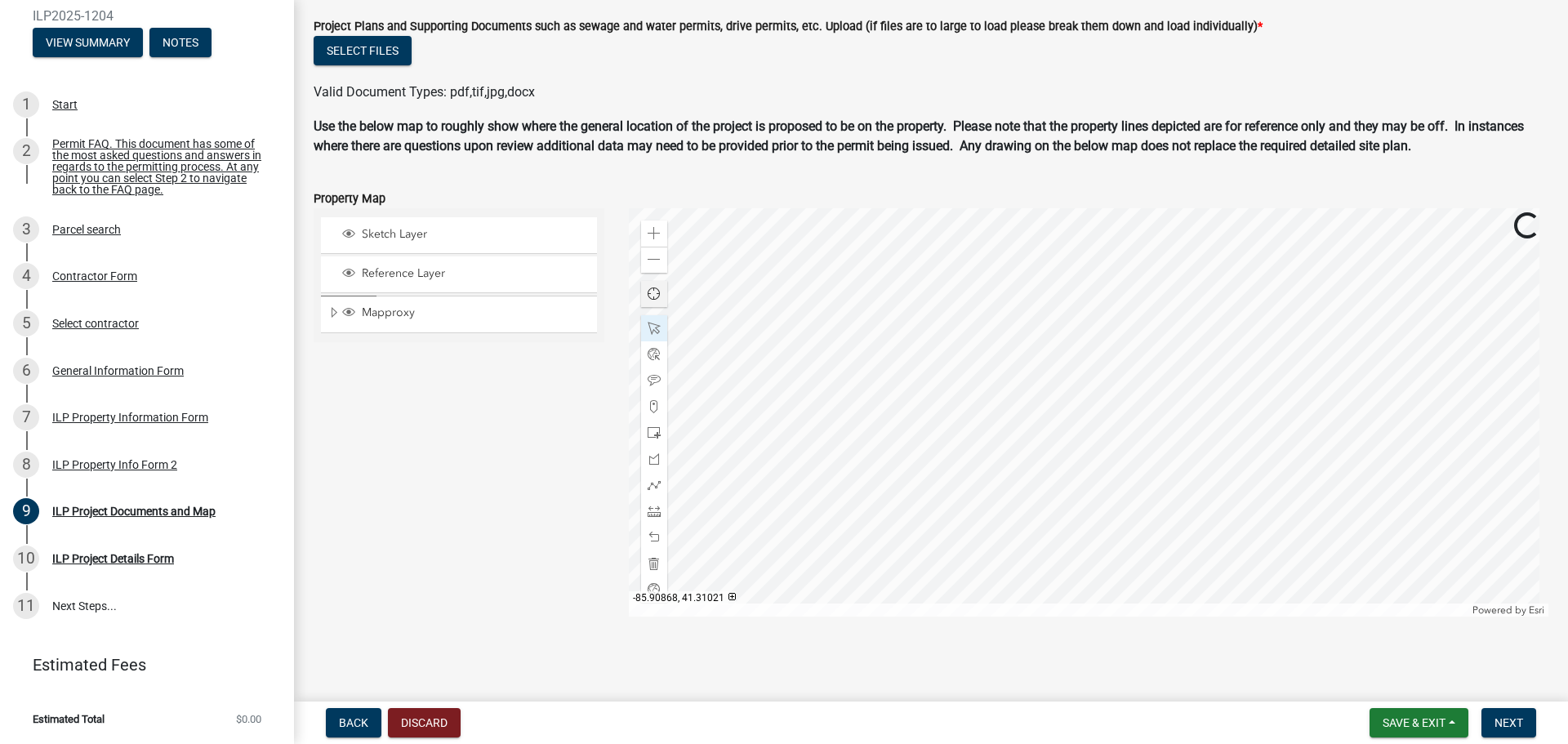
click at [1198, 453] on div at bounding box center [1089, 412] width 921 height 408
click at [1140, 307] on div at bounding box center [1089, 412] width 921 height 408
click at [643, 258] on div "Zoom out" at bounding box center [655, 260] width 27 height 27
click at [724, 471] on div at bounding box center [1089, 412] width 921 height 408
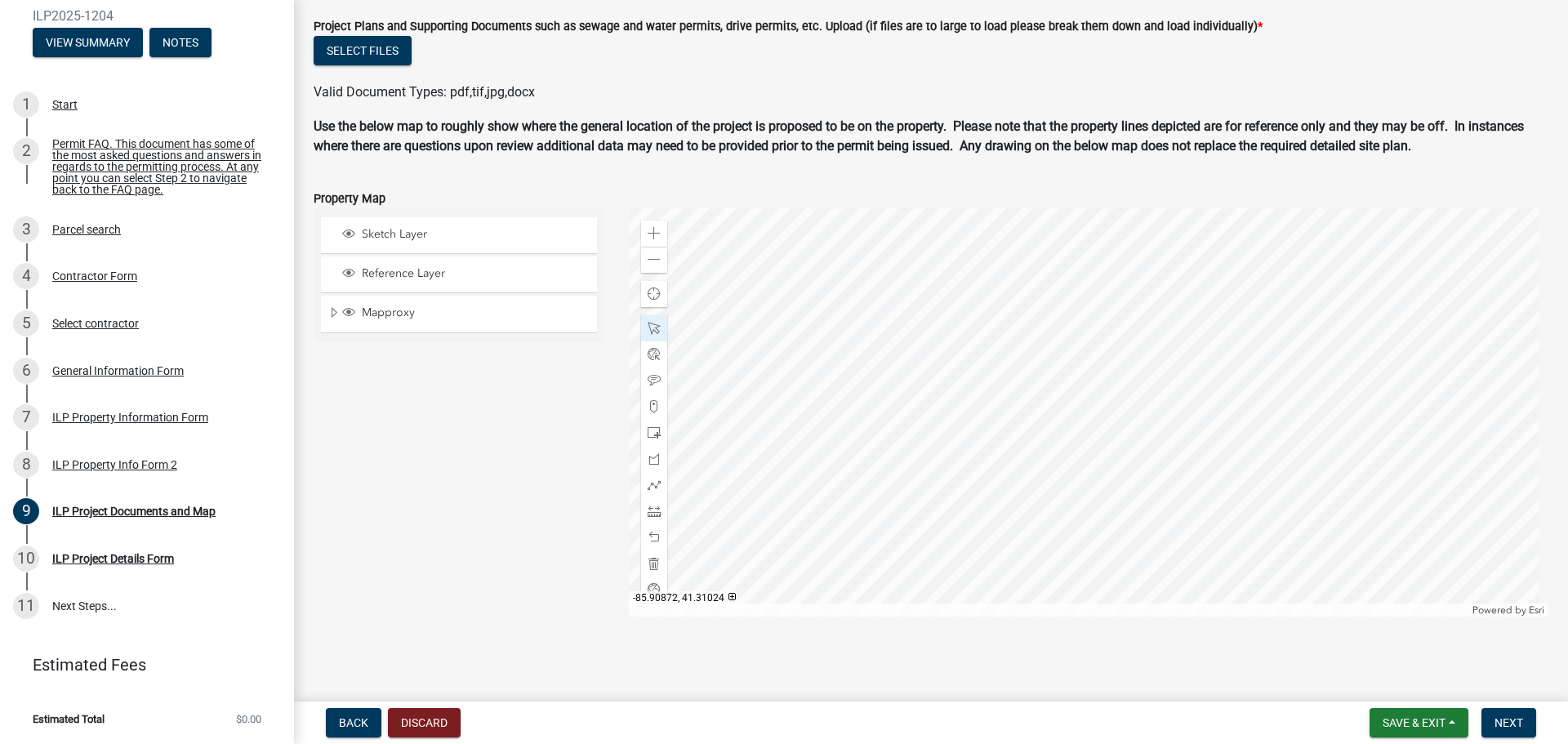
click at [1096, 409] on div at bounding box center [1089, 412] width 921 height 408
click at [648, 379] on span at bounding box center [655, 380] width 13 height 13
click at [1104, 413] on div at bounding box center [1089, 412] width 921 height 408
click at [1237, 320] on span "Close" at bounding box center [1244, 321] width 13 height 13
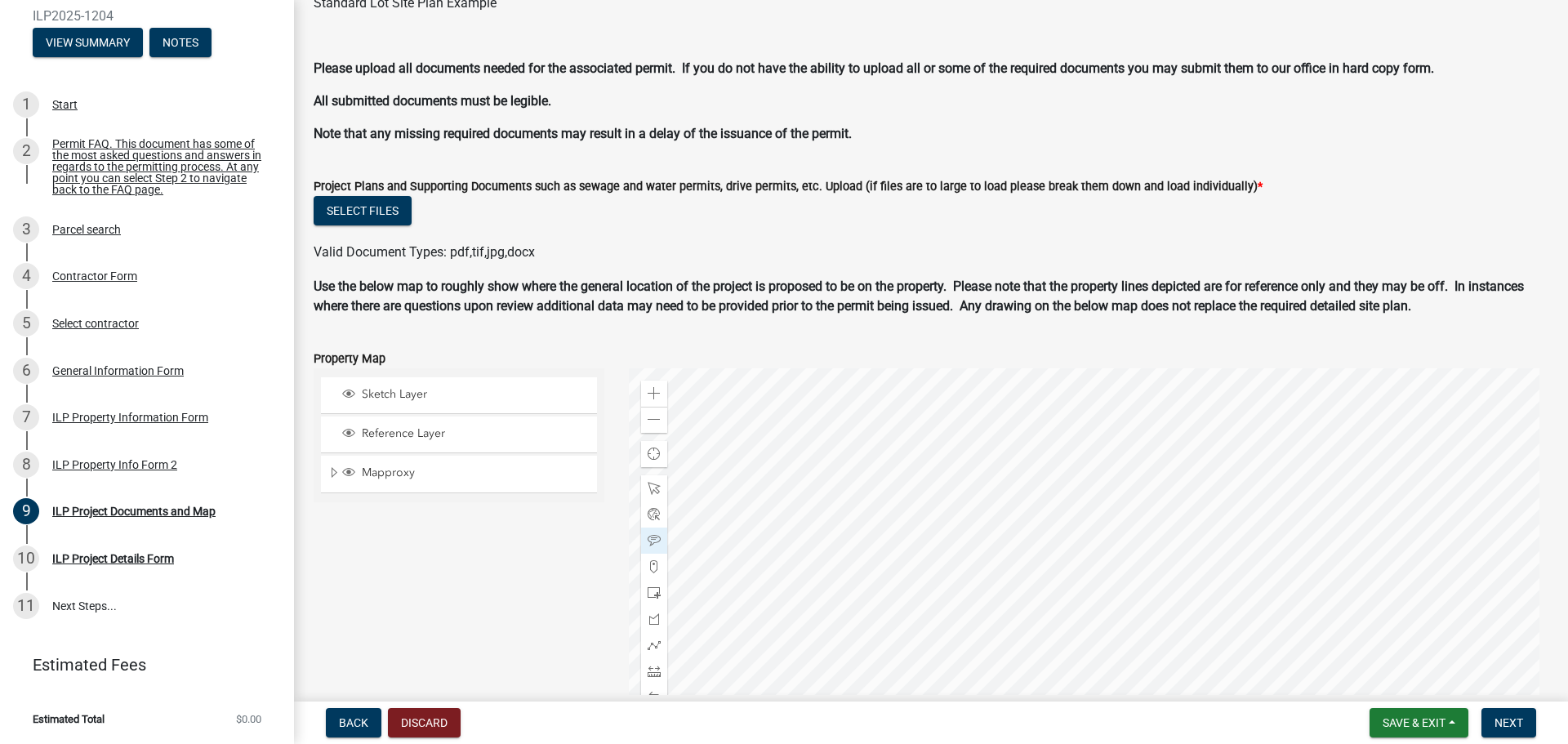
scroll to position [1445, 0]
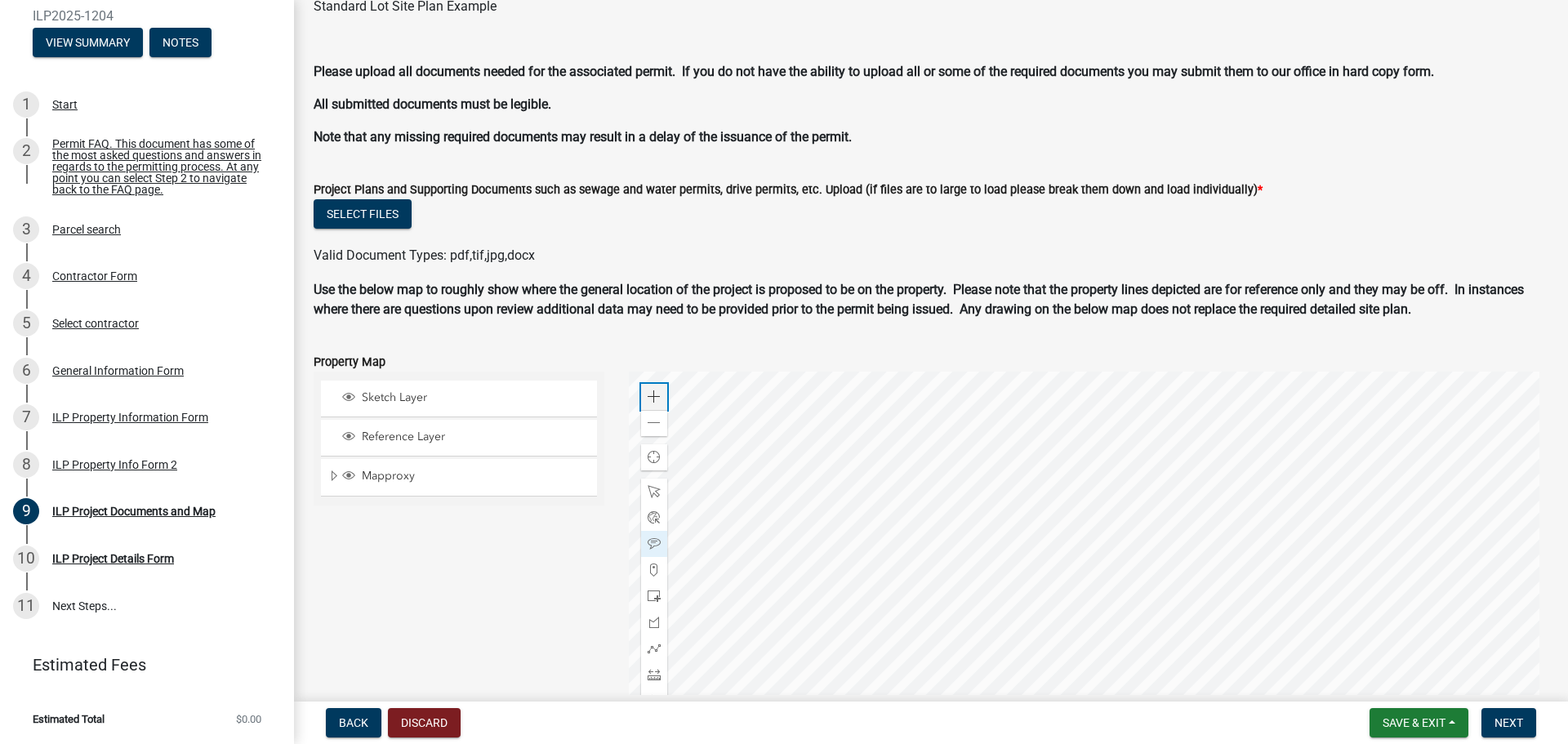
click at [656, 399] on span at bounding box center [655, 397] width 13 height 13
click at [654, 396] on span at bounding box center [655, 397] width 13 height 13
click at [1008, 669] on div at bounding box center [1089, 575] width 921 height 408
click at [656, 432] on div "Zoom out" at bounding box center [655, 423] width 27 height 27
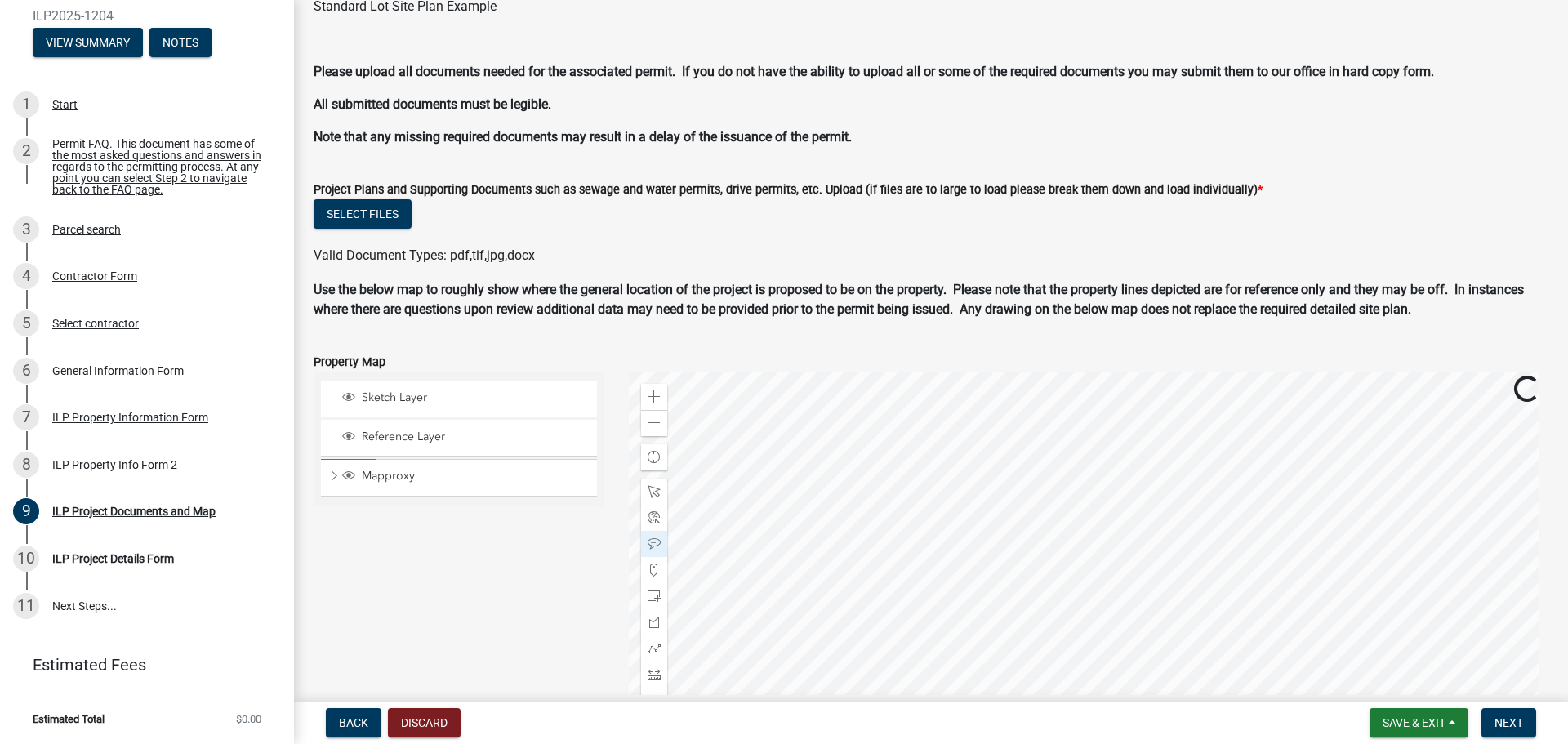
click at [1119, 371] on div at bounding box center [1089, 575] width 921 height 408
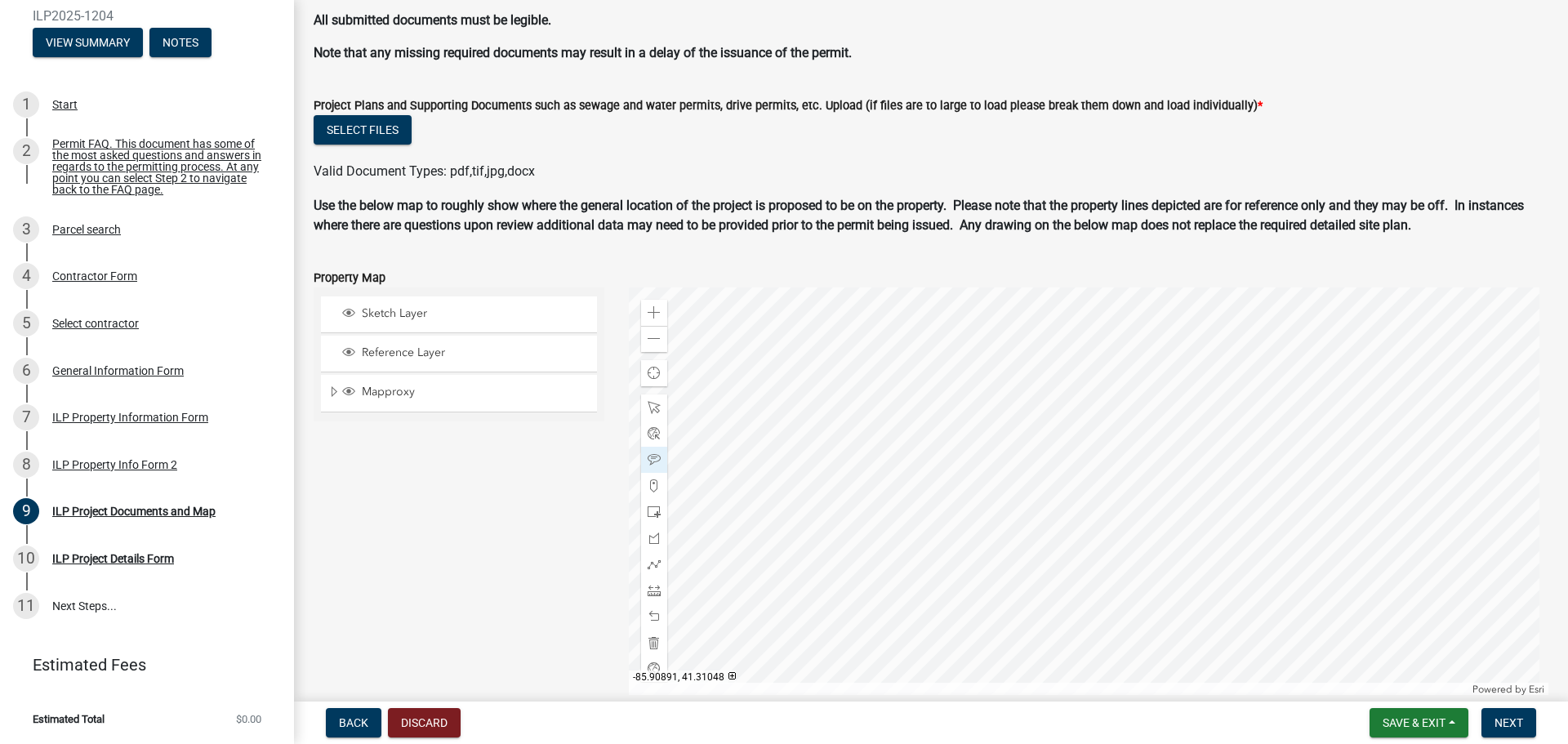
scroll to position [1608, 0]
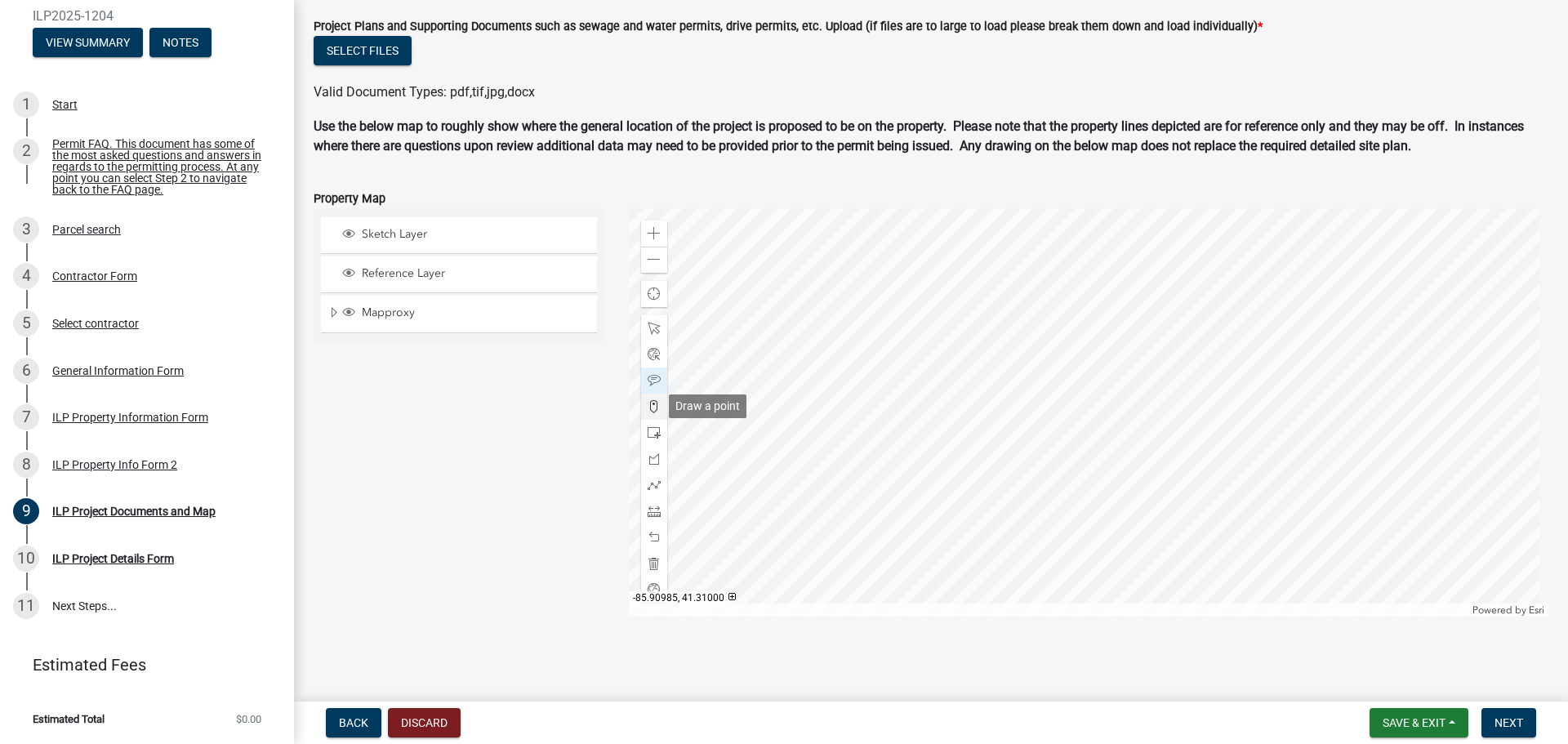
click at [655, 408] on span at bounding box center [655, 407] width 13 height 13
click at [1138, 366] on div at bounding box center [1089, 412] width 921 height 408
click at [1135, 364] on div at bounding box center [1089, 412] width 921 height 408
click at [1267, 405] on div at bounding box center [1089, 412] width 921 height 408
click at [648, 535] on span at bounding box center [655, 538] width 13 height 13
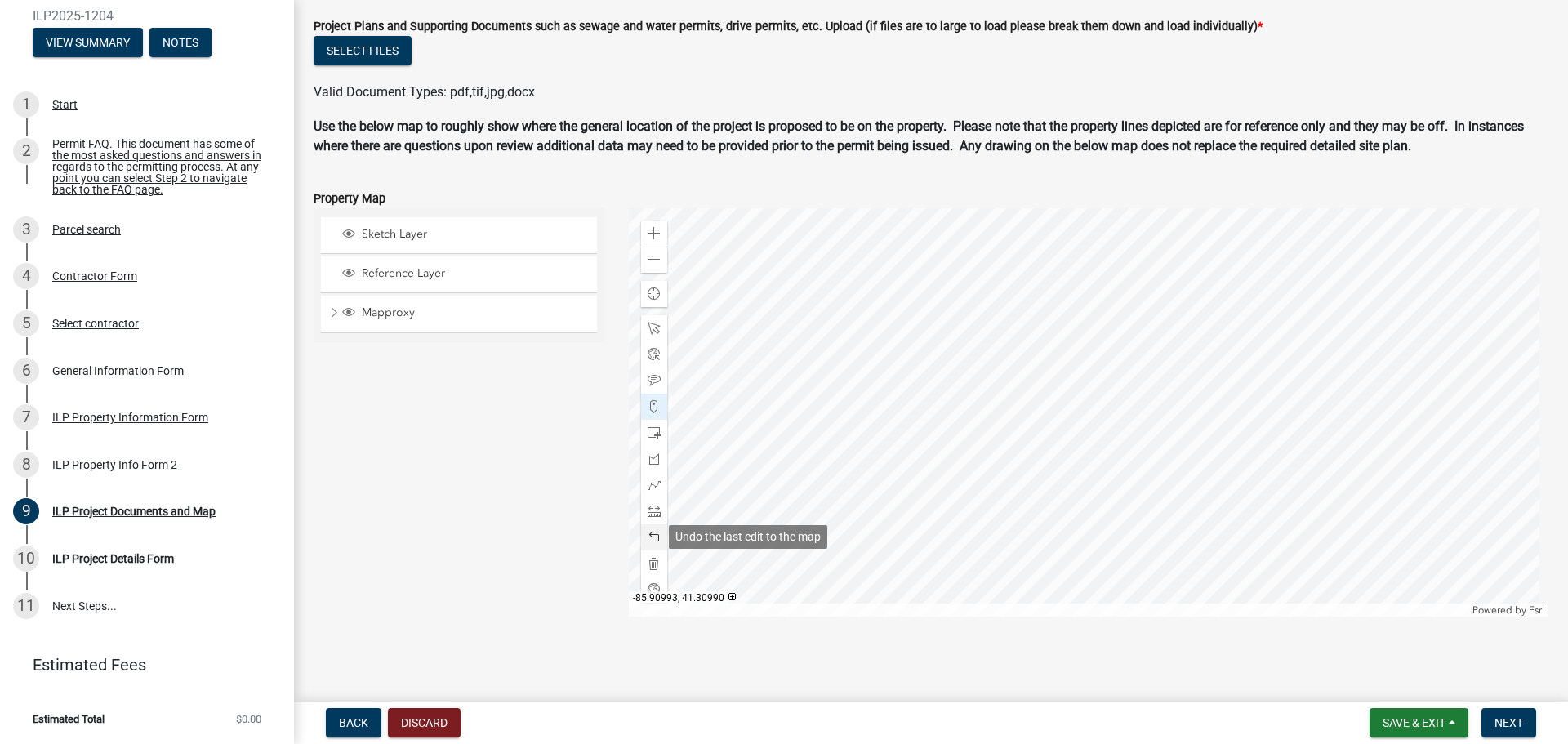
click at [648, 535] on span at bounding box center [655, 538] width 13 height 13
click at [649, 508] on span at bounding box center [655, 511] width 13 height 13
click at [1135, 362] on div at bounding box center [1089, 412] width 921 height 408
click at [1266, 406] on div at bounding box center [1089, 412] width 921 height 408
click at [1134, 363] on div at bounding box center [1089, 412] width 921 height 408
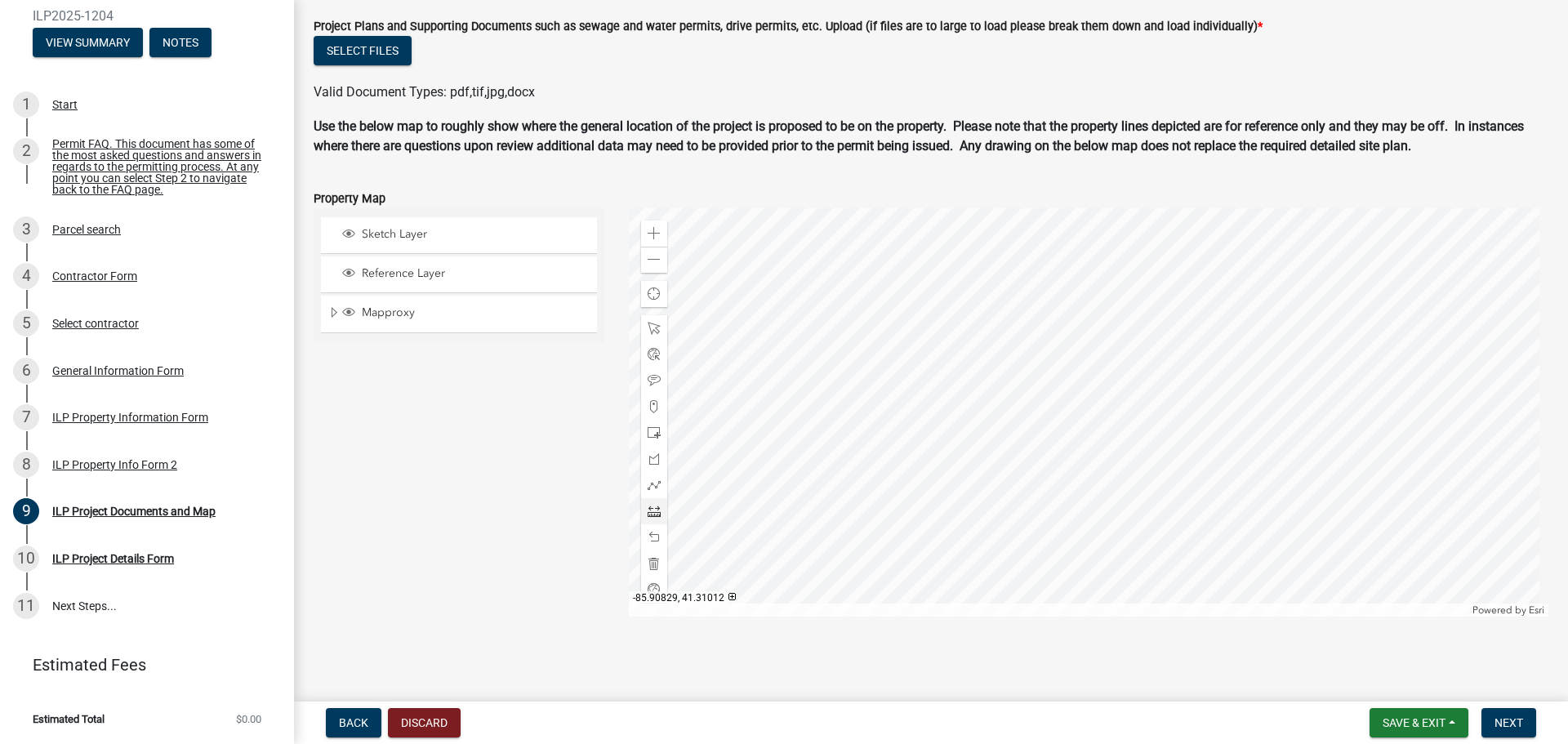
click at [1266, 405] on div at bounding box center [1089, 412] width 921 height 408
click at [653, 327] on span at bounding box center [655, 328] width 13 height 13
click at [648, 490] on span at bounding box center [655, 486] width 13 height 13
click at [1134, 364] on div at bounding box center [1089, 412] width 921 height 408
click at [1267, 404] on div at bounding box center [1089, 412] width 921 height 408
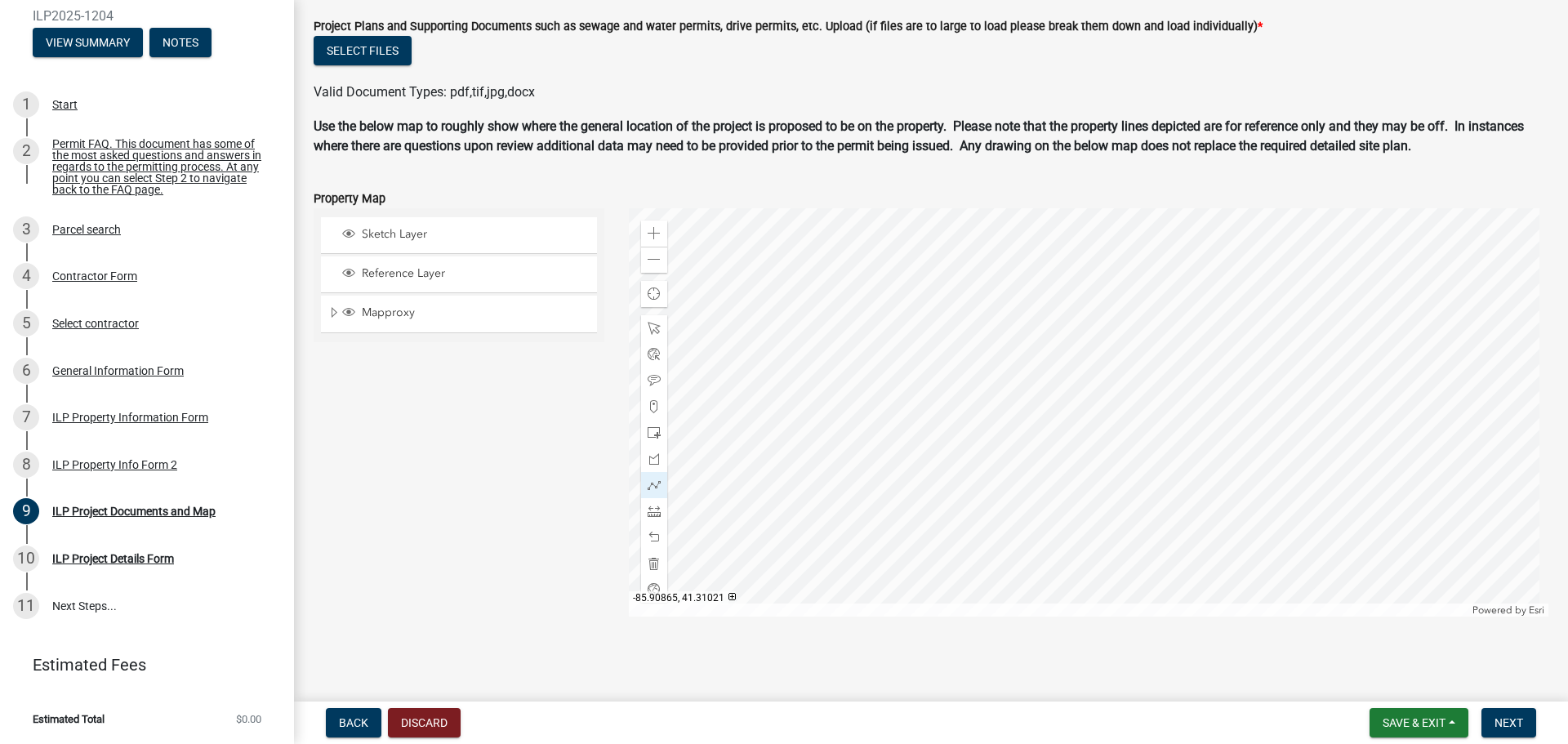
click at [1133, 361] on div at bounding box center [1089, 412] width 921 height 408
click at [1267, 400] on div at bounding box center [1089, 412] width 921 height 408
click at [1267, 399] on div at bounding box center [1089, 412] width 921 height 408
click at [642, 330] on div at bounding box center [655, 328] width 27 height 27
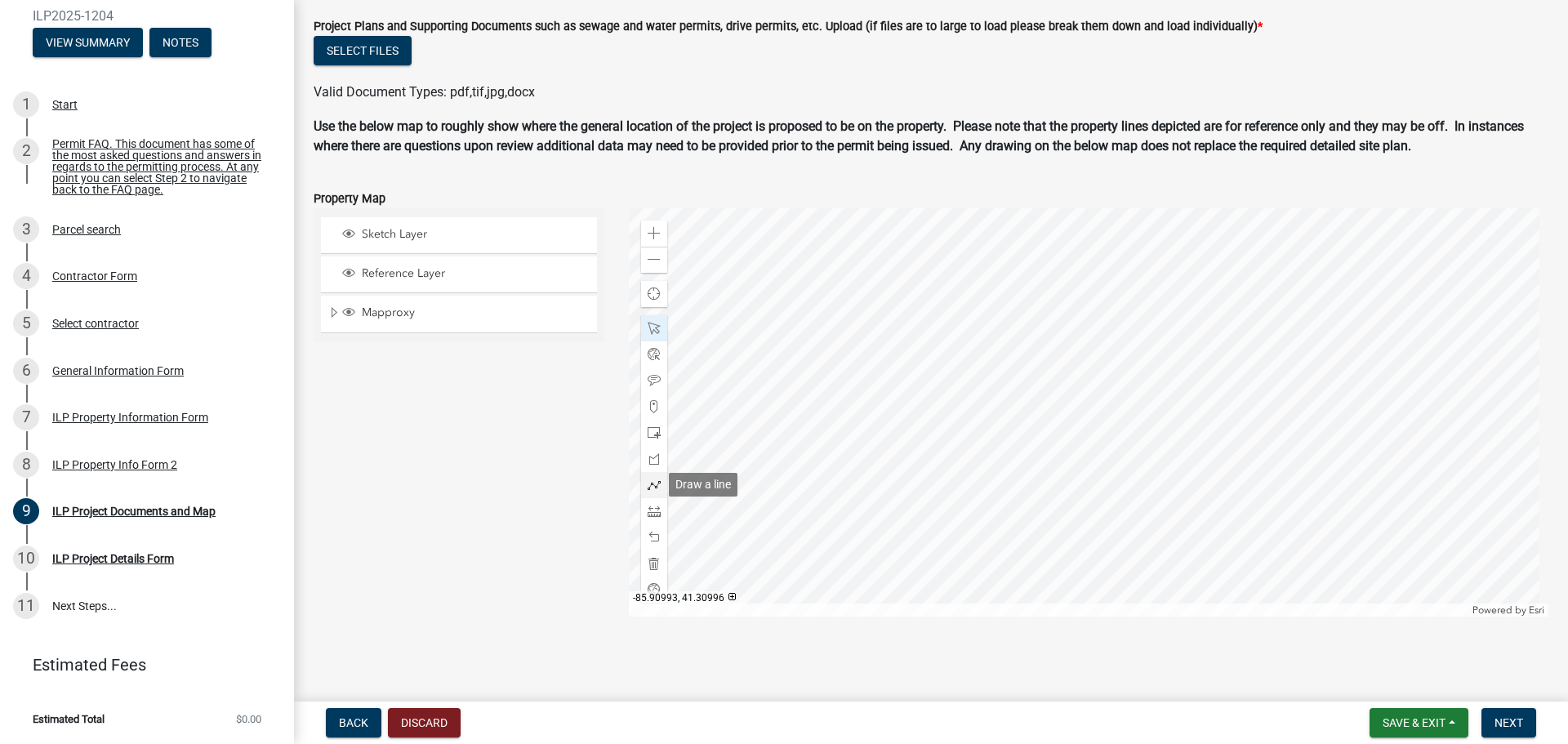
click at [654, 485] on span at bounding box center [655, 486] width 13 height 13
click at [1100, 346] on div at bounding box center [1089, 412] width 921 height 408
click at [1097, 344] on div at bounding box center [1089, 412] width 921 height 408
click at [1231, 384] on div at bounding box center [1089, 412] width 921 height 408
click at [653, 326] on span at bounding box center [655, 328] width 13 height 13
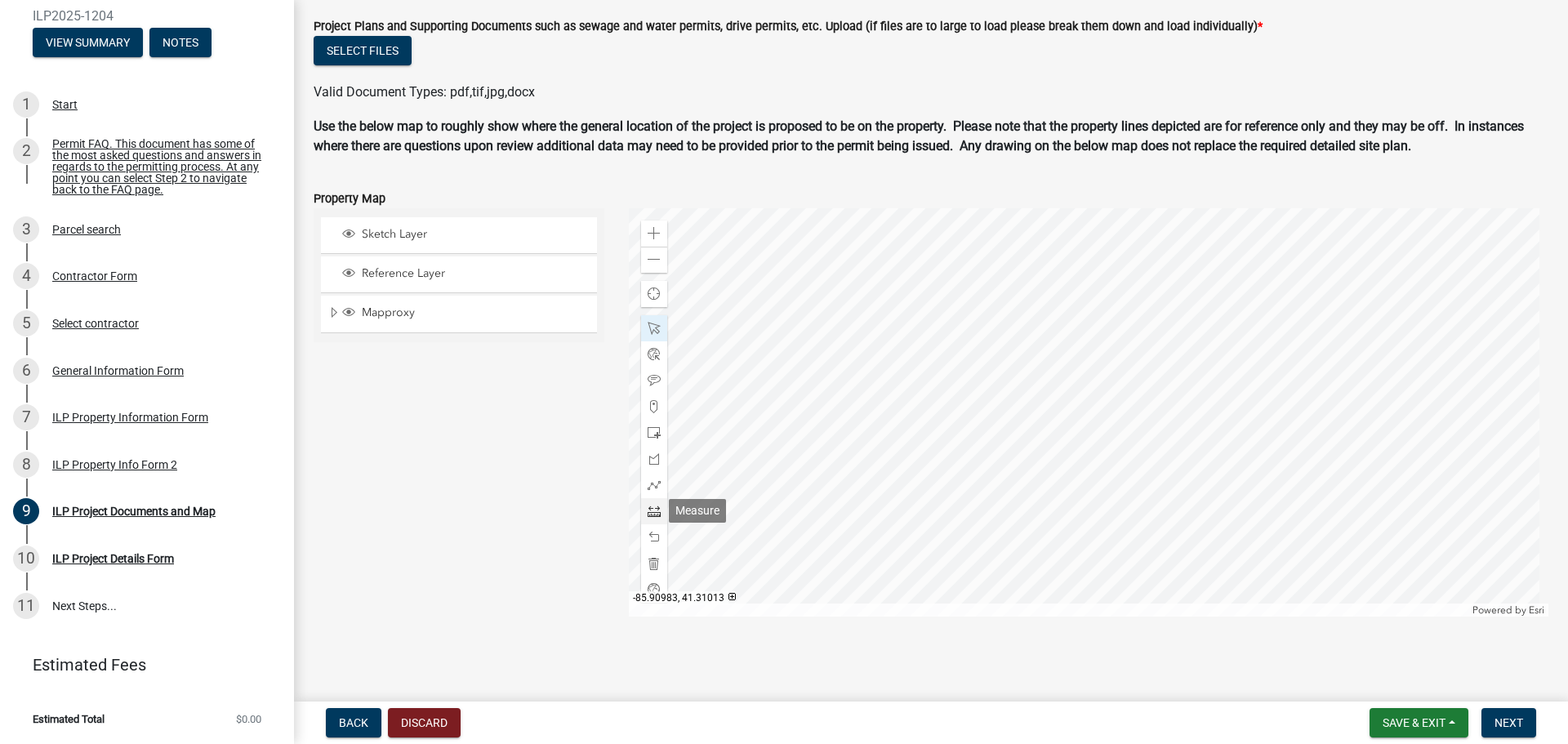
click at [648, 512] on span at bounding box center [655, 511] width 13 height 13
click at [1097, 346] on div at bounding box center [1089, 412] width 921 height 408
click at [760, 357] on div at bounding box center [1089, 412] width 921 height 408
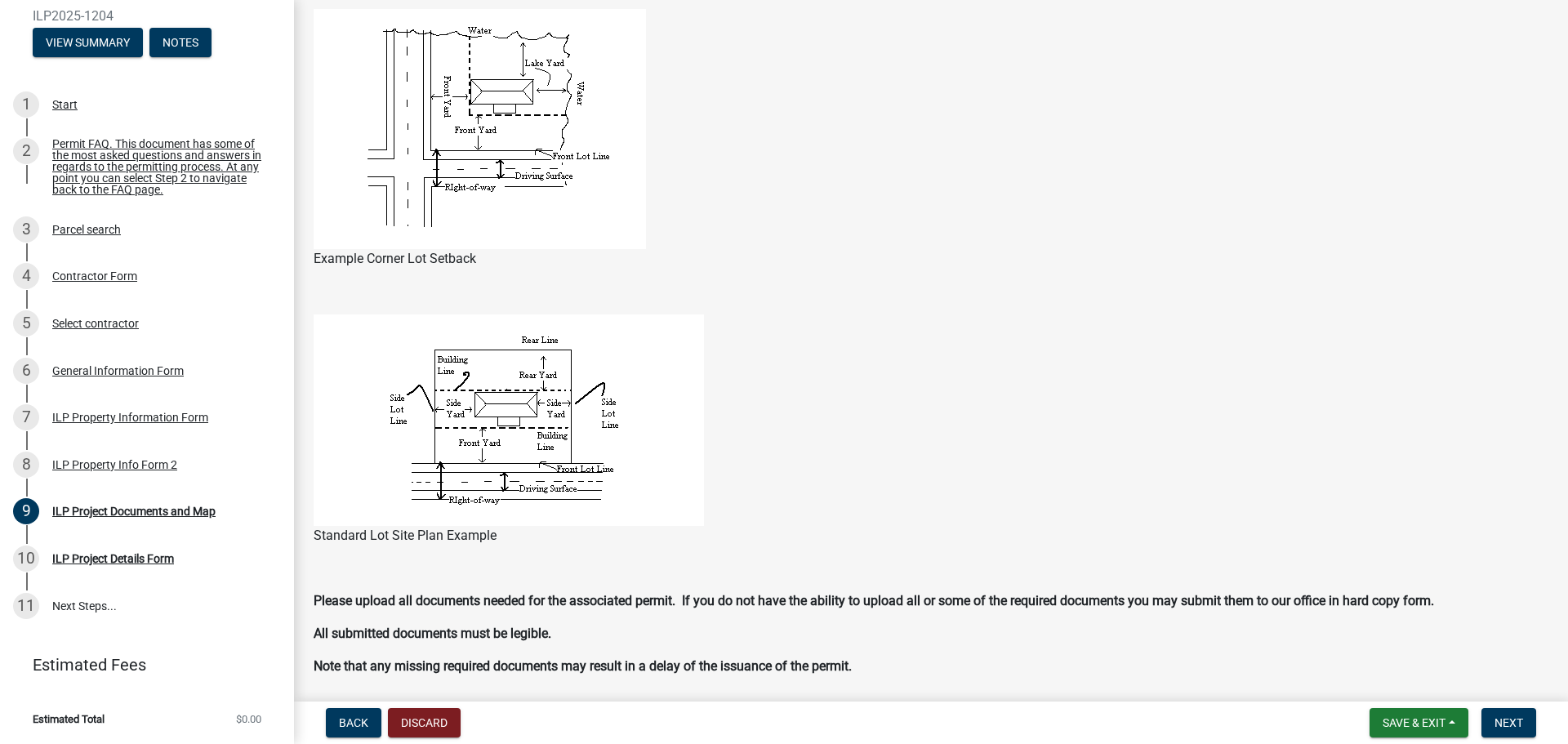
scroll to position [1037, 0]
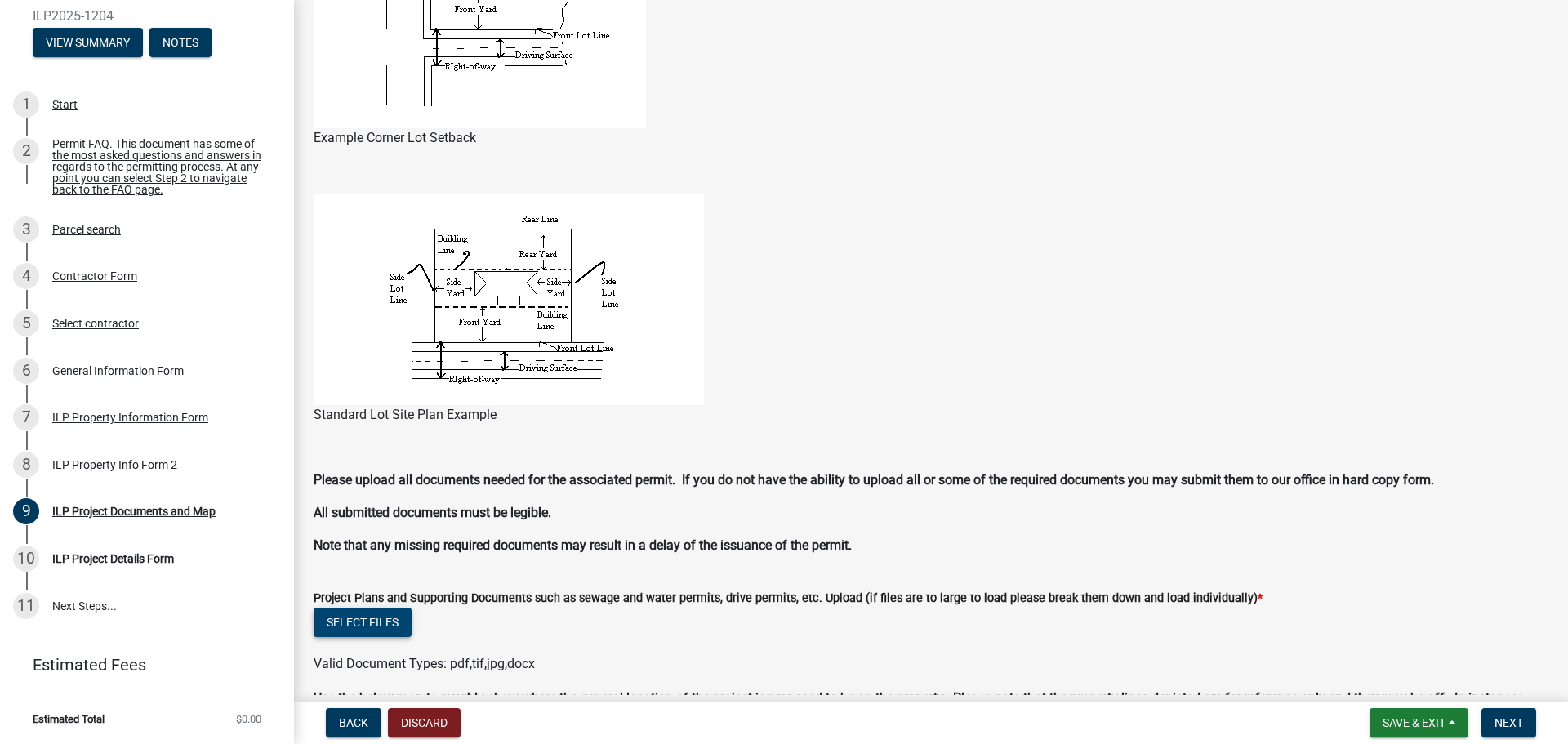
click at [355, 635] on button "Select files" at bounding box center [362, 621] width 98 height 29
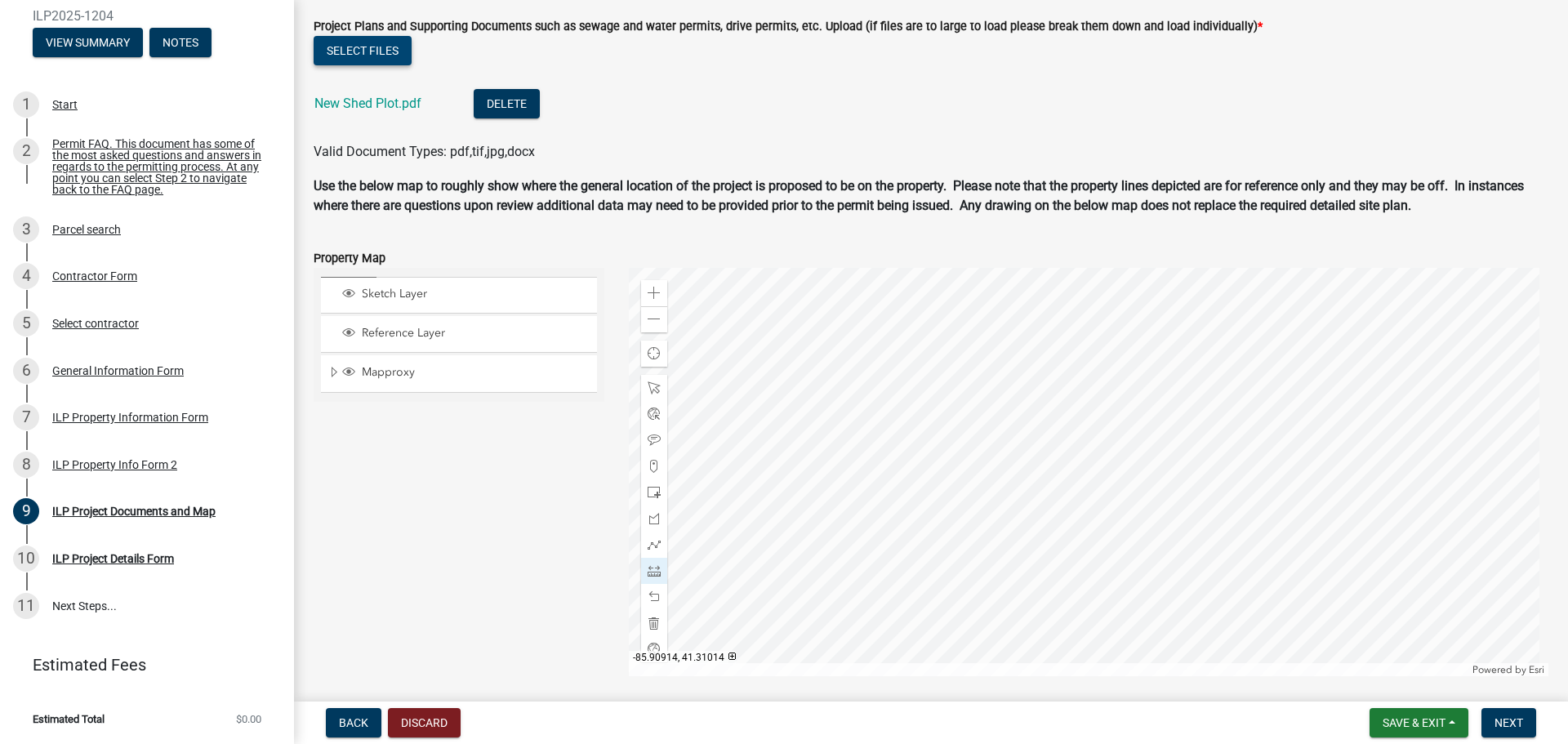
scroll to position [1668, 0]
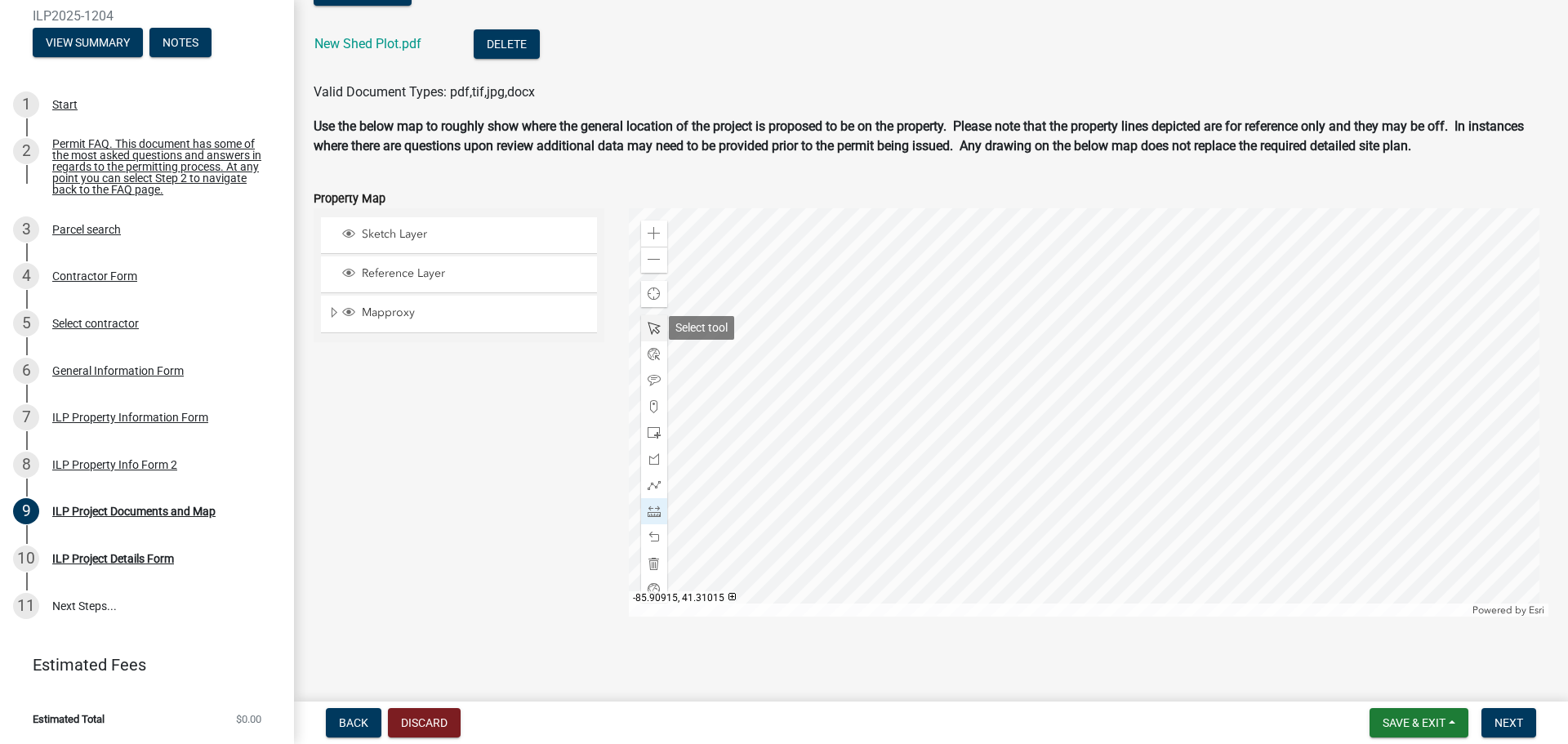
click at [648, 327] on span at bounding box center [655, 328] width 13 height 13
click at [656, 265] on span at bounding box center [655, 260] width 13 height 13
click at [648, 258] on span at bounding box center [655, 260] width 13 height 13
click at [885, 309] on div at bounding box center [1089, 412] width 921 height 408
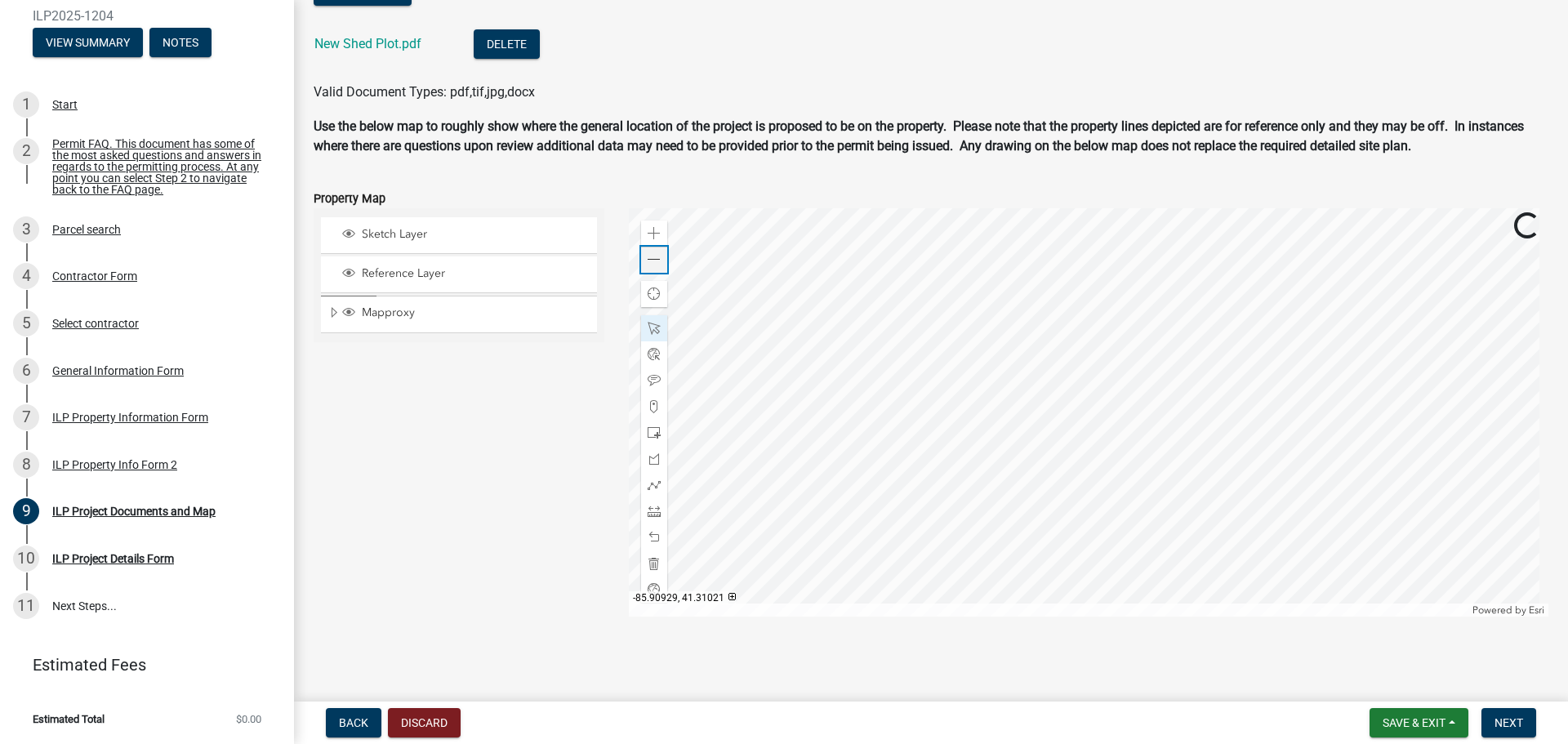
click at [648, 259] on span at bounding box center [655, 260] width 13 height 13
click at [920, 315] on div at bounding box center [1089, 412] width 921 height 408
click at [1522, 720] on span "Next" at bounding box center [1508, 722] width 28 height 13
click at [1514, 721] on span "Next" at bounding box center [1508, 722] width 28 height 13
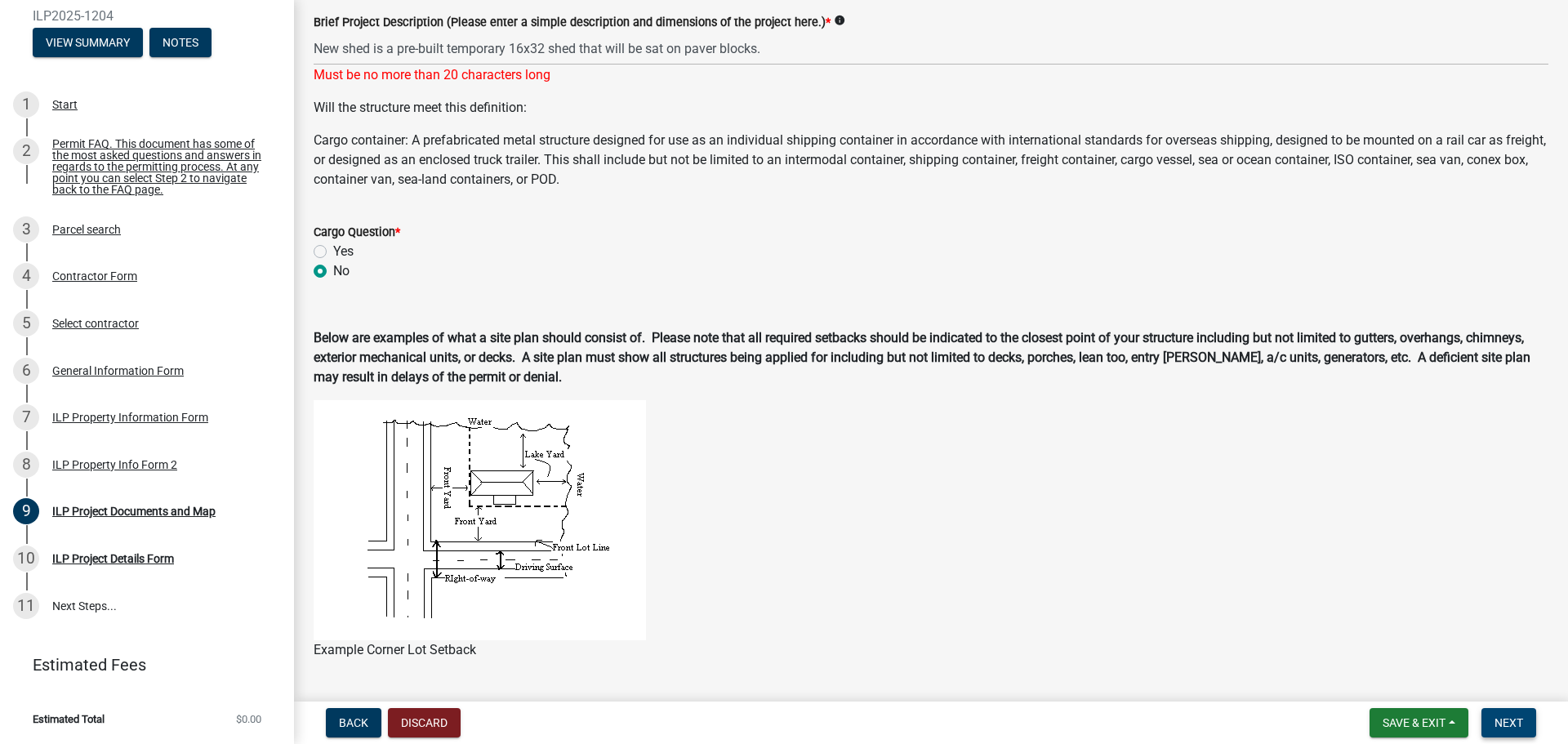
scroll to position [117, 0]
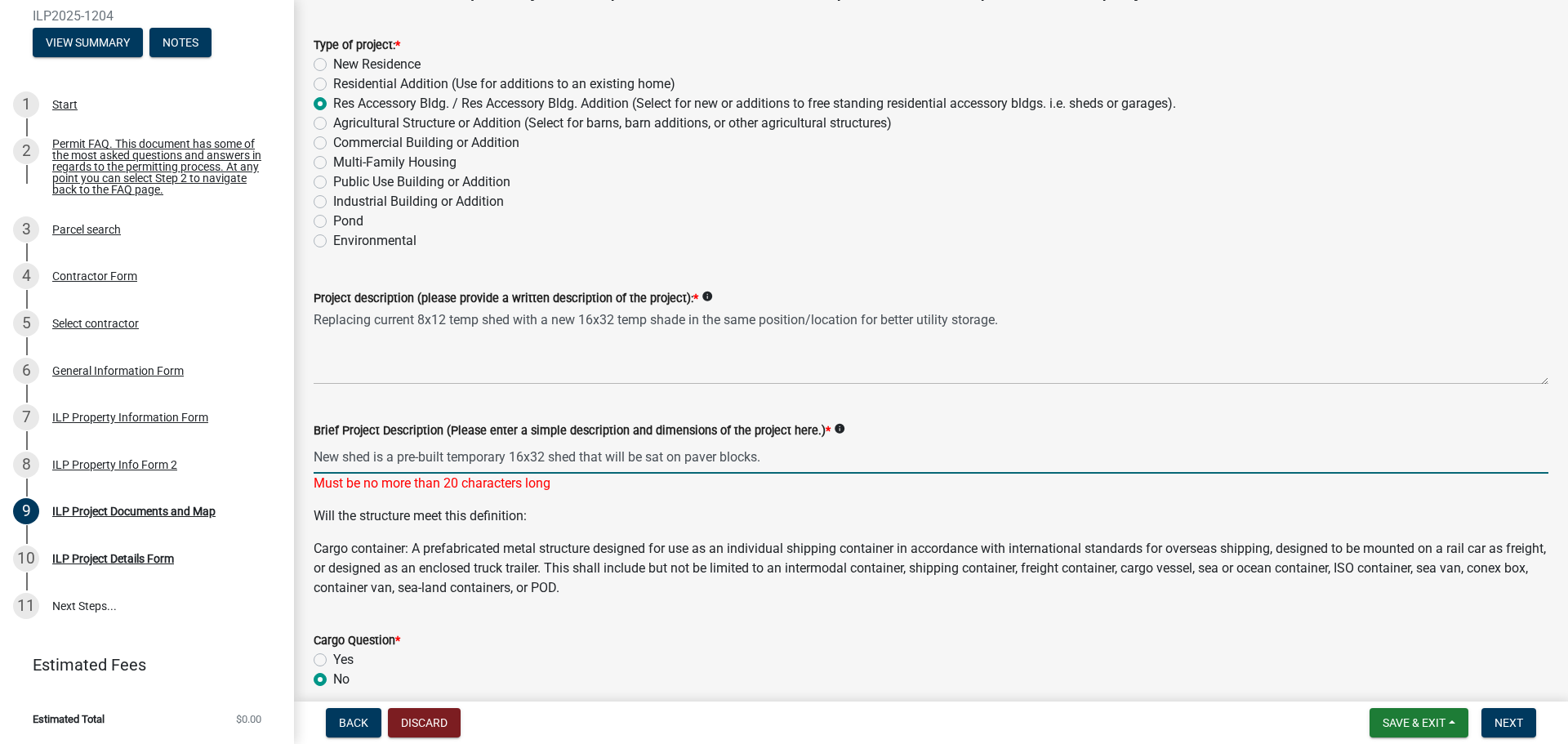
click at [436, 455] on input "New shed is a pre-built temporary 16x32 shed that will be sat on paver blocks." at bounding box center [931, 457] width 1235 height 33
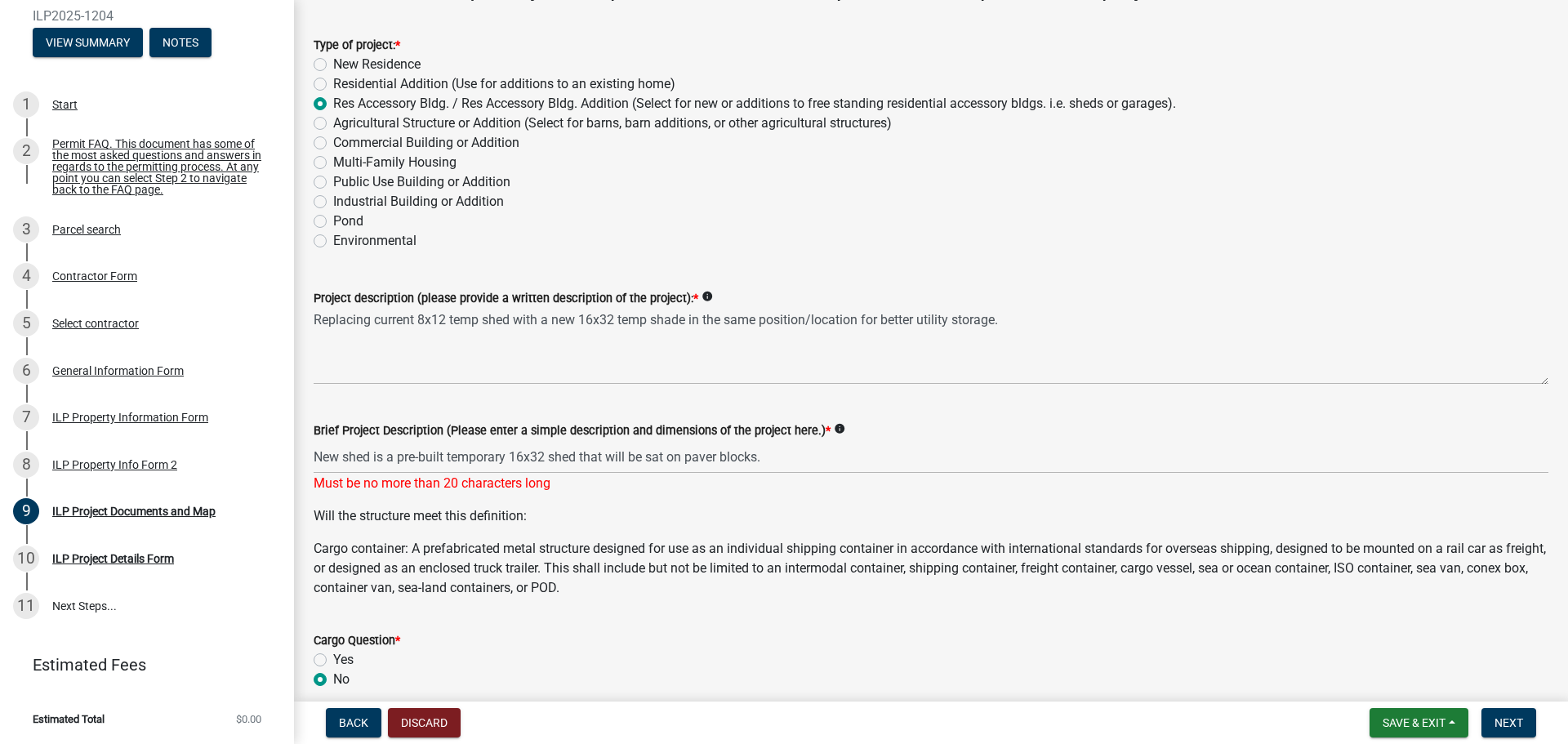
drag, startPoint x: 312, startPoint y: 456, endPoint x: 378, endPoint y: 451, distance: 66.2
click at [378, 451] on div "Brief Project Description (Please enter a simple description and dimensions of …" at bounding box center [932, 445] width 1260 height 95
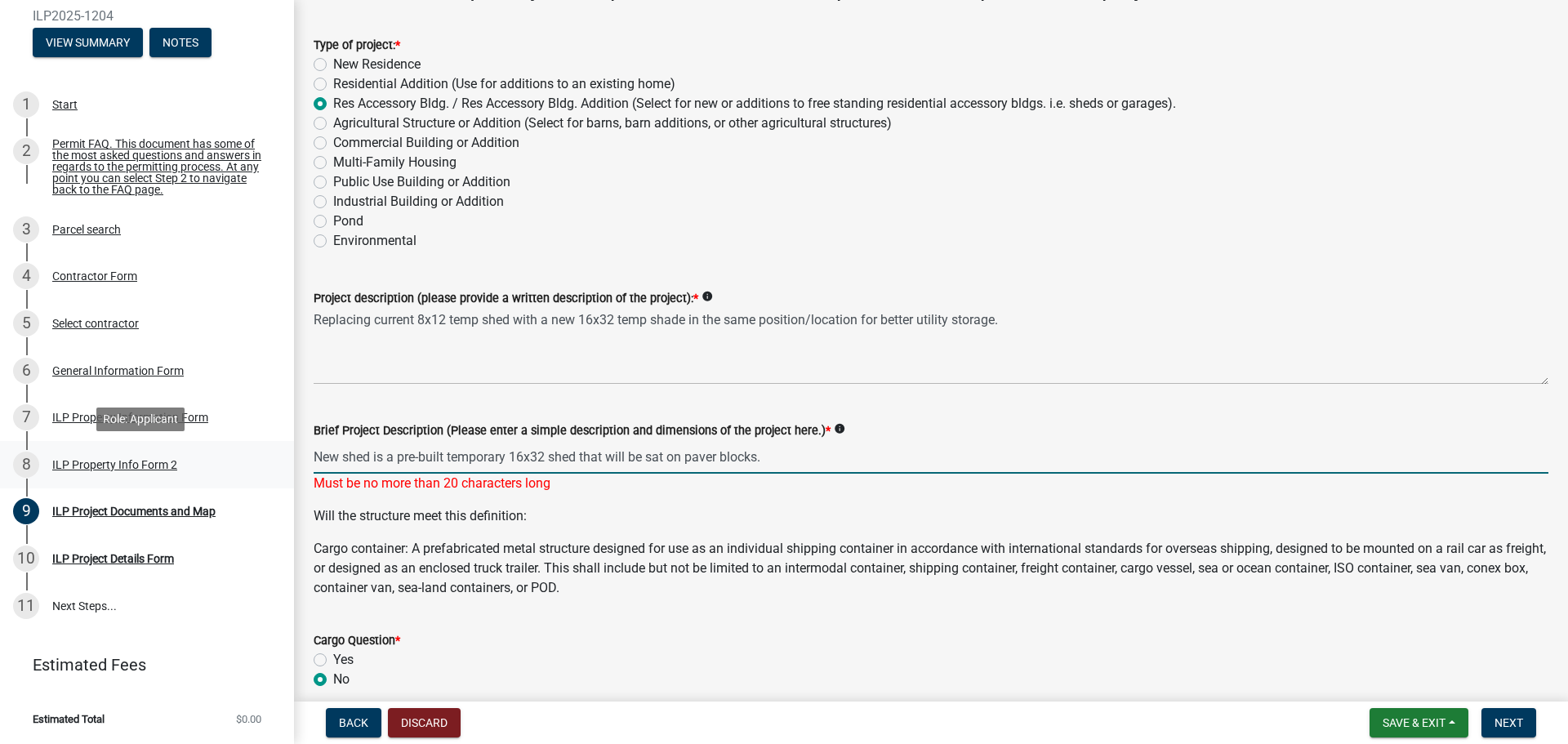
drag, startPoint x: 394, startPoint y: 456, endPoint x: 220, endPoint y: 468, distance: 174.4
click at [221, 468] on div "Improvement Location Permit - APC ILP2025-1204 View Summary Notes 1 Start 2 Per…" at bounding box center [784, 372] width 1568 height 744
click at [468, 470] on input "pre-built temporary 16x32 shed that will be sat on paver blocks." at bounding box center [931, 457] width 1235 height 33
drag, startPoint x: 692, startPoint y: 454, endPoint x: 503, endPoint y: 470, distance: 189.7
click at [503, 470] on input "pre-built temporary 16x32 shed that will be sat on paver blocks." at bounding box center [931, 457] width 1235 height 33
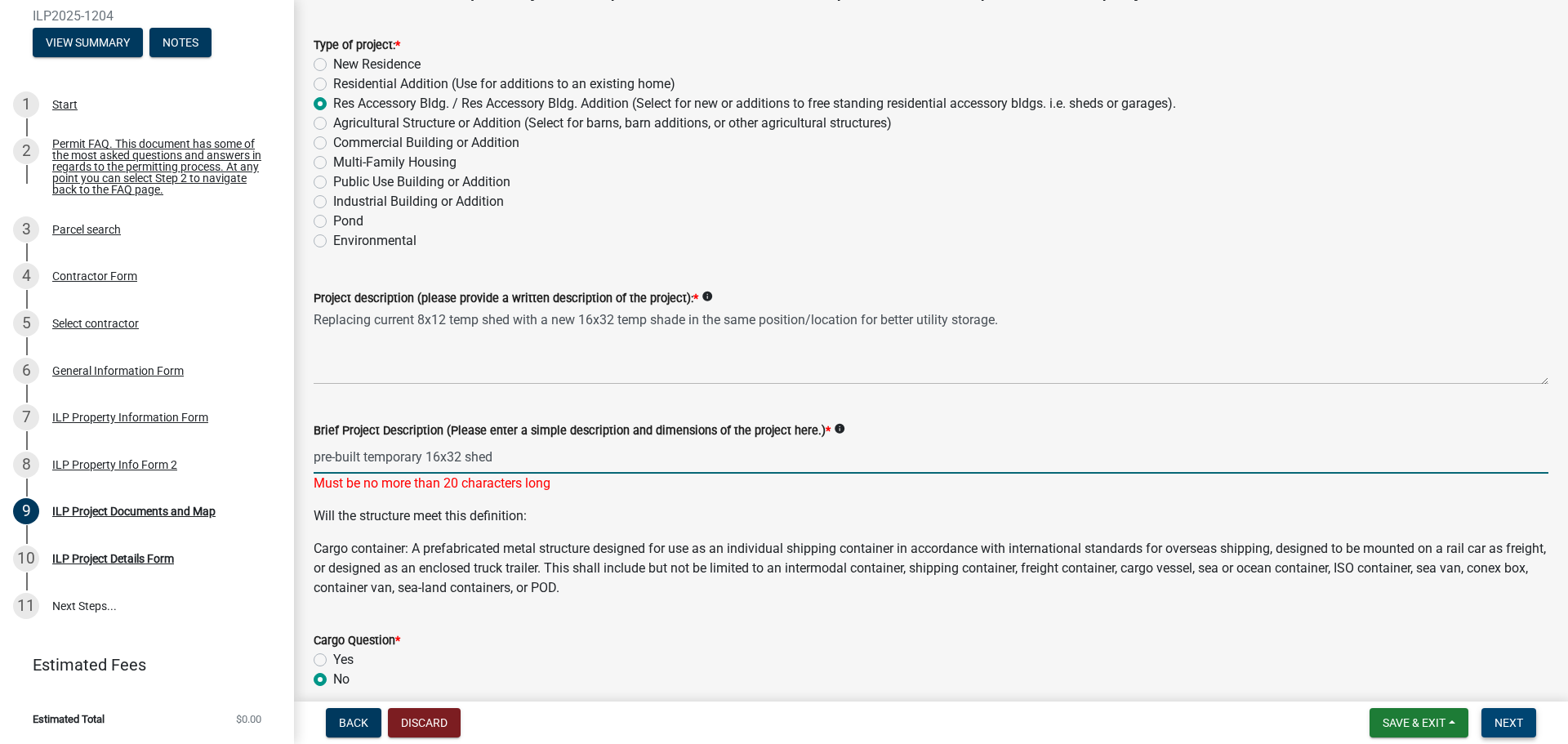
click at [1503, 716] on span "Next" at bounding box center [1508, 722] width 28 height 13
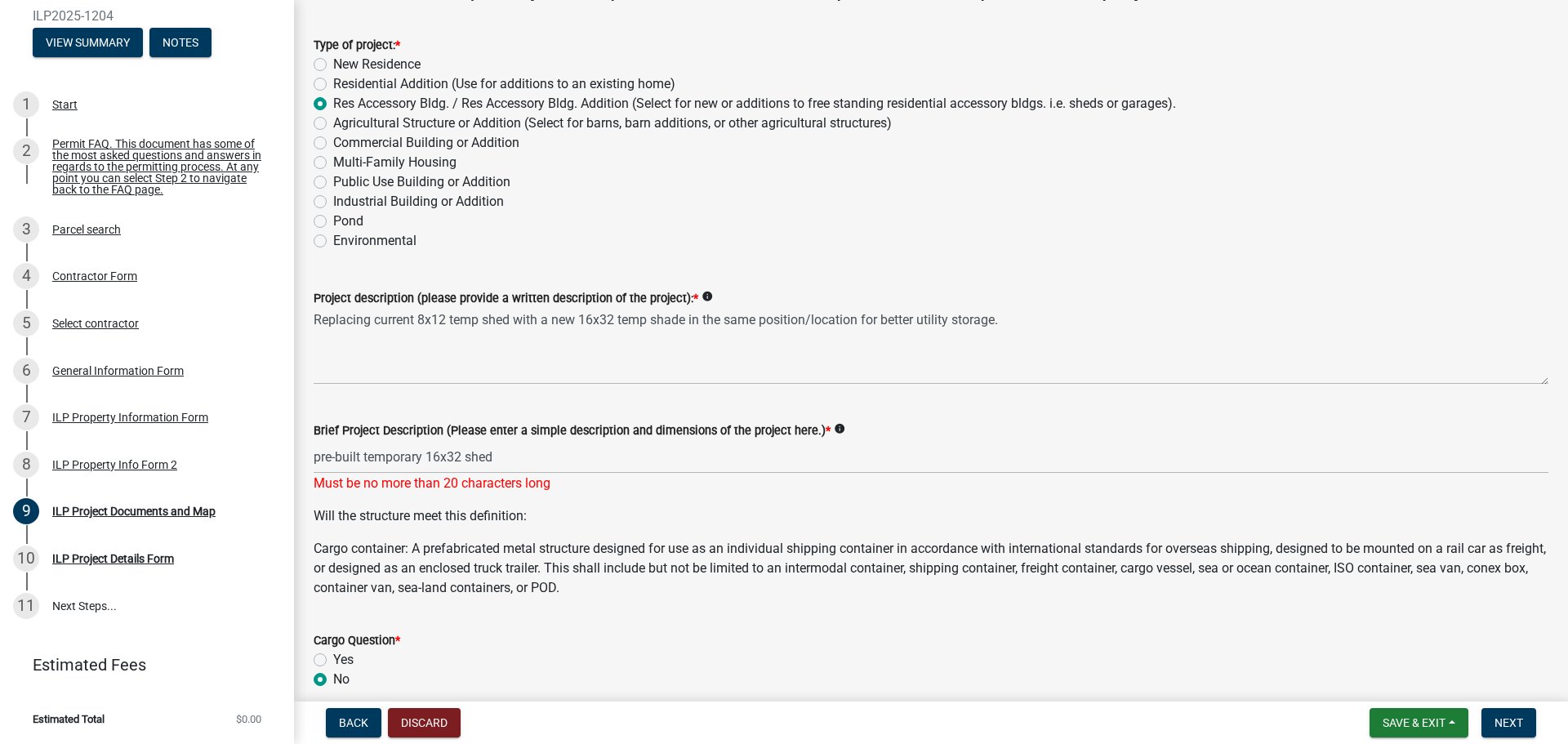
click at [651, 545] on p "Cargo container: A prefabricated metal structure designed for use as an individ…" at bounding box center [931, 568] width 1235 height 59
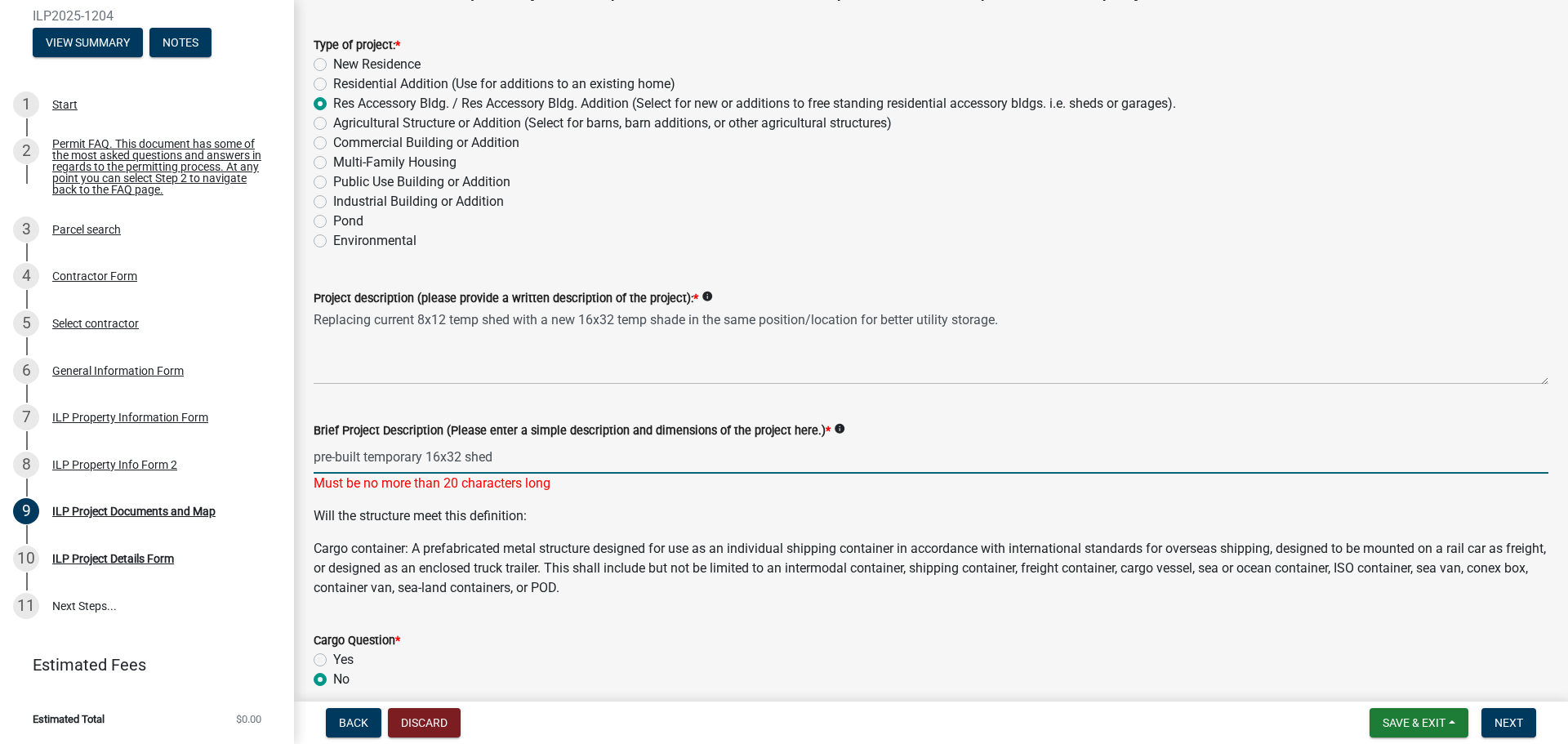
click at [365, 456] on input "pre-built temporary 16x32 shed" at bounding box center [931, 457] width 1235 height 33
drag, startPoint x: 423, startPoint y: 457, endPoint x: 365, endPoint y: 464, distance: 58.4
click at [365, 464] on input "pre-built temporary 16x32 shed" at bounding box center [931, 457] width 1235 height 33
type input "pre-built 16x32 shed"
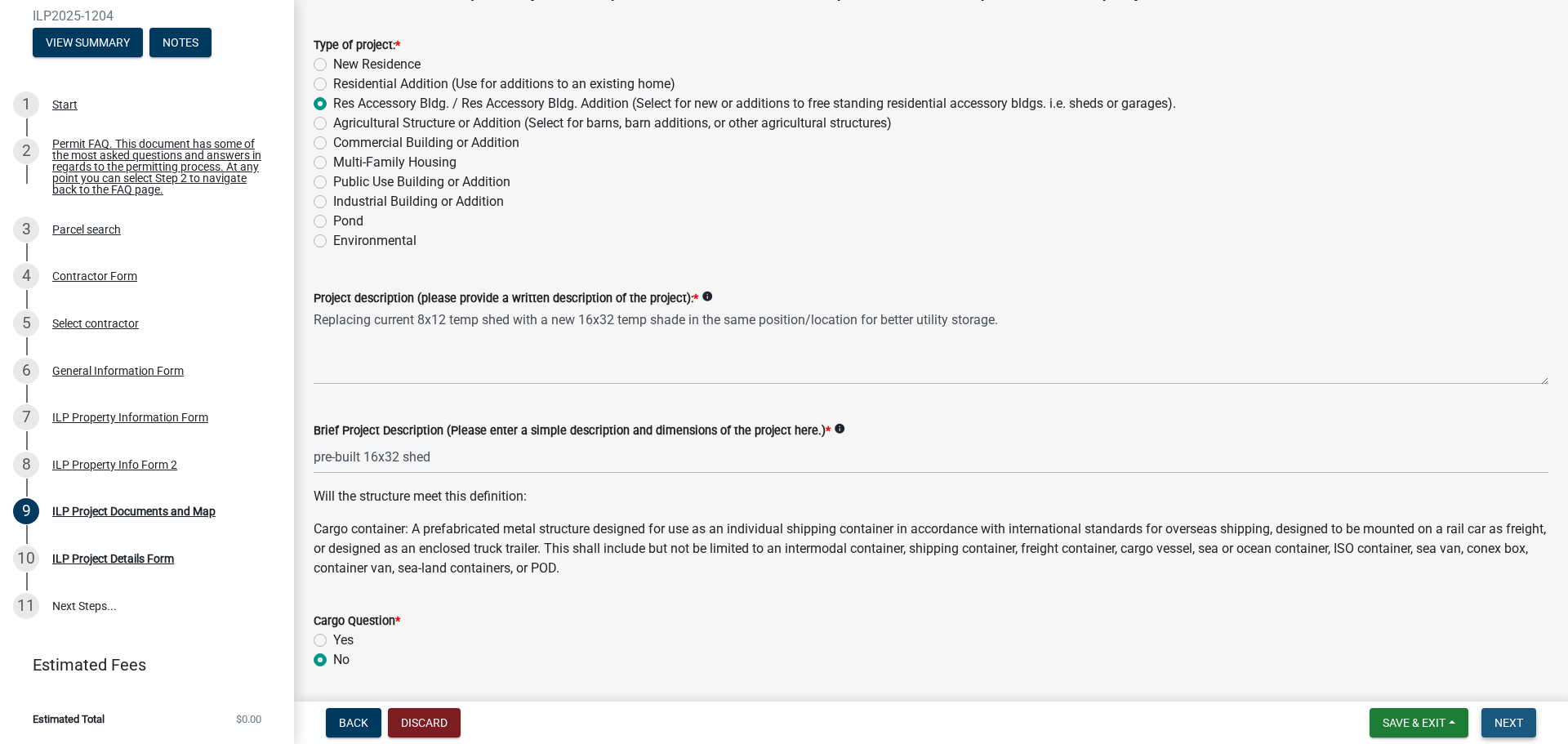
click at [1515, 721] on span "Next" at bounding box center [1508, 722] width 28 height 13
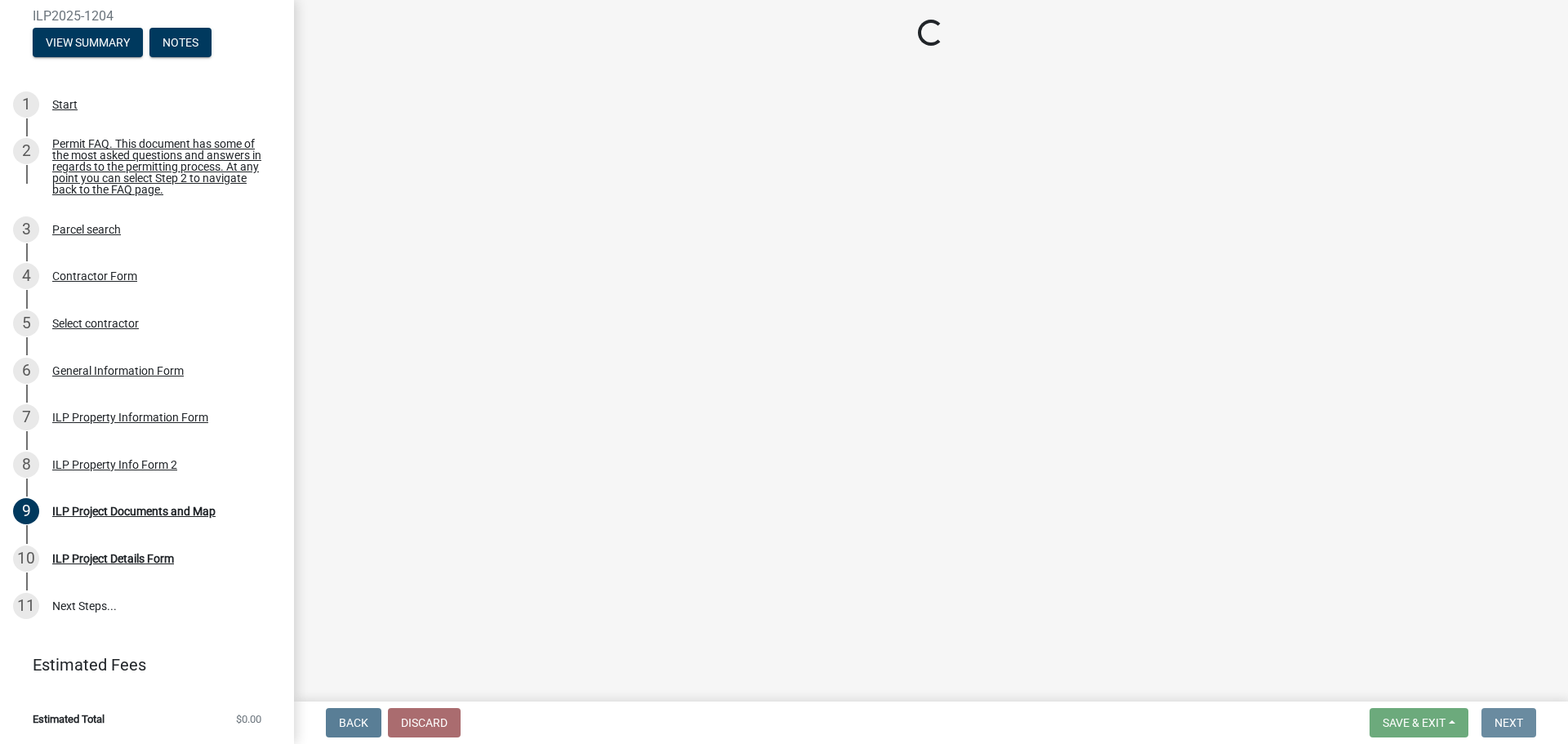
scroll to position [0, 0]
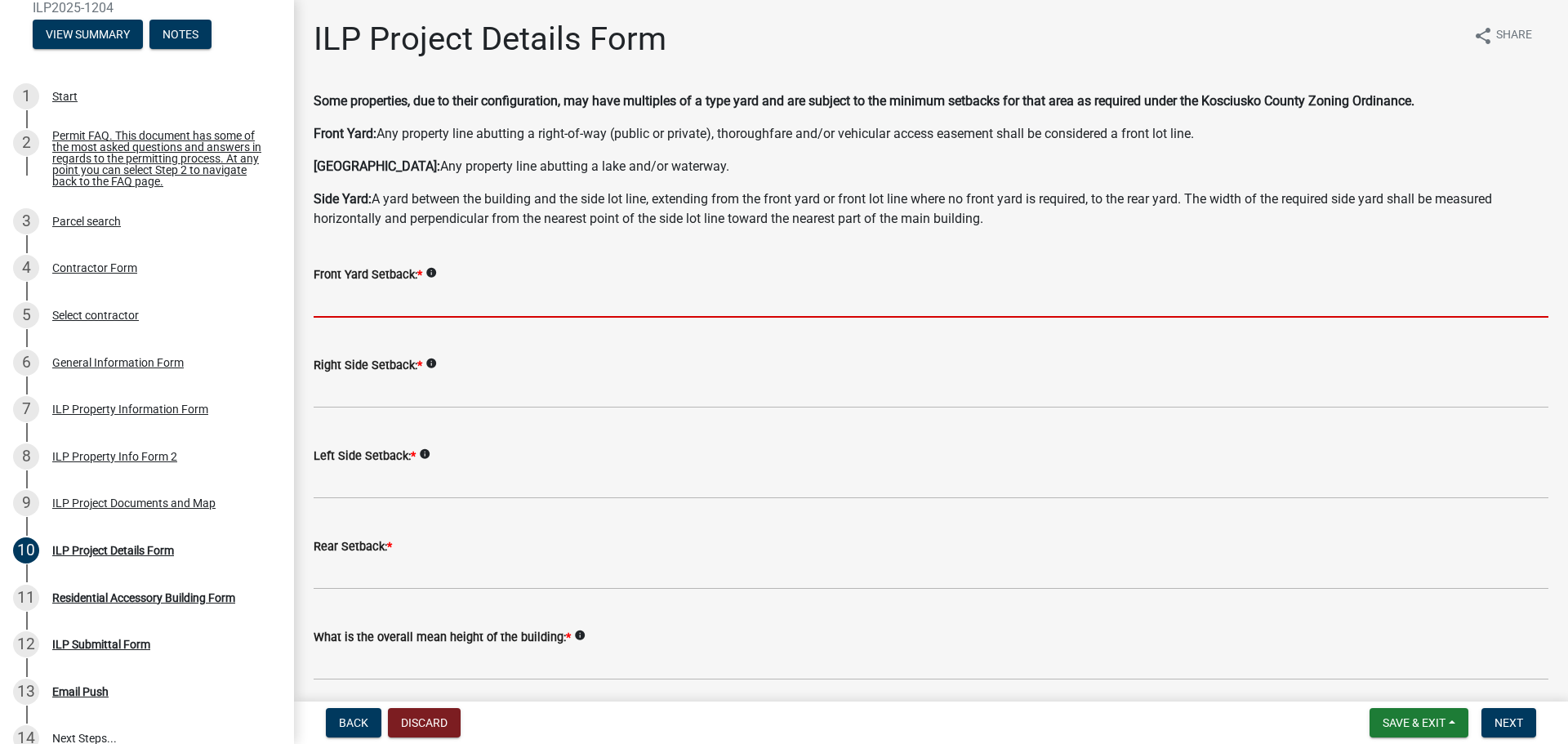
click at [454, 314] on input "text" at bounding box center [931, 301] width 1235 height 33
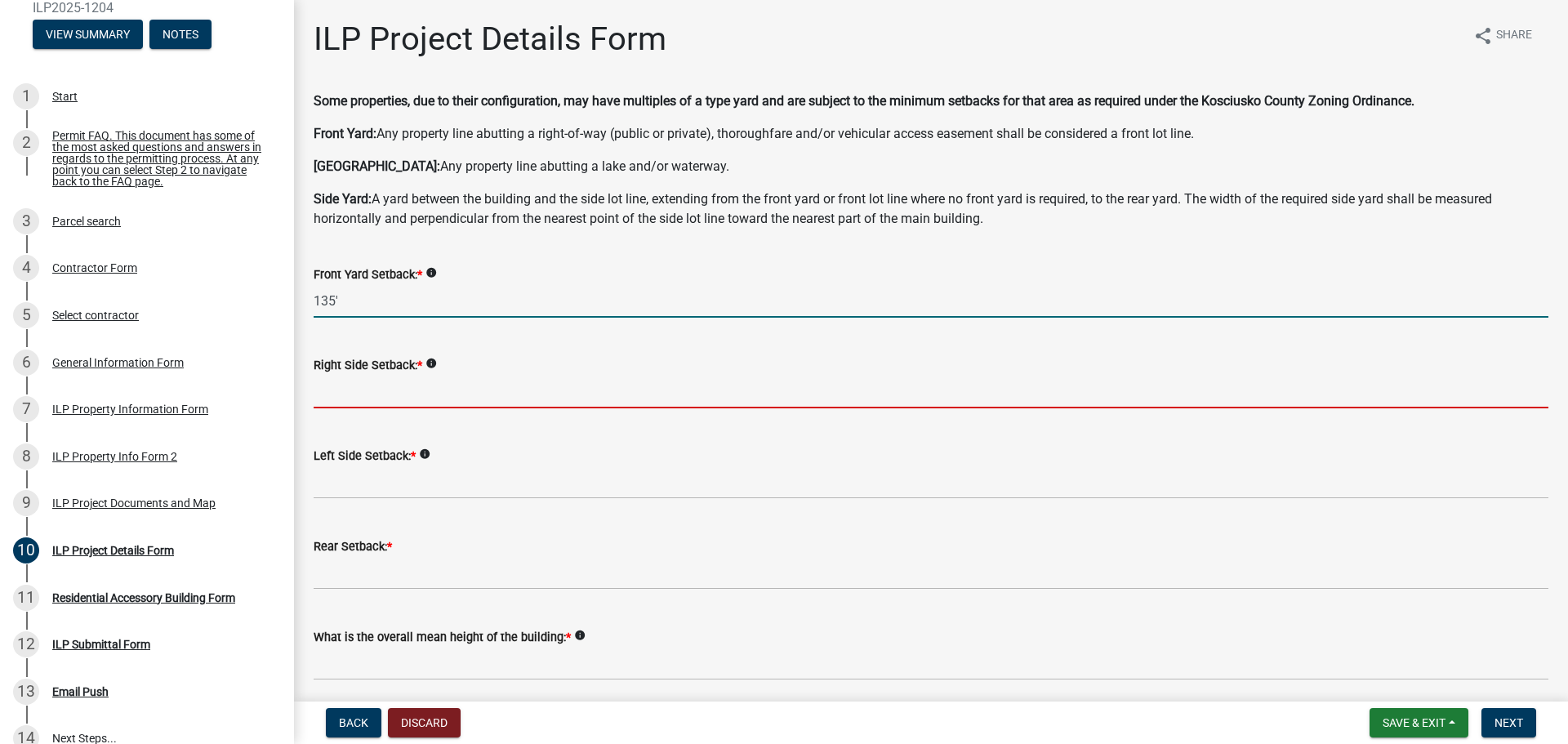
type input "135.0"
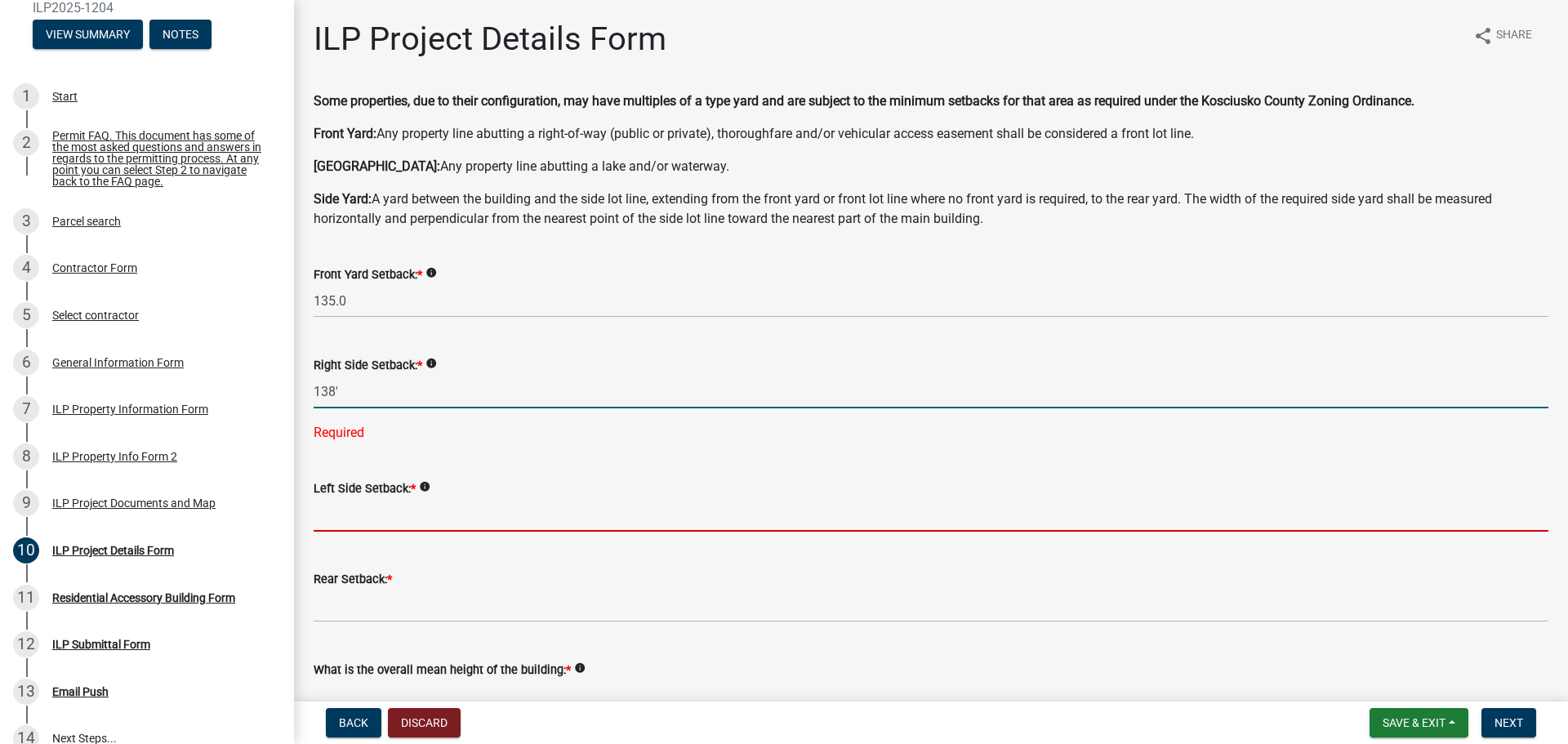
type input "138.0"
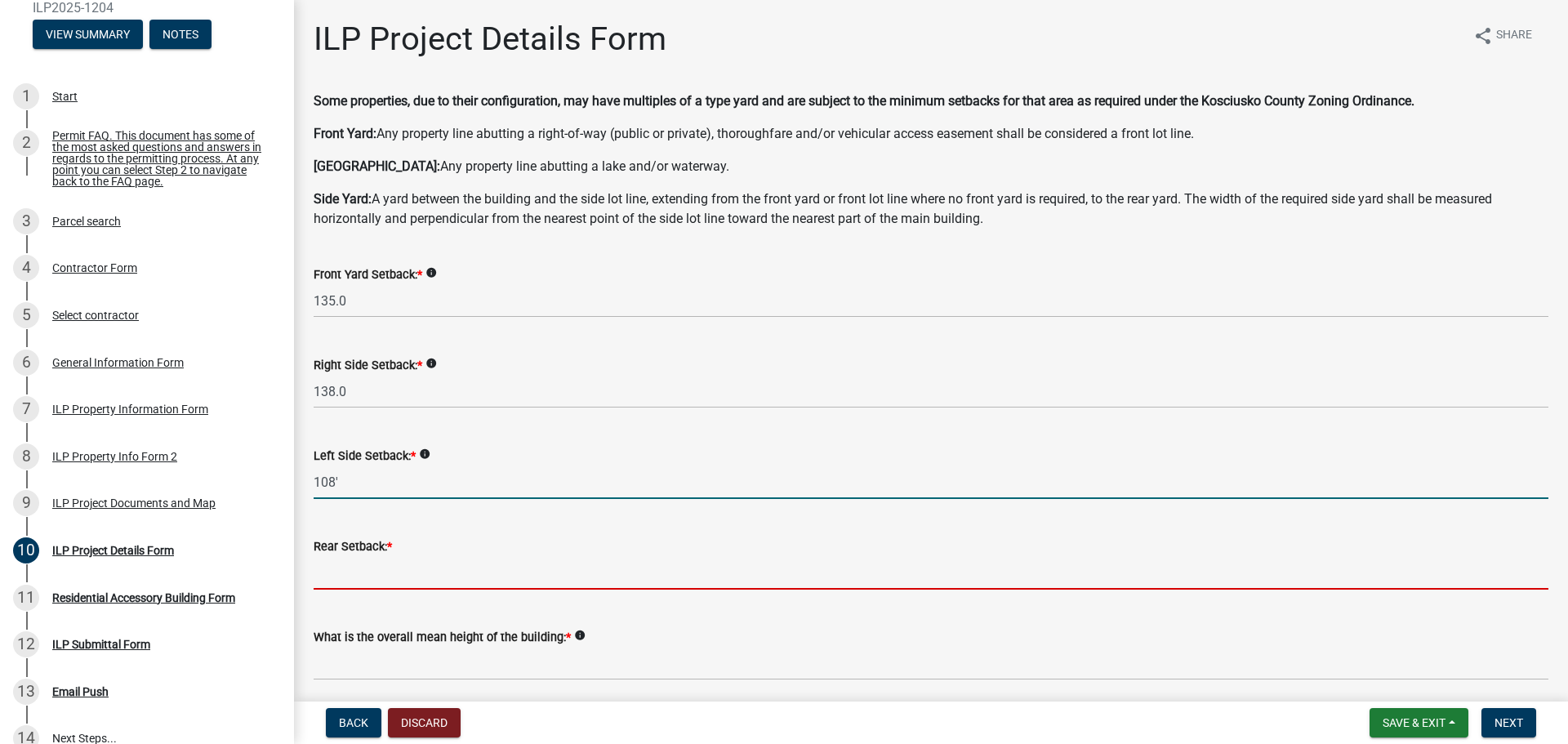
type input "108.0"
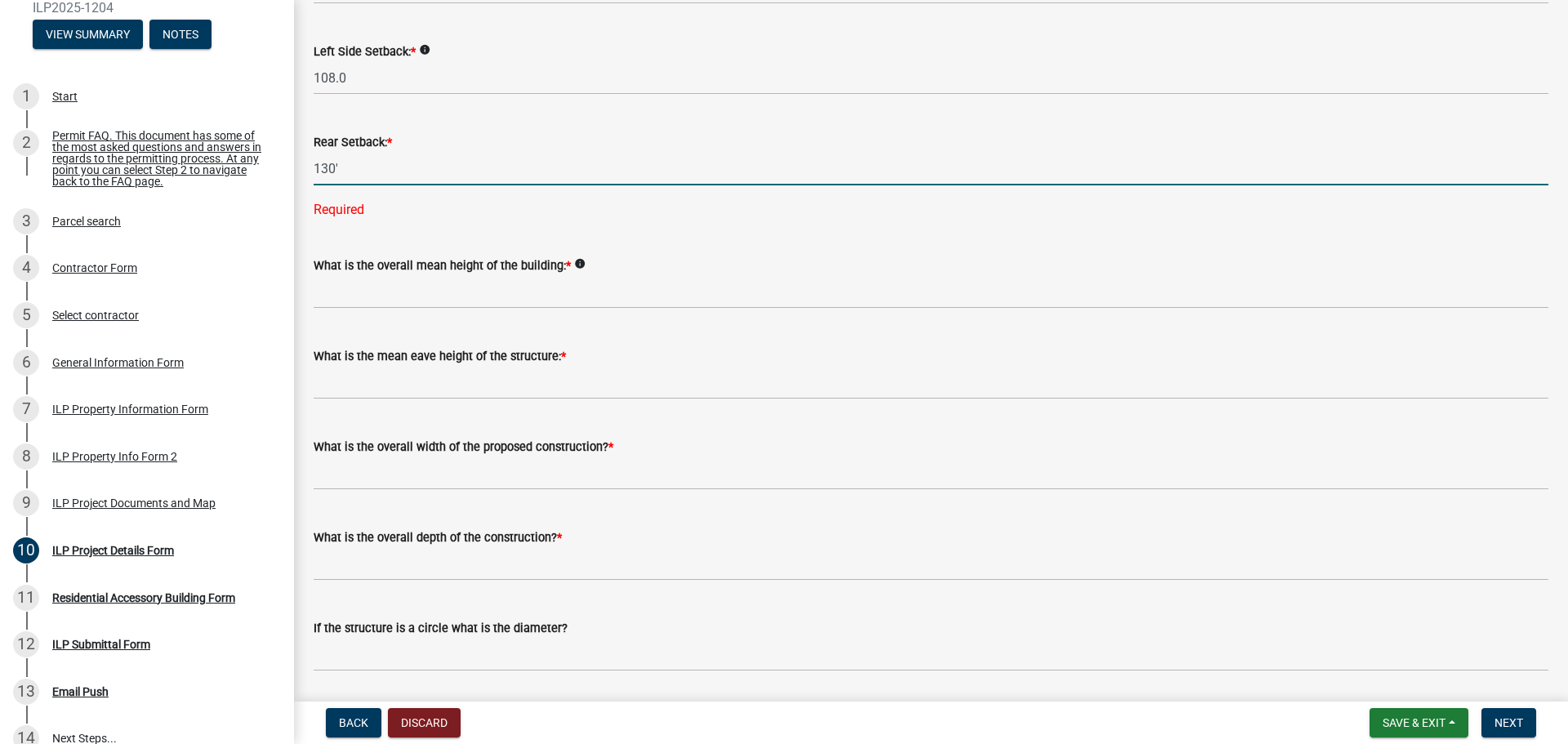
scroll to position [408, 0]
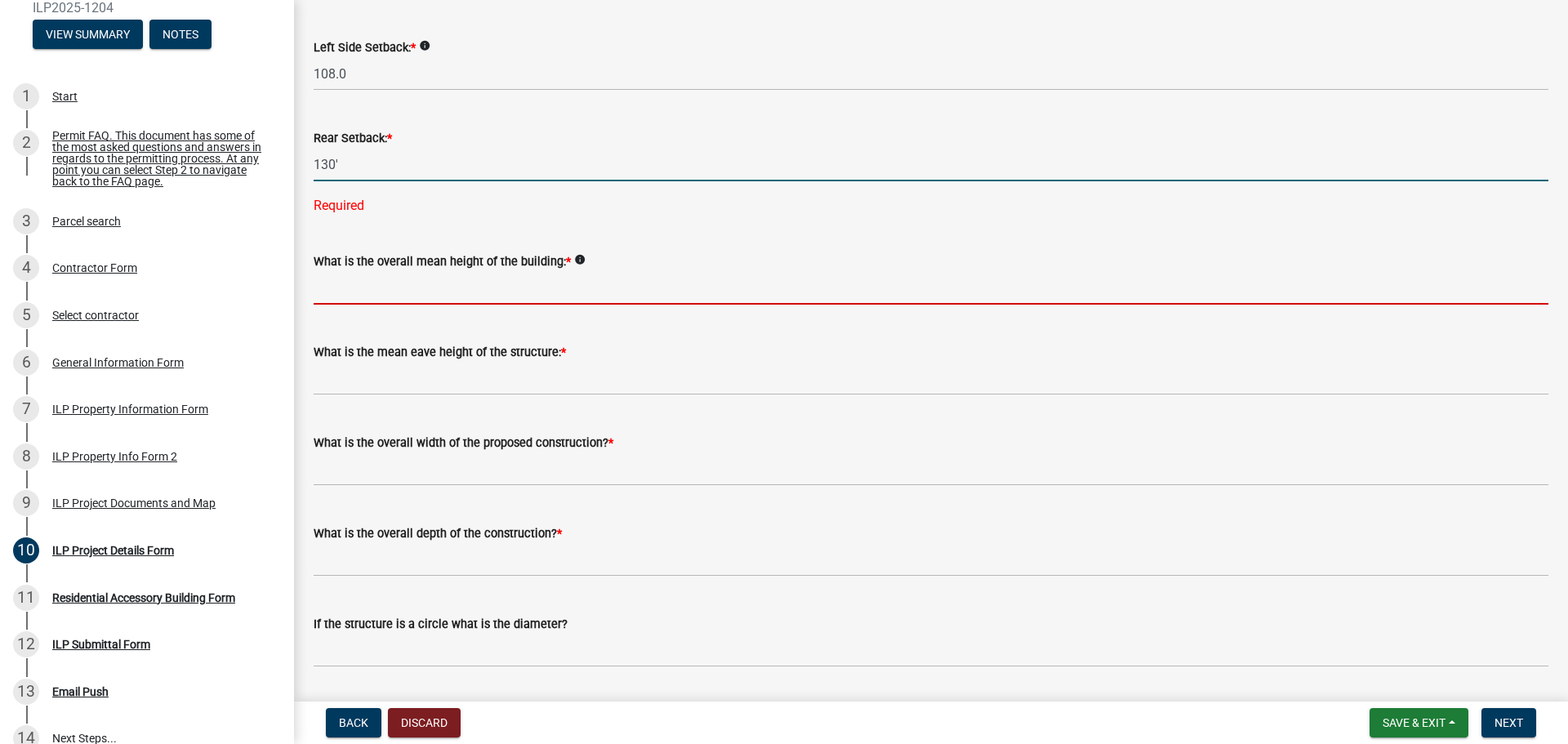
type input "130.0"
click at [445, 297] on wm-data-entity-input-list "Some properties, due to their configuration, may have multiples of a type yard …" at bounding box center [931, 548] width 1235 height 1731
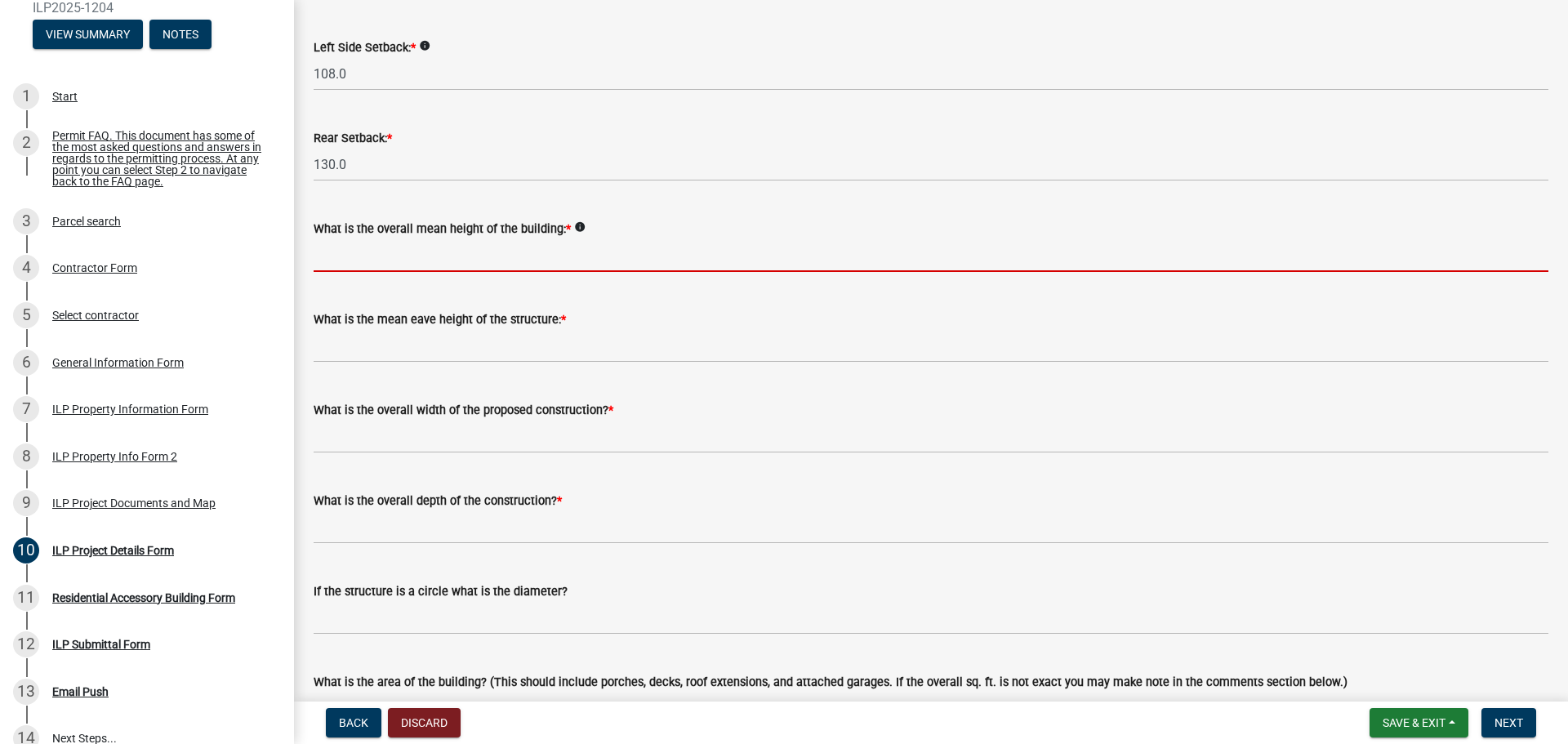
click at [427, 267] on input "text" at bounding box center [931, 255] width 1235 height 33
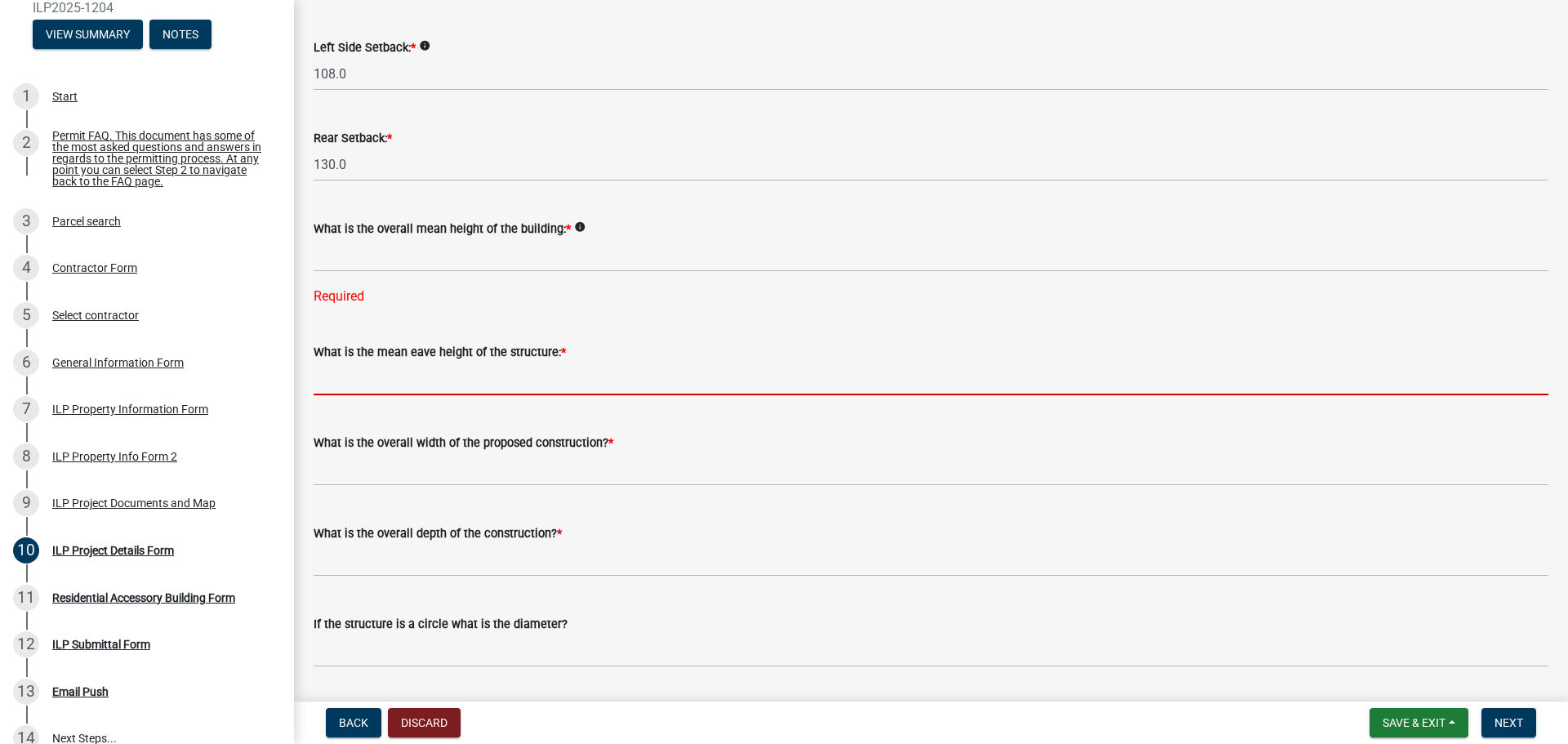
click at [391, 382] on input "text" at bounding box center [931, 379] width 1235 height 33
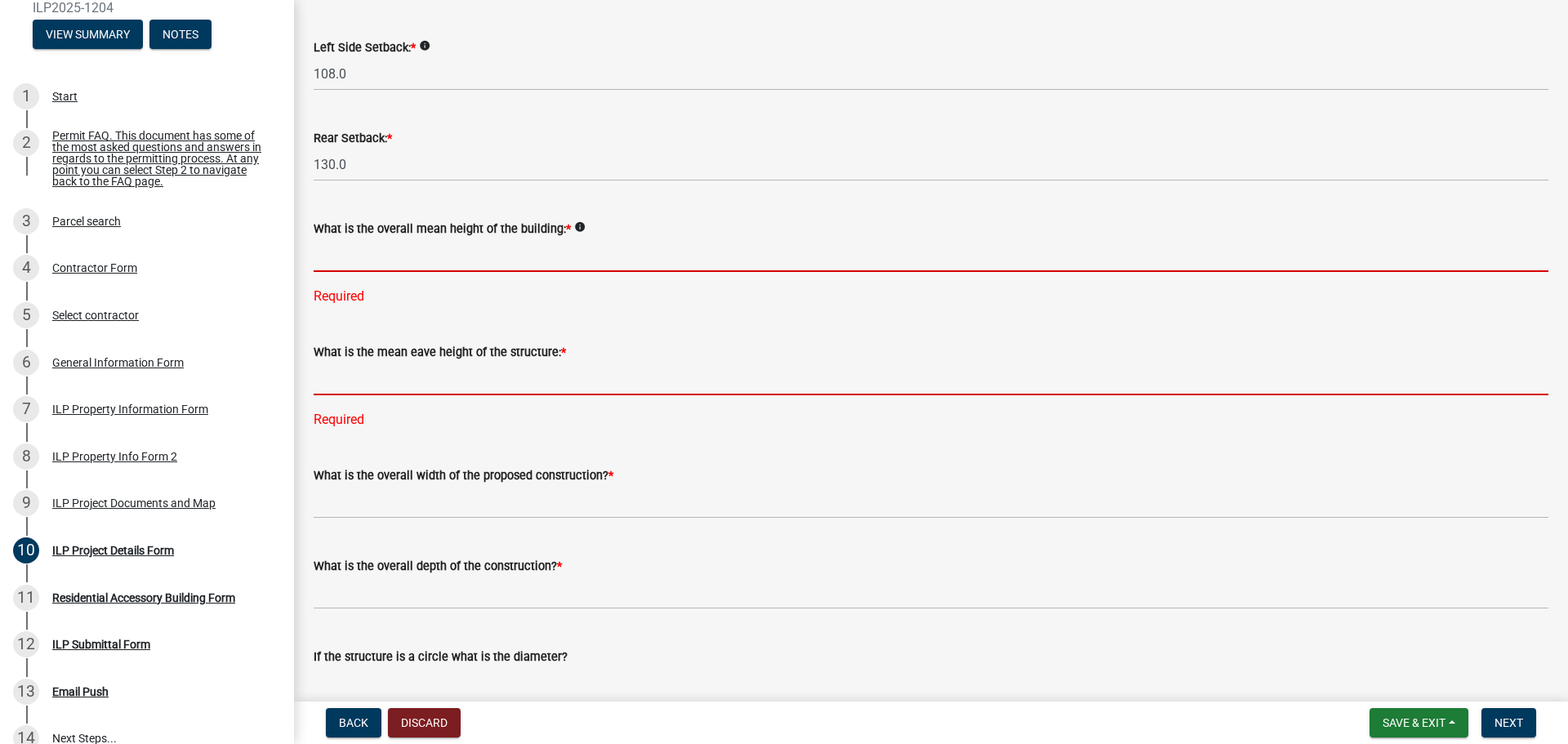
click at [377, 262] on input "text" at bounding box center [931, 255] width 1235 height 33
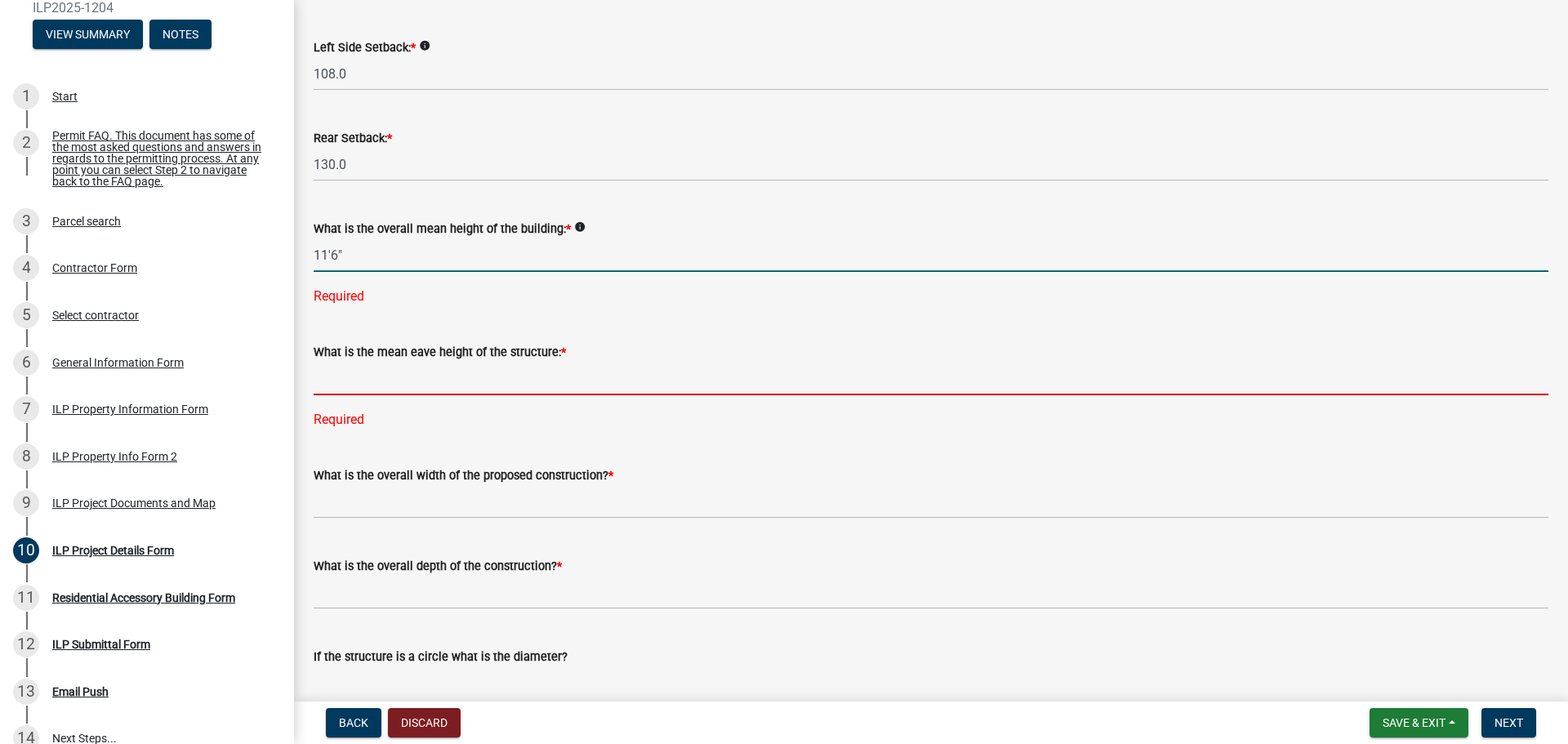
type input "116.0"
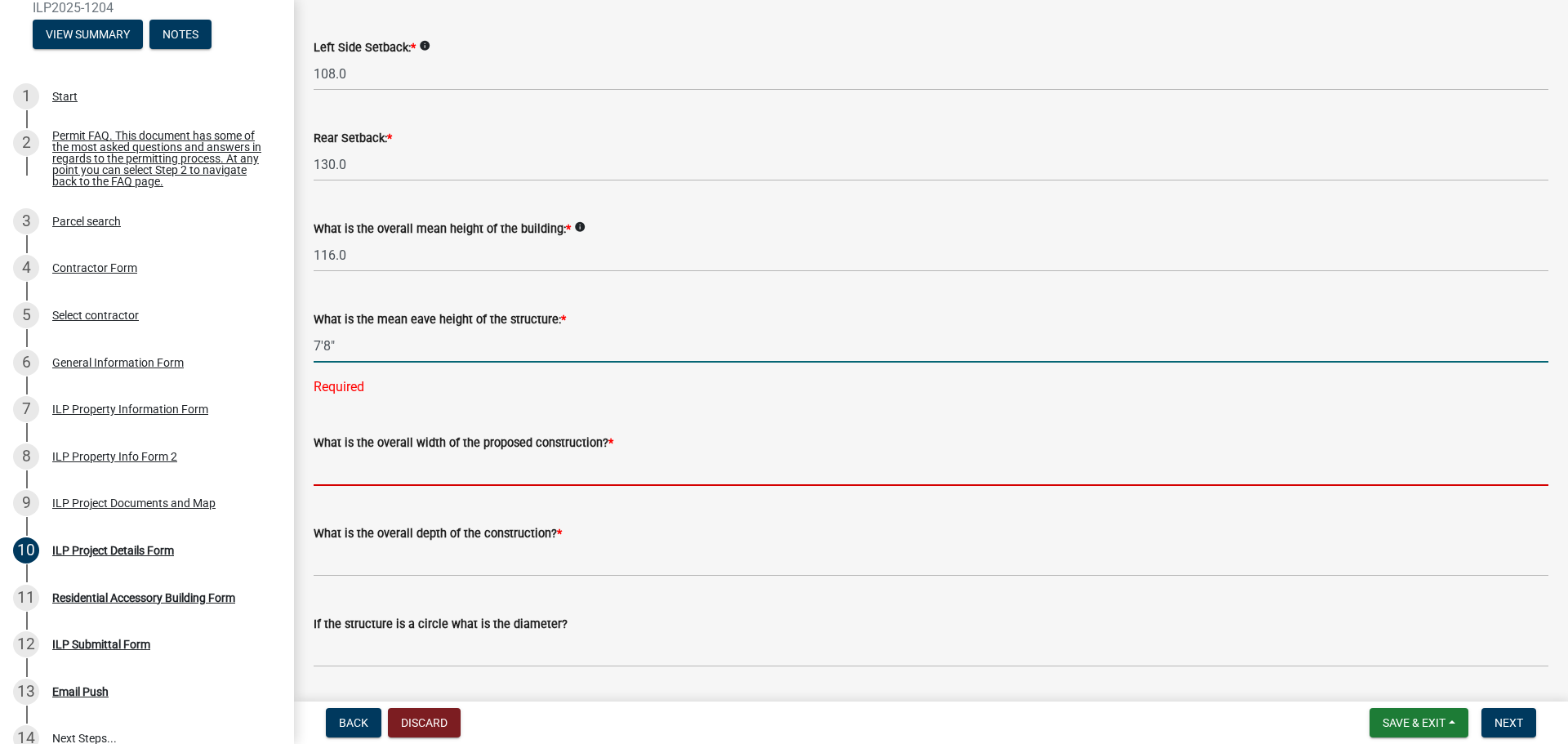
type input "78.0"
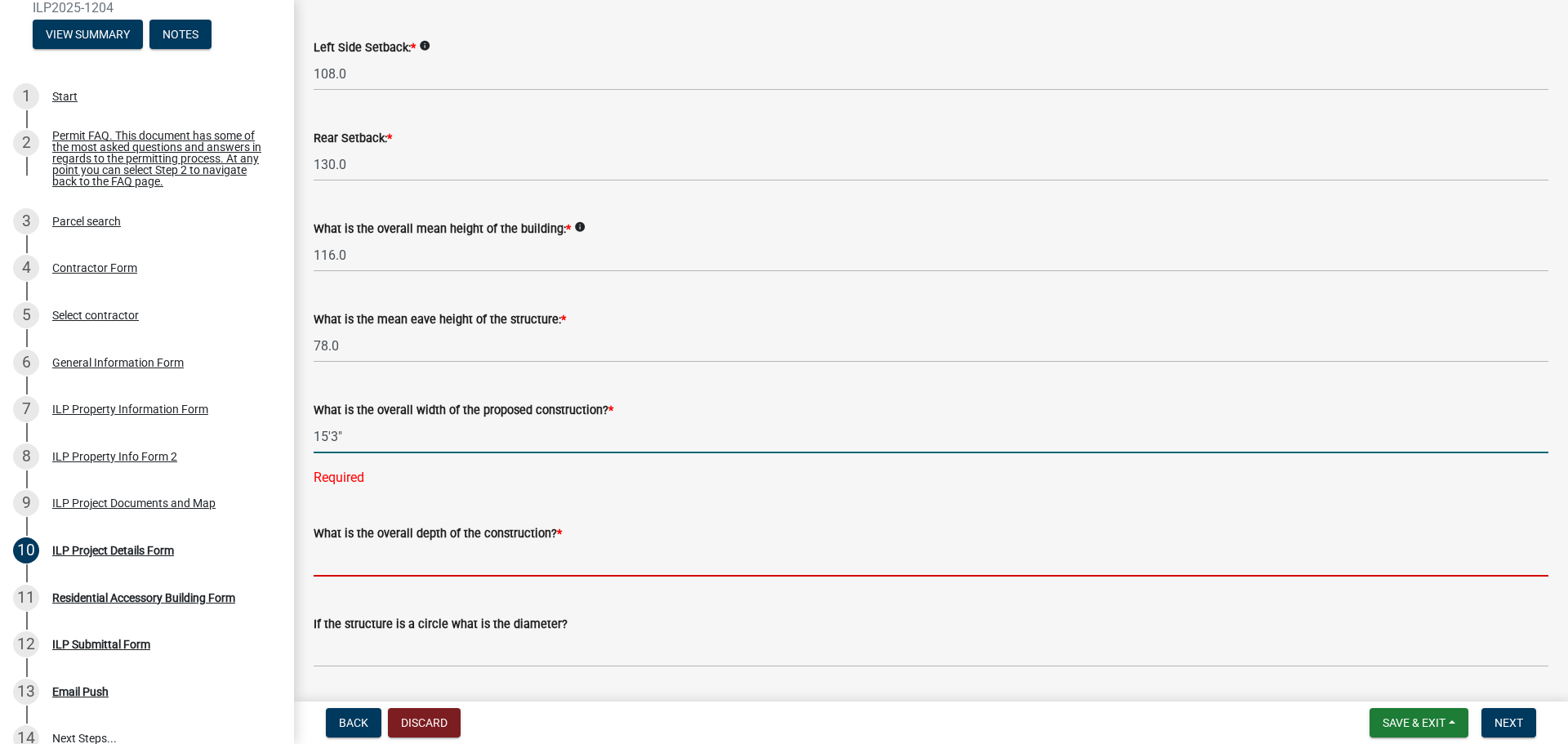
type input "153.00"
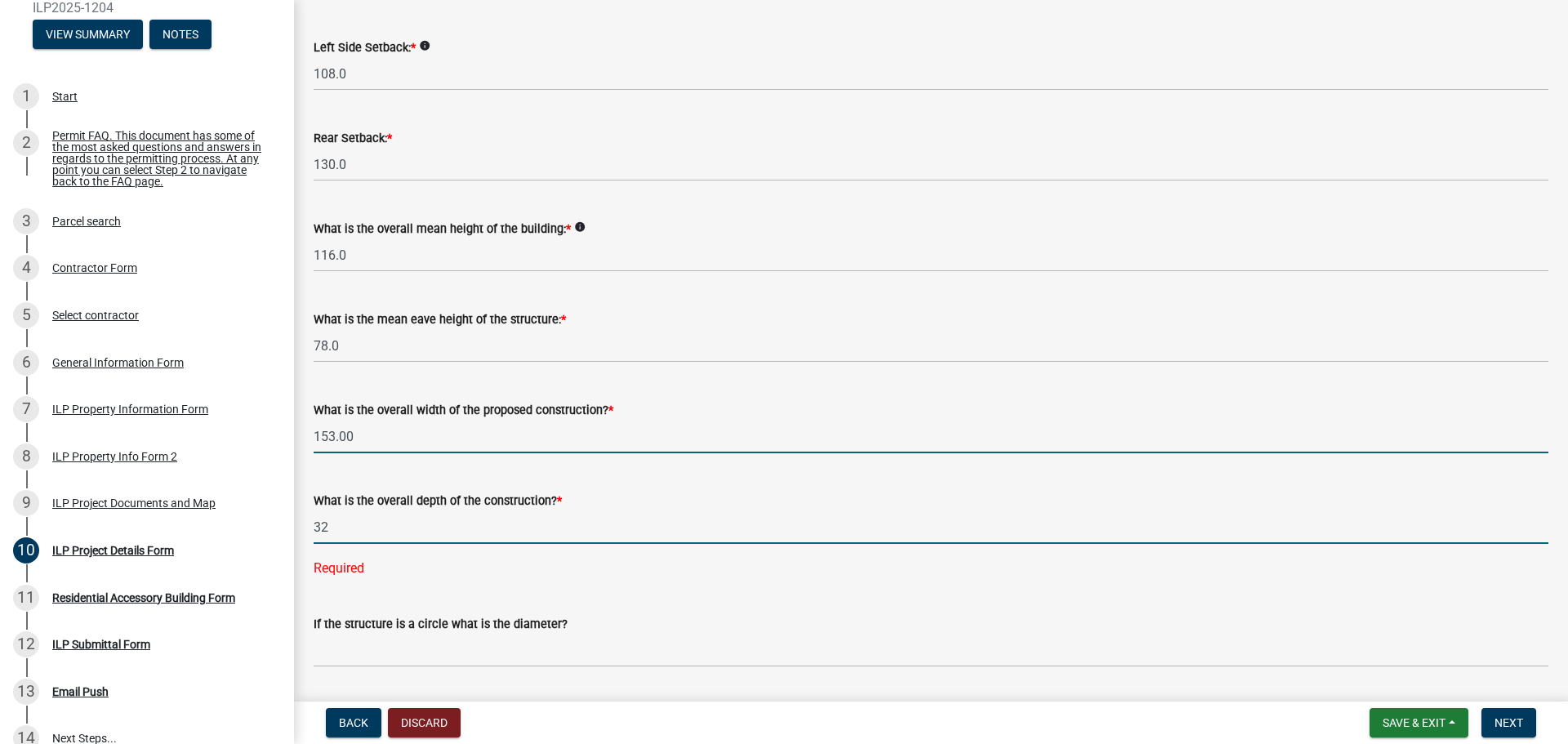
type input "32.00"
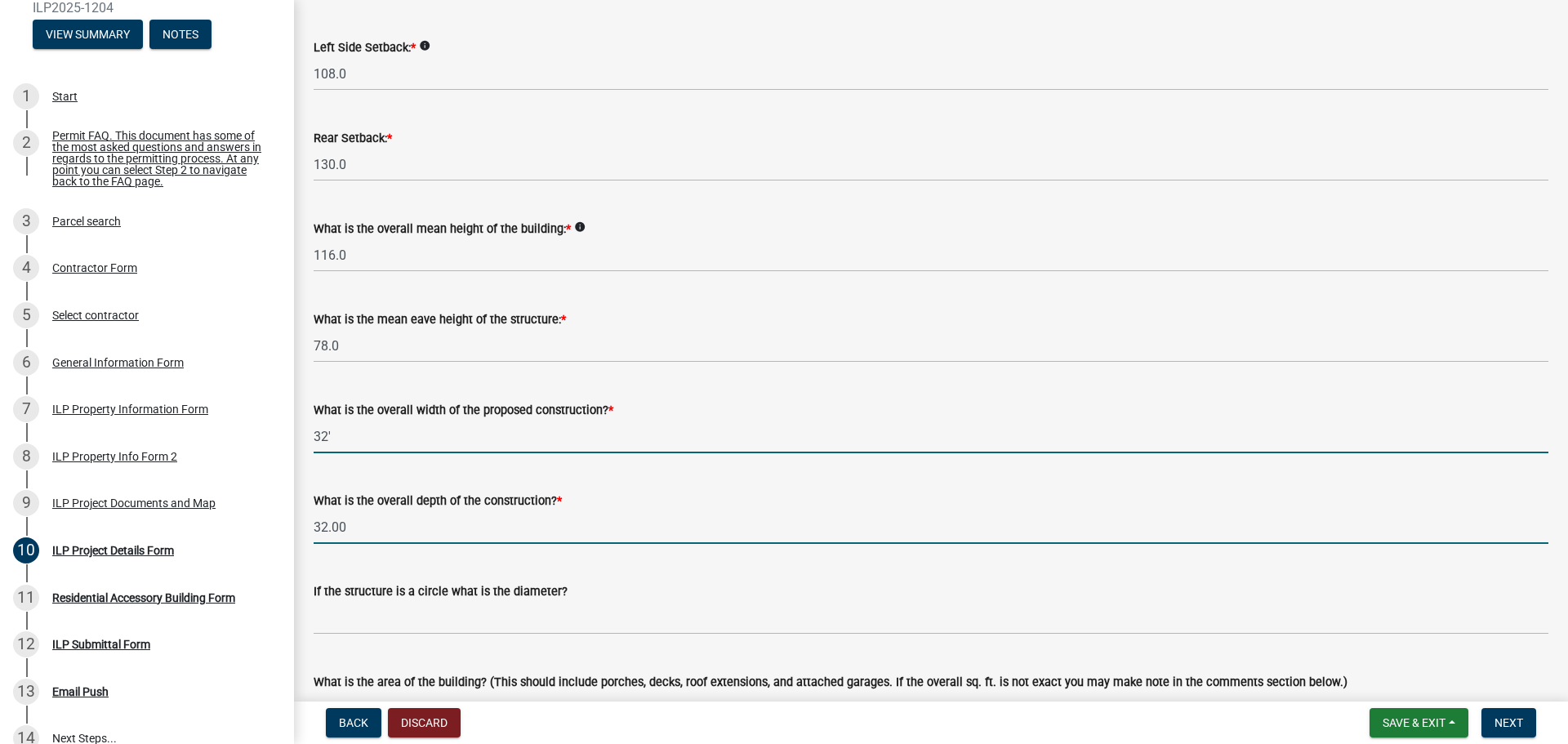
type input "32.00"
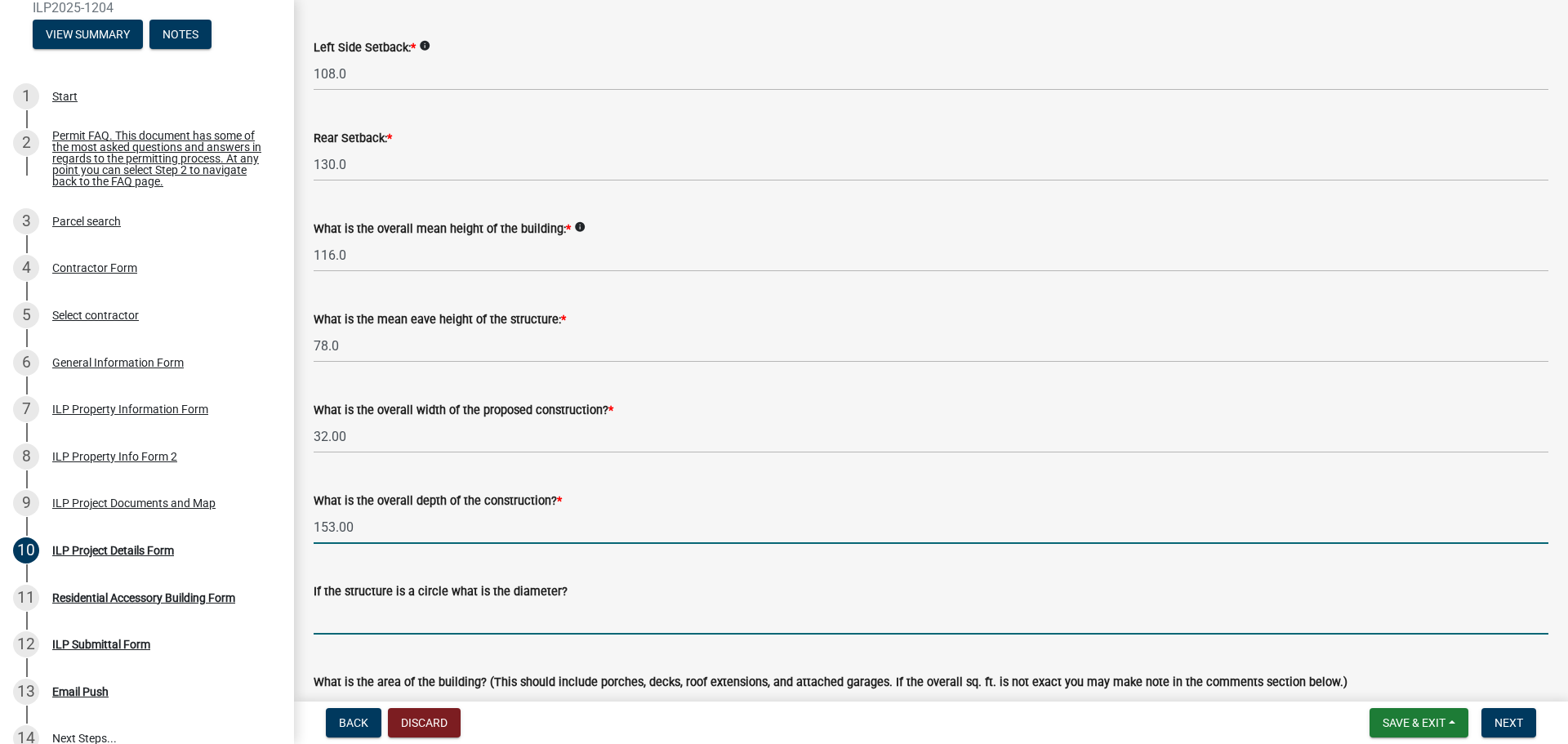
click at [399, 542] on input "153.00" at bounding box center [931, 527] width 1235 height 33
type input "183.00"
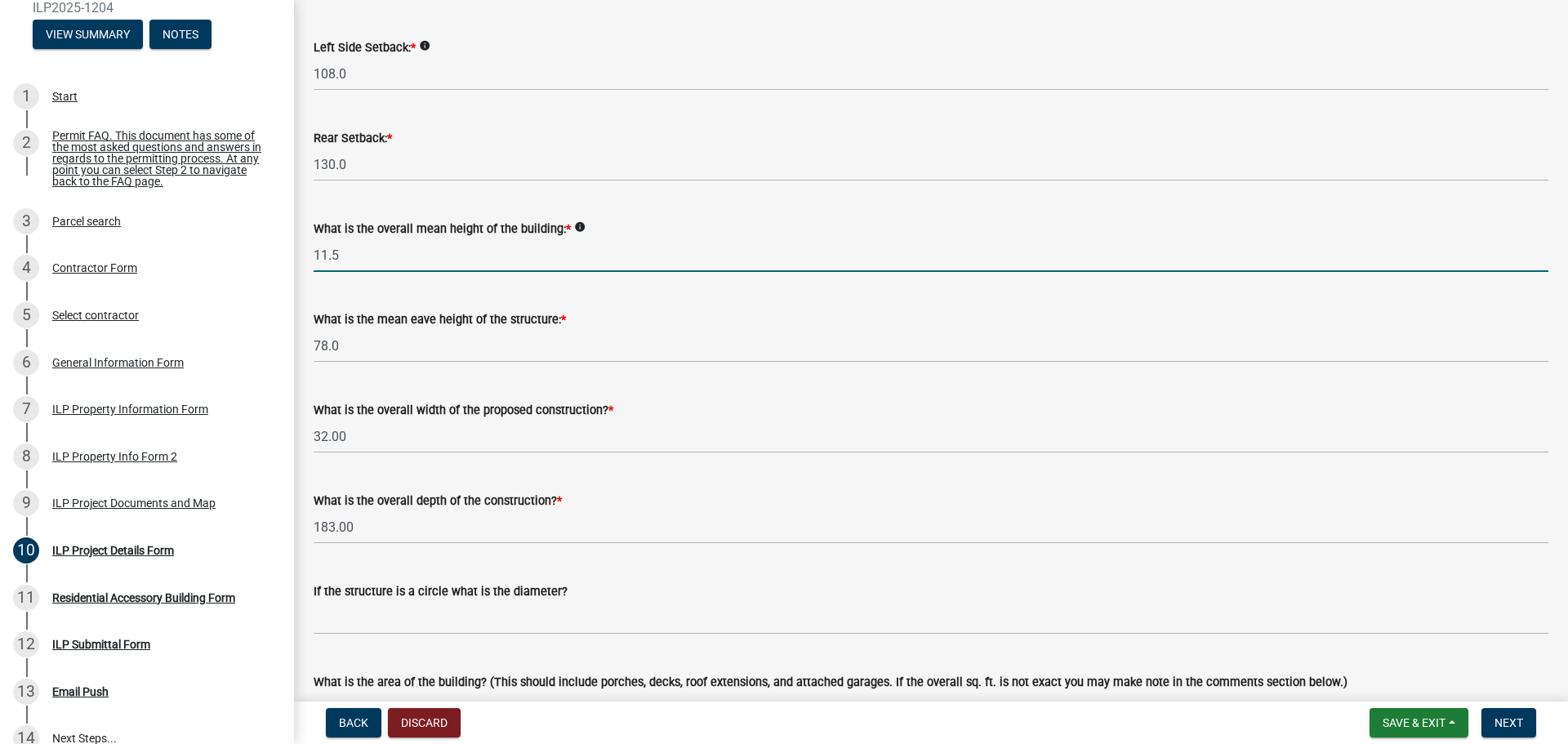
type input "11.5"
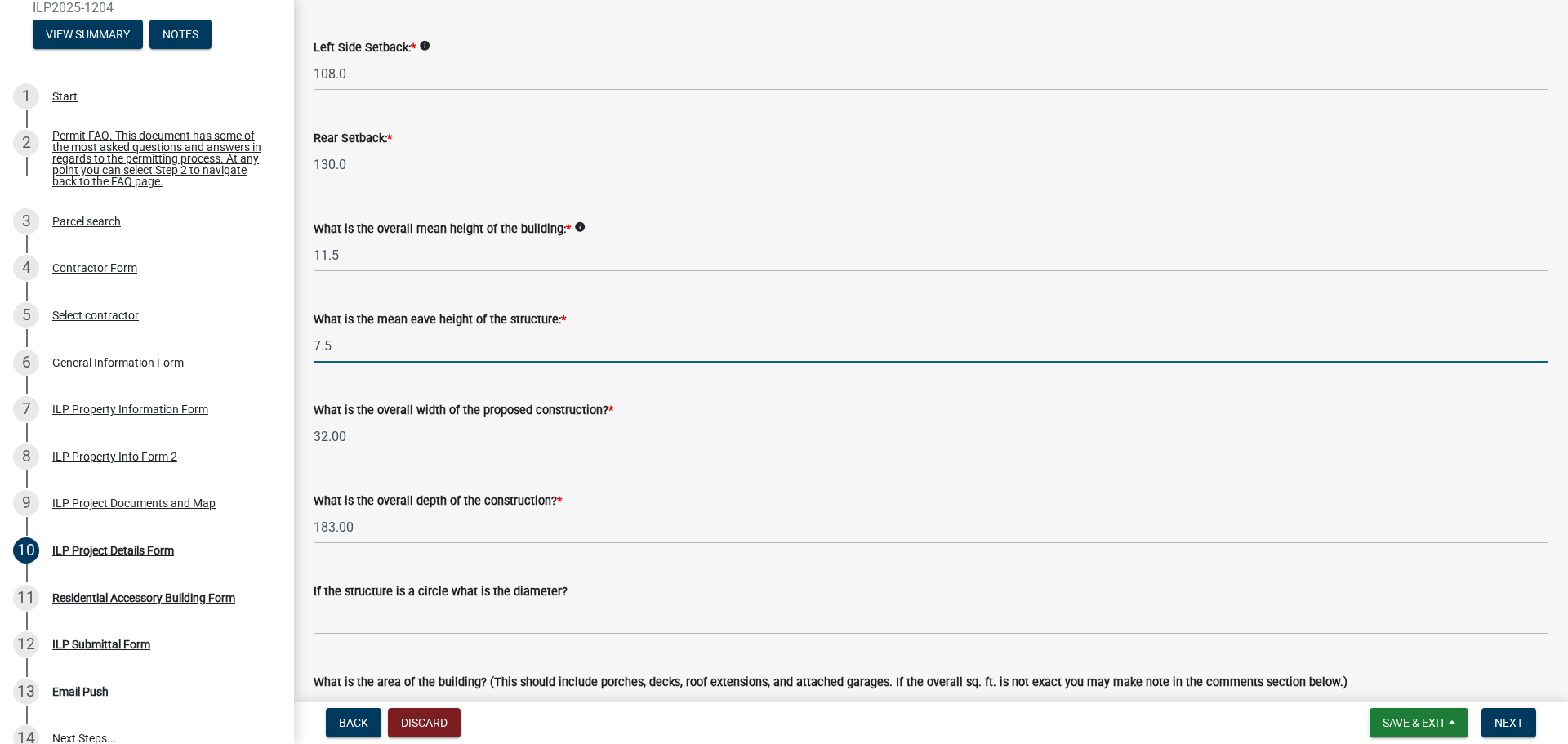
type input "7.5"
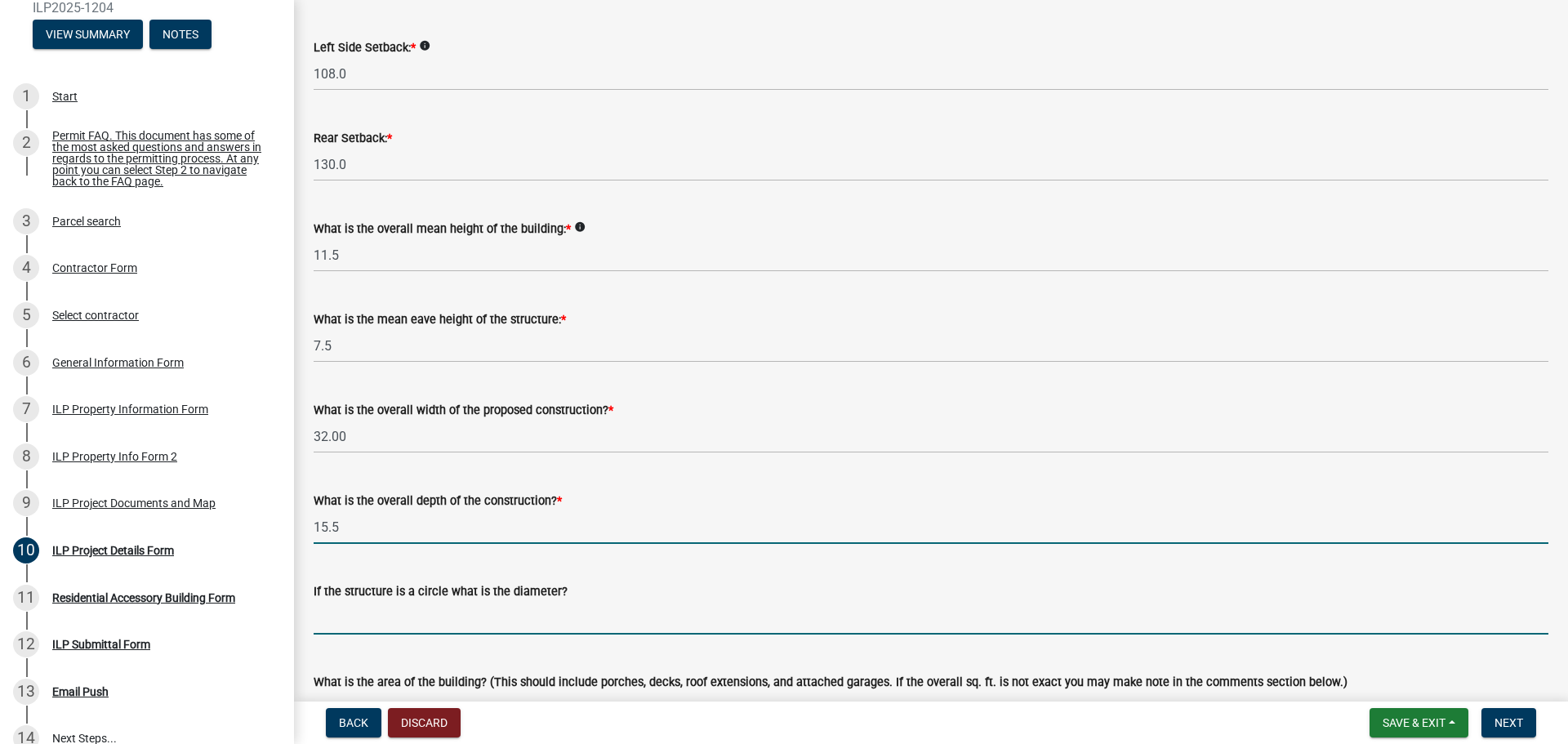
type input "15.50"
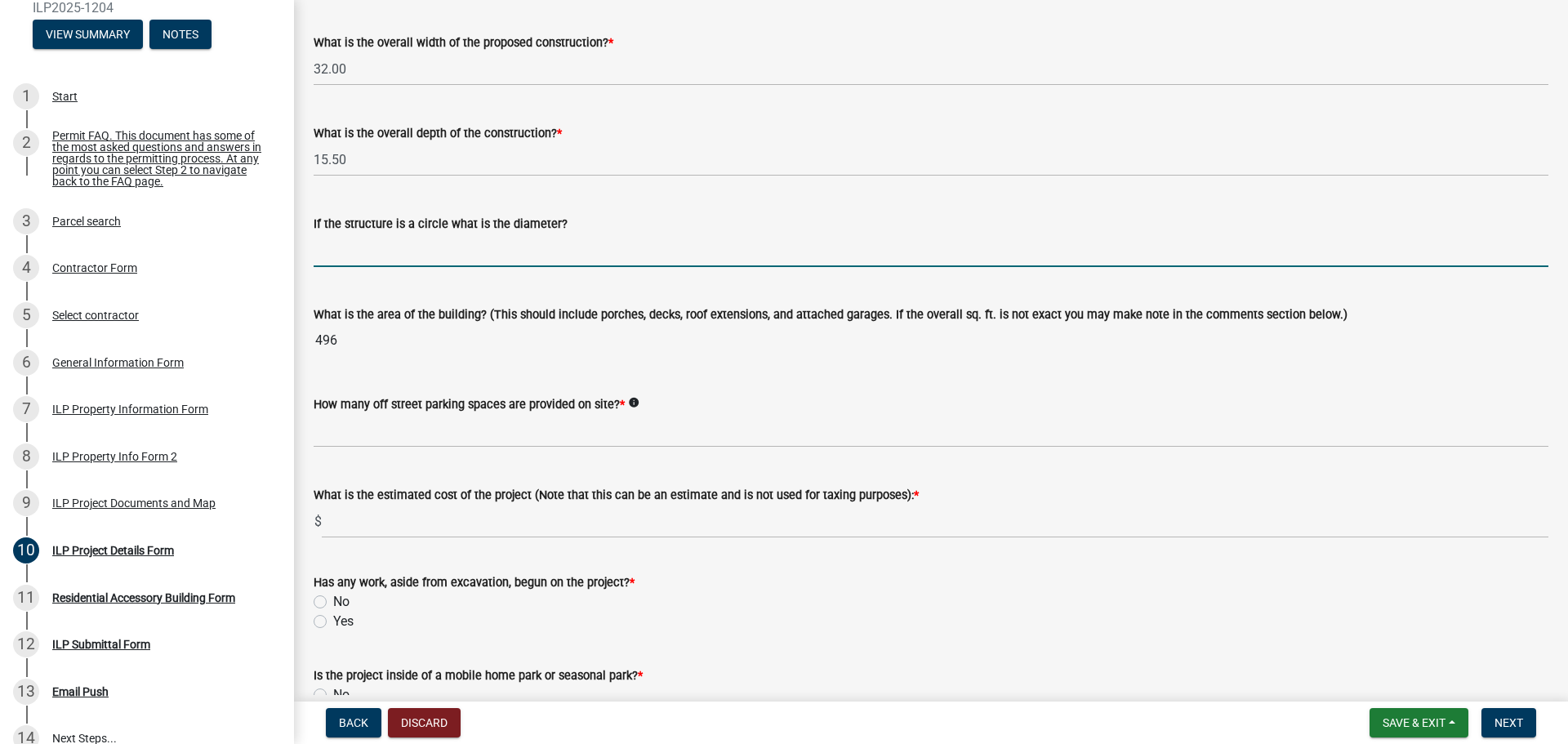
scroll to position [817, 0]
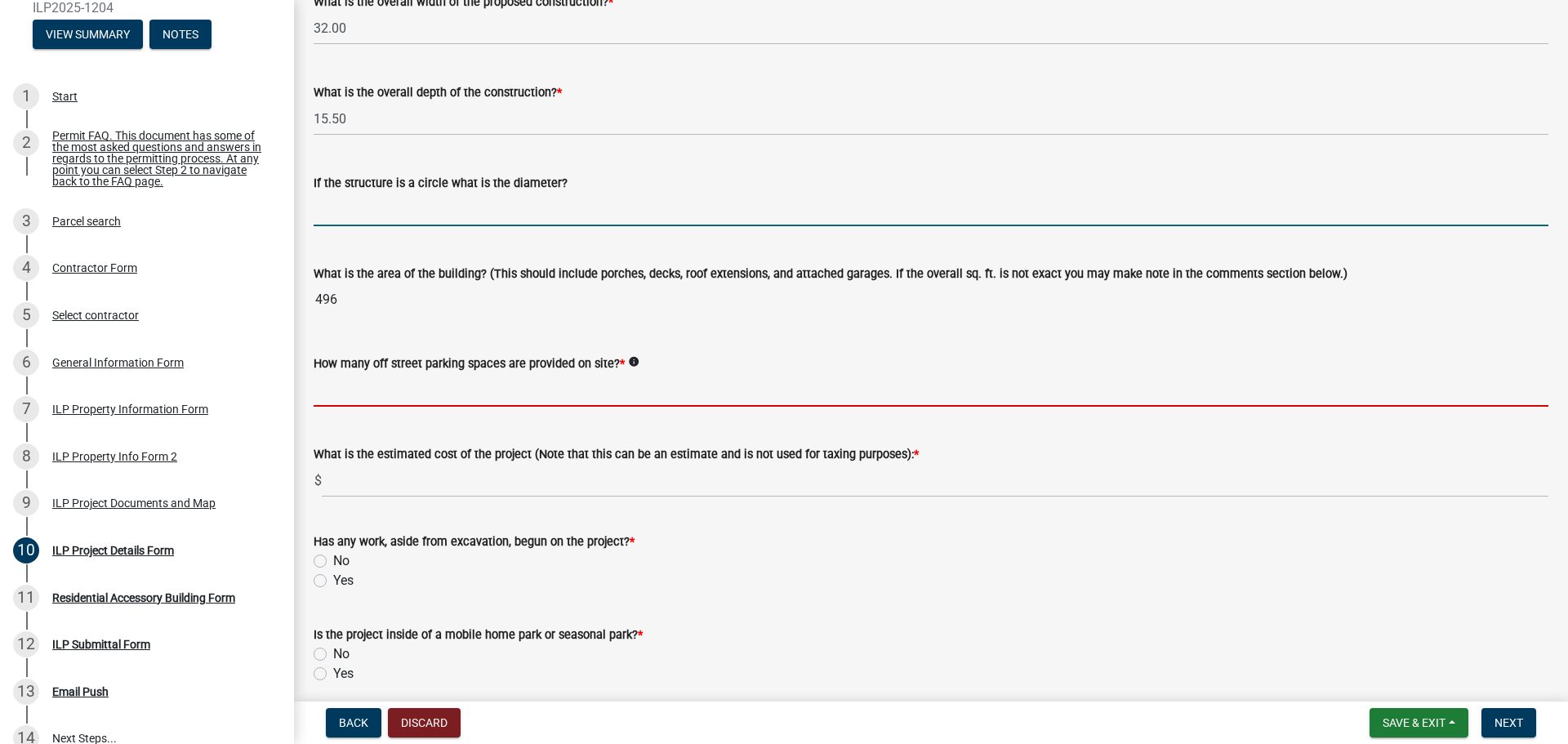
click at [372, 401] on input "text" at bounding box center [931, 389] width 1235 height 33
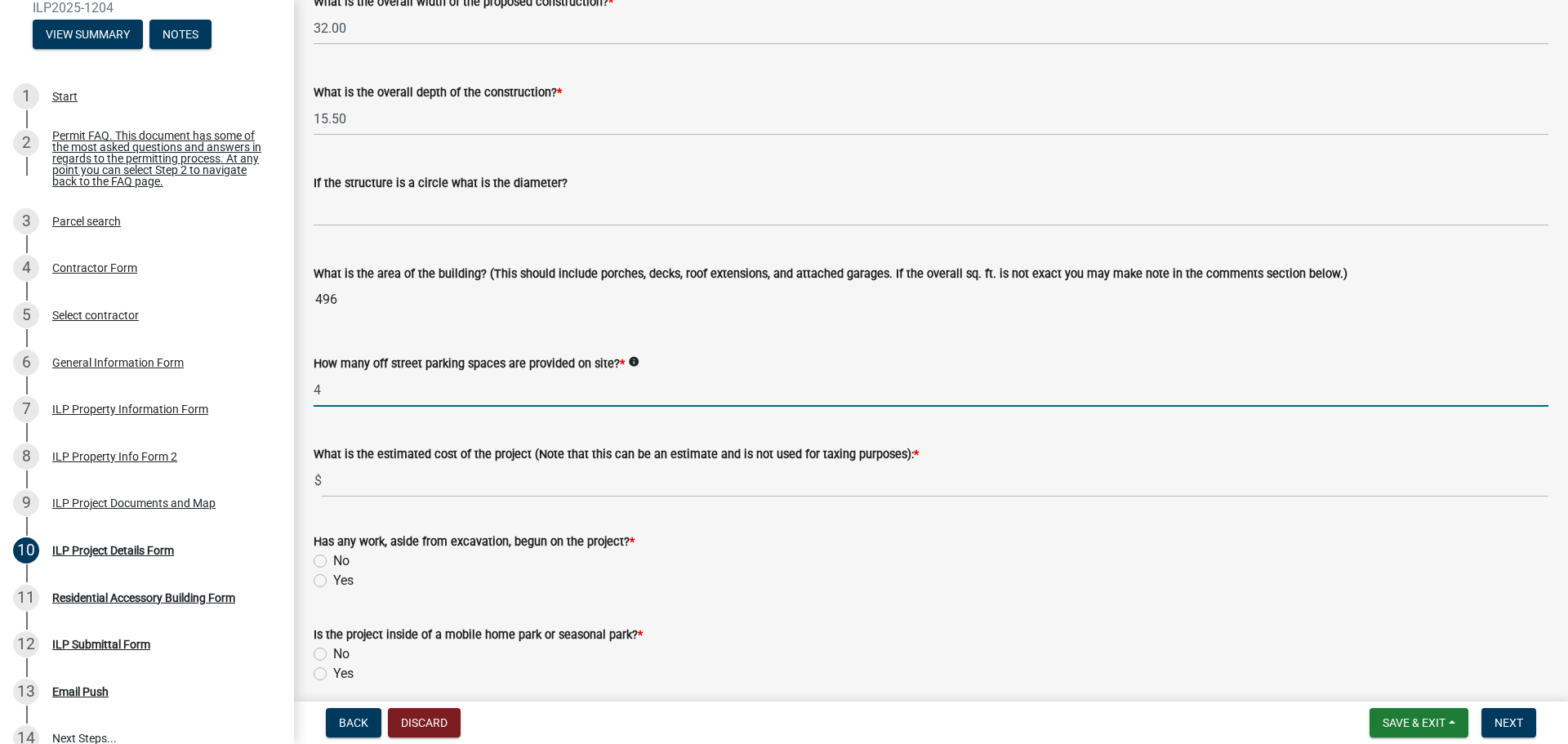
type input "4"
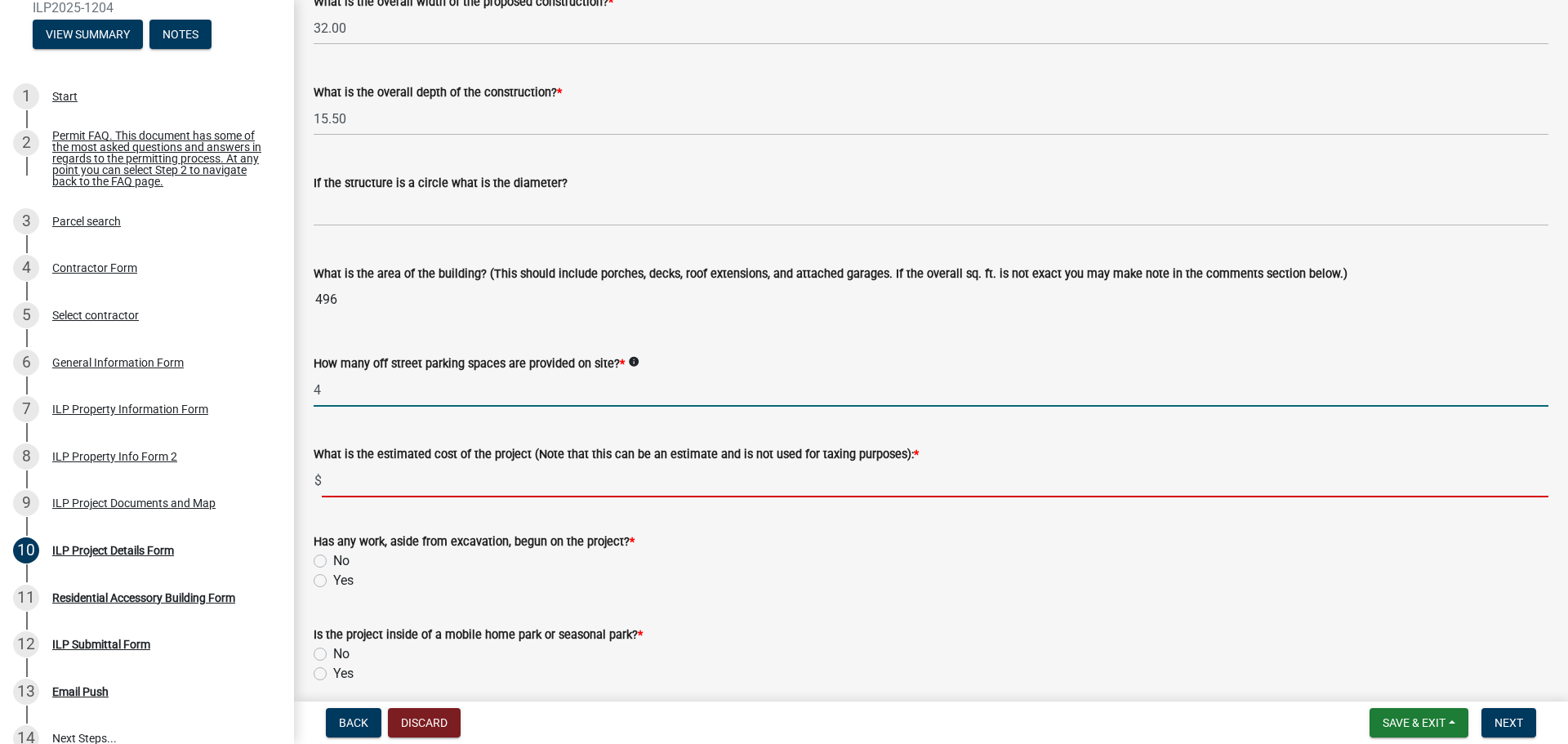
click at [400, 478] on input "text" at bounding box center [935, 481] width 1227 height 33
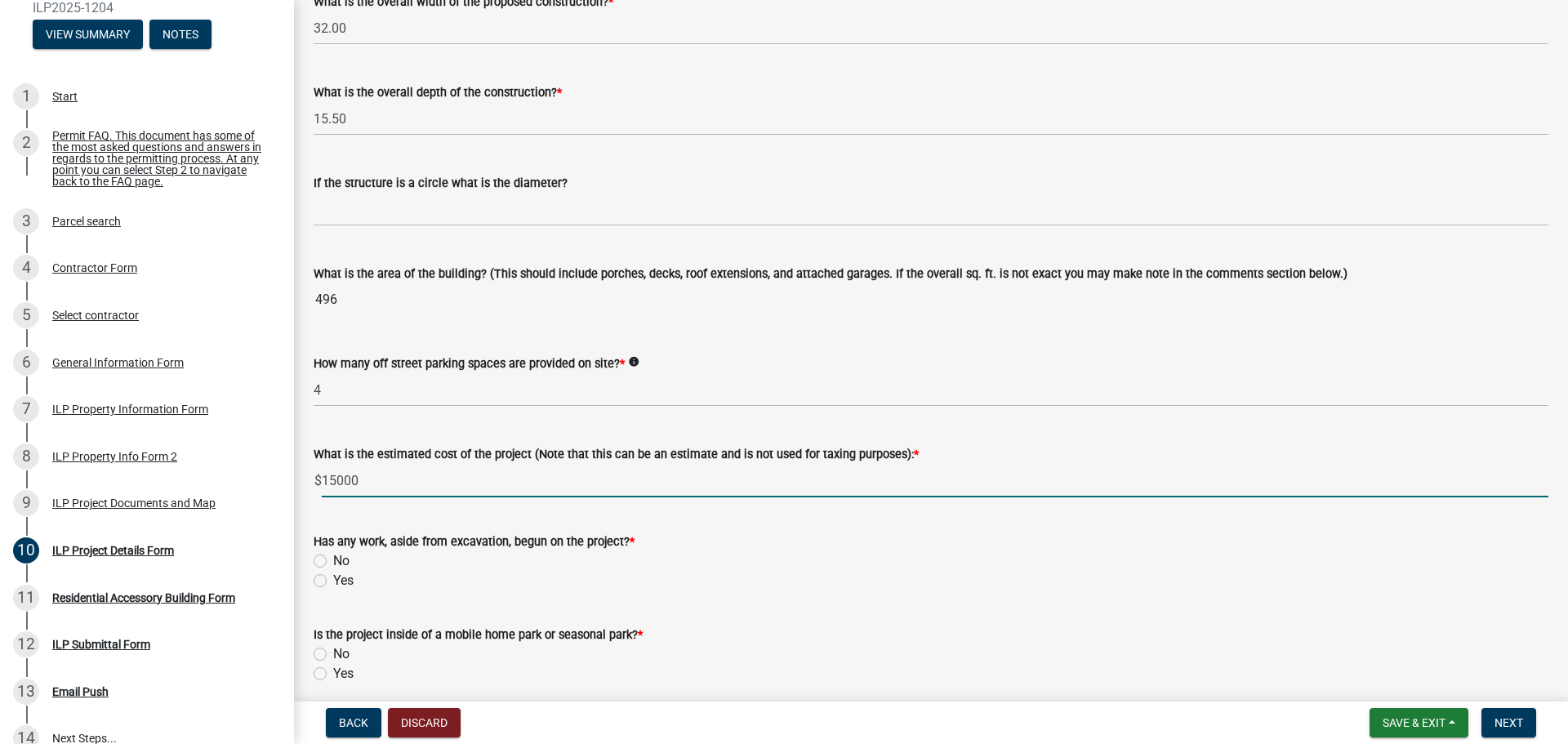
type input "15000"
click at [333, 579] on label "Yes" at bounding box center [343, 581] width 21 height 20
click at [333, 579] on input "Yes" at bounding box center [338, 576] width 11 height 11
radio input "true"
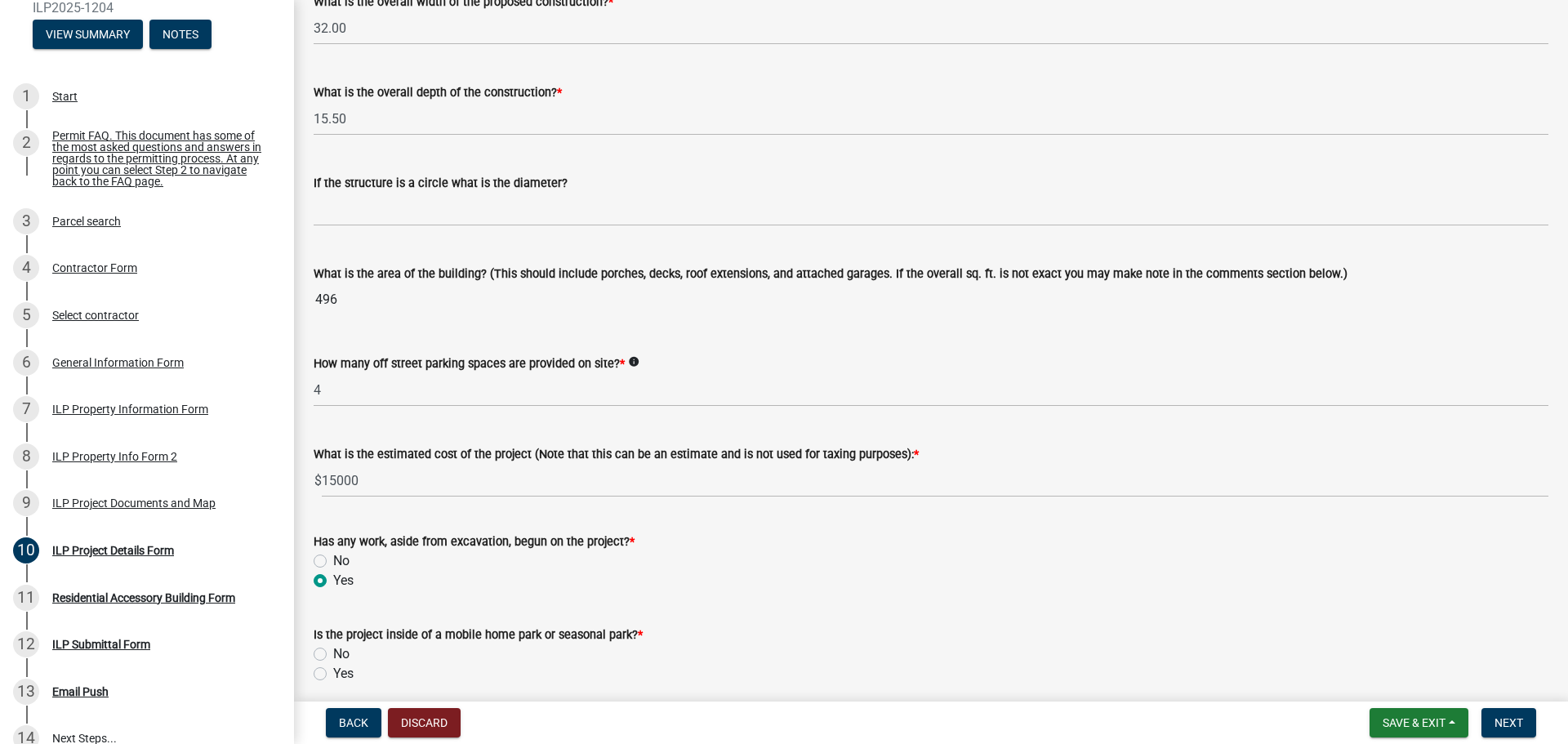
click at [333, 563] on label "No" at bounding box center [341, 561] width 17 height 20
click at [333, 562] on input "No" at bounding box center [338, 556] width 11 height 11
radio input "true"
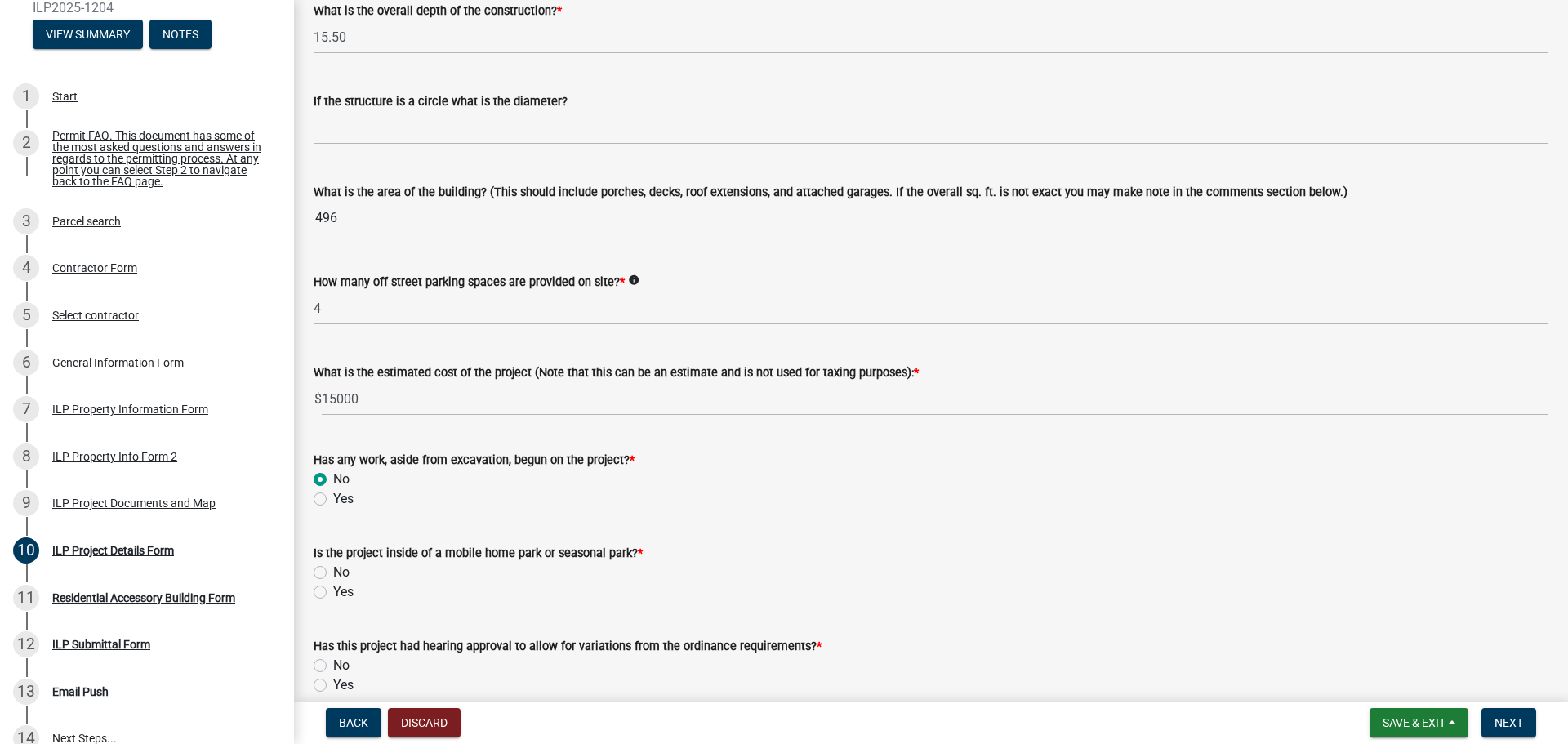
click at [333, 569] on label "No" at bounding box center [341, 572] width 17 height 20
click at [333, 569] on input "No" at bounding box center [338, 568] width 11 height 11
radio input "true"
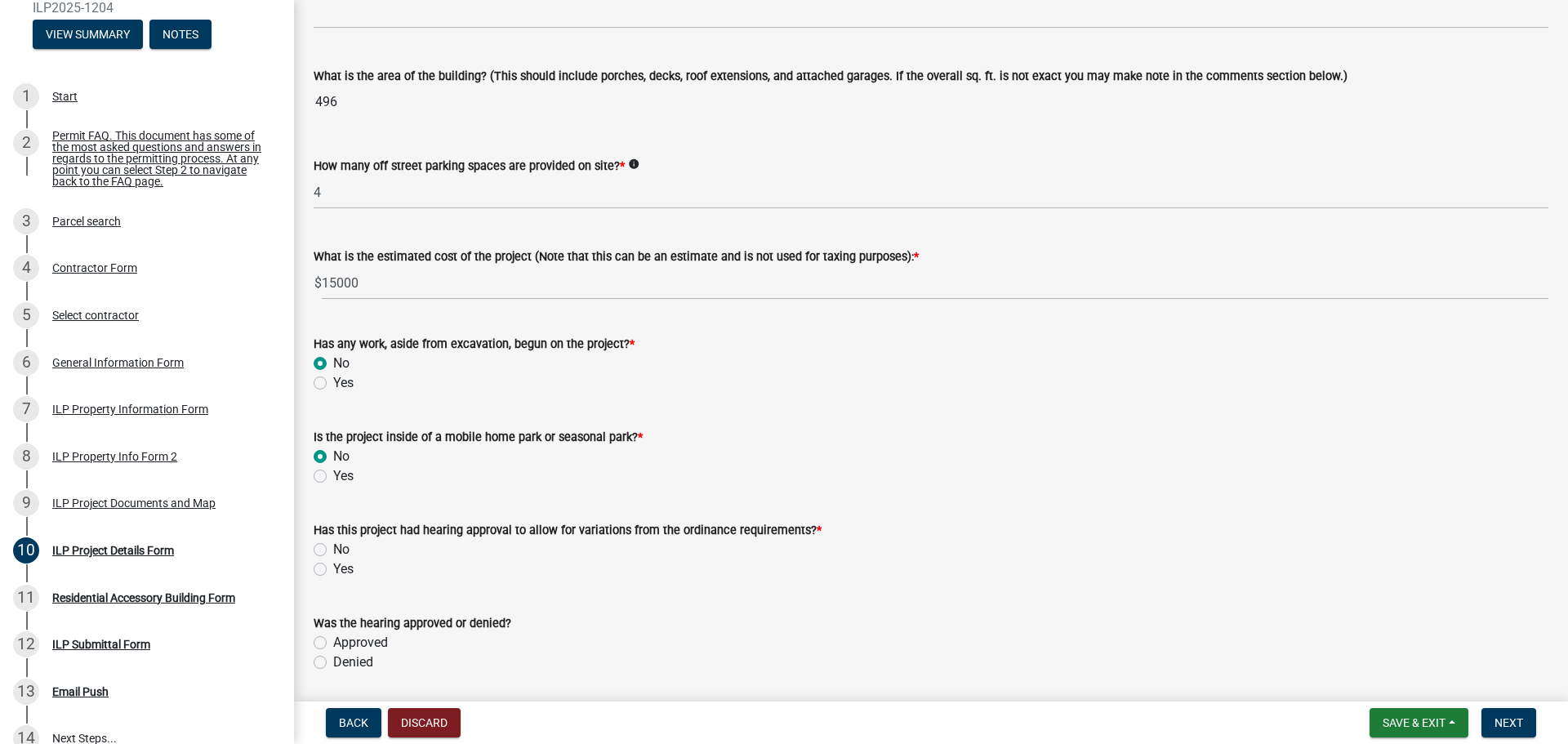
scroll to position [1061, 0]
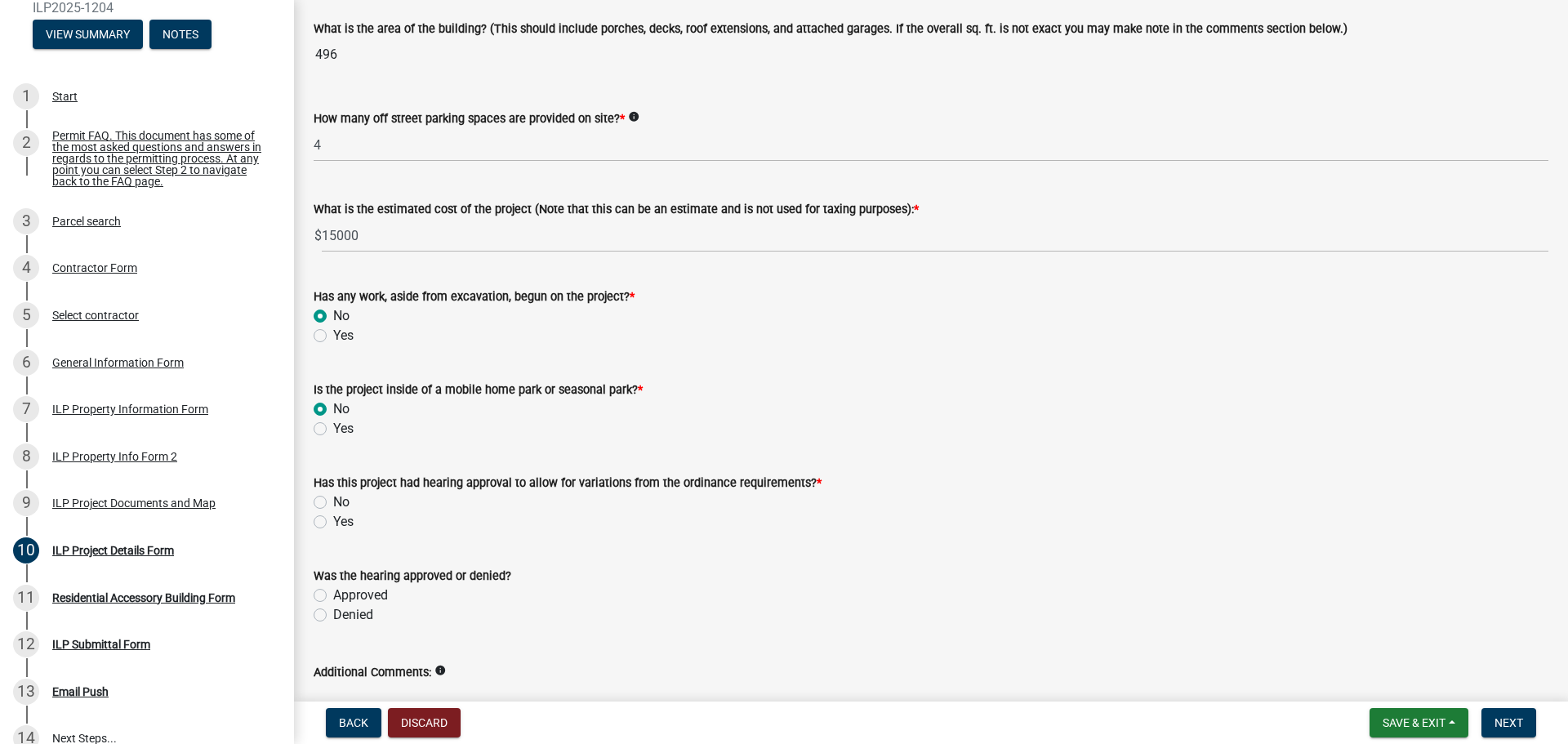
click at [323, 509] on div "No" at bounding box center [931, 502] width 1235 height 20
click at [333, 505] on label "No" at bounding box center [341, 502] width 17 height 20
click at [333, 503] on input "No" at bounding box center [338, 497] width 11 height 11
radio input "true"
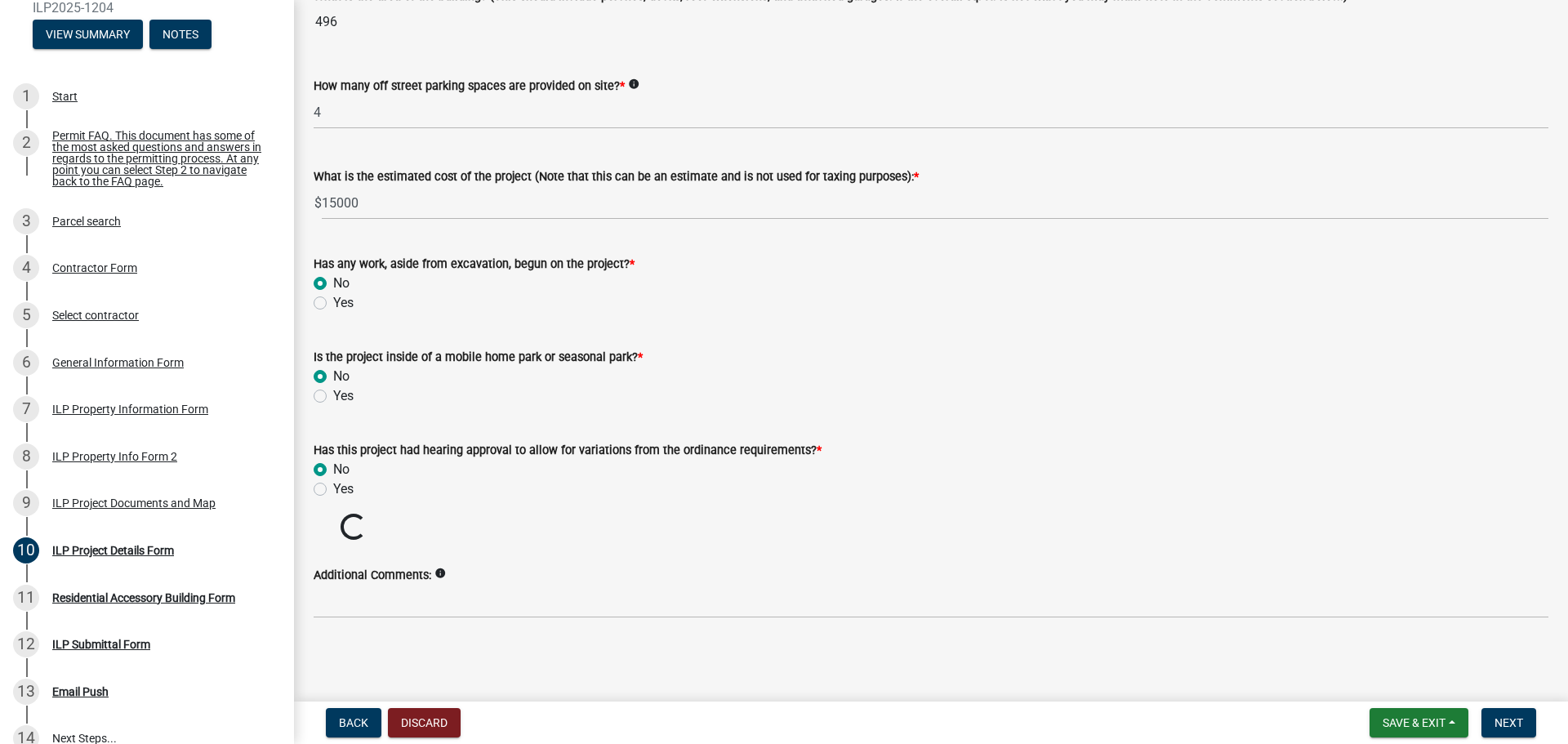
scroll to position [1065, 0]
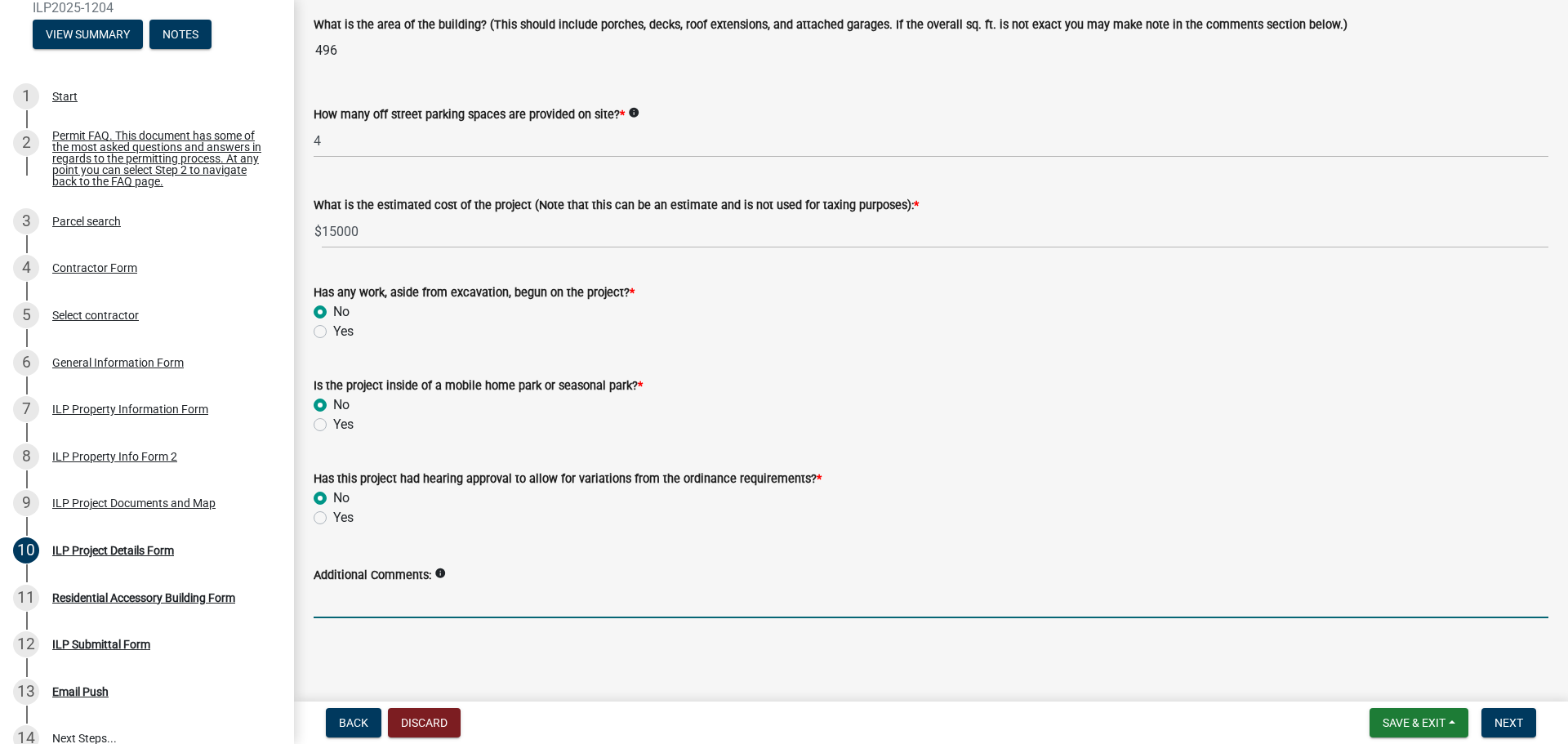
click at [370, 601] on input "Additional Comments:" at bounding box center [931, 601] width 1235 height 33
type input "Replacing current shed with updated shed & more space for utility storage."
click at [1498, 726] on span "Next" at bounding box center [1508, 722] width 28 height 13
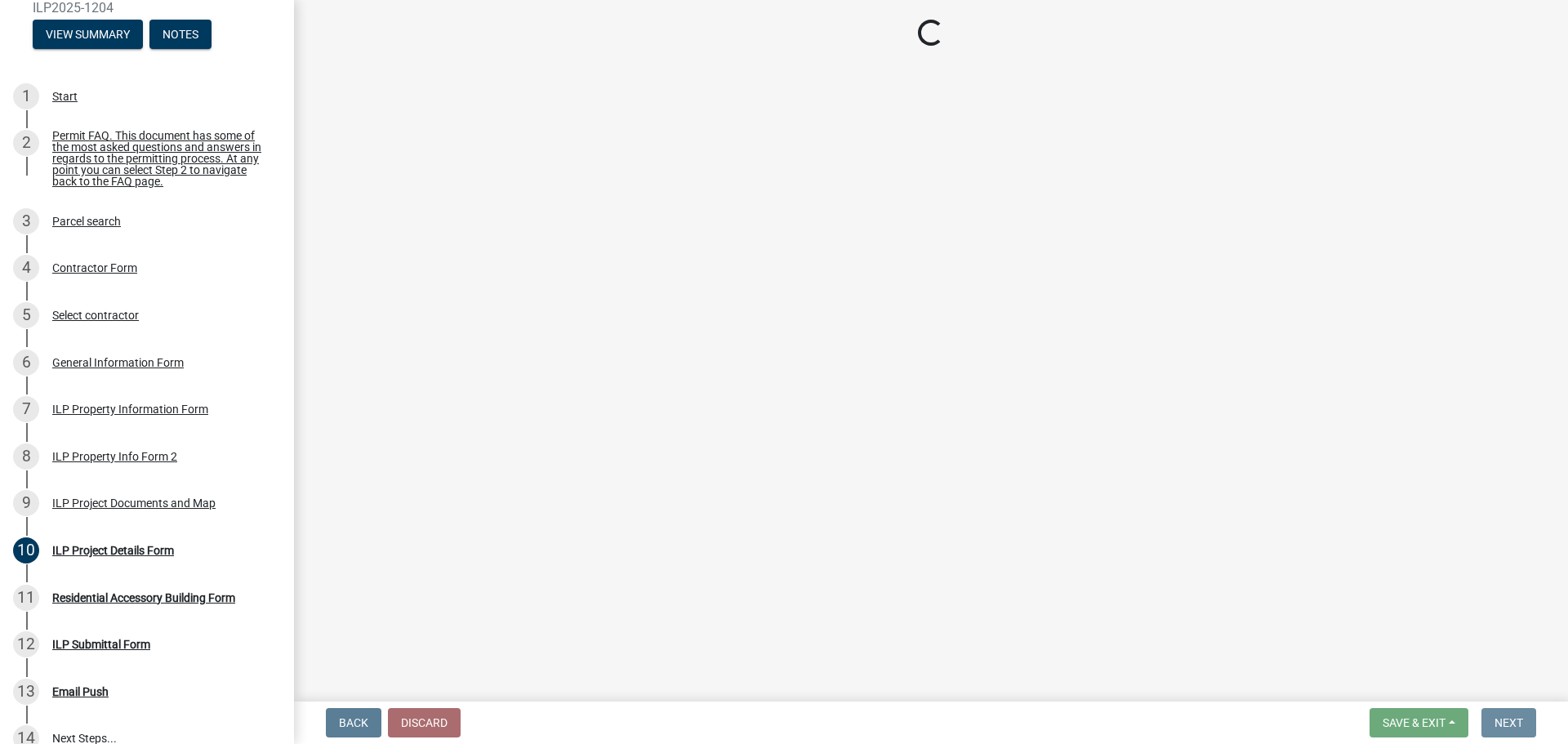
scroll to position [0, 0]
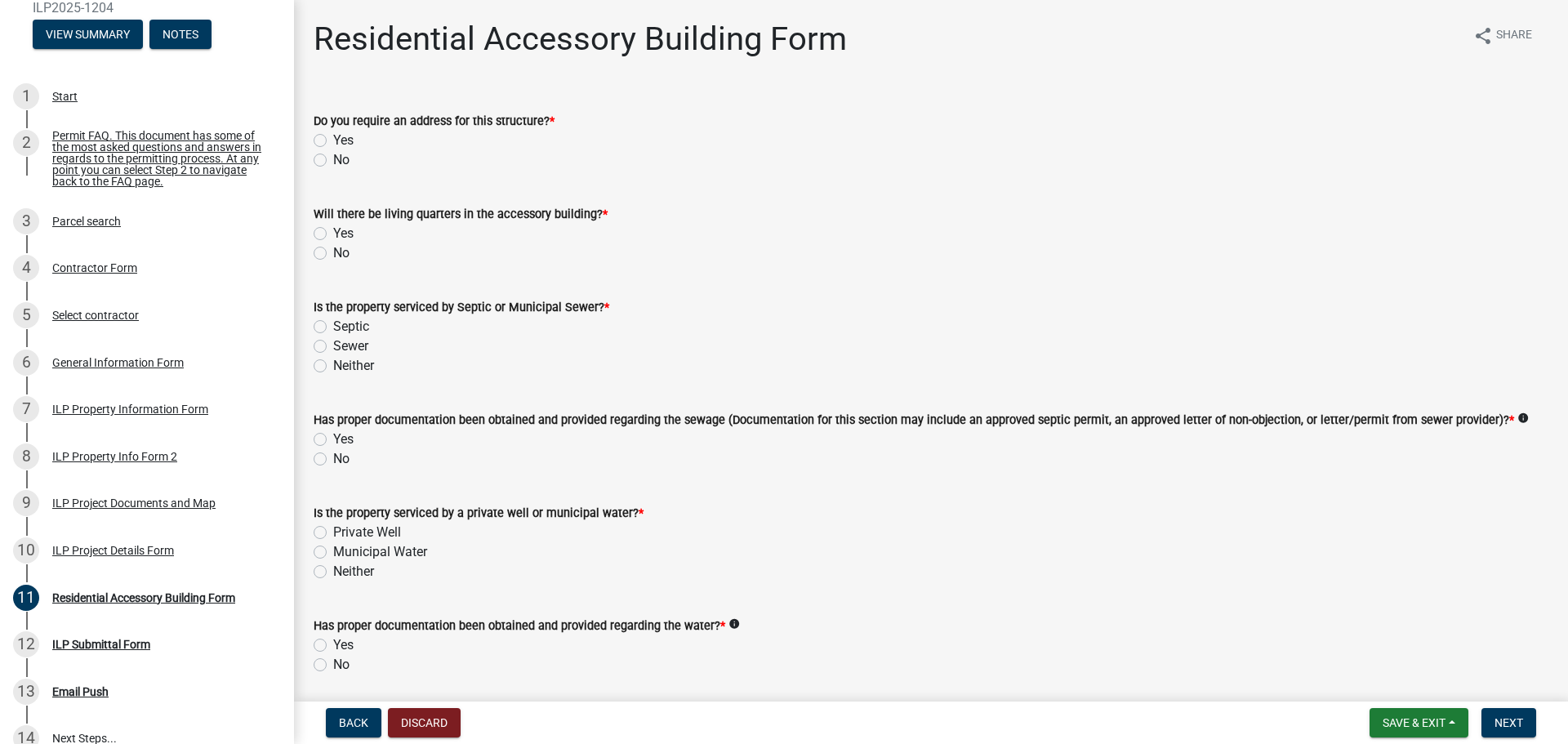
click at [333, 162] on label "No" at bounding box center [341, 160] width 17 height 20
click at [333, 161] on input "No" at bounding box center [338, 155] width 11 height 11
radio input "true"
click at [333, 254] on label "No" at bounding box center [341, 254] width 17 height 20
click at [333, 254] on input "No" at bounding box center [338, 249] width 11 height 11
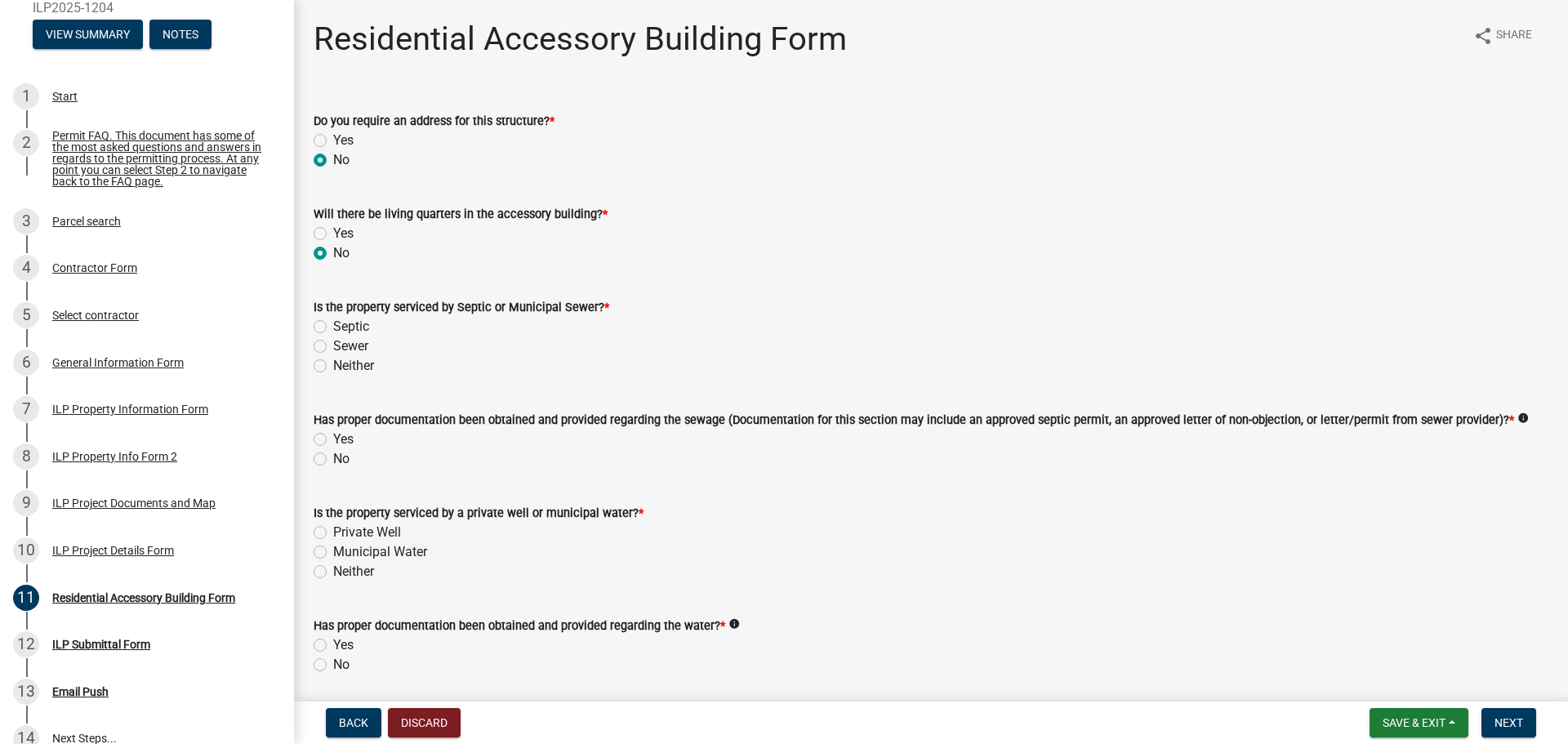
radio input "true"
click at [333, 366] on label "Neither" at bounding box center [353, 366] width 41 height 20
click at [333, 366] on input "Neither" at bounding box center [338, 361] width 11 height 11
radio input "true"
click at [333, 464] on label "No" at bounding box center [341, 459] width 17 height 20
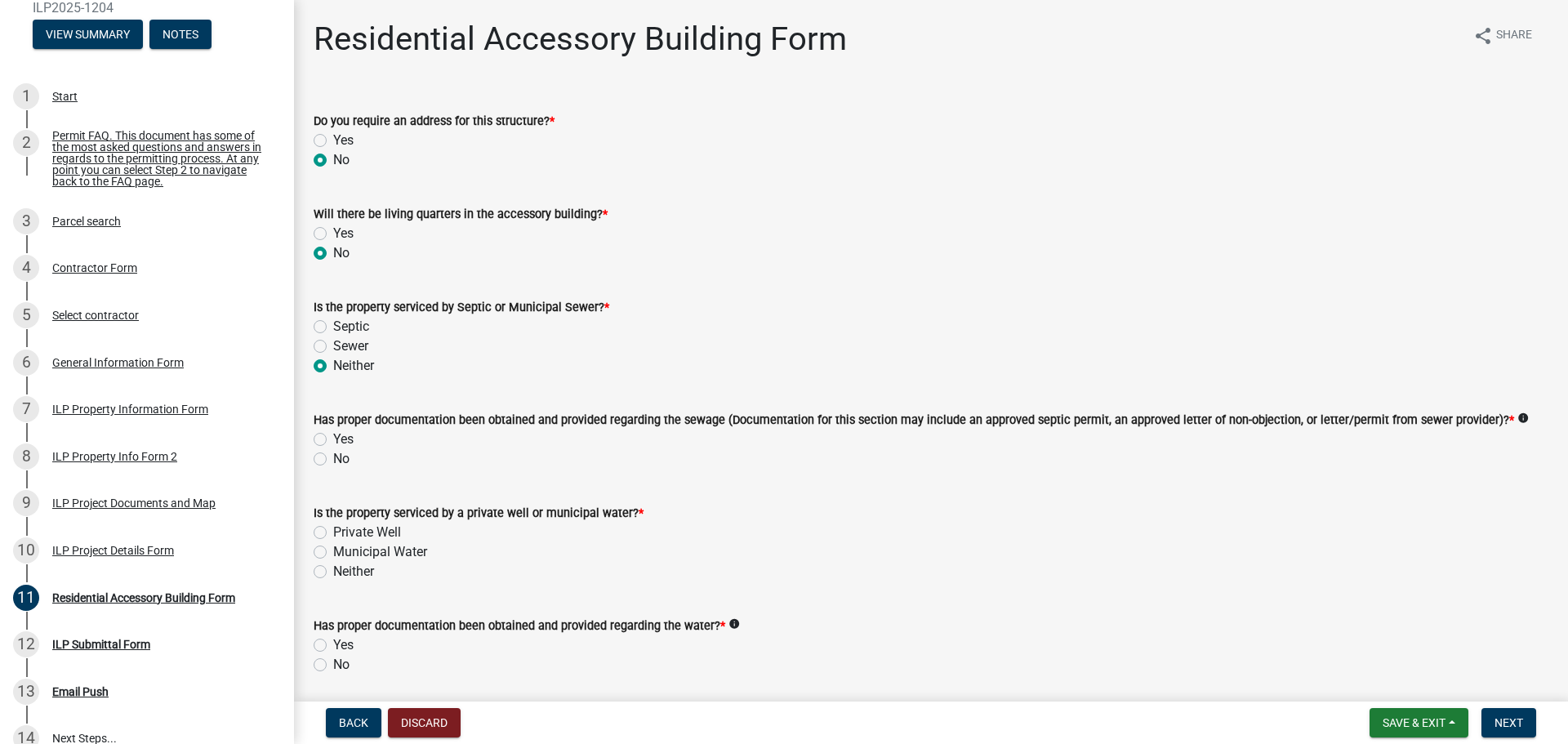
click at [333, 460] on input "No" at bounding box center [338, 454] width 11 height 11
radio input "true"
click at [333, 577] on label "Neither" at bounding box center [353, 572] width 41 height 20
click at [333, 572] on input "Neither" at bounding box center [338, 567] width 11 height 11
radio input "true"
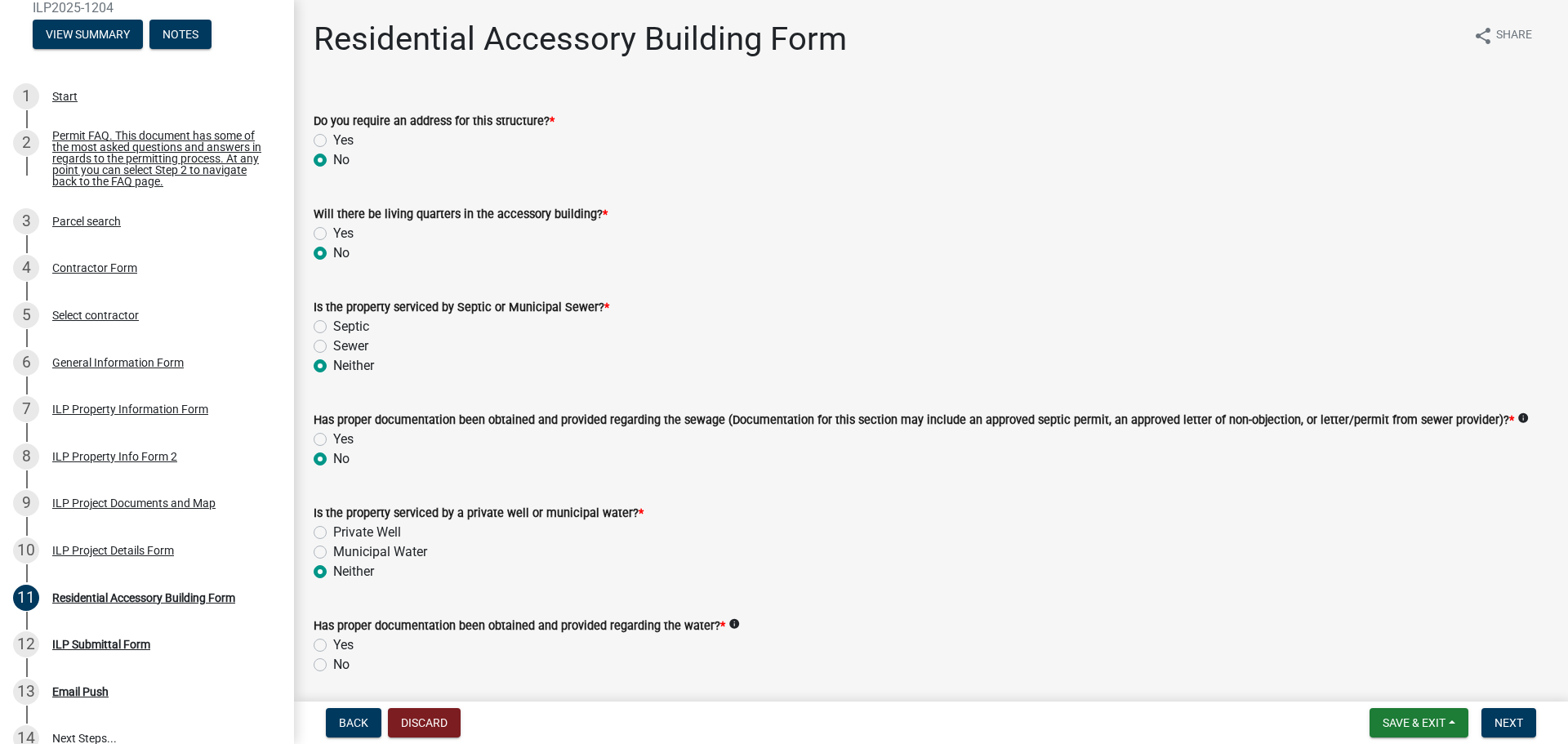
click at [333, 528] on label "Private Well" at bounding box center [367, 533] width 68 height 20
click at [333, 528] on input "Private Well" at bounding box center [338, 528] width 11 height 11
radio input "true"
click at [333, 322] on label "Septic" at bounding box center [351, 326] width 36 height 20
click at [333, 322] on input "Septic" at bounding box center [338, 321] width 11 height 11
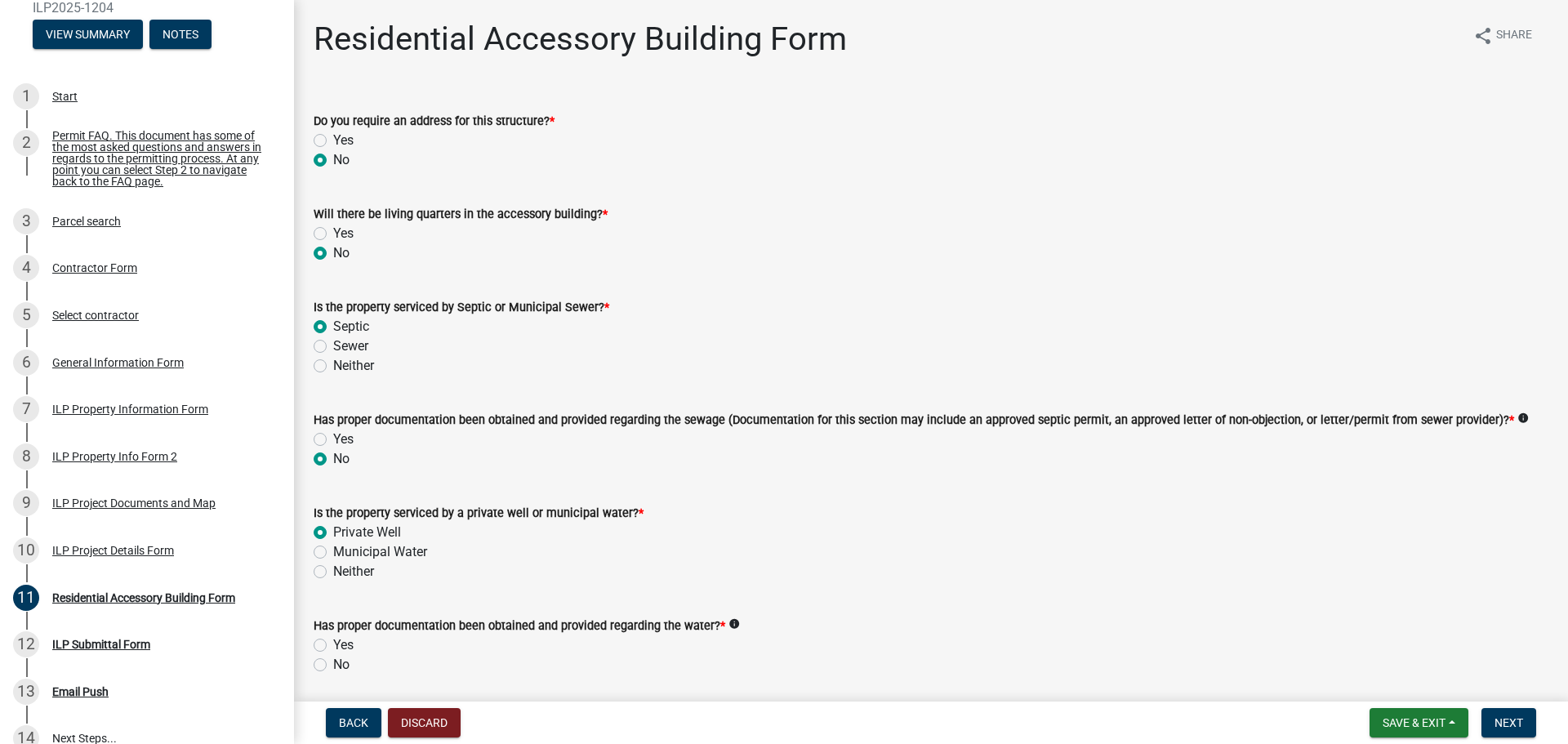
radio input "true"
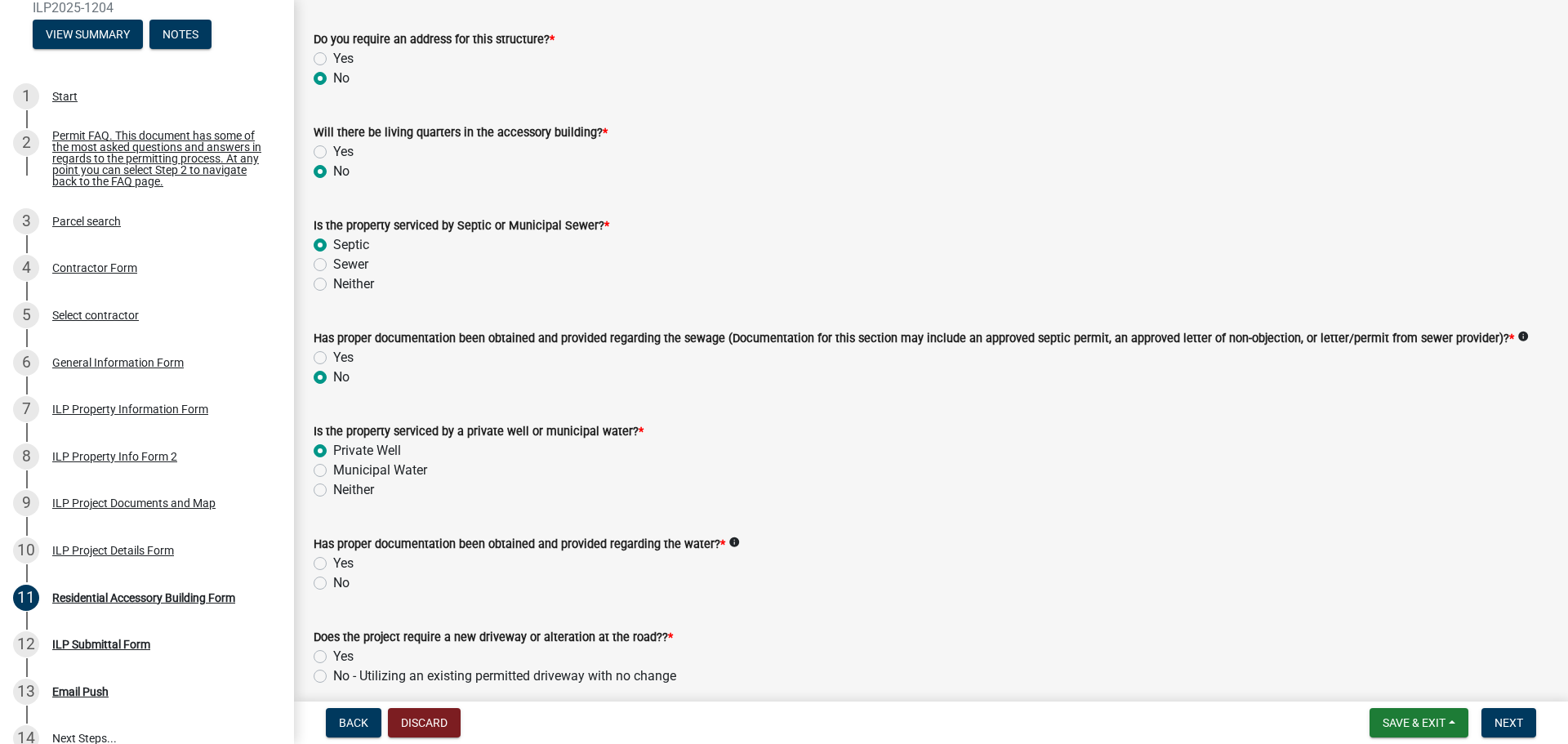
click at [333, 584] on label "No" at bounding box center [341, 583] width 17 height 20
click at [333, 584] on input "No" at bounding box center [338, 578] width 11 height 11
radio input "true"
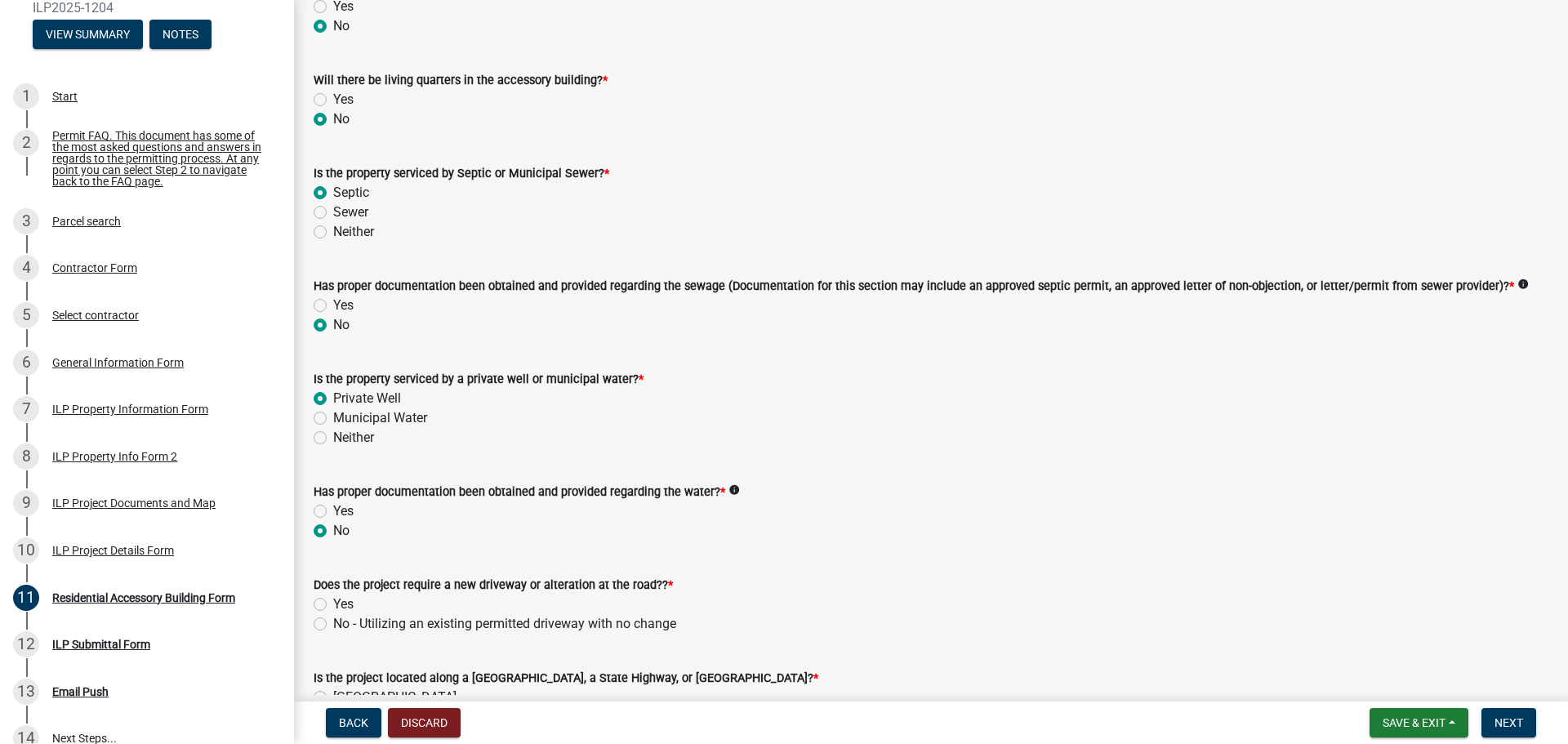
scroll to position [163, 0]
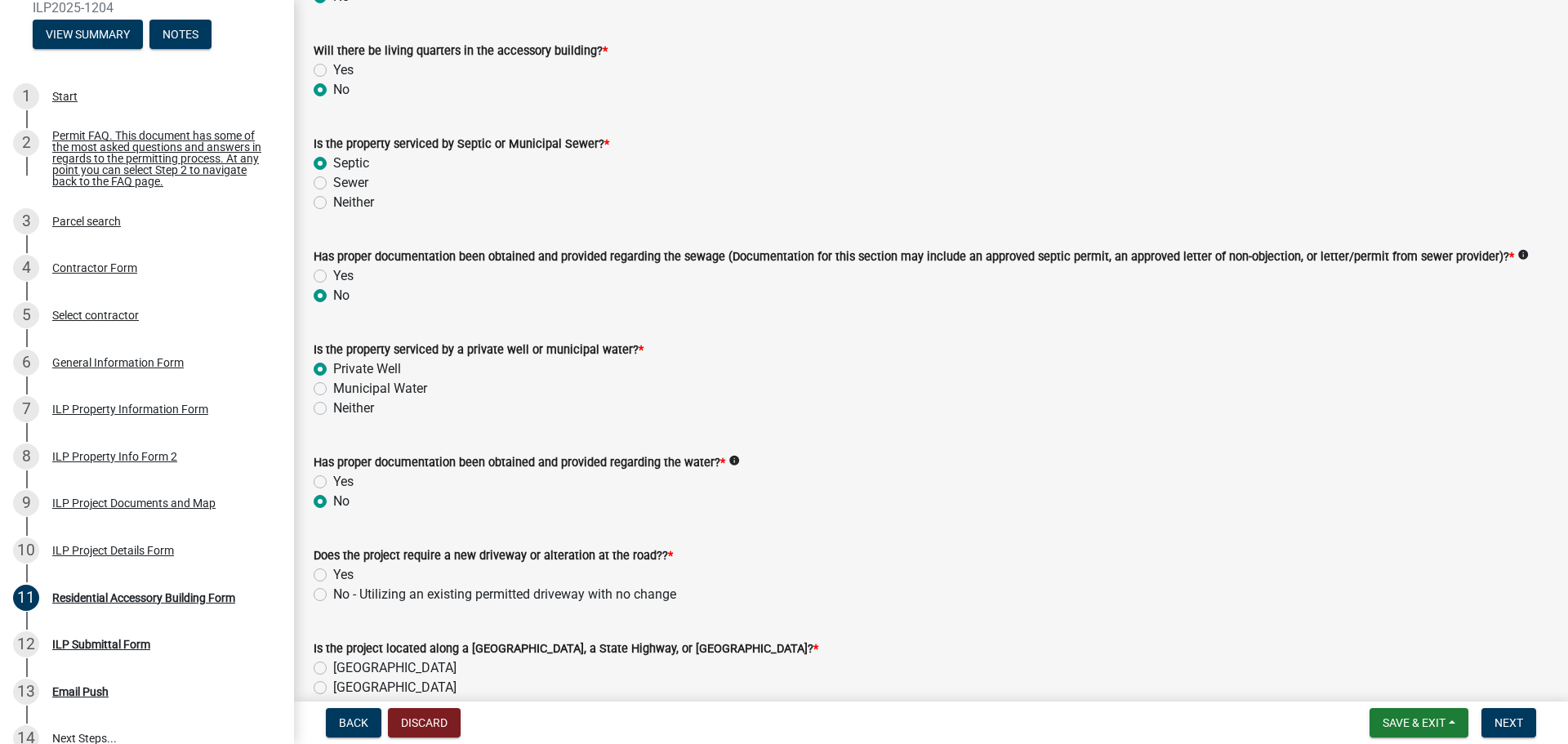
click at [333, 592] on label "No - Utilizing an existing permitted driveway with no change" at bounding box center [505, 595] width 343 height 20
click at [333, 592] on input "No - Utilizing an existing permitted driveway with no change" at bounding box center [338, 590] width 11 height 11
radio input "true"
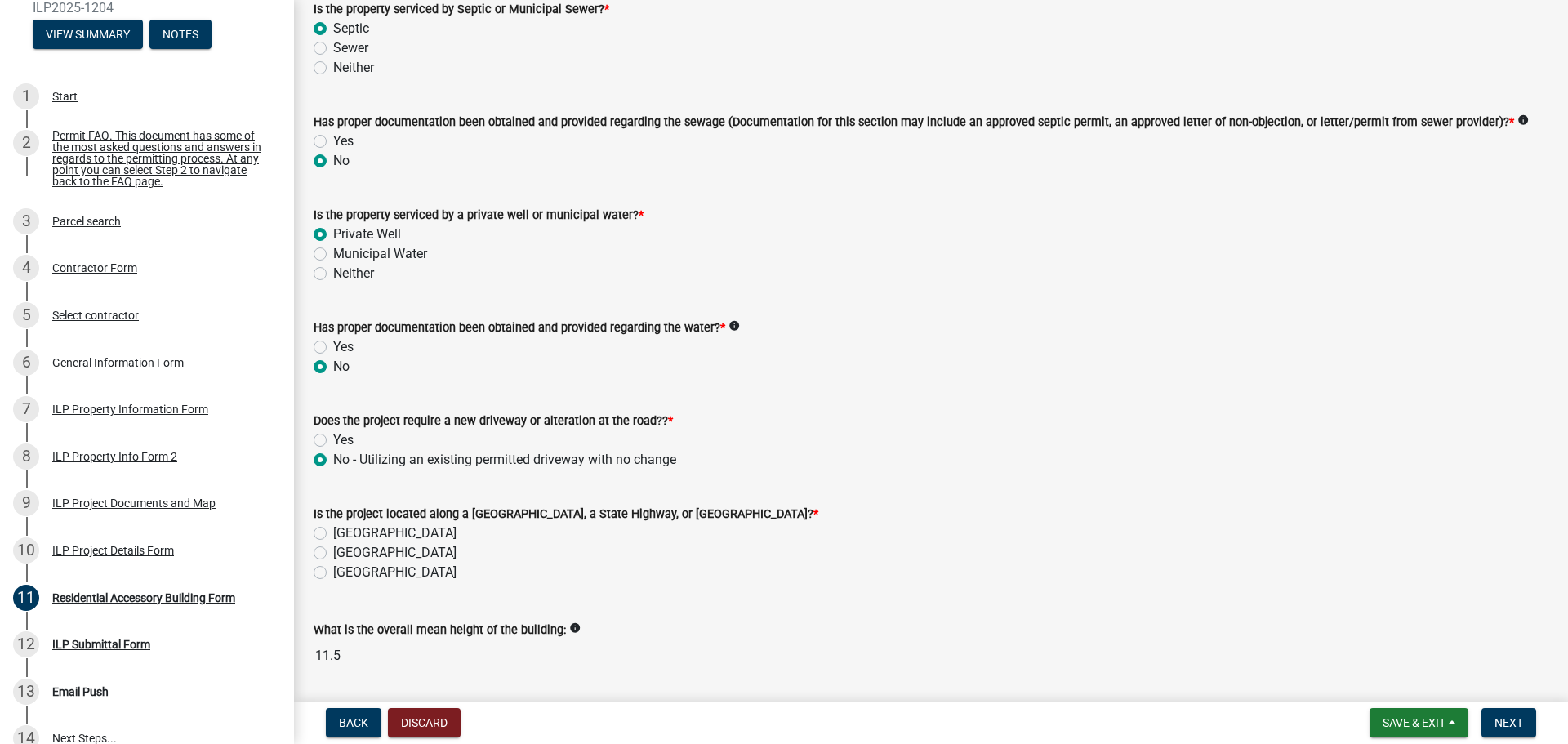
scroll to position [326, 0]
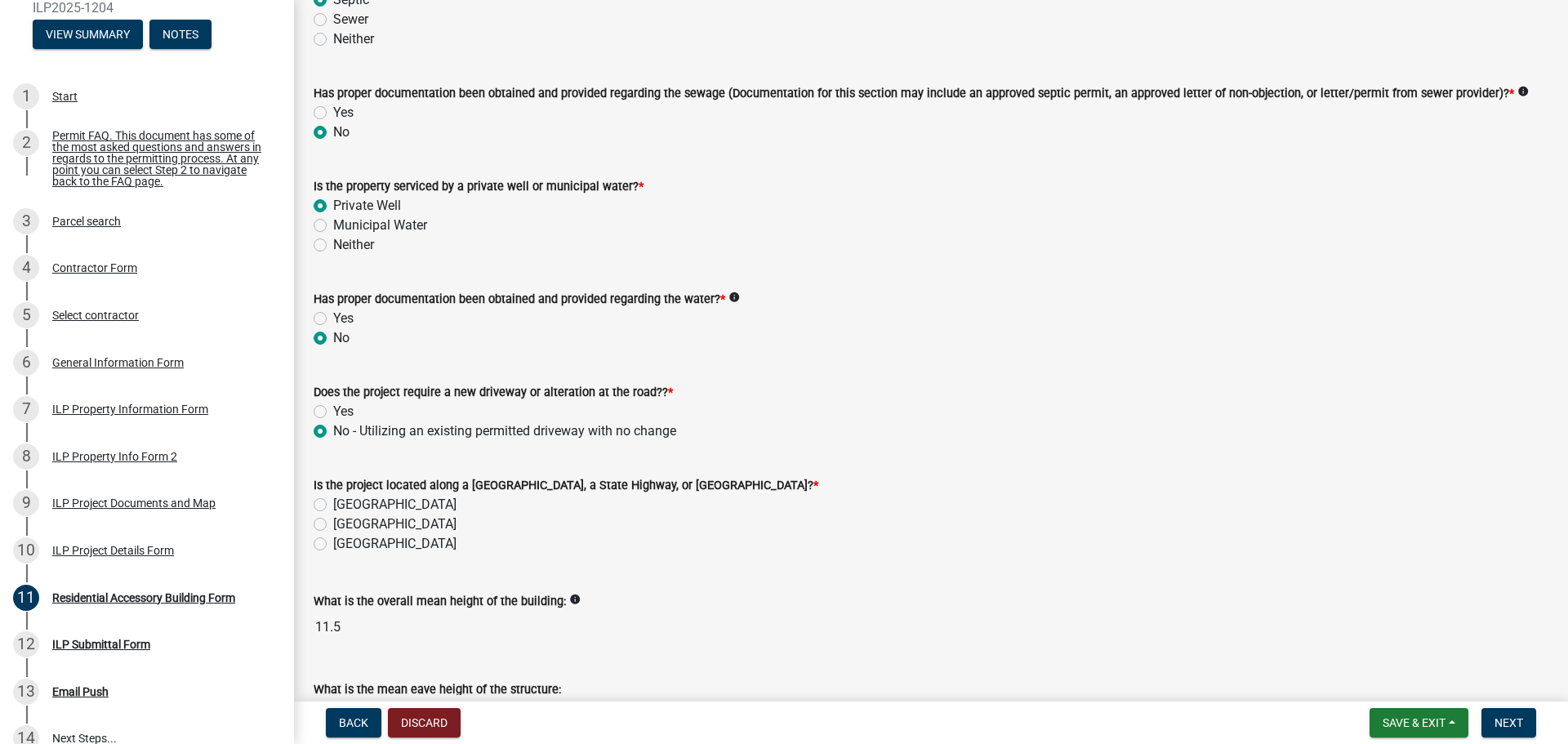
click at [326, 497] on div "[GEOGRAPHIC_DATA]" at bounding box center [931, 505] width 1235 height 20
click at [317, 497] on div "[GEOGRAPHIC_DATA]" at bounding box center [931, 505] width 1235 height 20
click at [333, 504] on label "[GEOGRAPHIC_DATA]" at bounding box center [394, 505] width 123 height 20
click at [333, 504] on input "[GEOGRAPHIC_DATA]" at bounding box center [338, 500] width 11 height 11
radio input "true"
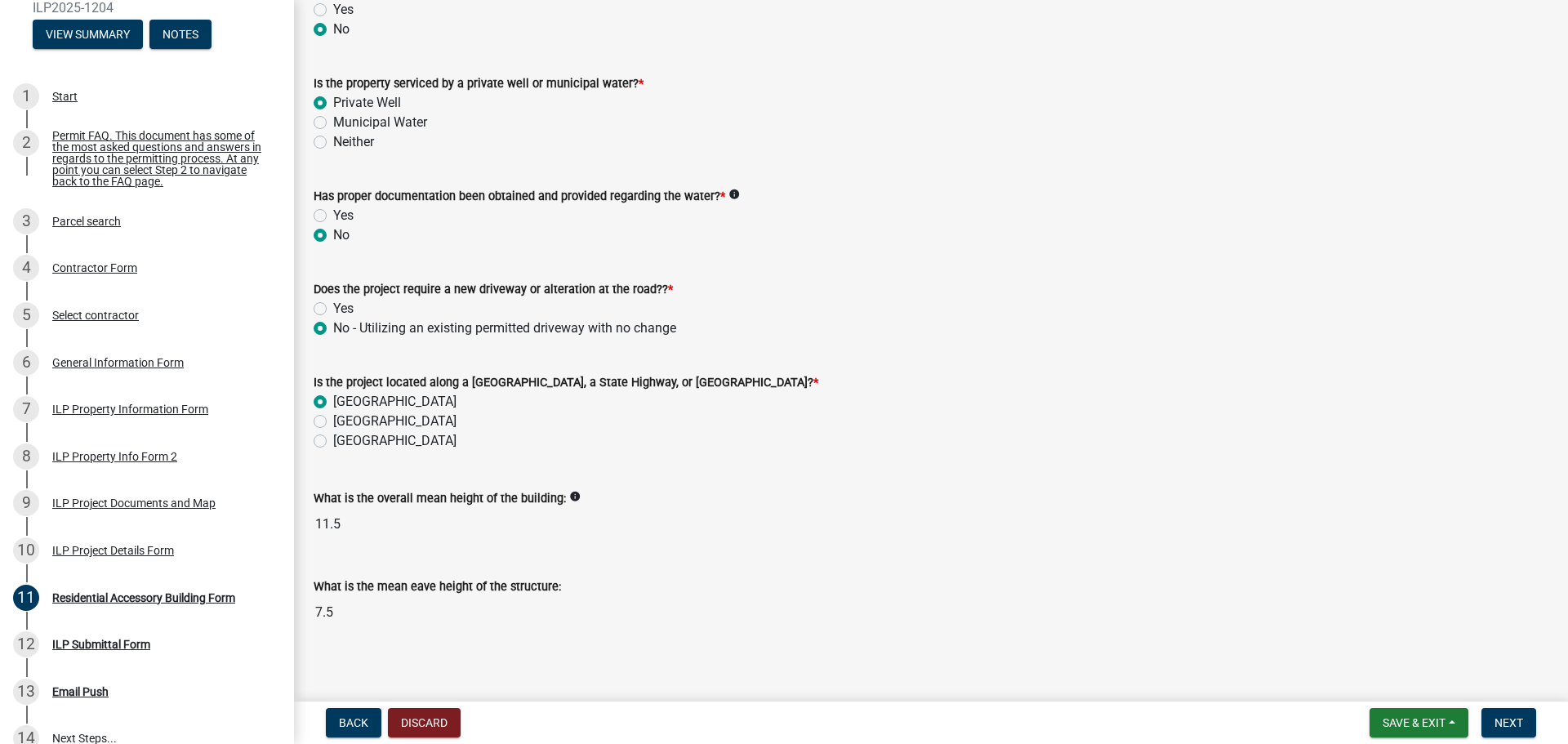
scroll to position [440, 0]
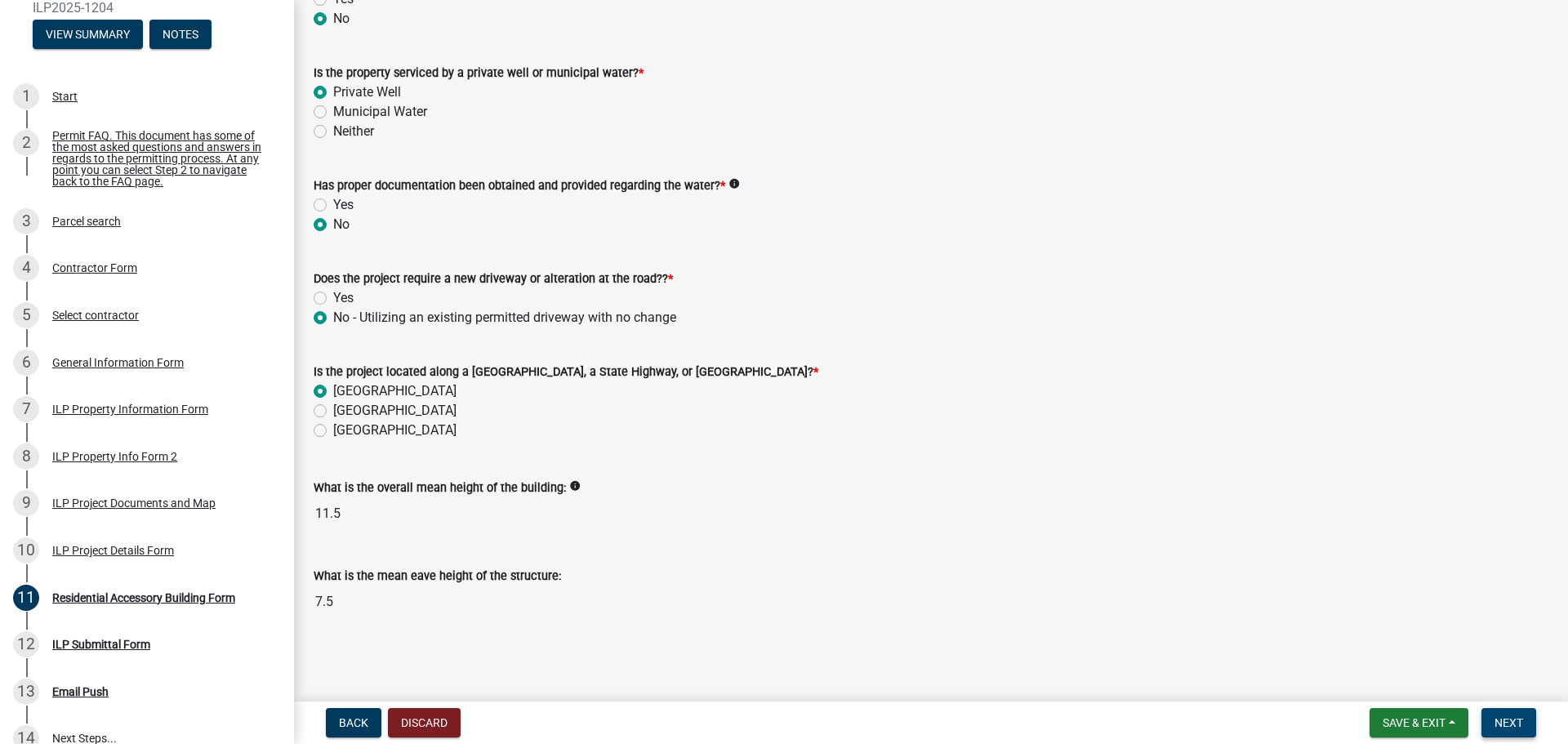
click at [1516, 725] on span "Next" at bounding box center [1508, 722] width 28 height 13
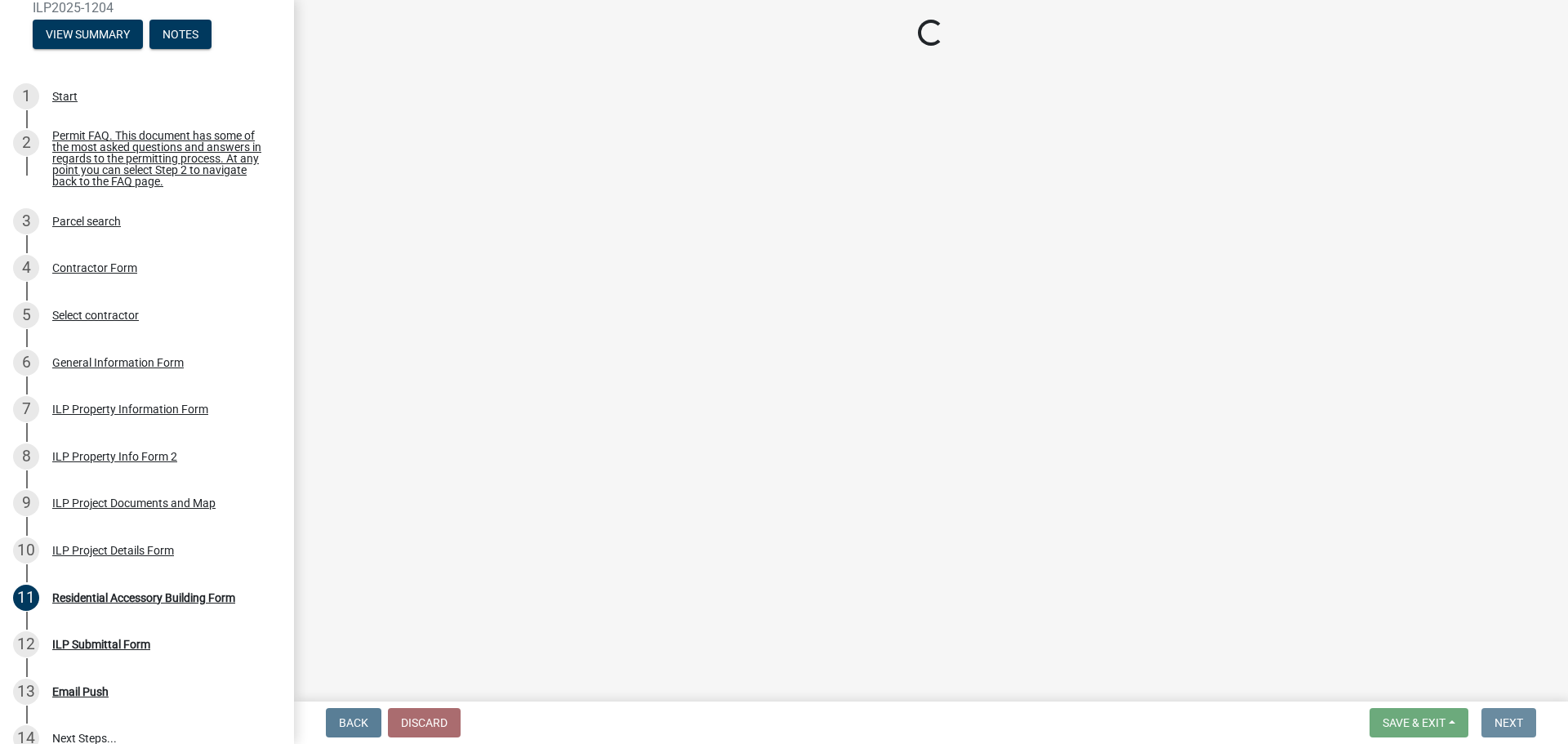
scroll to position [0, 0]
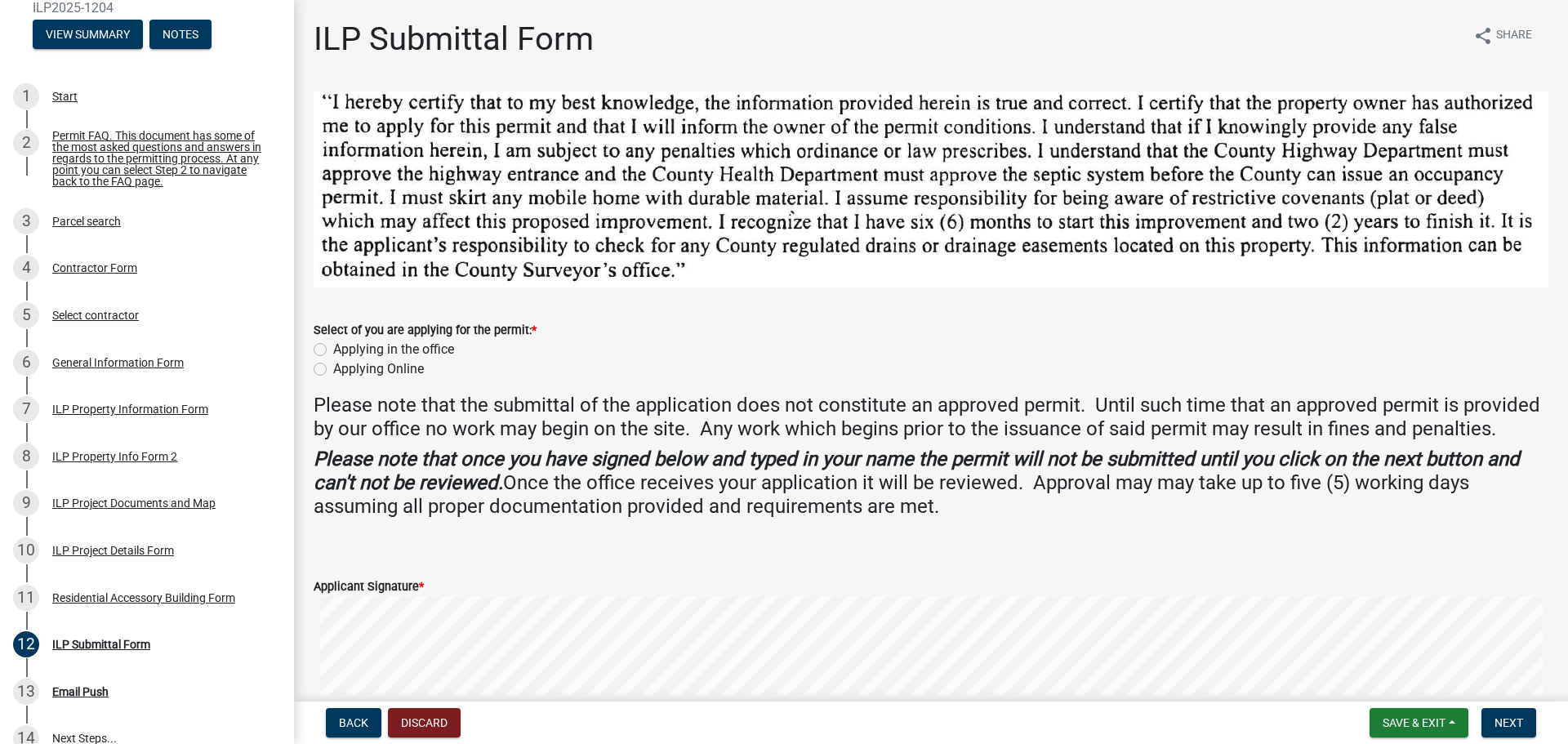
click at [333, 367] on label "Applying Online" at bounding box center [378, 370] width 90 height 20
click at [333, 367] on input "Applying Online" at bounding box center [338, 365] width 11 height 11
radio input "true"
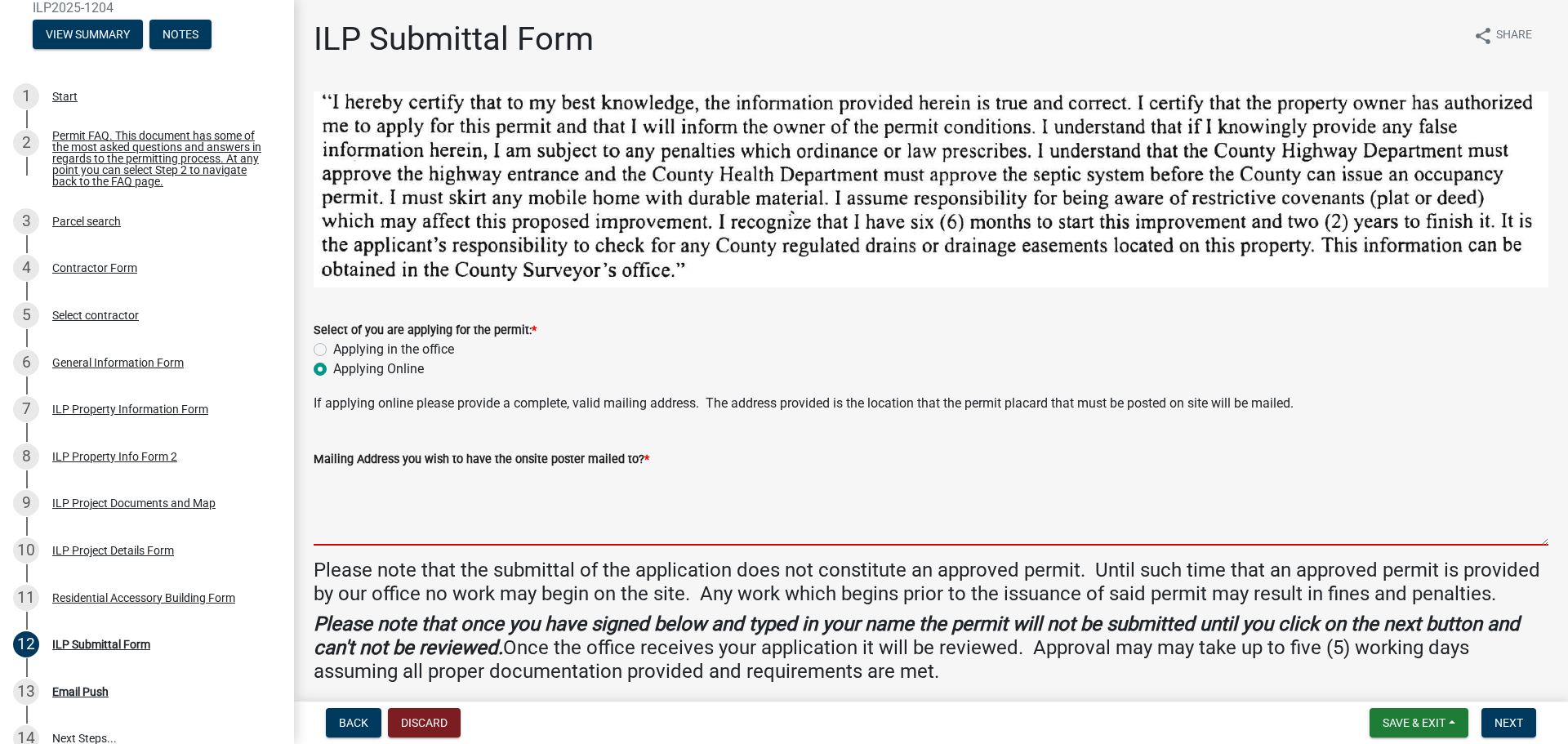
click at [389, 515] on textarea "Mailing Address you wish to have the onsite poster mailed to? *" at bounding box center [931, 507] width 1235 height 77
type textarea "[STREET_ADDRESS] [GEOGRAPHIC_DATA], IN 46582"
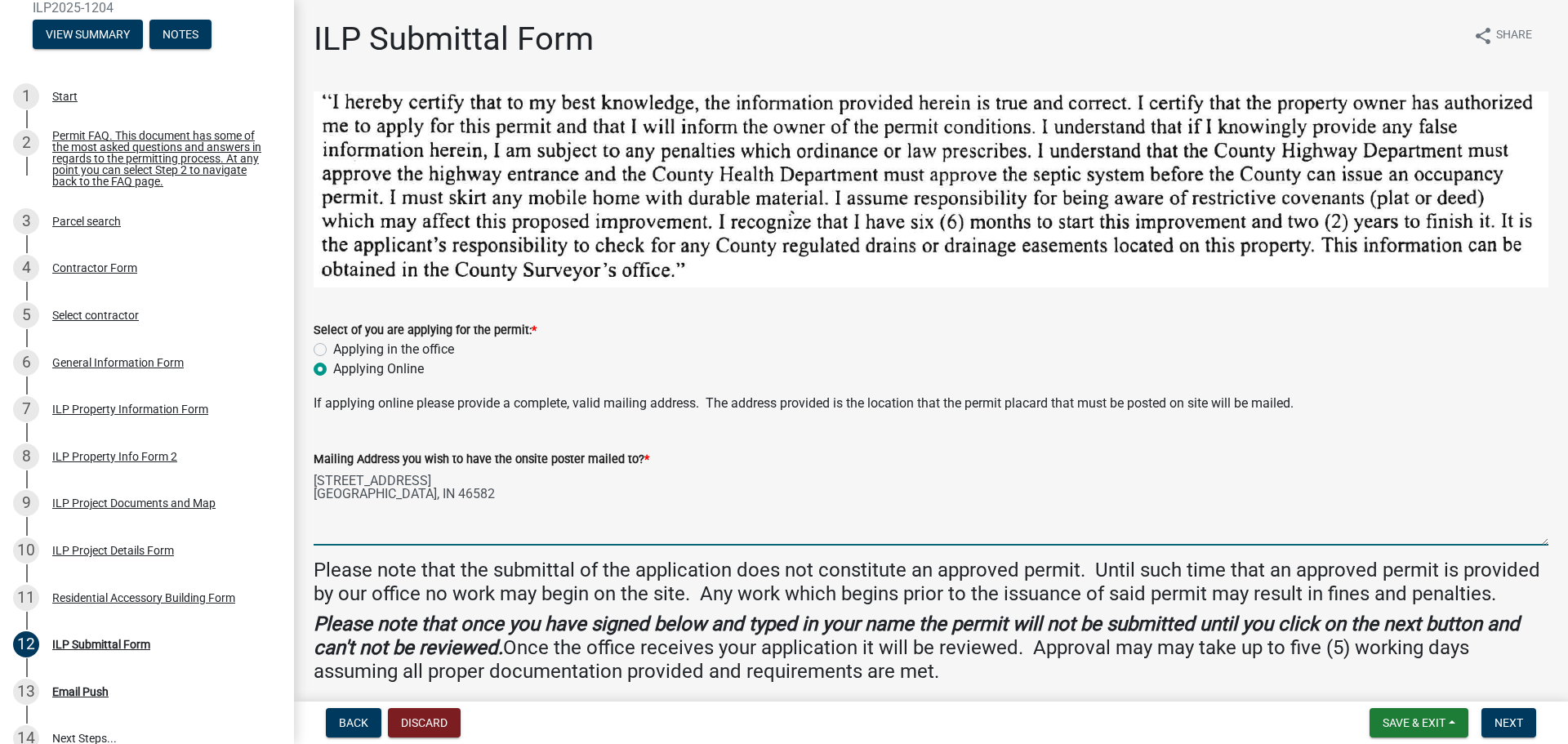
type input "[PERSON_NAME]"
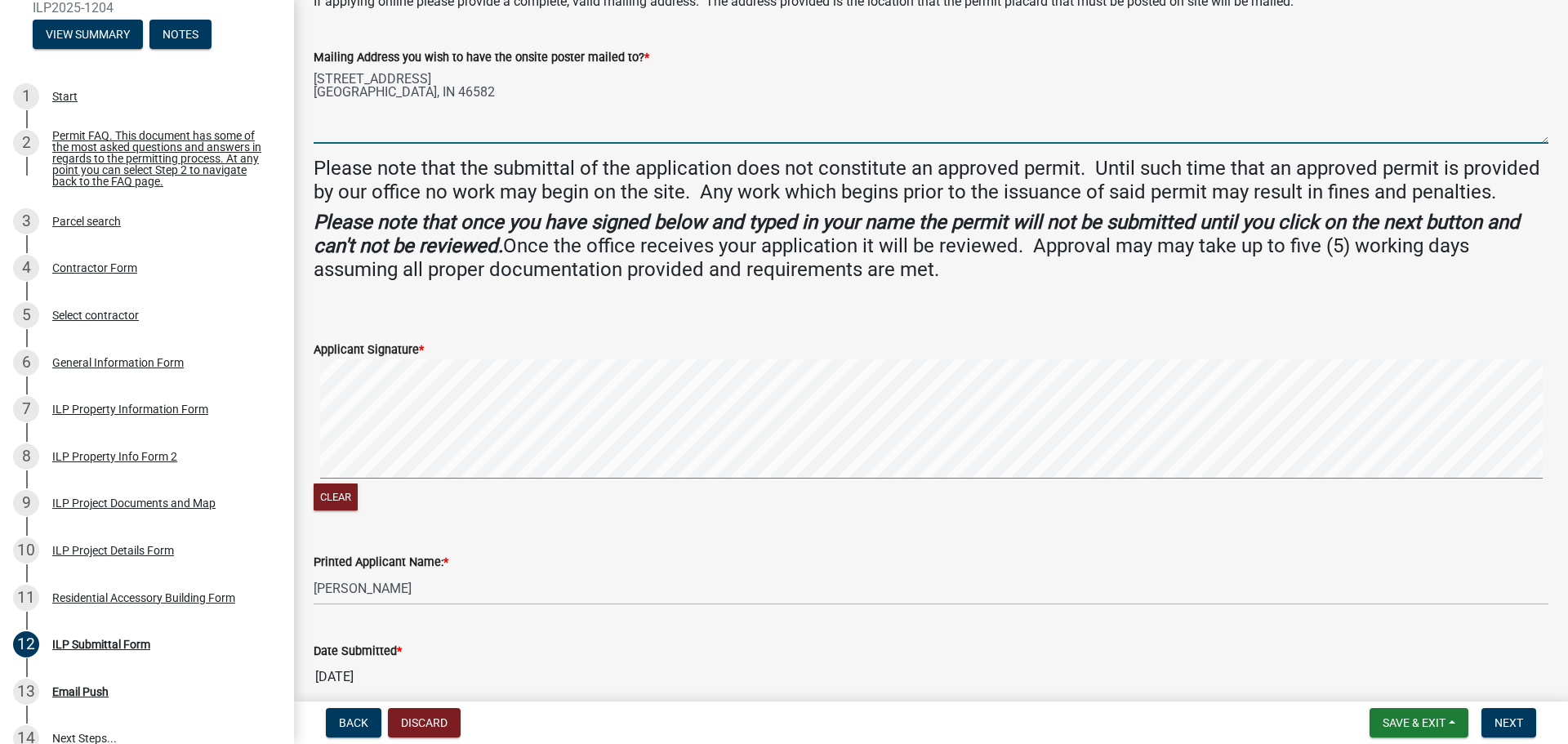
scroll to position [475, 0]
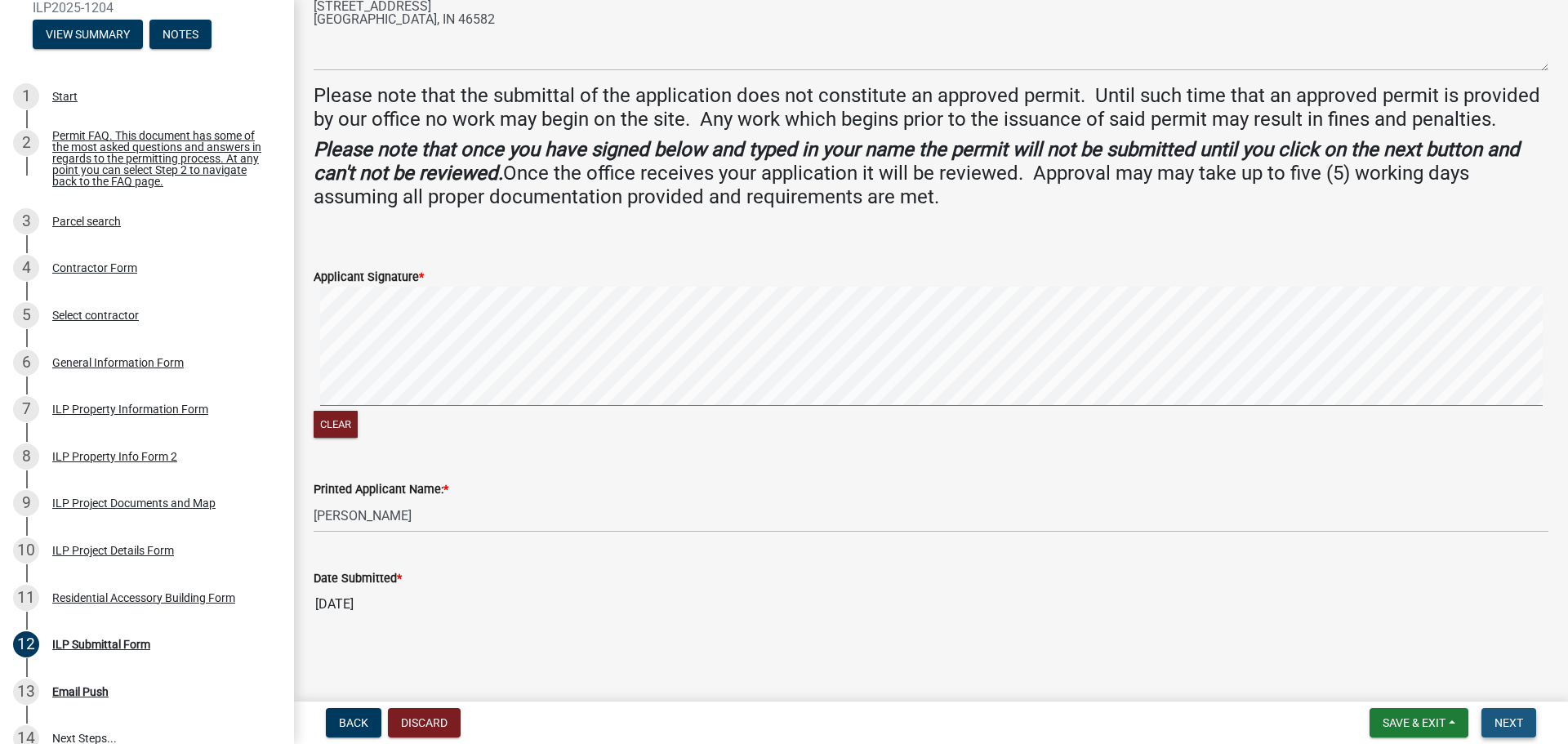
click at [1505, 725] on span "Next" at bounding box center [1508, 722] width 28 height 13
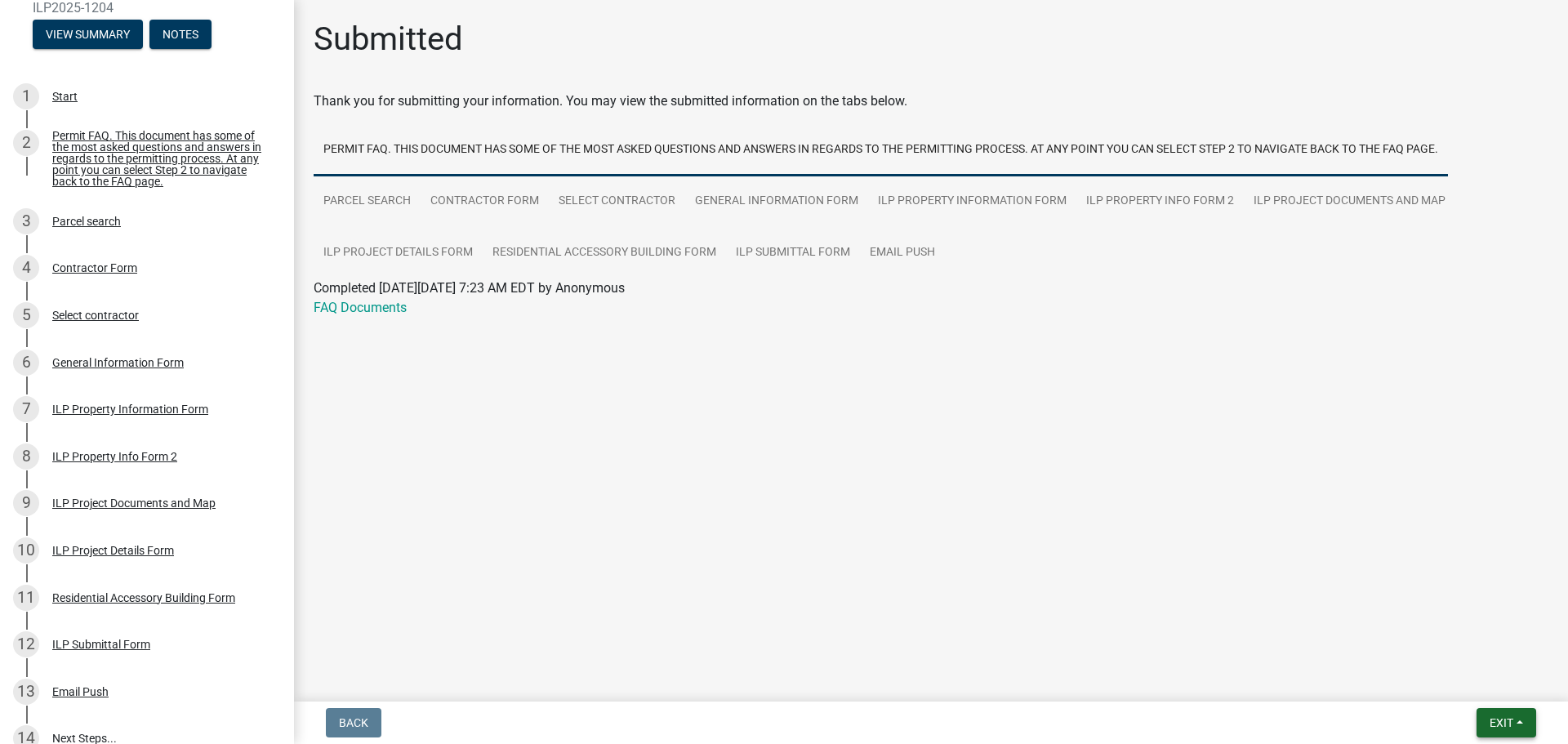
click at [1512, 722] on span "Exit" at bounding box center [1502, 722] width 24 height 13
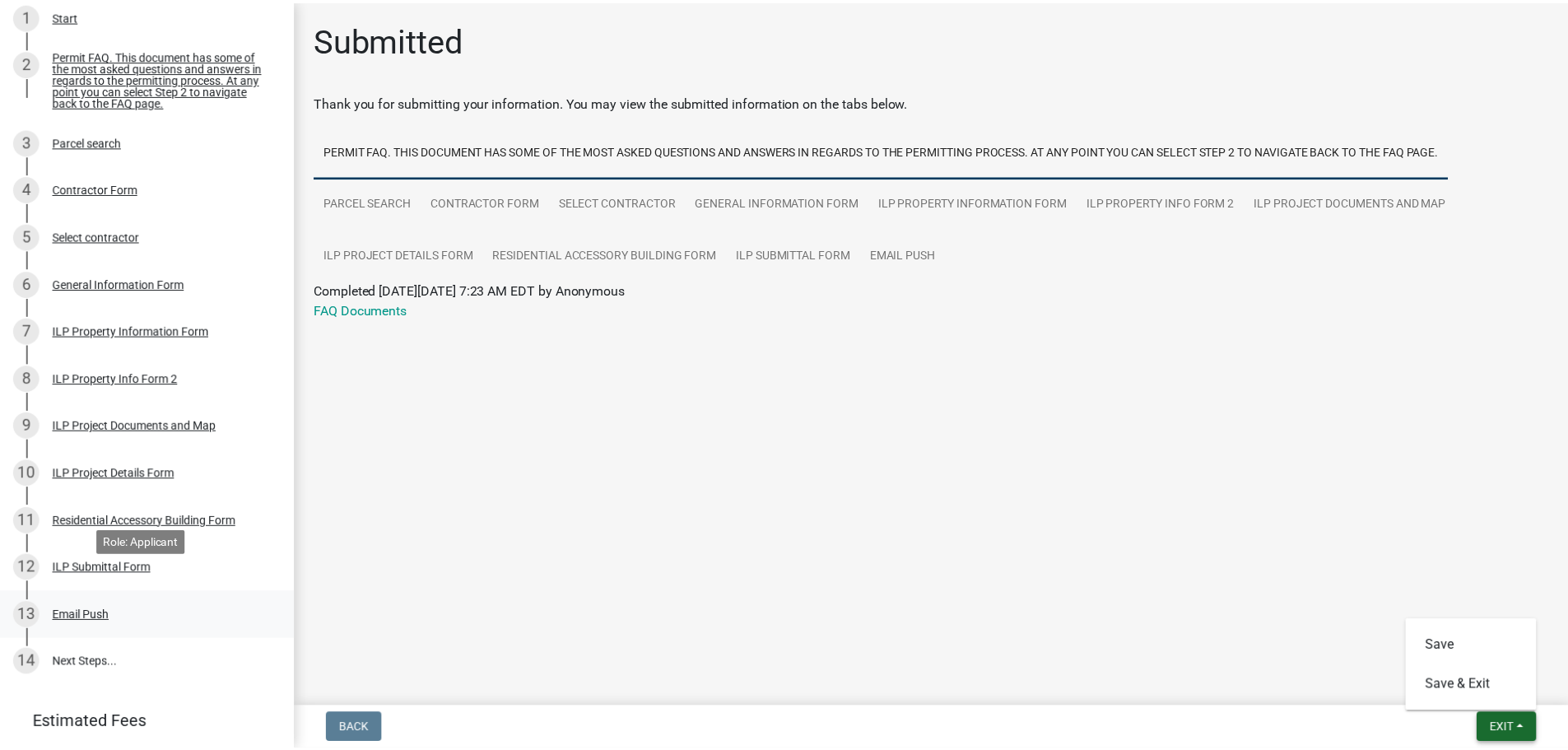
scroll to position [294, 0]
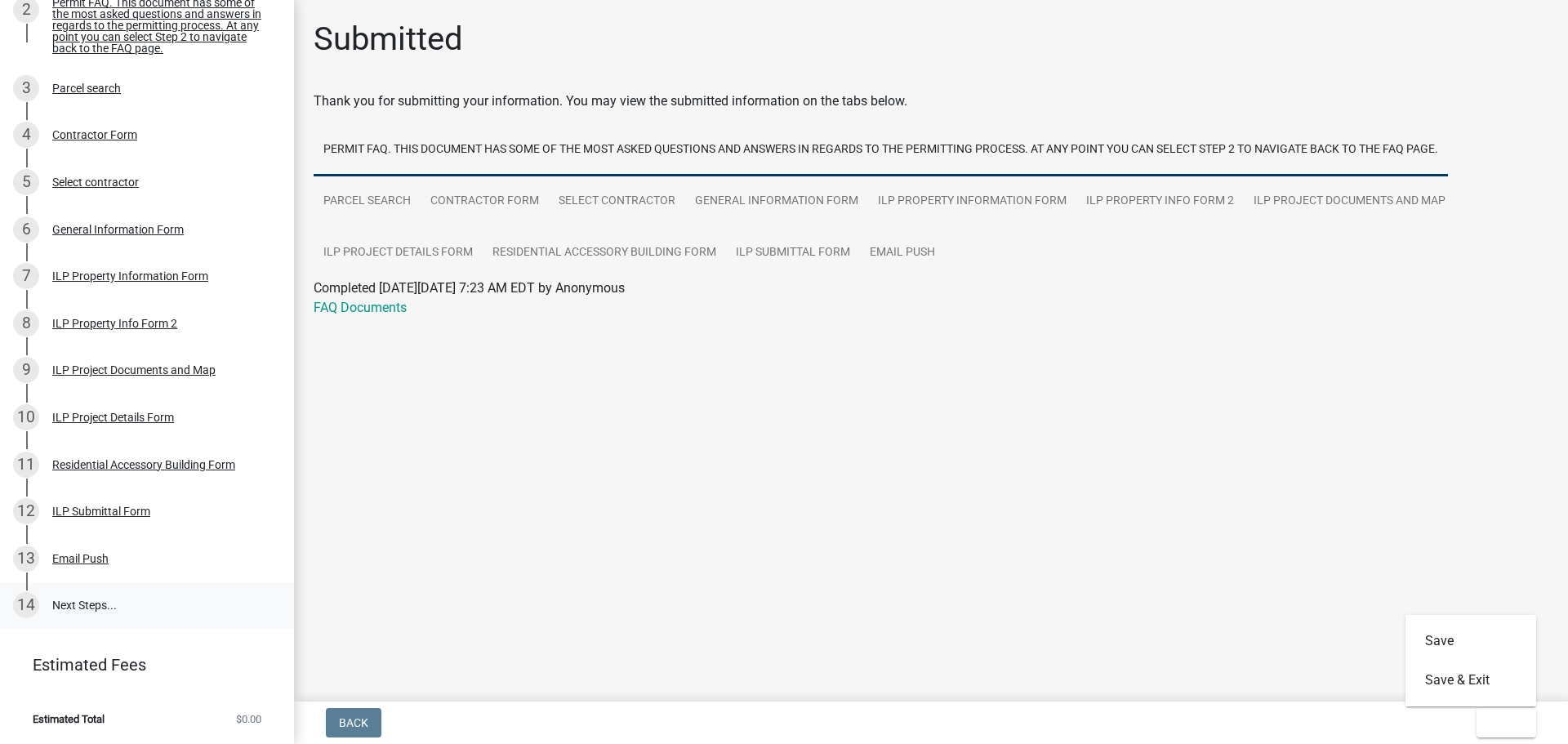
click at [90, 601] on link "14 Next Steps..." at bounding box center [147, 606] width 294 height 47
click at [1477, 721] on div "Exit Save Save & Exit" at bounding box center [1507, 722] width 60 height 29
click at [1493, 719] on span "Exit" at bounding box center [1502, 722] width 24 height 13
click at [1449, 664] on button "Save & Exit" at bounding box center [1471, 679] width 131 height 39
